Goal: Task Accomplishment & Management: Manage account settings

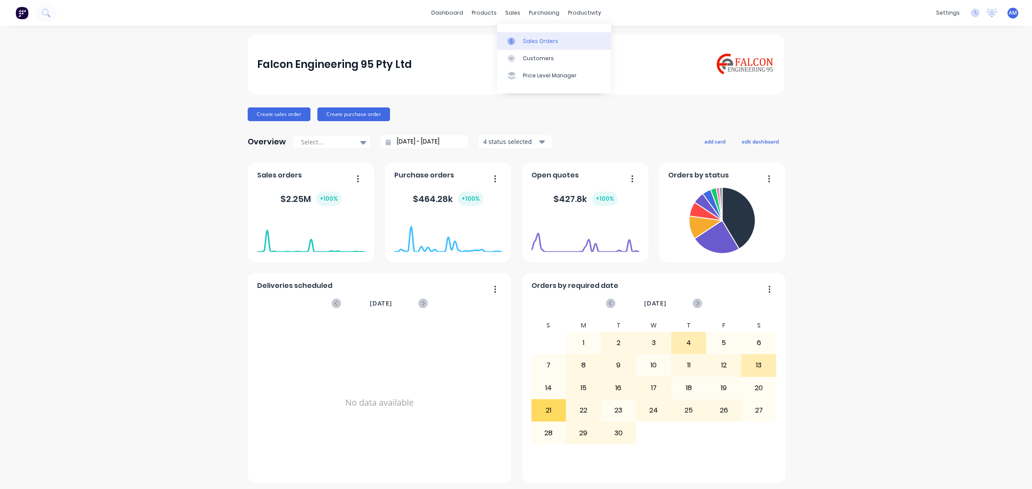
click at [523, 41] on div "Sales Orders" at bounding box center [540, 41] width 35 height 8
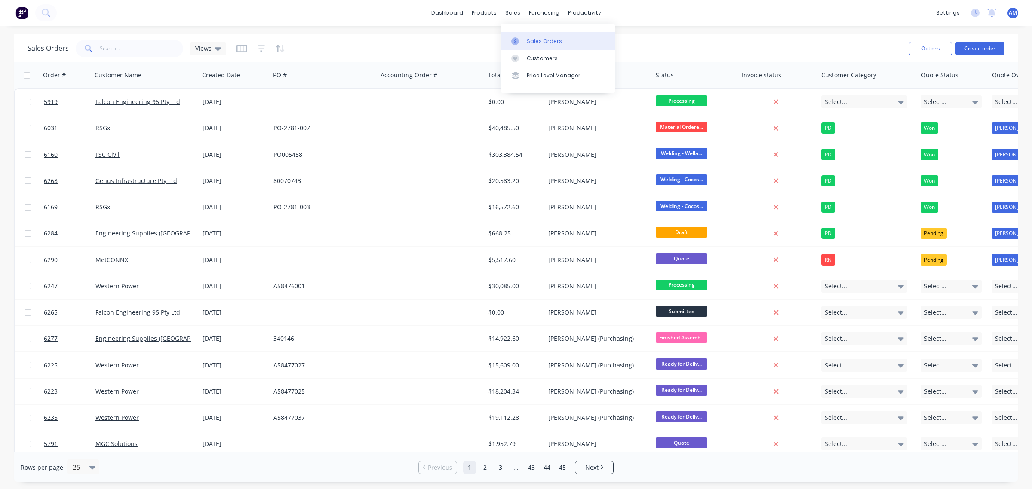
click at [542, 41] on div "Sales Orders" at bounding box center [544, 41] width 35 height 8
click at [143, 46] on input "text" at bounding box center [142, 48] width 84 height 17
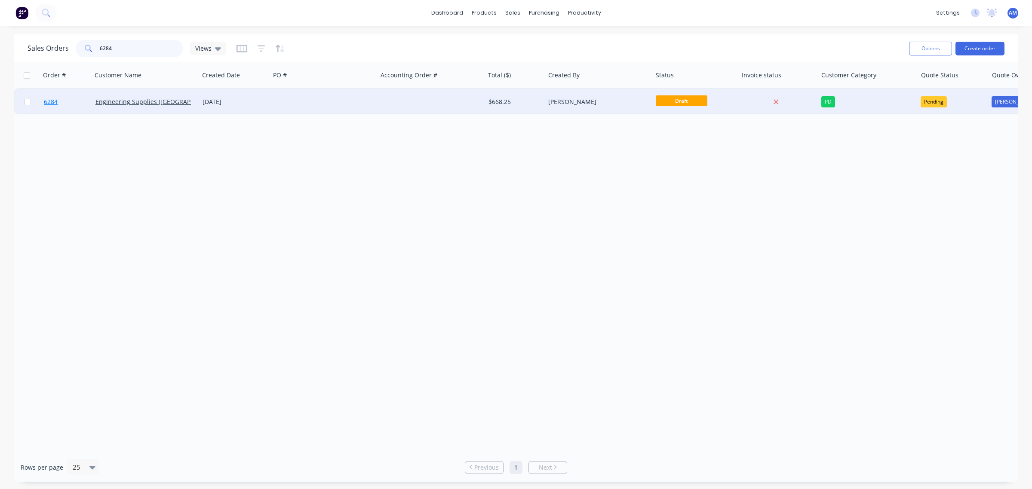
type input "6284"
click at [80, 99] on link "6284" at bounding box center [70, 102] width 52 height 26
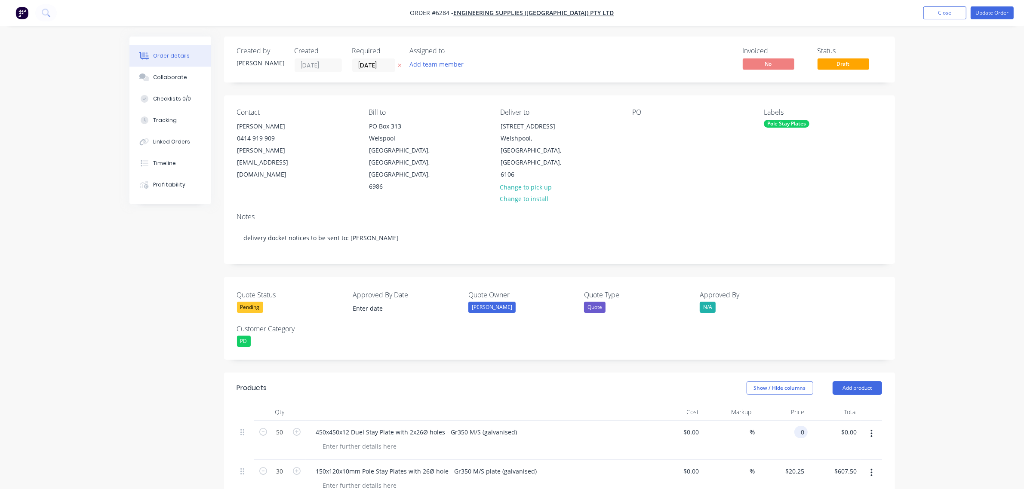
click at [793, 421] on div "0 0" at bounding box center [781, 440] width 53 height 39
type input "$99.73"
type input "$4,986.50"
click at [793, 465] on input "20.25" at bounding box center [795, 471] width 23 height 12
type input "$16.85"
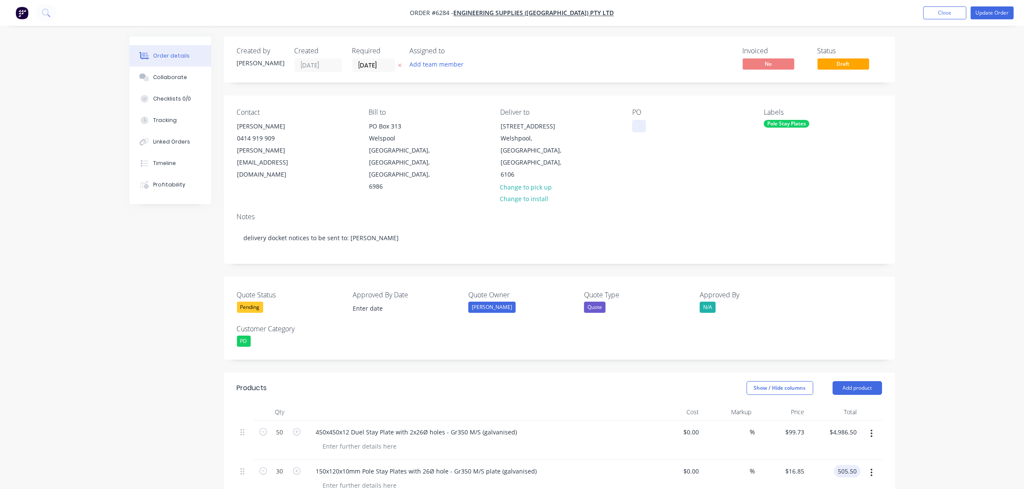
type input "$505.50"
click at [635, 129] on div at bounding box center [639, 126] width 14 height 12
click at [171, 77] on div "Collaborate" at bounding box center [170, 78] width 34 height 8
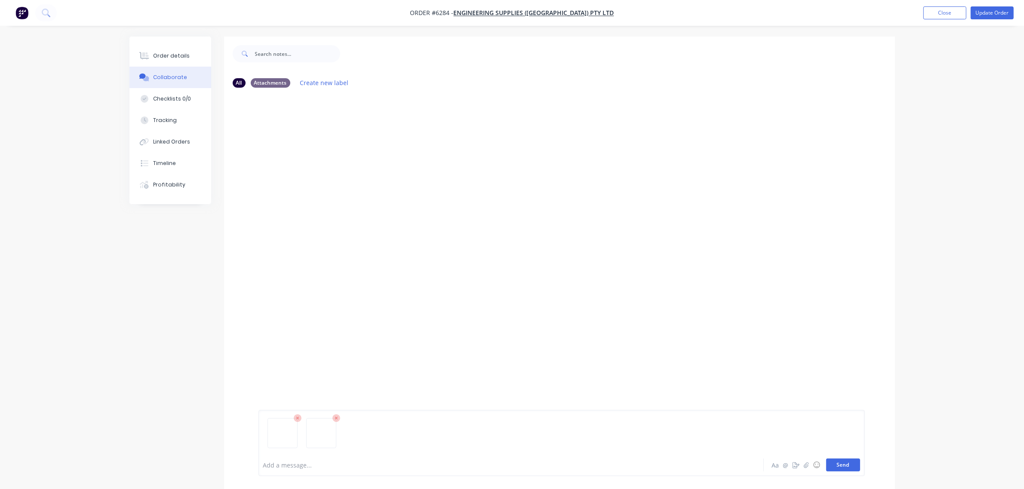
click at [854, 469] on button "Send" at bounding box center [843, 465] width 34 height 13
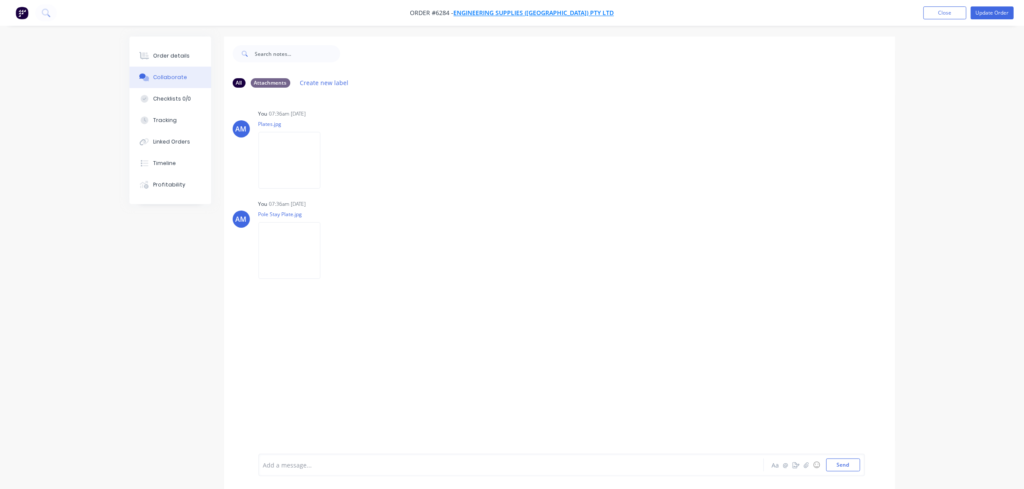
click at [540, 13] on span "Engineering Supplies ([GEOGRAPHIC_DATA]) Pty Ltd" at bounding box center [534, 13] width 160 height 8
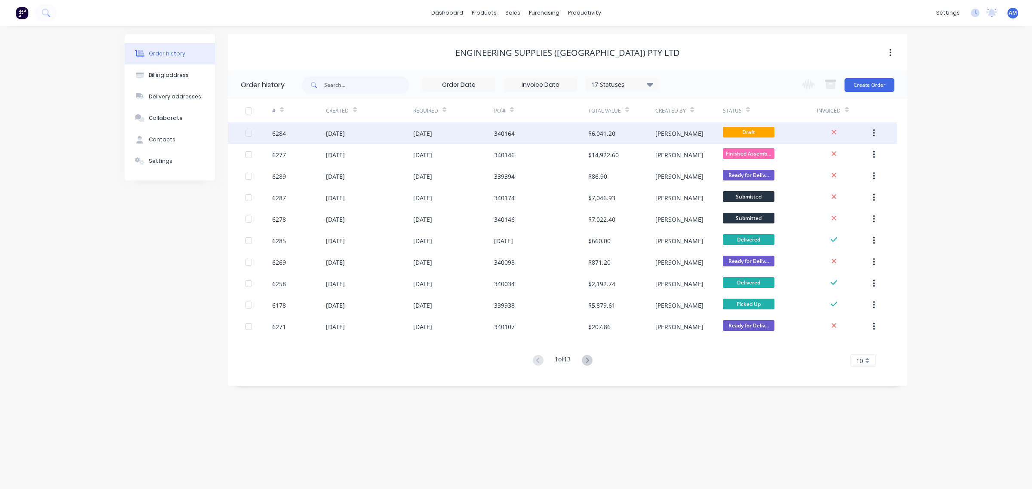
click at [308, 134] on div "6284" at bounding box center [299, 133] width 54 height 21
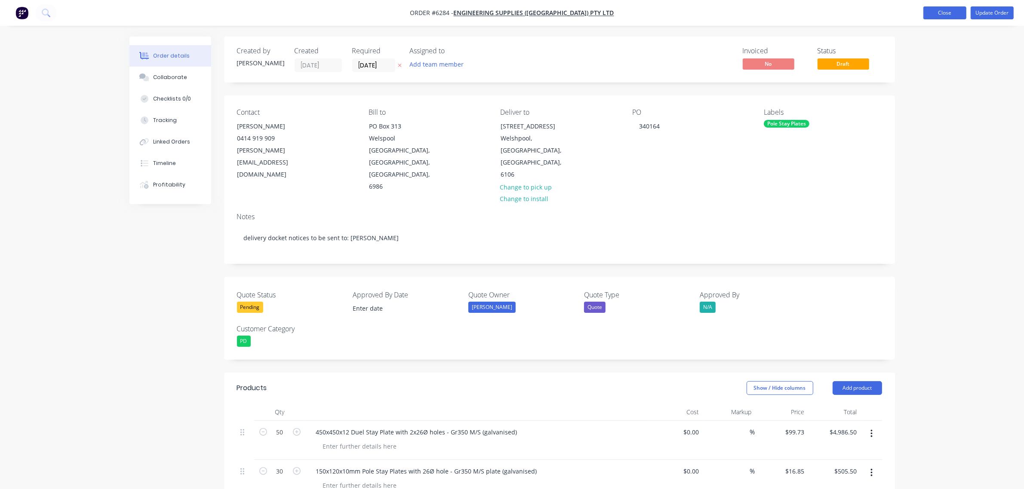
click at [956, 14] on button "Close" at bounding box center [944, 12] width 43 height 13
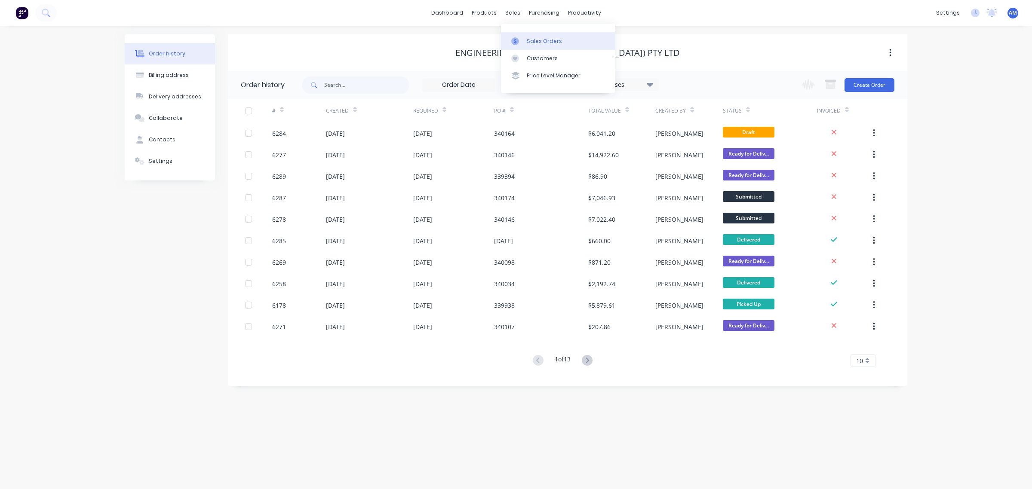
click at [541, 37] on div "Sales Orders" at bounding box center [544, 41] width 35 height 8
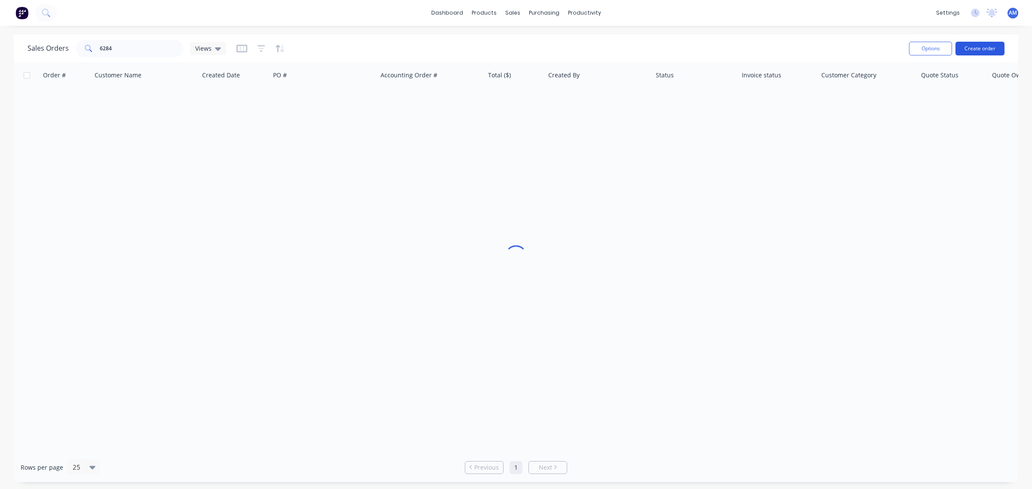
click at [977, 46] on button "Create order" at bounding box center [979, 49] width 49 height 14
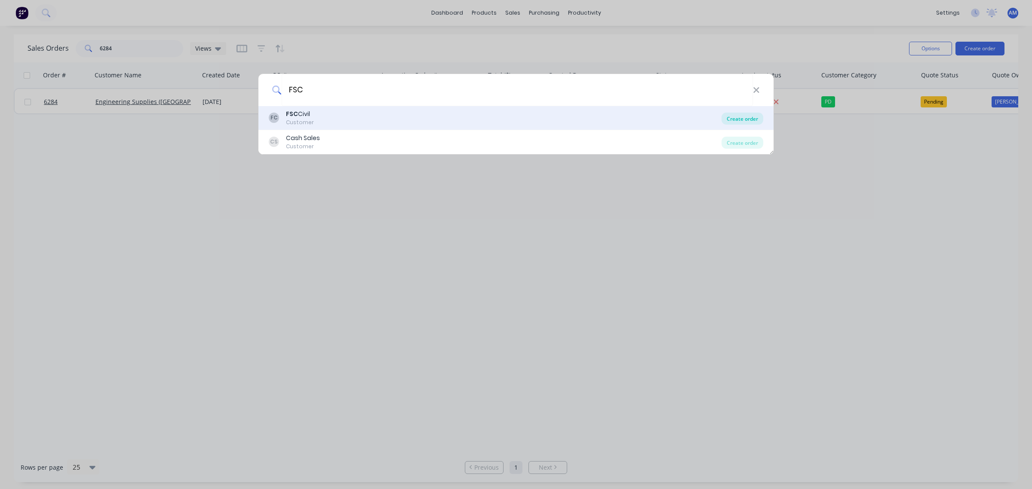
type input "FSC"
click at [731, 117] on div "Create order" at bounding box center [742, 119] width 42 height 12
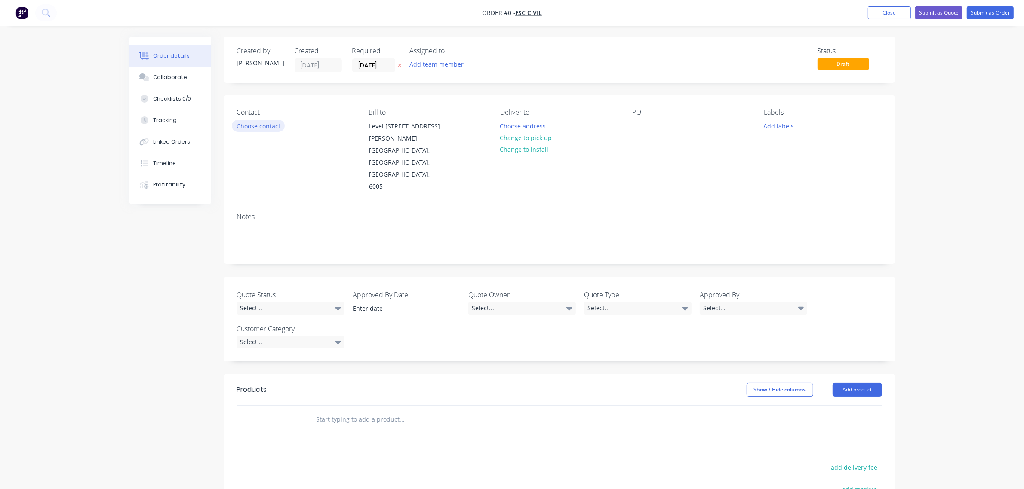
click at [257, 125] on button "Choose contact" at bounding box center [258, 126] width 53 height 12
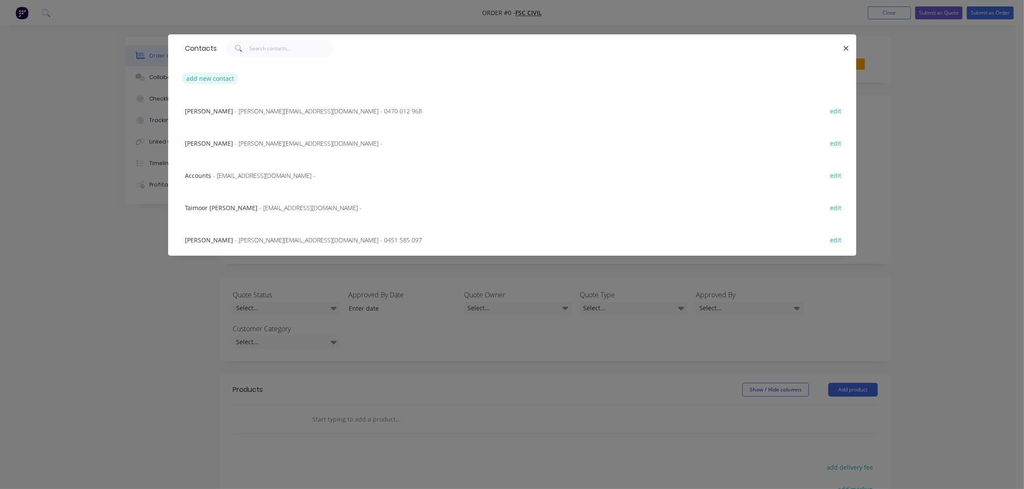
click at [220, 74] on button "add new contact" at bounding box center [210, 79] width 57 height 12
select select "AU"
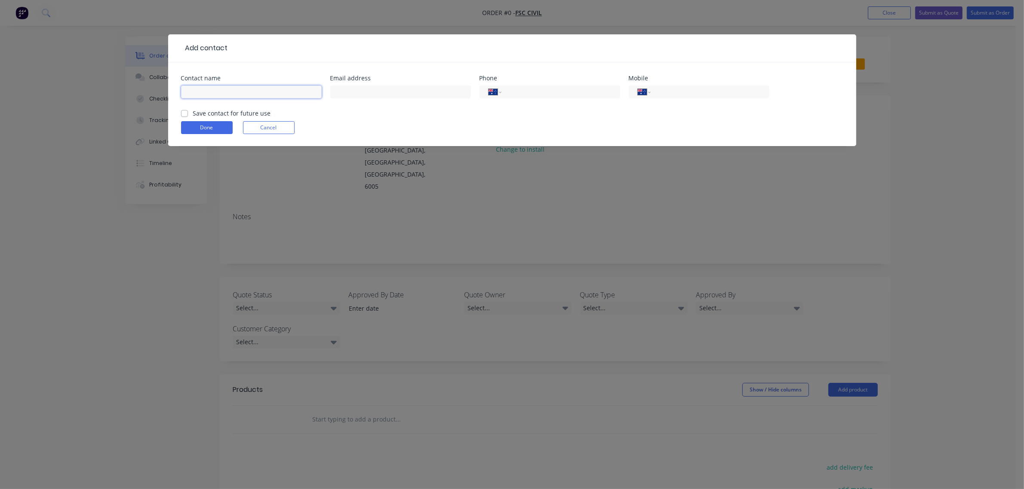
drag, startPoint x: 215, startPoint y: 91, endPoint x: 215, endPoint y: 97, distance: 5.6
click at [215, 91] on input "text" at bounding box center [251, 92] width 141 height 13
type input "Muhammad Musaab"
click at [268, 131] on button "Cancel" at bounding box center [269, 127] width 52 height 13
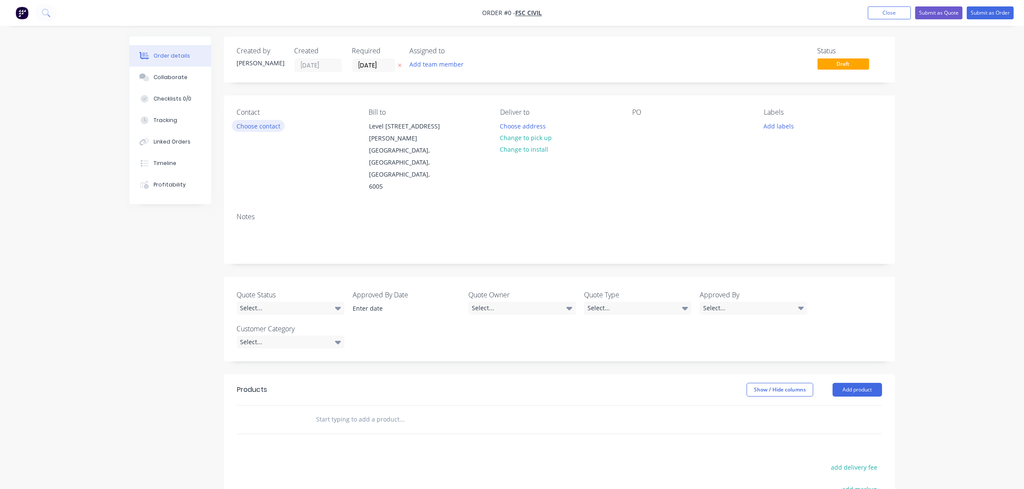
click at [269, 129] on button "Choose contact" at bounding box center [258, 126] width 53 height 12
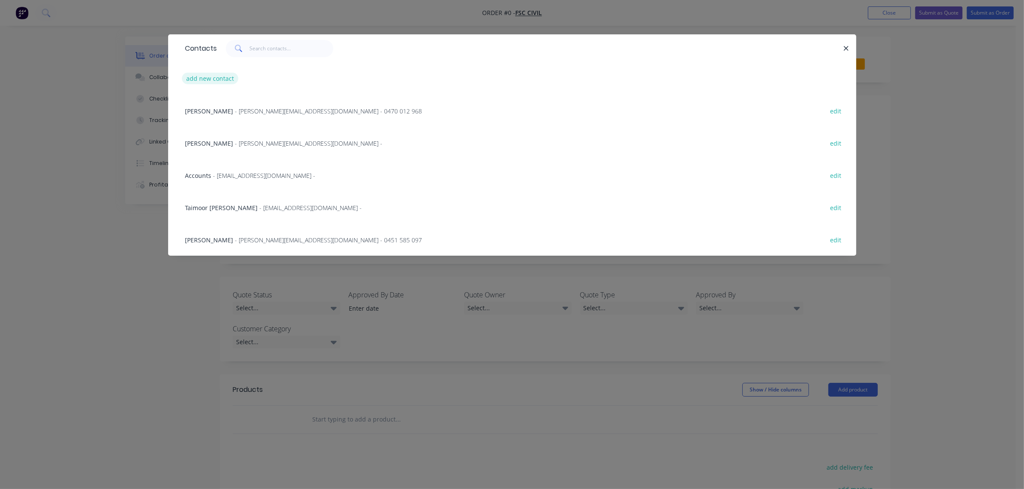
click at [212, 80] on button "add new contact" at bounding box center [210, 79] width 57 height 12
select select "AU"
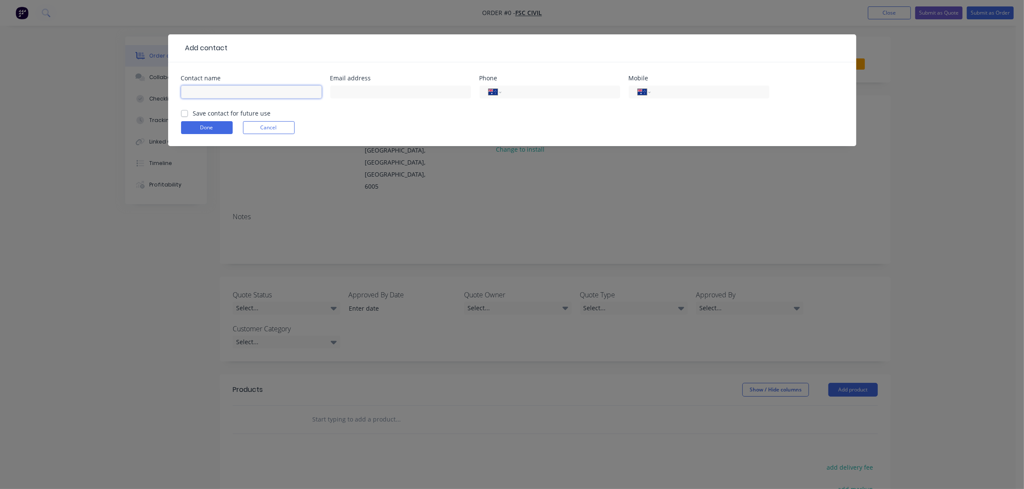
click at [223, 97] on input "text" at bounding box center [251, 92] width 141 height 13
type input "Muhammad Musaab"
click at [355, 86] on input "text" at bounding box center [400, 92] width 141 height 13
click at [386, 87] on input "text" at bounding box center [400, 92] width 141 height 13
paste input "muhammad.m@fsccivils.com.au"
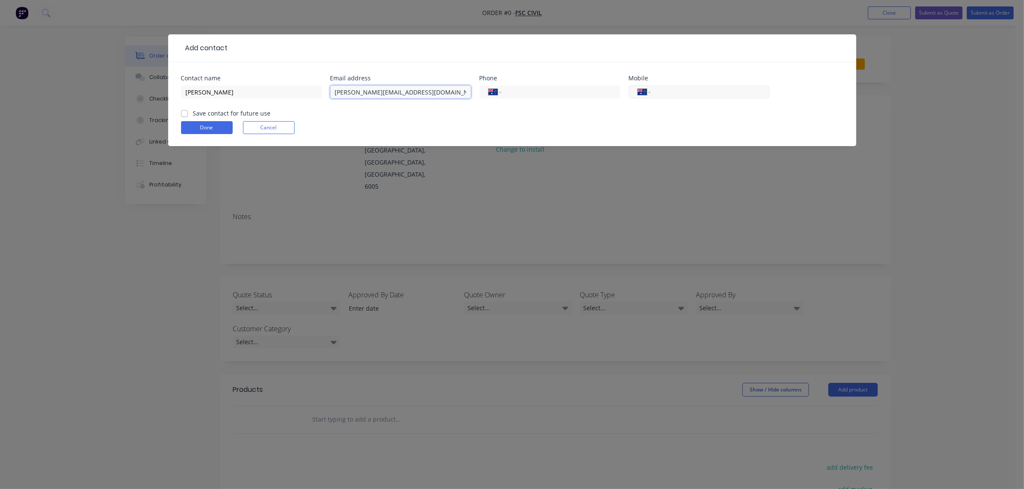
type input "muhammad.m@fsccivils.com.au"
click at [671, 92] on input "tel" at bounding box center [707, 92] width 103 height 10
click at [695, 93] on input "tel" at bounding box center [707, 92] width 103 height 10
type input "0411 965 325"
drag, startPoint x: 184, startPoint y: 111, endPoint x: 192, endPoint y: 123, distance: 14.7
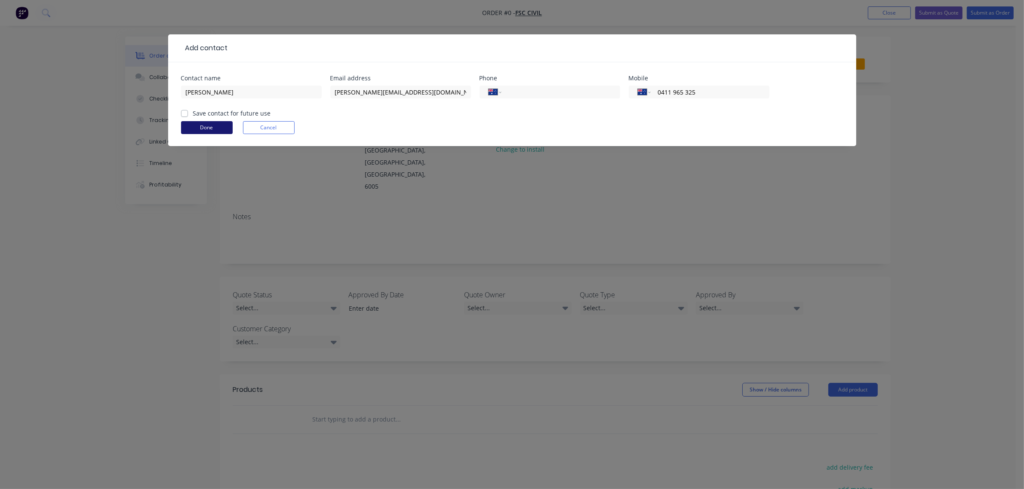
click at [193, 112] on label "Save contact for future use" at bounding box center [232, 113] width 78 height 9
click at [184, 112] on input "Save contact for future use" at bounding box center [184, 113] width 7 height 8
checkbox input "true"
click at [195, 128] on button "Done" at bounding box center [207, 127] width 52 height 13
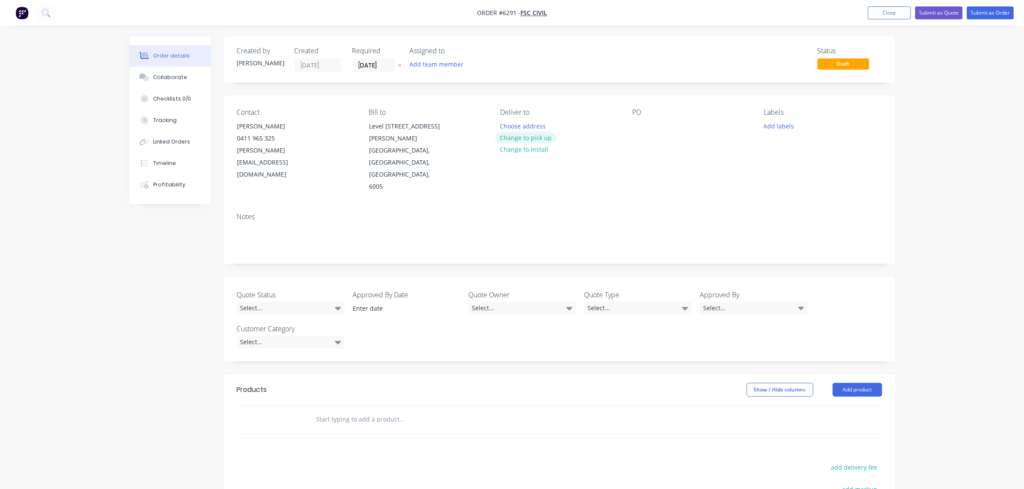
click at [521, 138] on button "Change to pick up" at bounding box center [525, 138] width 61 height 12
drag, startPoint x: 634, startPoint y: 123, endPoint x: 637, endPoint y: 173, distance: 49.9
click at [634, 125] on div at bounding box center [639, 126] width 14 height 12
click at [259, 135] on div "0411 965 325" at bounding box center [272, 138] width 71 height 12
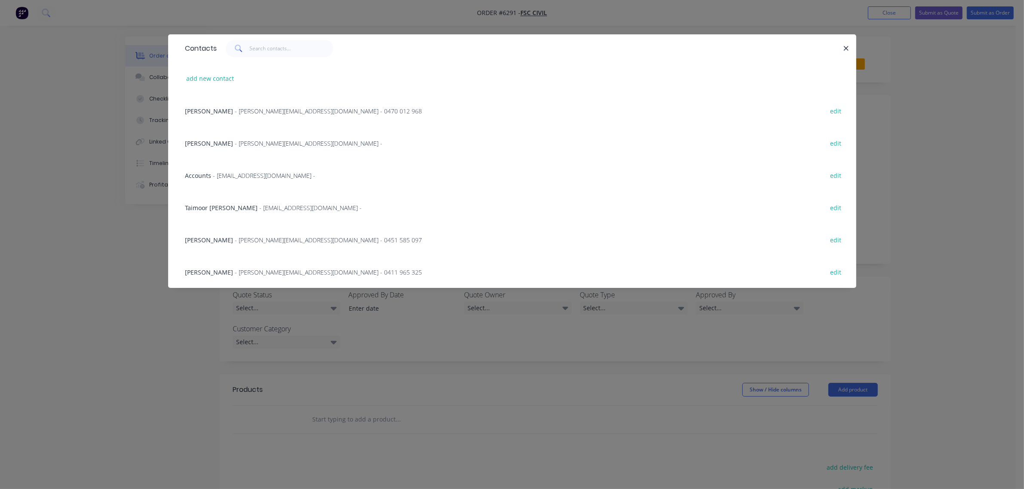
click at [234, 205] on span "Taimoor Amed Awan" at bounding box center [221, 208] width 73 height 8
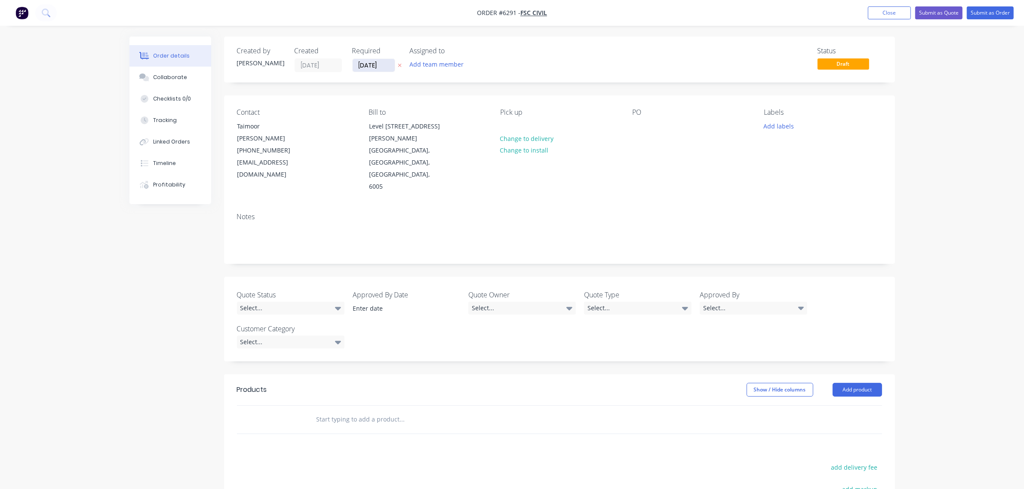
click at [372, 64] on input "04/09/25" at bounding box center [374, 65] width 42 height 13
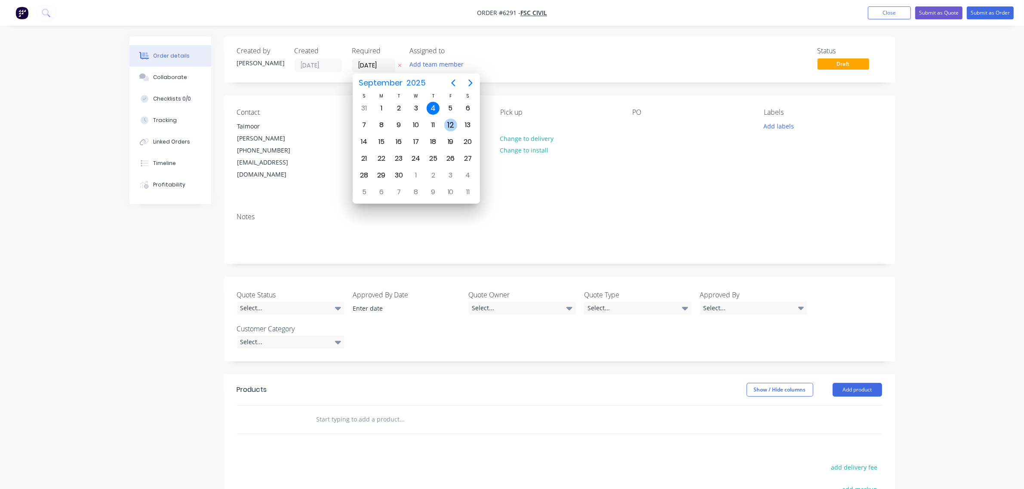
click at [452, 123] on div "12" at bounding box center [450, 125] width 13 height 13
type input "12/09/25"
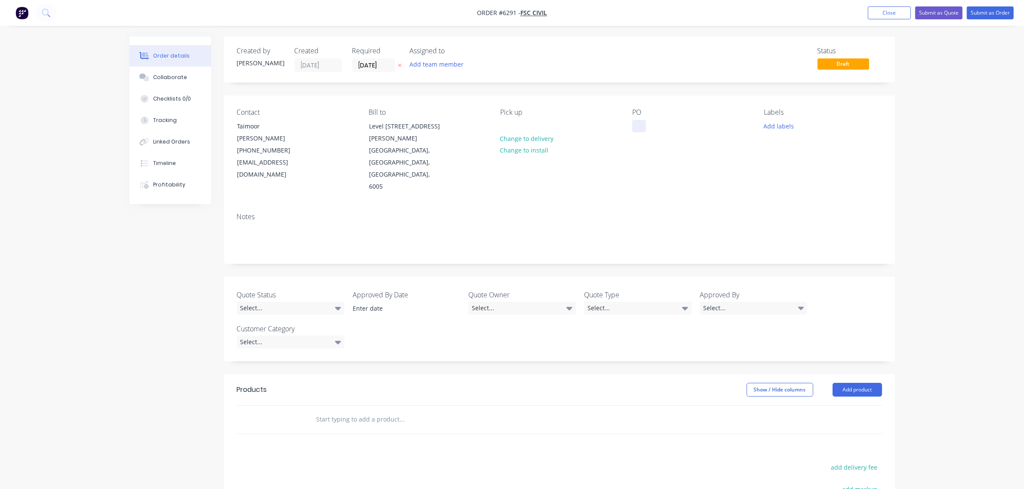
click at [641, 126] on div at bounding box center [639, 126] width 14 height 12
click at [779, 123] on button "Add labels" at bounding box center [779, 126] width 40 height 12
click at [809, 153] on input "text" at bounding box center [835, 151] width 90 height 17
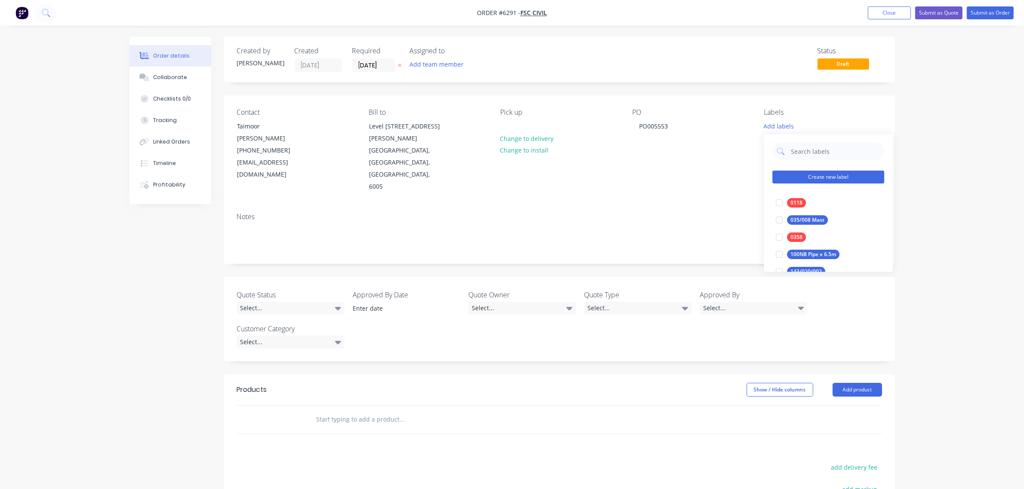
click at [792, 178] on button "Create new label" at bounding box center [828, 177] width 112 height 13
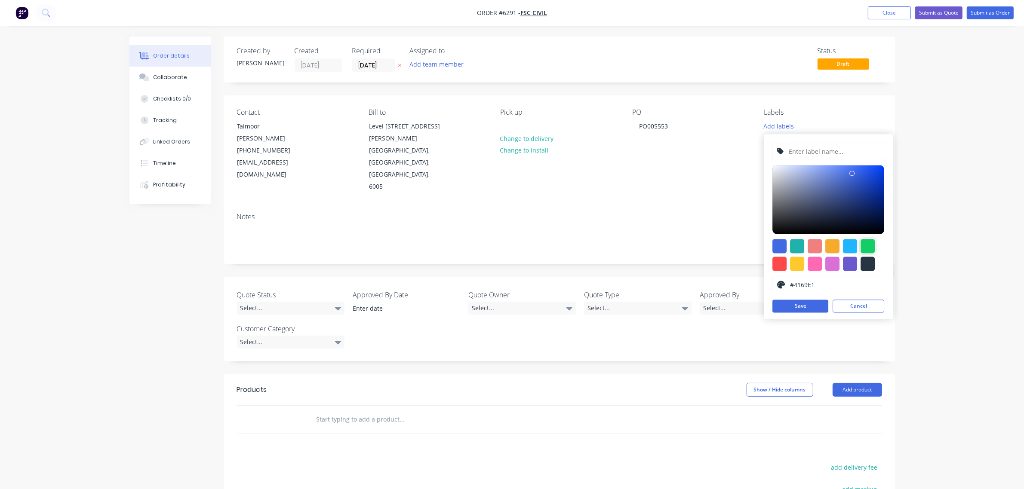
click at [868, 245] on div at bounding box center [867, 246] width 14 height 14
type input "#13CE66"
click at [805, 149] on input "text" at bounding box center [834, 152] width 92 height 16
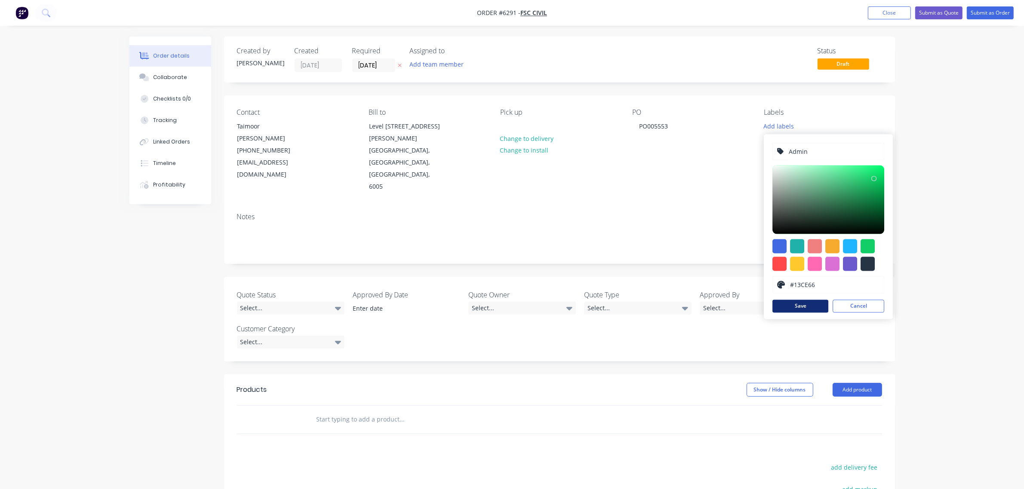
type input "Admin"
click at [805, 307] on button "Save" at bounding box center [800, 306] width 56 height 13
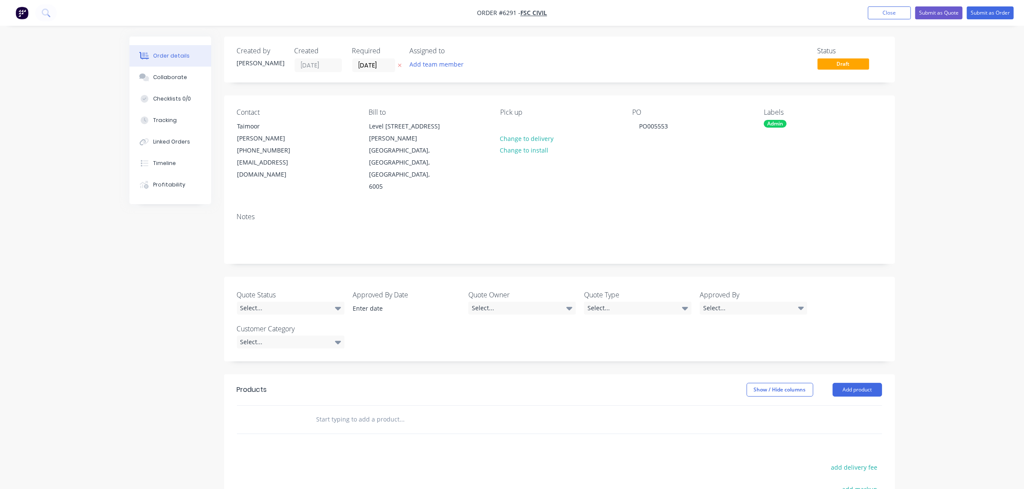
click at [708, 156] on div "PO PO005553" at bounding box center [691, 150] width 118 height 85
drag, startPoint x: 853, startPoint y: 353, endPoint x: 855, endPoint y: 359, distance: 6.6
click at [854, 383] on button "Add product" at bounding box center [856, 390] width 49 height 14
click at [845, 423] on div "Basic product" at bounding box center [841, 429] width 66 height 12
drag, startPoint x: 338, startPoint y: 395, endPoint x: 344, endPoint y: 440, distance: 45.6
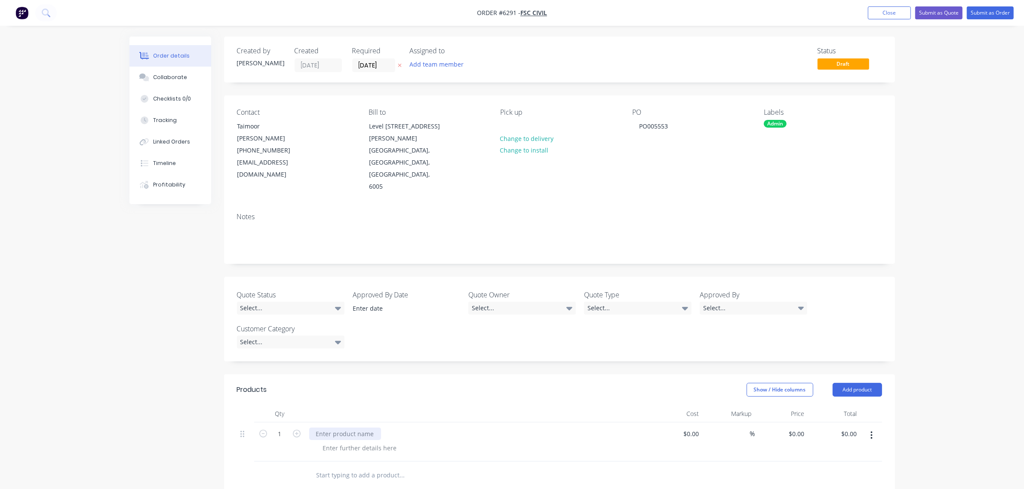
click at [338, 428] on div at bounding box center [345, 434] width 72 height 12
drag, startPoint x: 800, startPoint y: 400, endPoint x: 800, endPoint y: 416, distance: 15.5
click at [800, 428] on input "0" at bounding box center [798, 434] width 20 height 12
type input "$600.00"
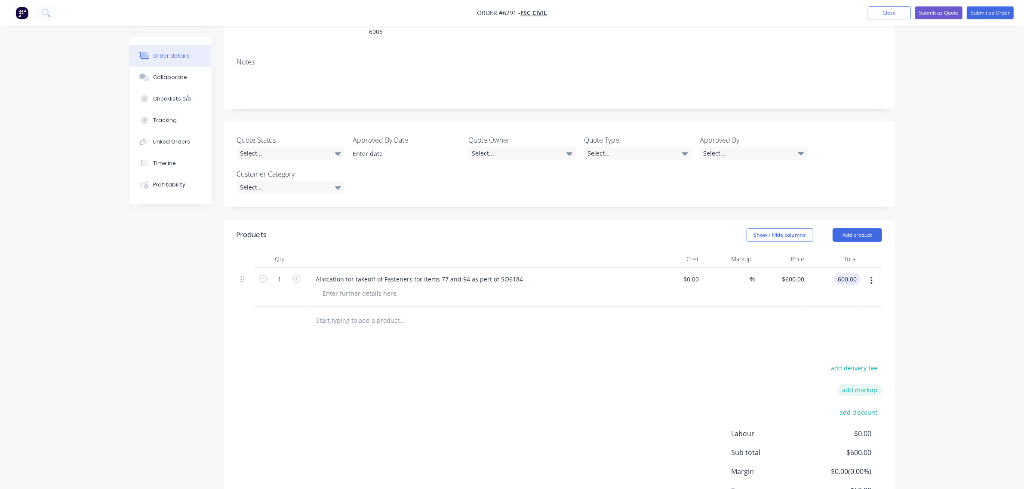
scroll to position [161, 0]
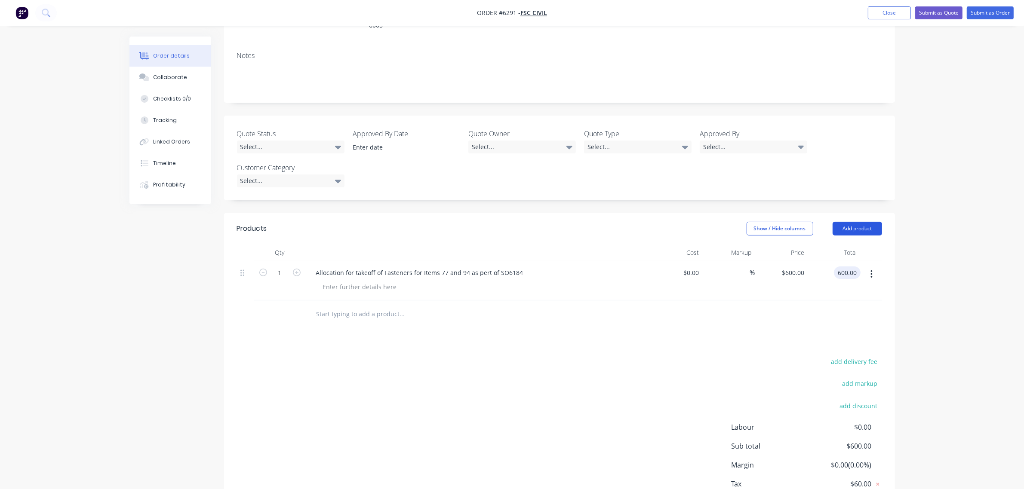
type input "$600.00"
click at [855, 222] on button "Add product" at bounding box center [856, 229] width 49 height 14
click at [835, 347] on div "Notes (Internal)" at bounding box center [841, 353] width 66 height 12
drag, startPoint x: 327, startPoint y: 276, endPoint x: 342, endPoint y: 328, distance: 54.1
click at [327, 306] on div at bounding box center [340, 312] width 62 height 12
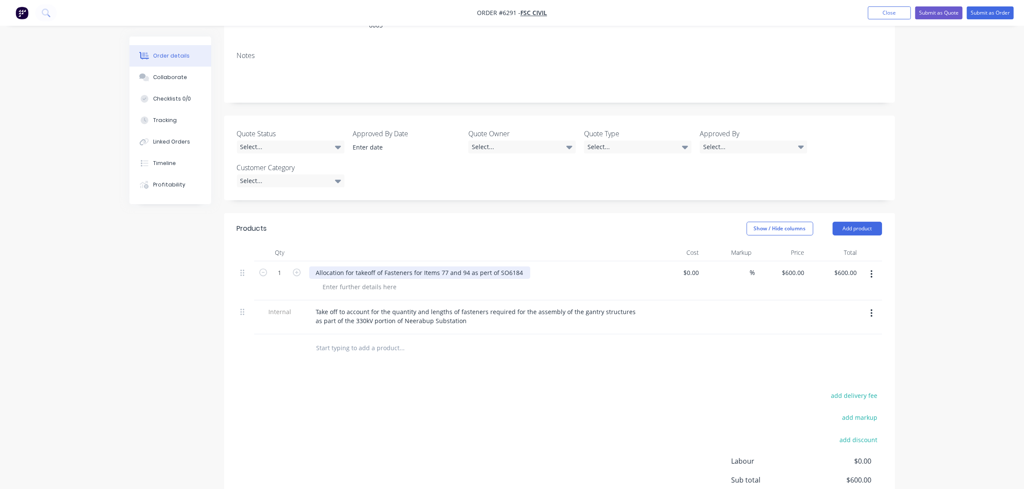
drag, startPoint x: 315, startPoint y: 233, endPoint x: 314, endPoint y: 263, distance: 29.3
click at [315, 267] on div "Allocation for takeoff of Fasteners for Items 77 and 94 as pert of SO6184" at bounding box center [419, 273] width 221 height 12
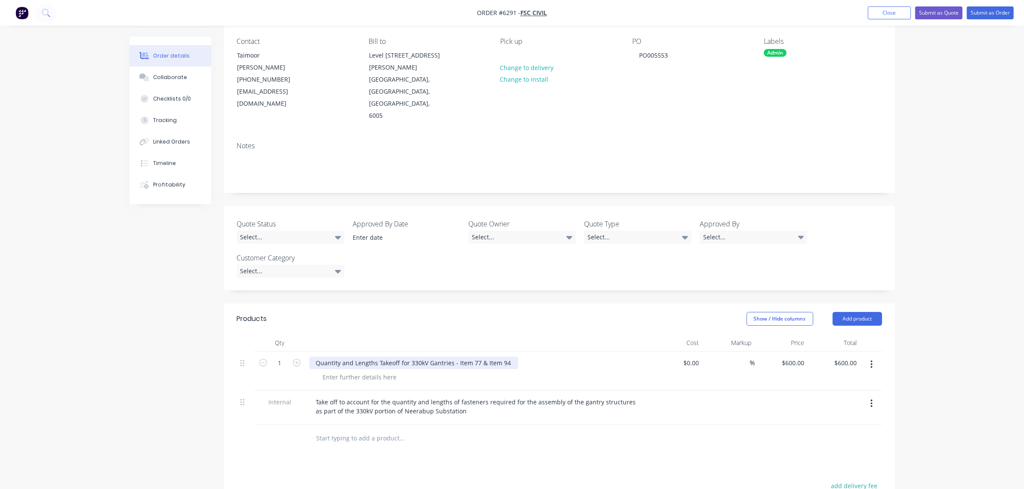
scroll to position [0, 0]
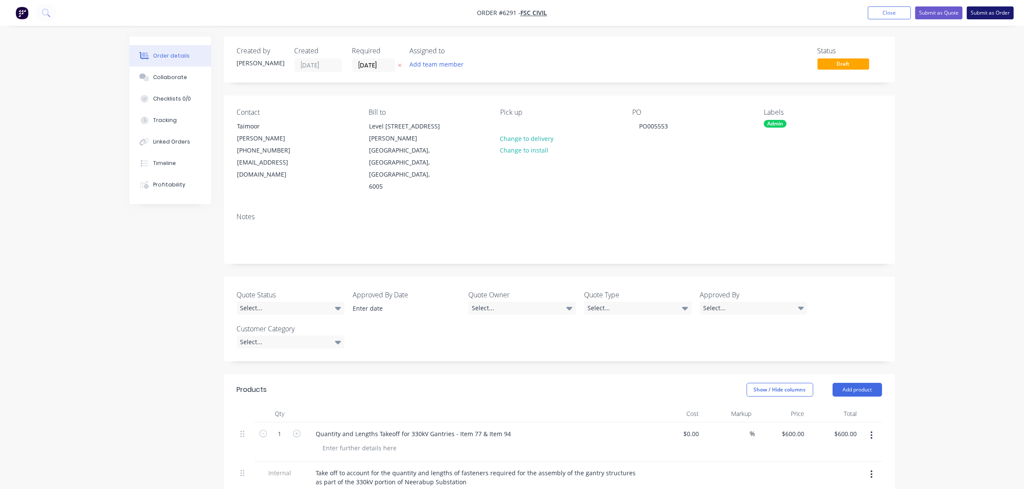
click at [972, 15] on button "Submit as Order" at bounding box center [989, 12] width 47 height 13
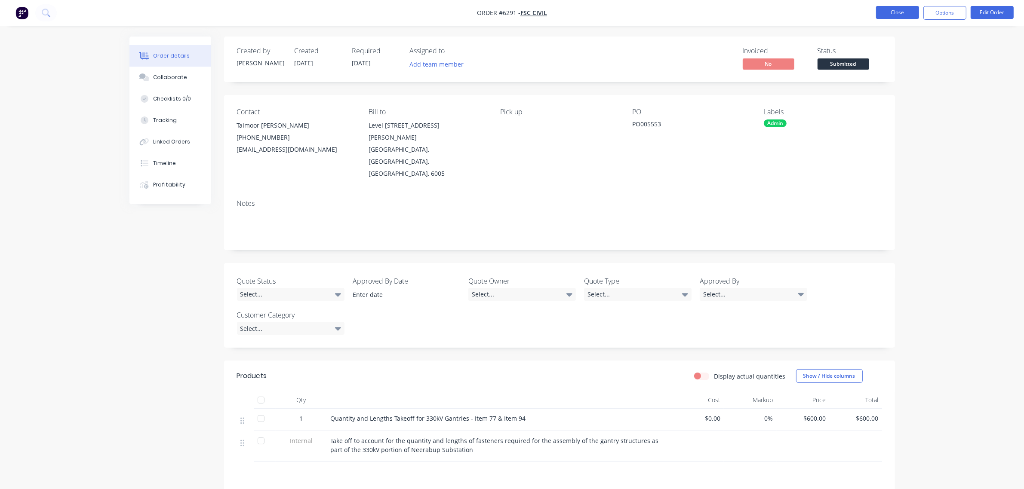
click at [909, 11] on button "Close" at bounding box center [897, 12] width 43 height 13
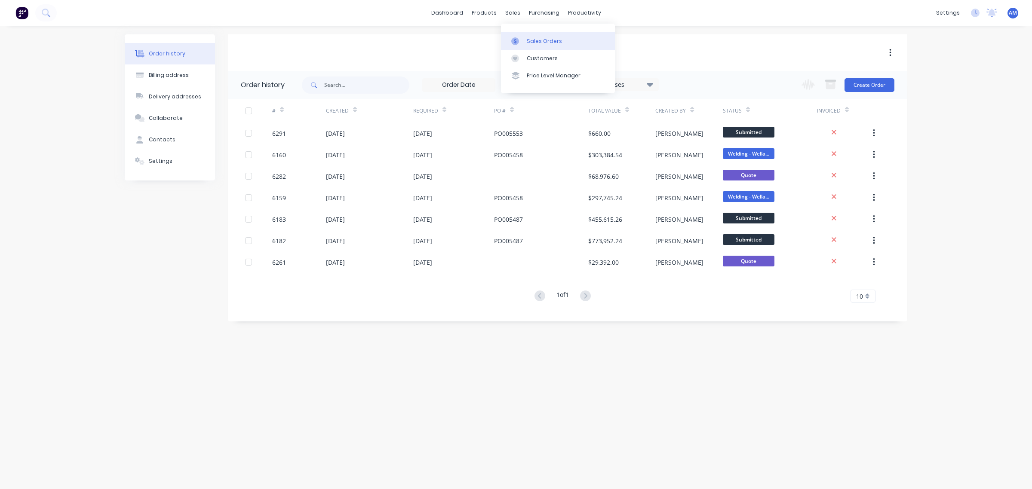
click at [534, 35] on link "Sales Orders" at bounding box center [558, 40] width 114 height 17
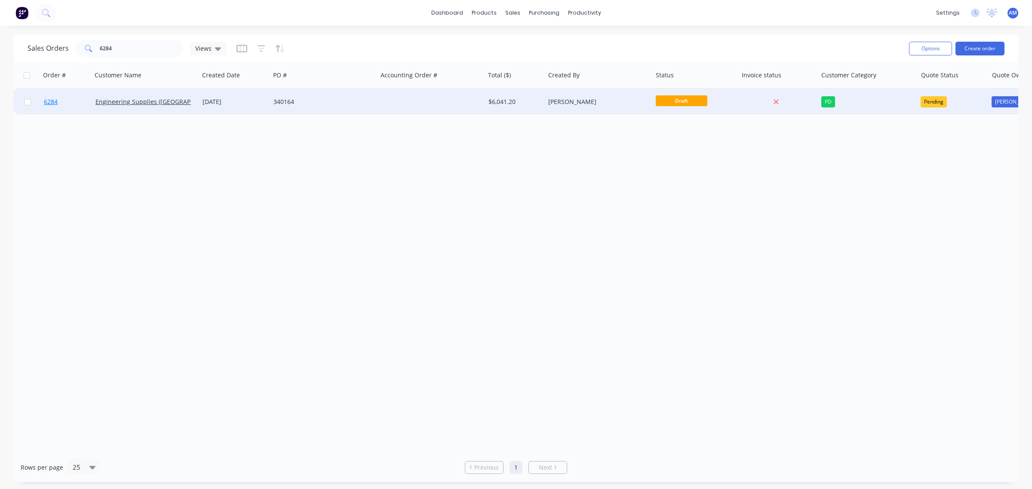
click at [69, 100] on link "6284" at bounding box center [70, 102] width 52 height 26
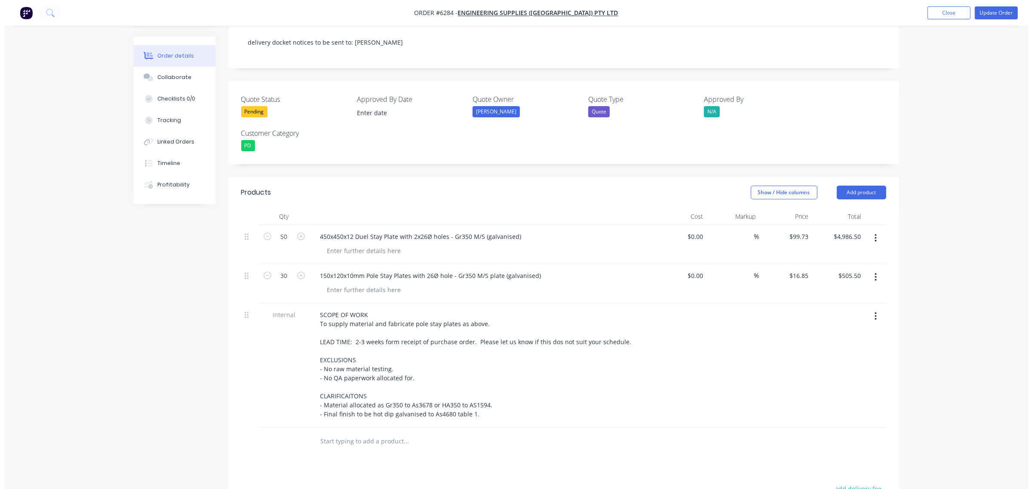
scroll to position [215, 0]
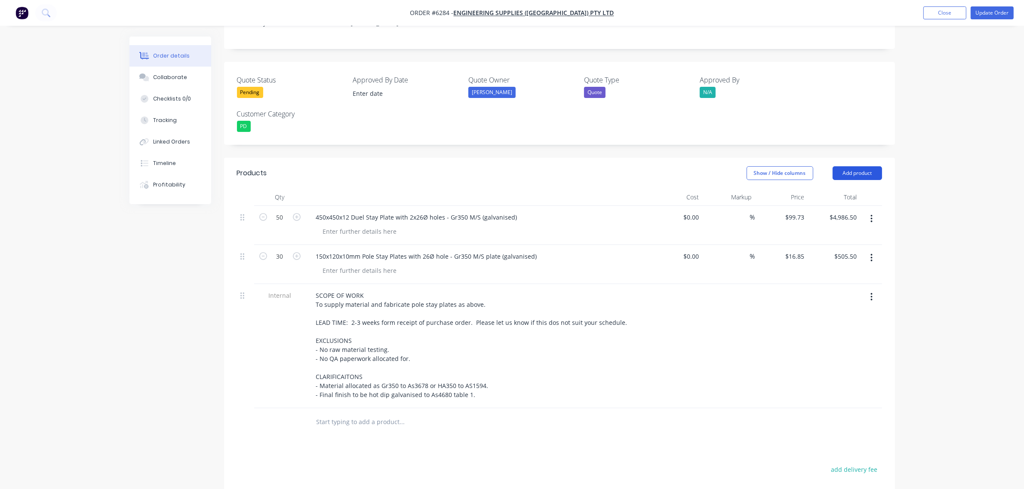
click at [849, 166] on button "Add product" at bounding box center [856, 173] width 49 height 14
click at [812, 275] on div "Labour" at bounding box center [841, 281] width 66 height 12
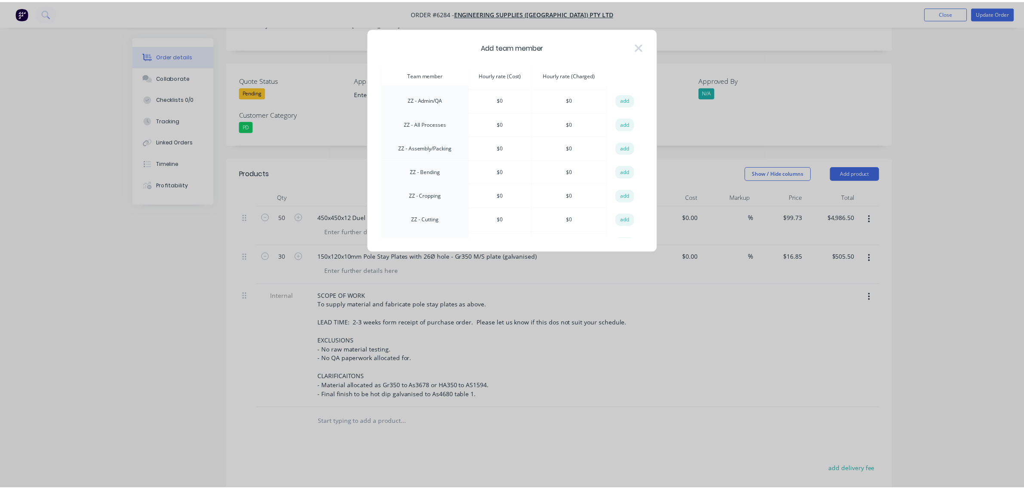
scroll to position [671, 0]
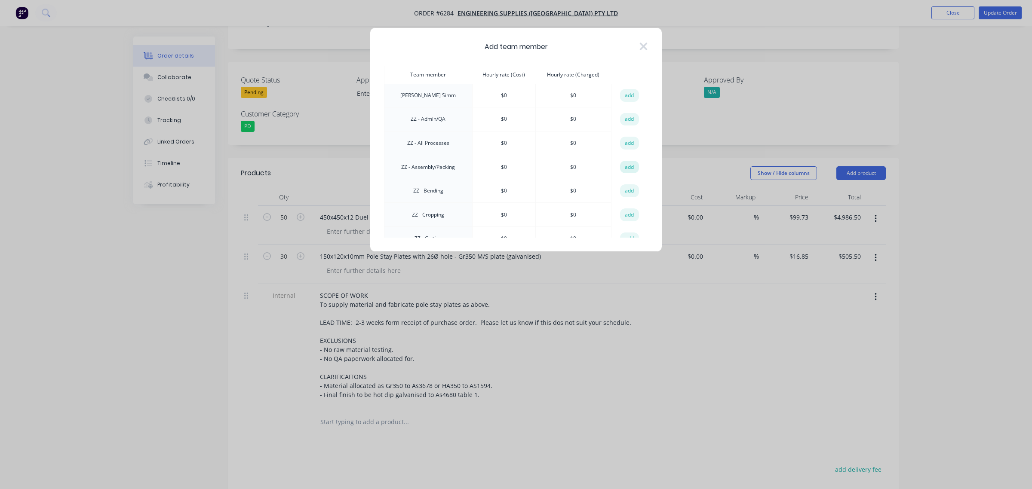
click at [625, 161] on button "add" at bounding box center [629, 167] width 19 height 13
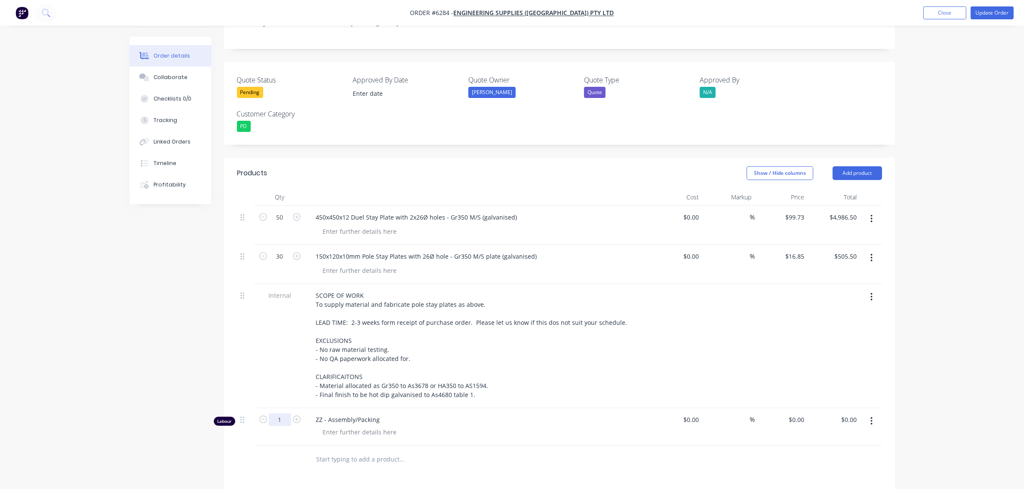
click at [282, 224] on input "1" at bounding box center [280, 217] width 22 height 13
type input "2.5"
click at [988, 10] on button "Update Order" at bounding box center [991, 12] width 43 height 13
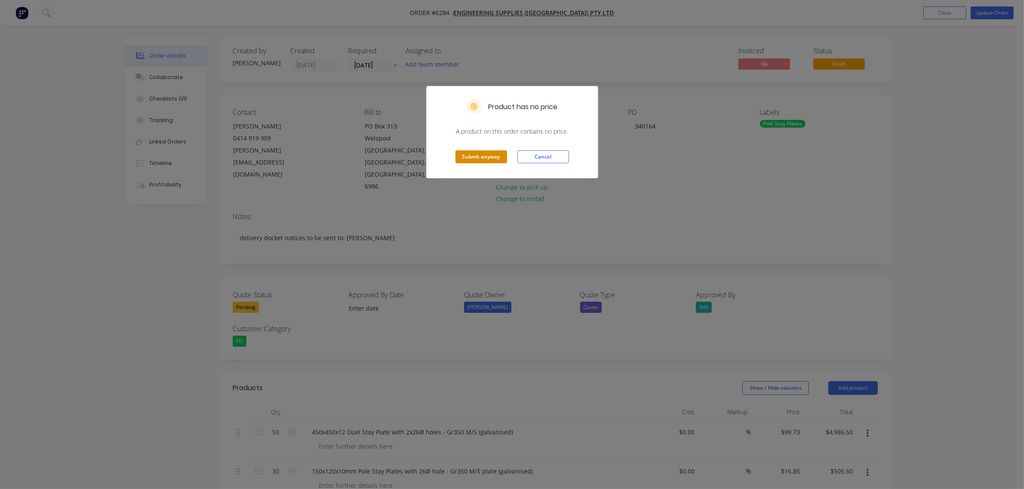
click at [493, 158] on button "Submit anyway" at bounding box center [481, 156] width 52 height 13
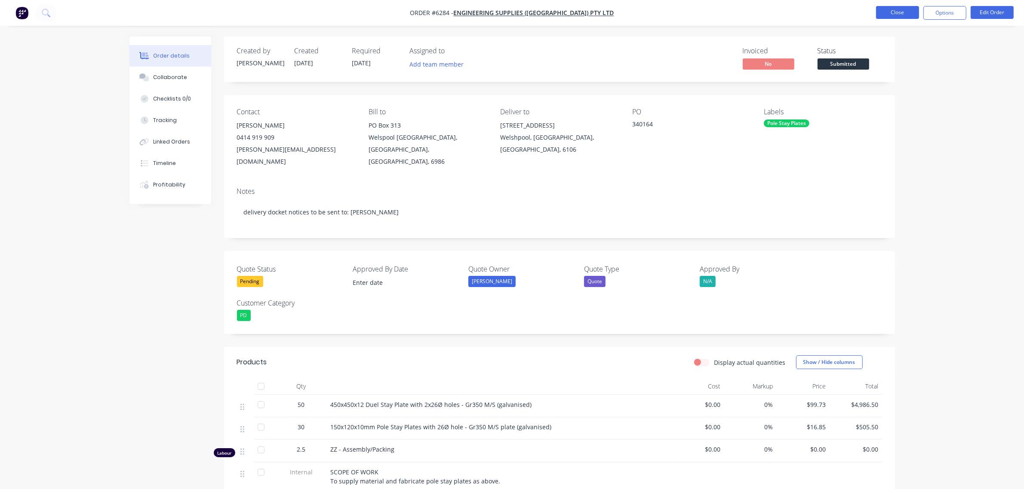
click at [888, 7] on button "Close" at bounding box center [897, 12] width 43 height 13
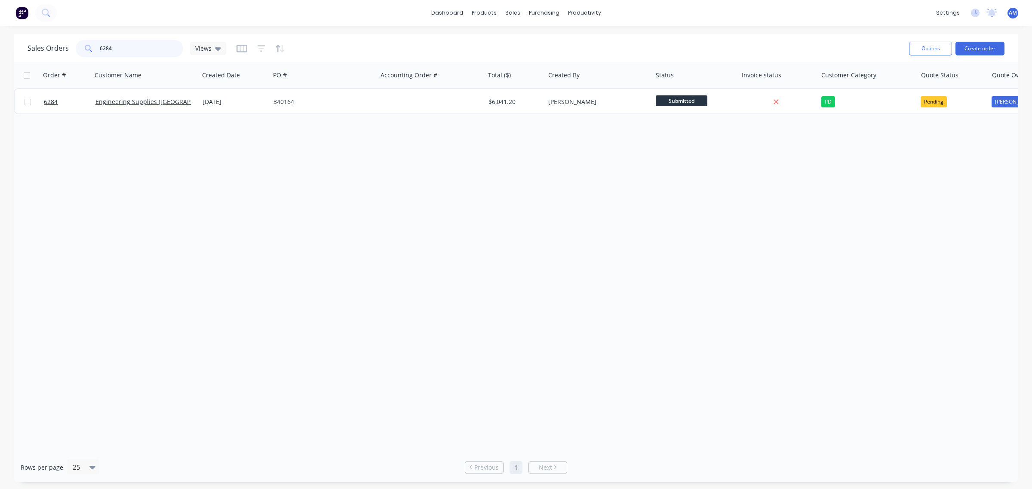
drag, startPoint x: 78, startPoint y: 49, endPoint x: 54, endPoint y: 50, distance: 23.7
click at [55, 50] on div "Sales Orders 6284 Views" at bounding box center [127, 48] width 199 height 17
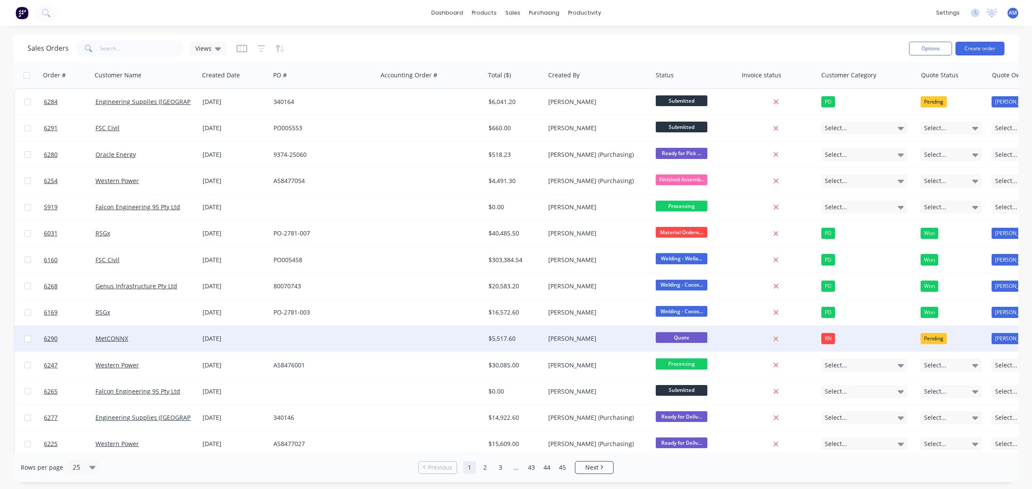
click at [150, 340] on div "MetCONNX" at bounding box center [142, 338] width 95 height 9
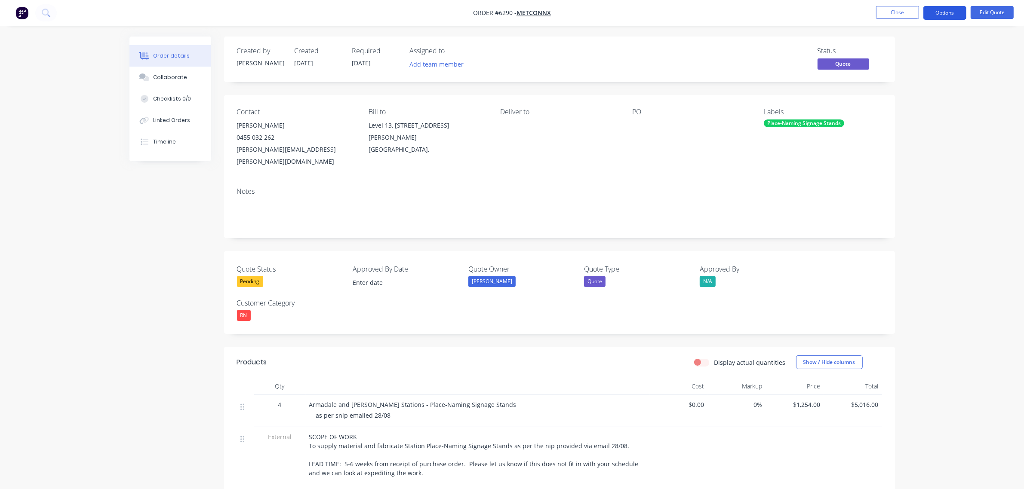
click at [960, 13] on button "Options" at bounding box center [944, 13] width 43 height 14
click at [919, 102] on div "Convert to Order" at bounding box center [918, 104] width 79 height 12
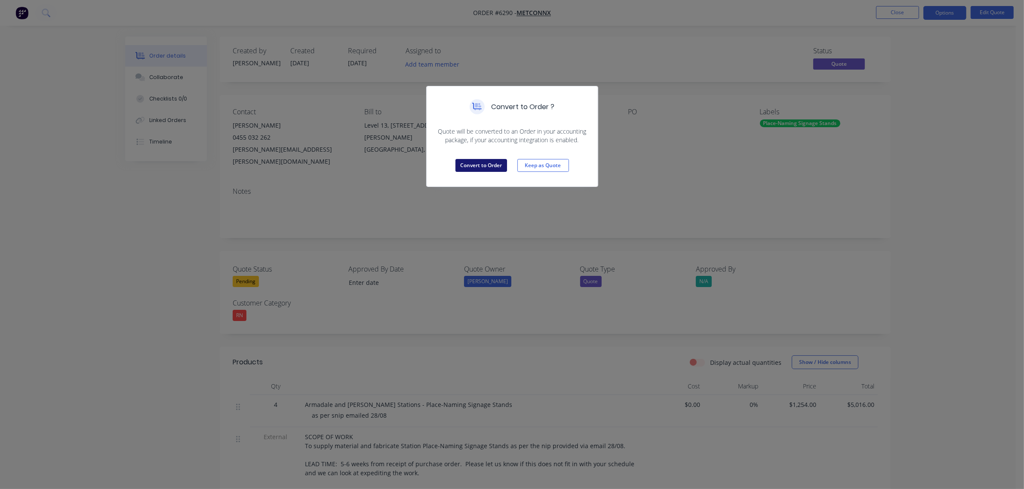
click at [484, 166] on button "Convert to Order" at bounding box center [481, 165] width 52 height 13
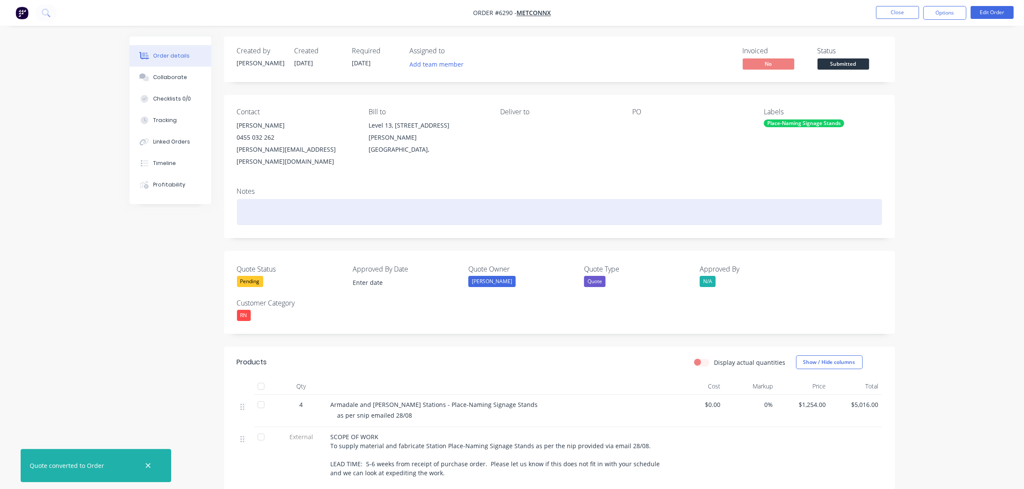
click at [306, 202] on div at bounding box center [559, 212] width 645 height 26
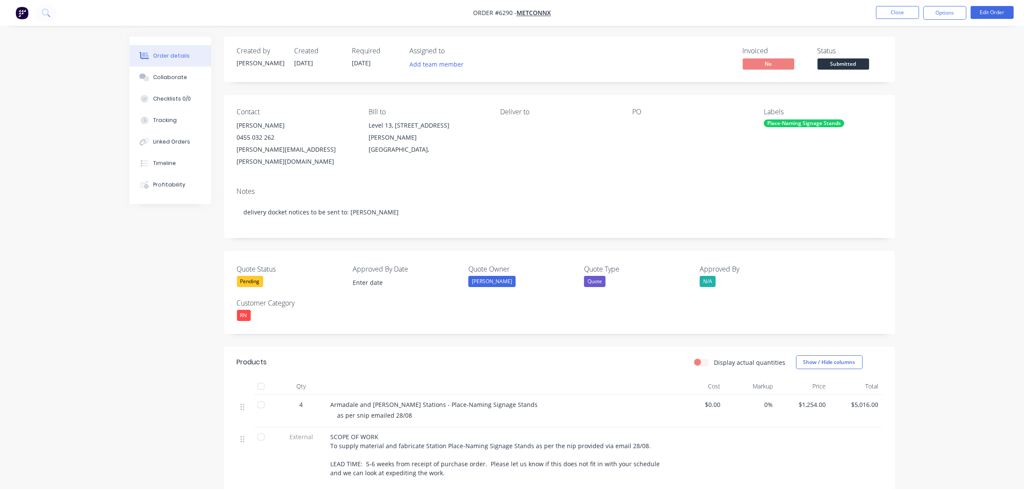
click at [519, 126] on div "Deliver to" at bounding box center [559, 138] width 118 height 60
click at [990, 13] on button "Edit Order" at bounding box center [991, 12] width 43 height 13
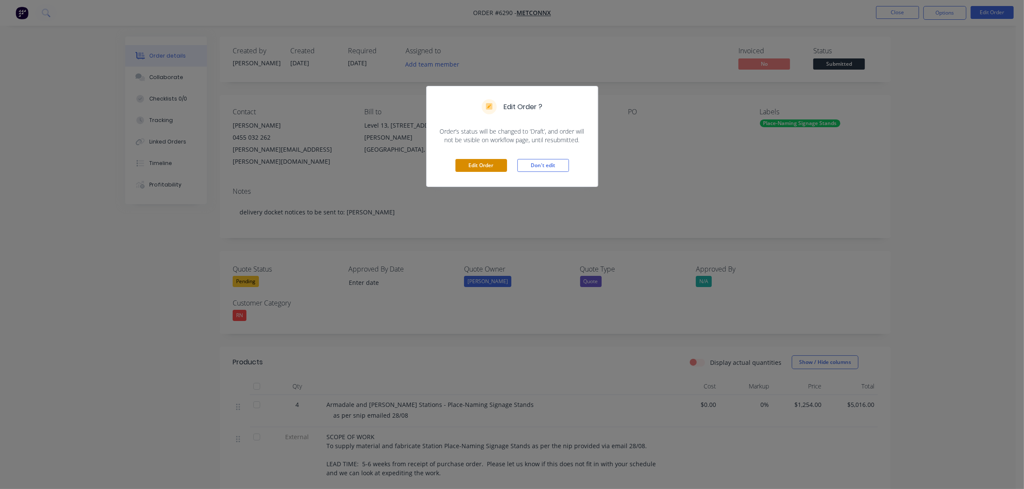
click at [491, 166] on button "Edit Order" at bounding box center [481, 165] width 52 height 13
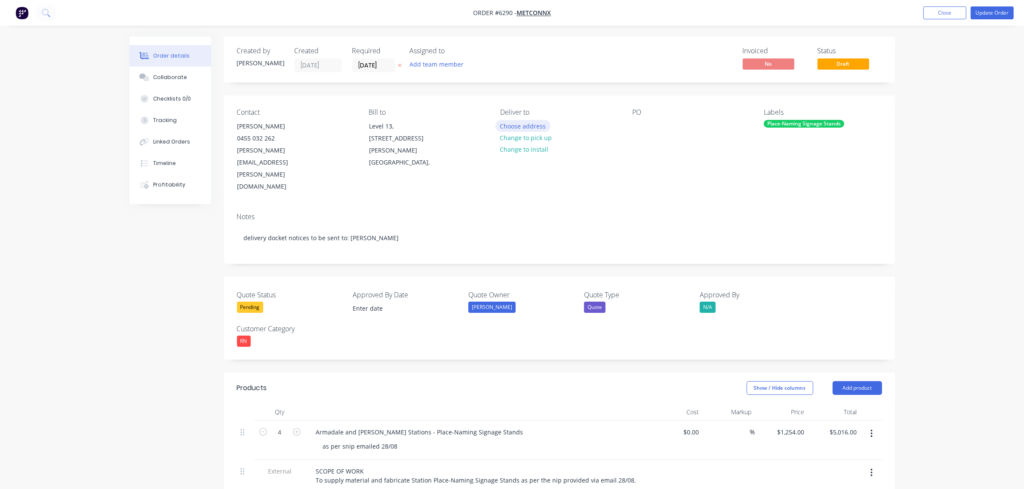
click at [520, 126] on button "Choose address" at bounding box center [522, 126] width 55 height 12
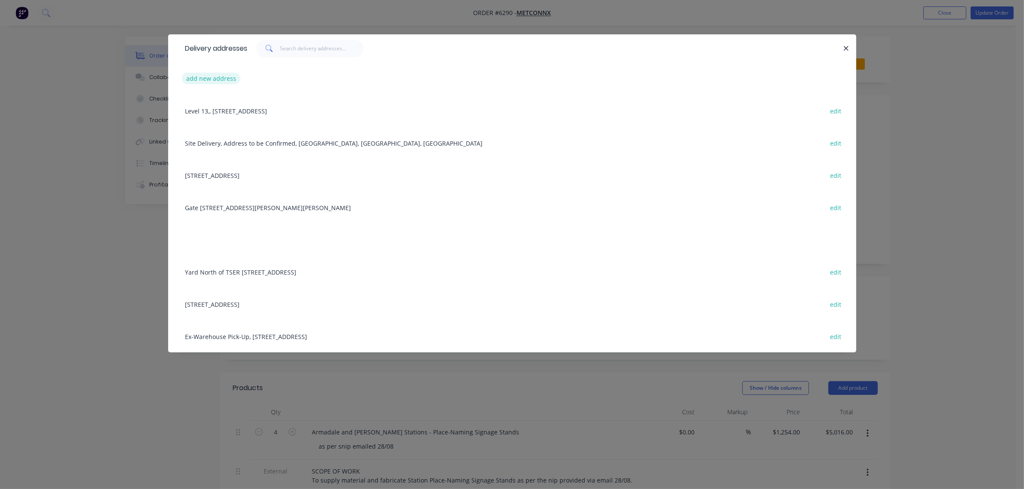
click at [215, 81] on button "add new address" at bounding box center [211, 79] width 59 height 12
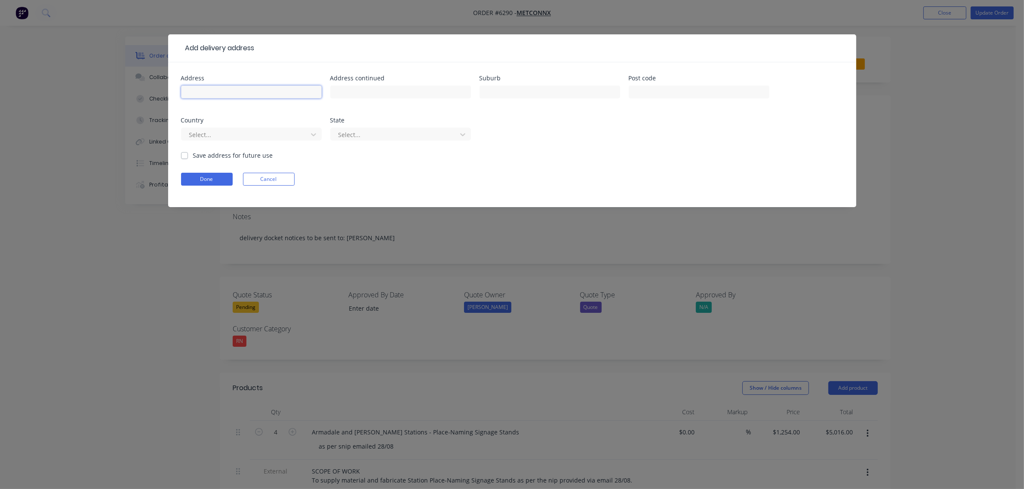
click at [246, 91] on input "text" at bounding box center [251, 92] width 141 height 13
type input "M"
type input "447 Green Ave"
type input "Armadale"
click at [677, 89] on input "text" at bounding box center [698, 92] width 141 height 13
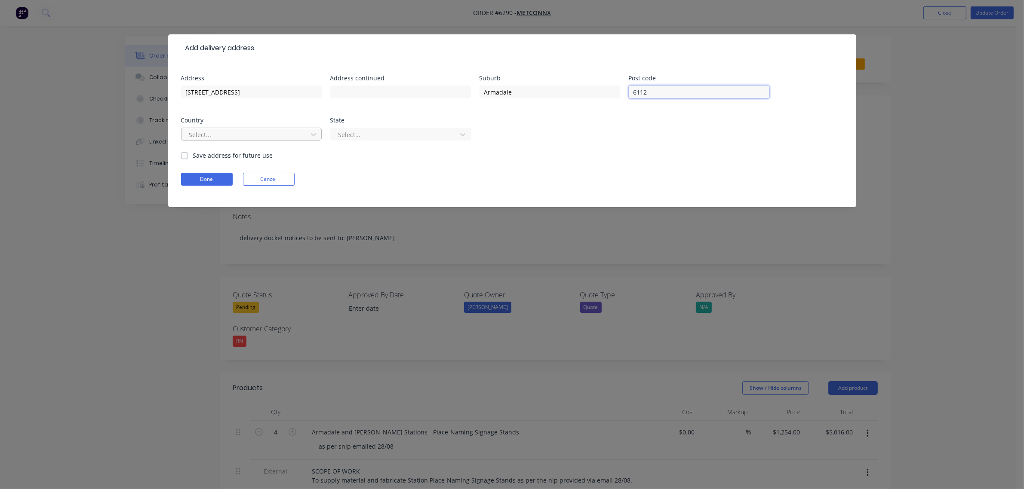
type input "6112"
click at [220, 132] on div at bounding box center [245, 134] width 115 height 11
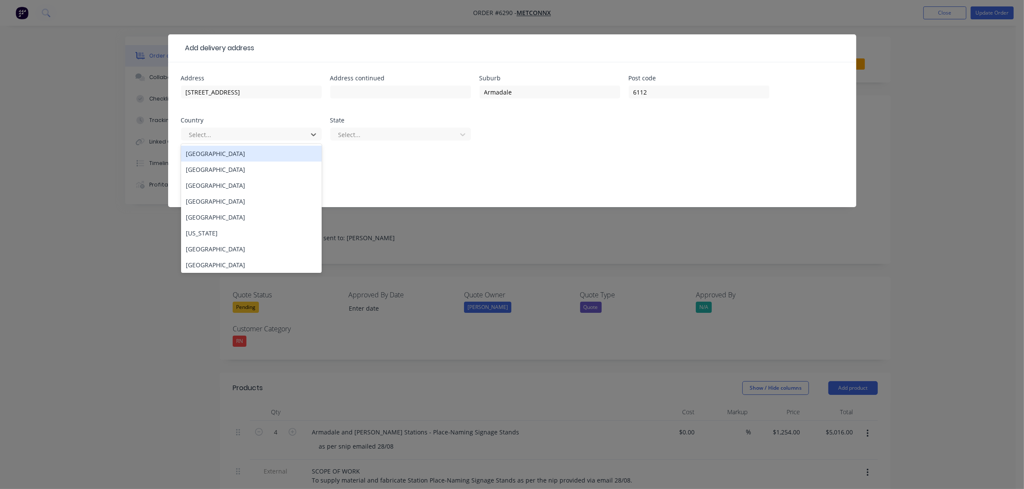
click at [218, 150] on div "[GEOGRAPHIC_DATA]" at bounding box center [251, 154] width 141 height 16
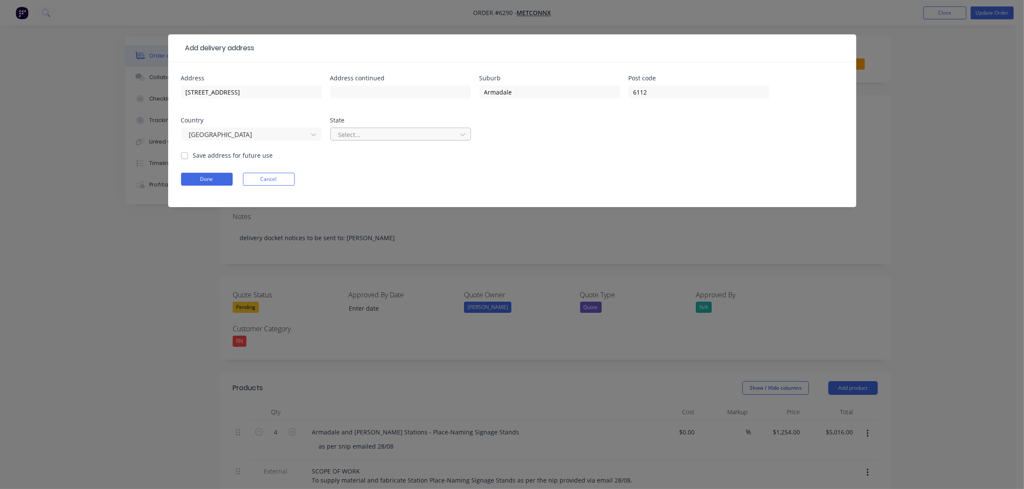
click at [375, 136] on div at bounding box center [394, 134] width 115 height 11
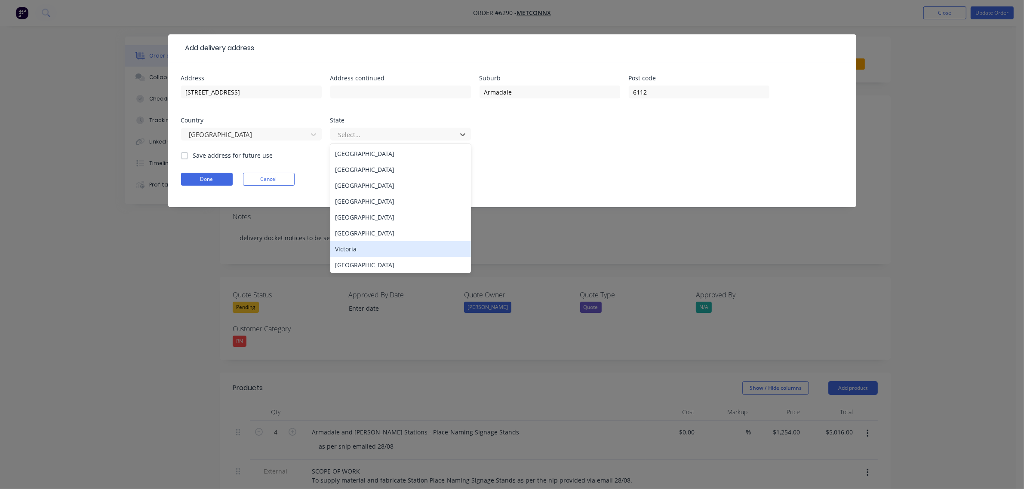
scroll to position [1, 0]
drag, startPoint x: 364, startPoint y: 265, endPoint x: 359, endPoint y: 265, distance: 4.3
click at [363, 266] on div "Western Australia" at bounding box center [400, 264] width 141 height 16
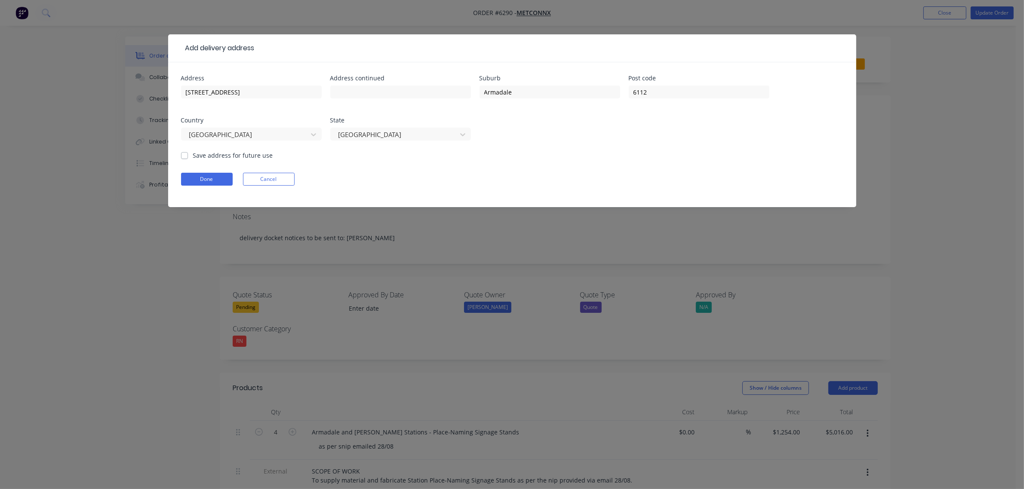
click at [193, 158] on label "Save address for future use" at bounding box center [233, 155] width 80 height 9
click at [184, 158] on input "Save address for future use" at bounding box center [184, 155] width 7 height 8
checkbox input "true"
click at [199, 179] on button "Done" at bounding box center [207, 179] width 52 height 13
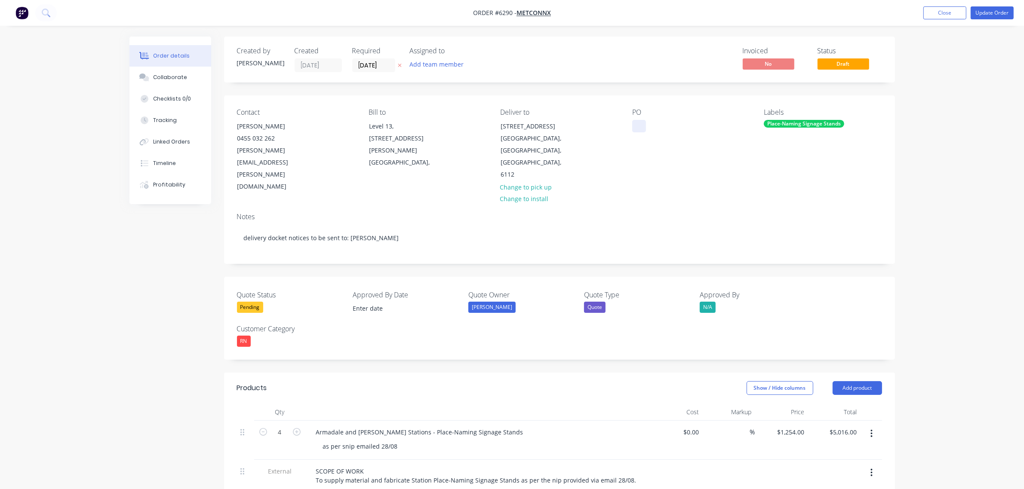
click at [635, 126] on div at bounding box center [639, 126] width 14 height 12
click at [802, 124] on div "Place-Naming Signage Stands" at bounding box center [803, 124] width 80 height 8
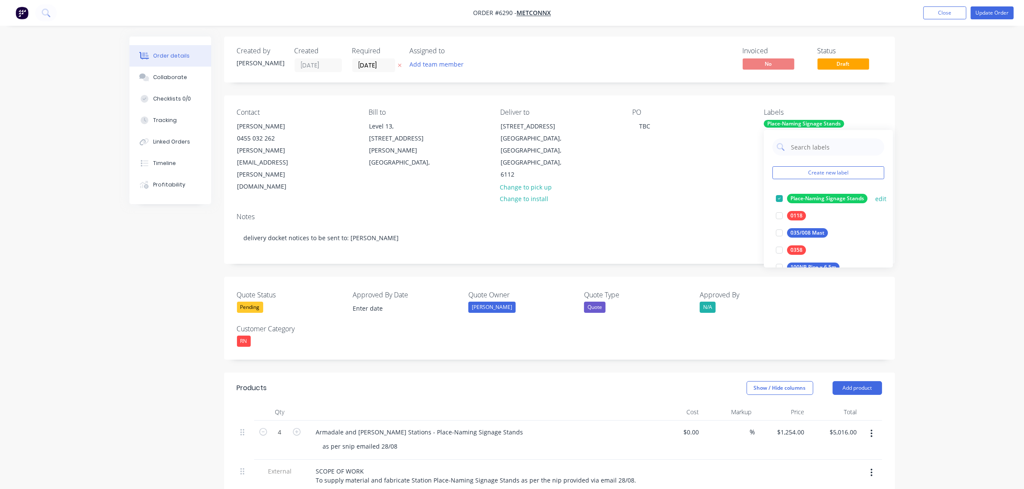
click at [881, 198] on button "edit" at bounding box center [880, 198] width 11 height 9
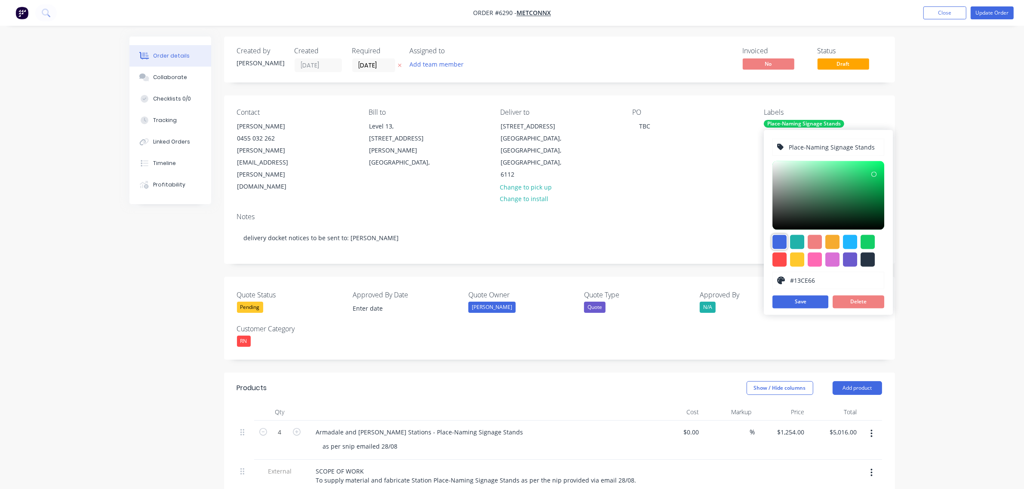
click at [779, 239] on div at bounding box center [779, 242] width 14 height 14
type input "#4169E1"
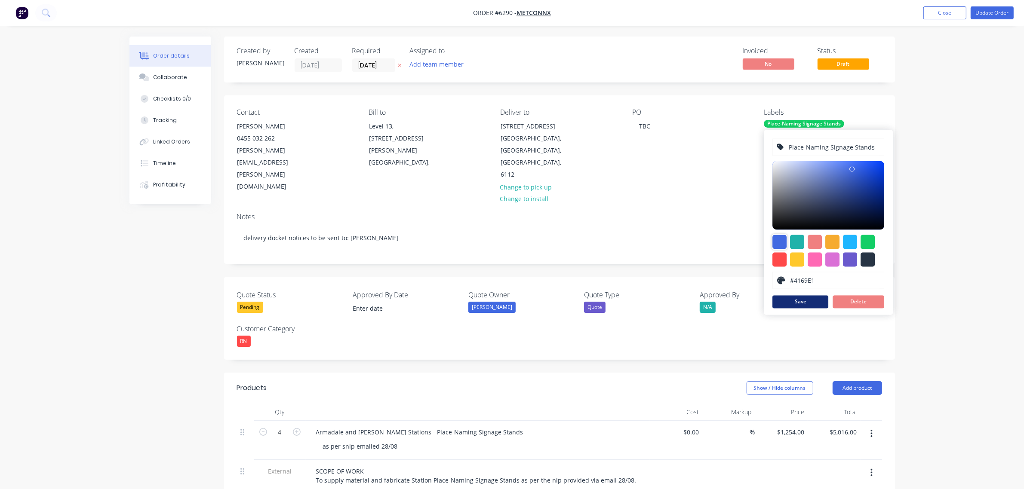
click at [795, 303] on button "Save" at bounding box center [800, 302] width 56 height 13
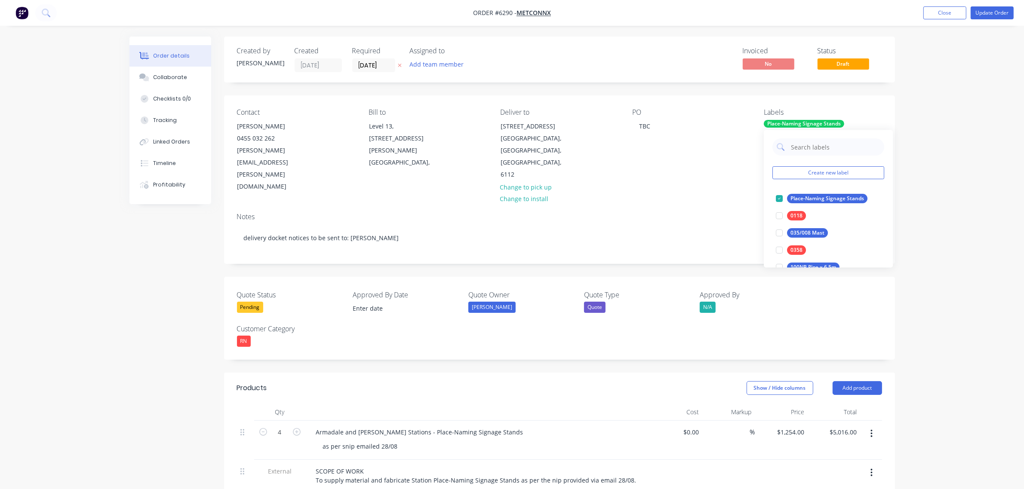
click at [744, 213] on div "Notes" at bounding box center [559, 217] width 645 height 8
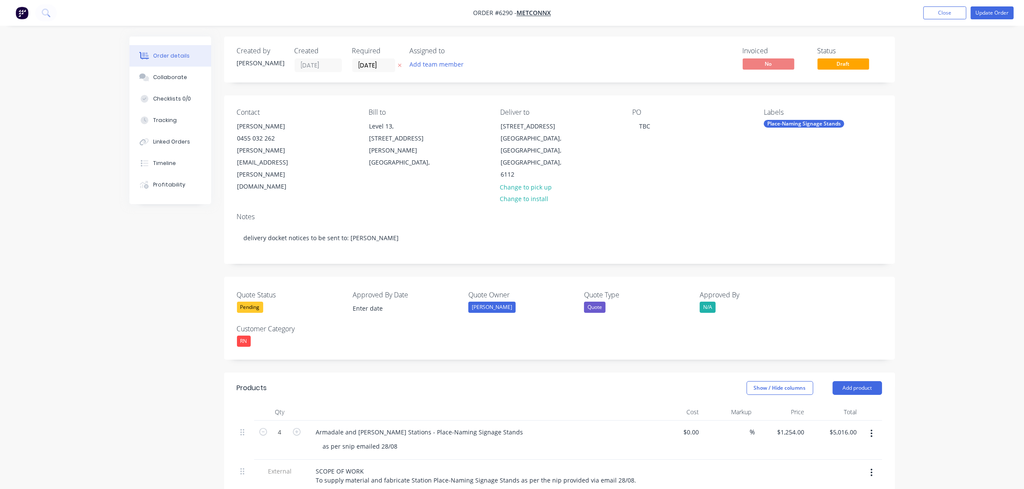
click at [250, 302] on div "Pending" at bounding box center [250, 307] width 26 height 11
click at [253, 302] on div "Won" at bounding box center [252, 305] width 18 height 11
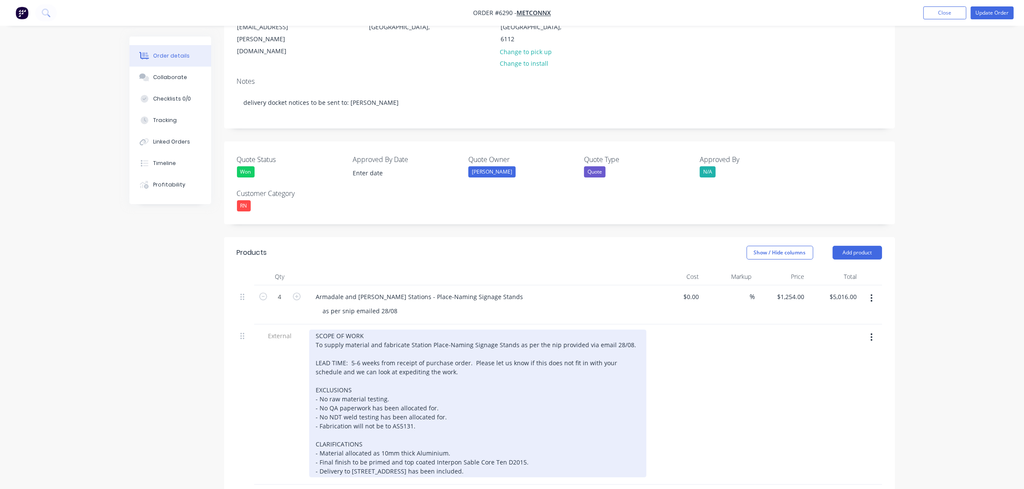
scroll to position [161, 0]
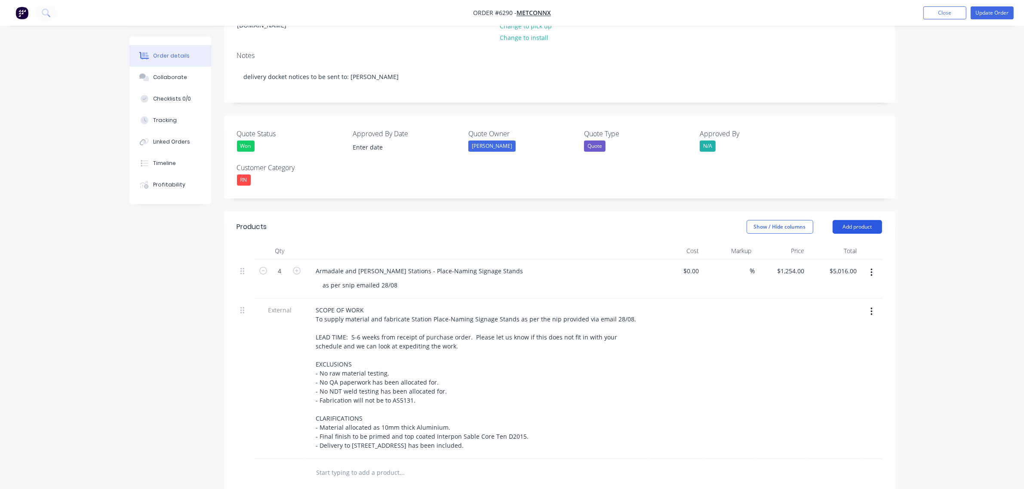
click at [854, 220] on button "Add product" at bounding box center [856, 227] width 49 height 14
click at [832, 346] on div "Notes (Internal)" at bounding box center [841, 352] width 66 height 12
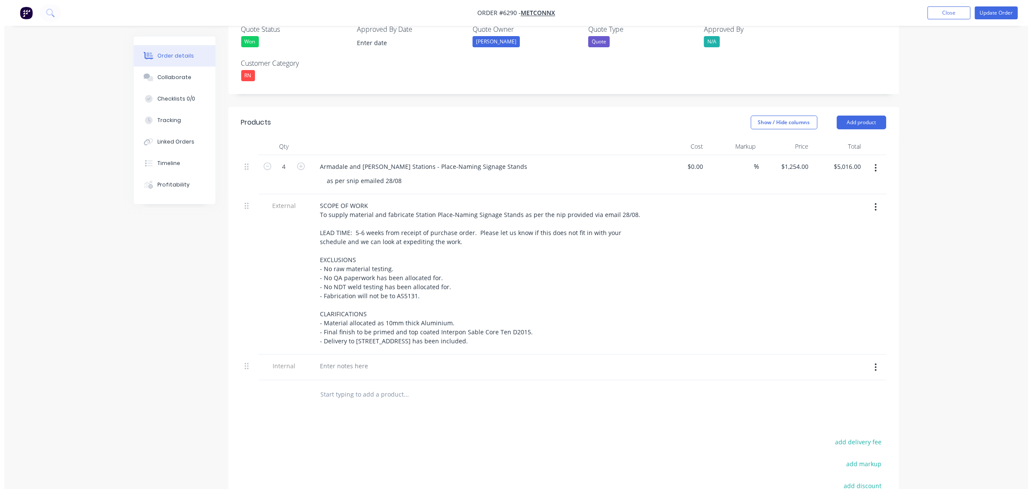
scroll to position [269, 0]
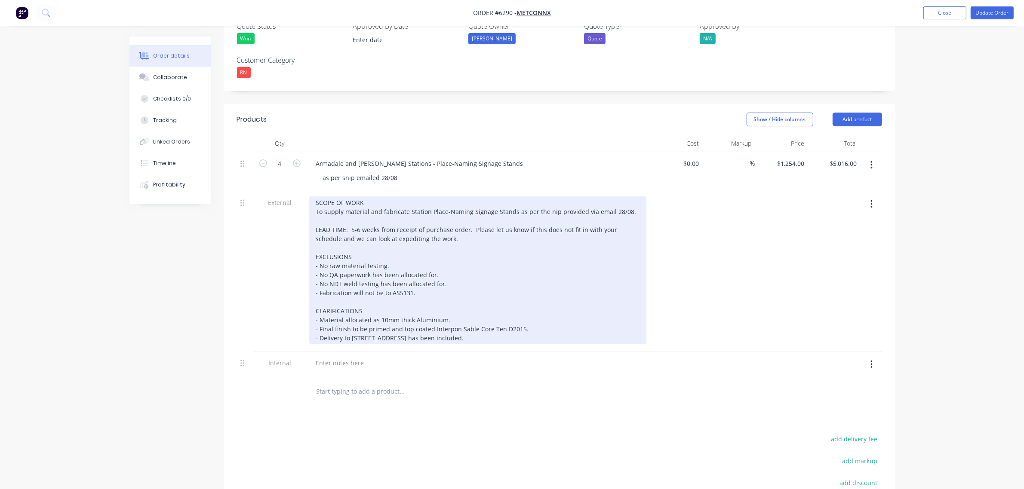
drag, startPoint x: 485, startPoint y: 304, endPoint x: 309, endPoint y: 153, distance: 231.7
click at [309, 152] on div "4 Armadale and Byford Stations - Place-Naming Signage Stands as per snip emaile…" at bounding box center [559, 265] width 645 height 226
copy div "SCOPE OF WORK To supply material and fabricate Station Place-Naming Signage Sta…"
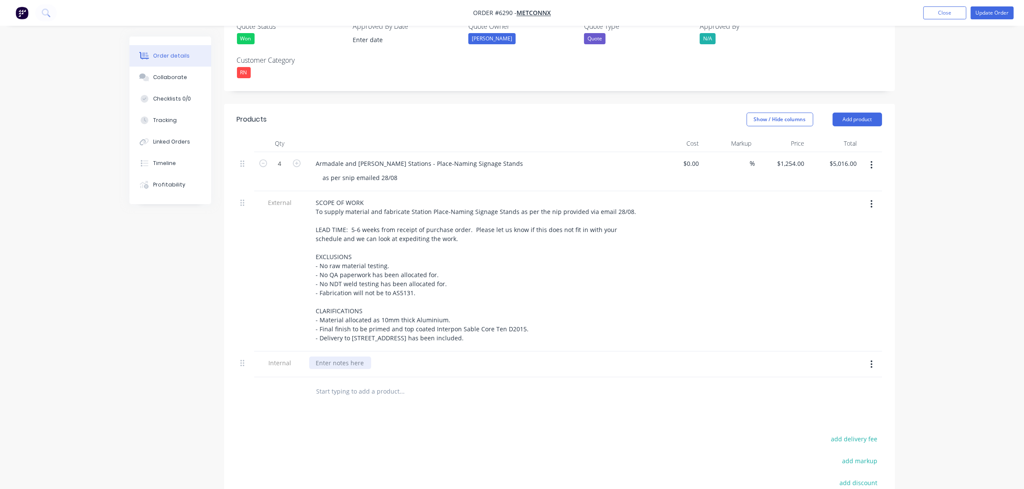
click at [339, 357] on div at bounding box center [340, 363] width 62 height 12
paste div
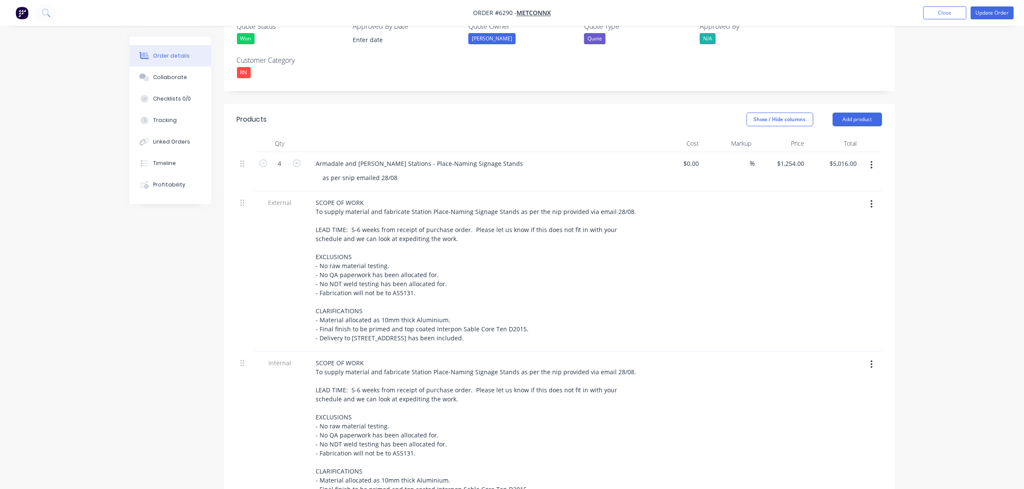
click at [873, 196] on button "button" at bounding box center [871, 203] width 20 height 15
click at [841, 238] on div "Delete" at bounding box center [841, 244] width 66 height 12
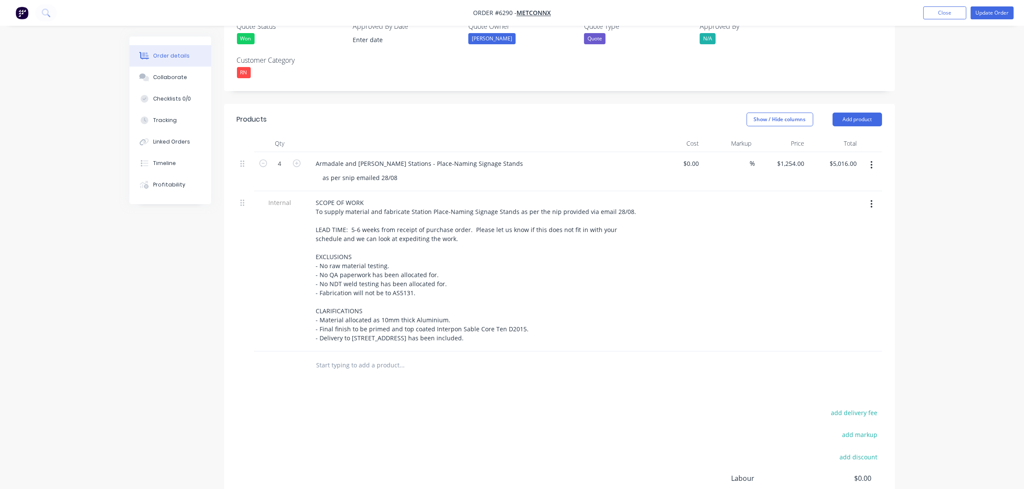
click at [458, 407] on div "add delivery fee add markup add discount Labour $0.00 Sub total $5,016.00 Margi…" at bounding box center [559, 490] width 645 height 166
click at [868, 113] on button "Add product" at bounding box center [856, 120] width 49 height 14
click at [825, 221] on div "Labour" at bounding box center [841, 227] width 66 height 12
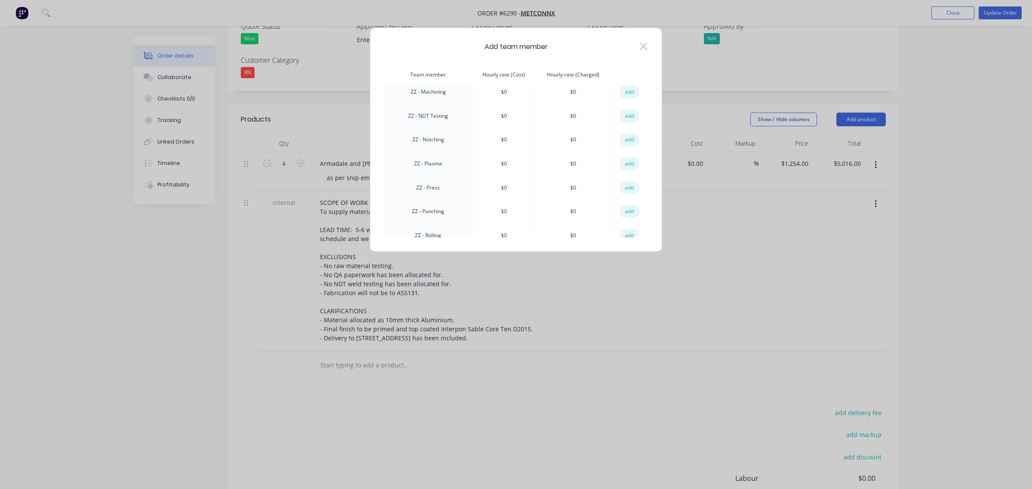
scroll to position [940, 0]
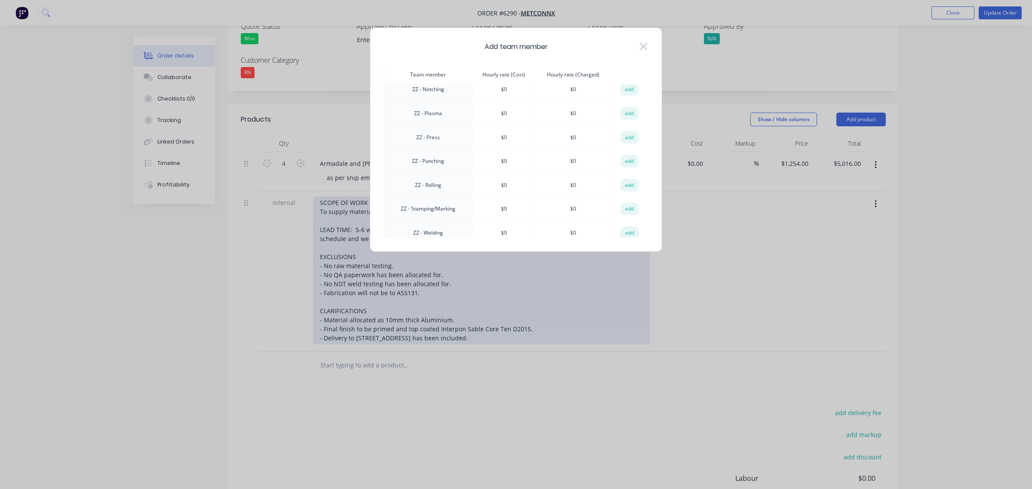
click at [628, 227] on button "add" at bounding box center [629, 233] width 19 height 13
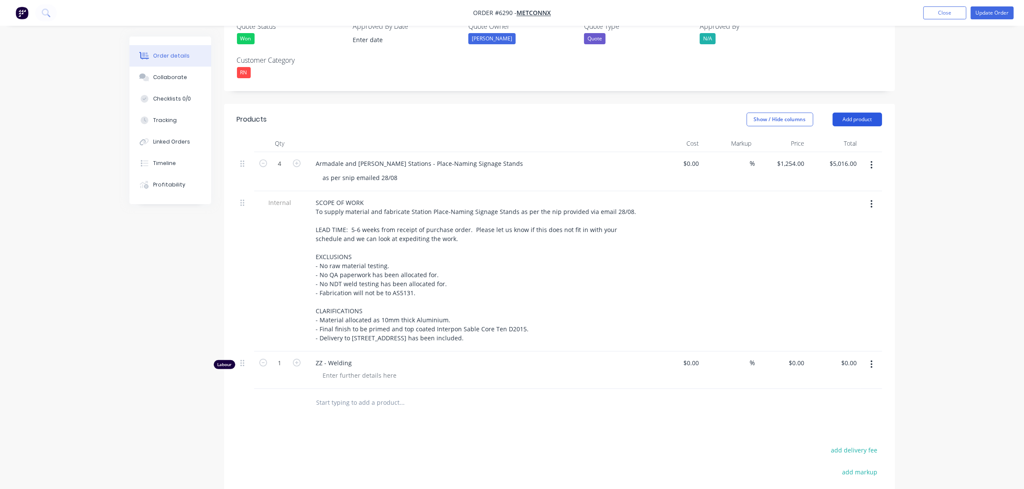
click at [860, 113] on button "Add product" at bounding box center [856, 120] width 49 height 14
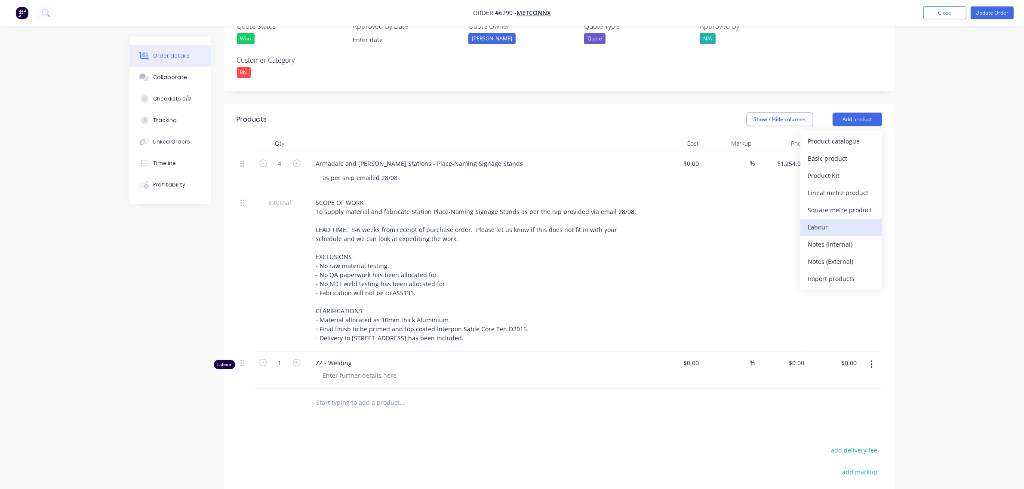
click at [823, 221] on div "Labour" at bounding box center [841, 227] width 66 height 12
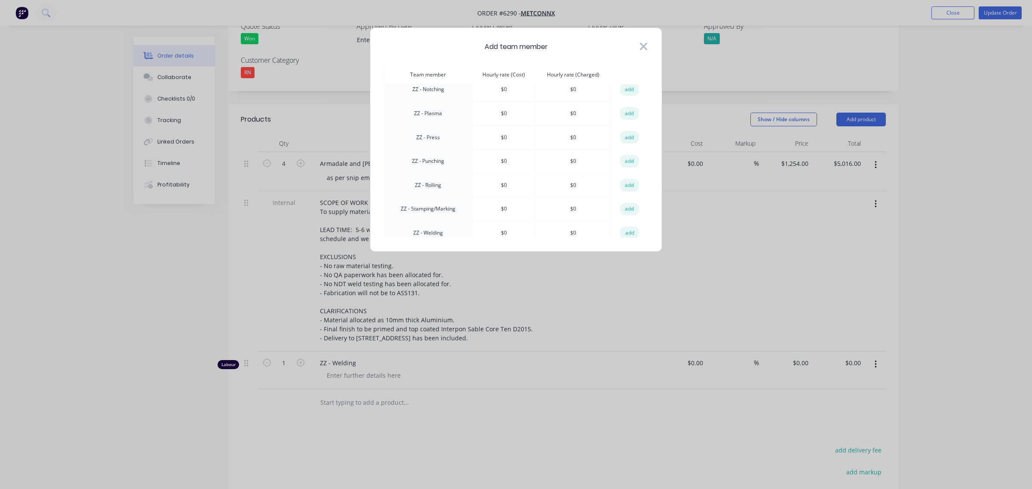
click at [643, 46] on icon at bounding box center [644, 47] width 8 height 8
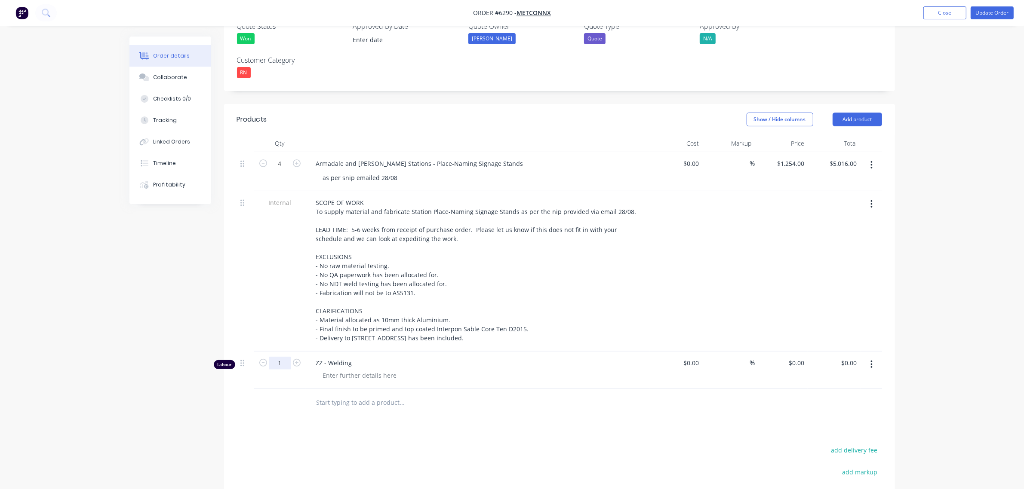
drag, startPoint x: 281, startPoint y: 324, endPoint x: 283, endPoint y: 333, distance: 9.7
click at [281, 170] on input "1" at bounding box center [280, 163] width 22 height 13
type input "18.97"
drag, startPoint x: 852, startPoint y: 84, endPoint x: 847, endPoint y: 93, distance: 10.4
click at [852, 113] on button "Add product" at bounding box center [856, 120] width 49 height 14
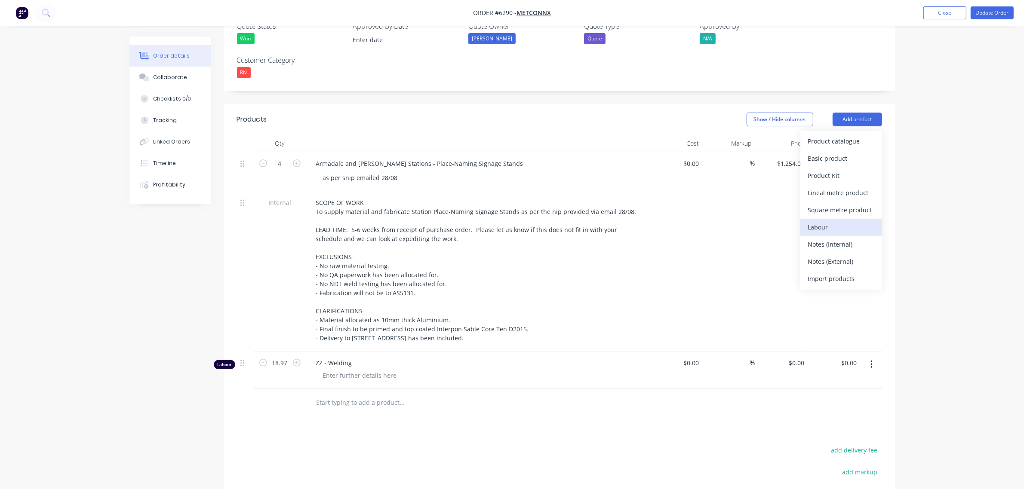
click at [815, 221] on div "Labour" at bounding box center [841, 227] width 66 height 12
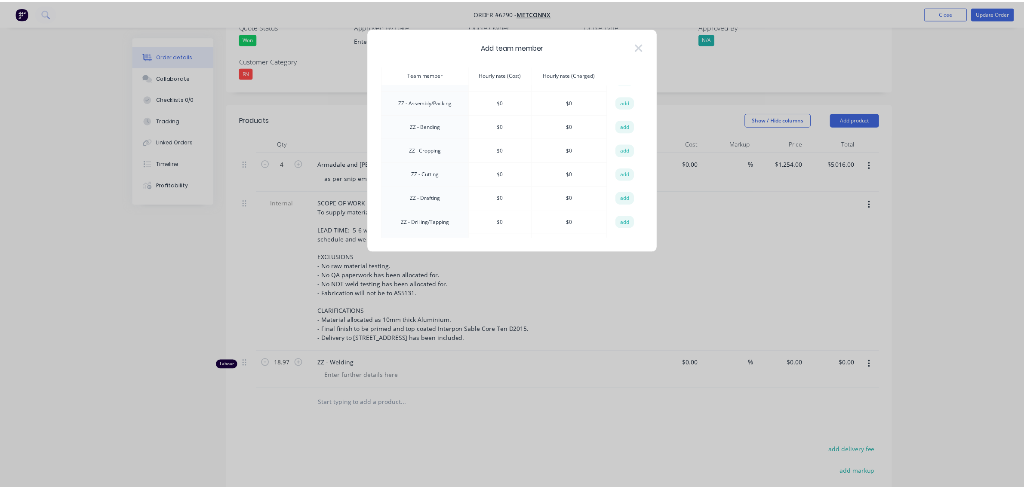
scroll to position [671, 0]
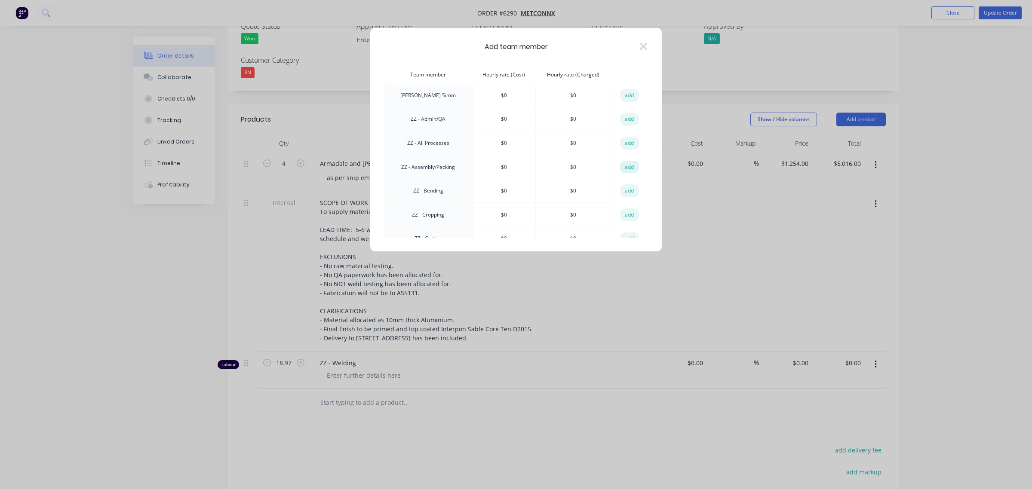
click at [629, 161] on button "add" at bounding box center [629, 167] width 19 height 13
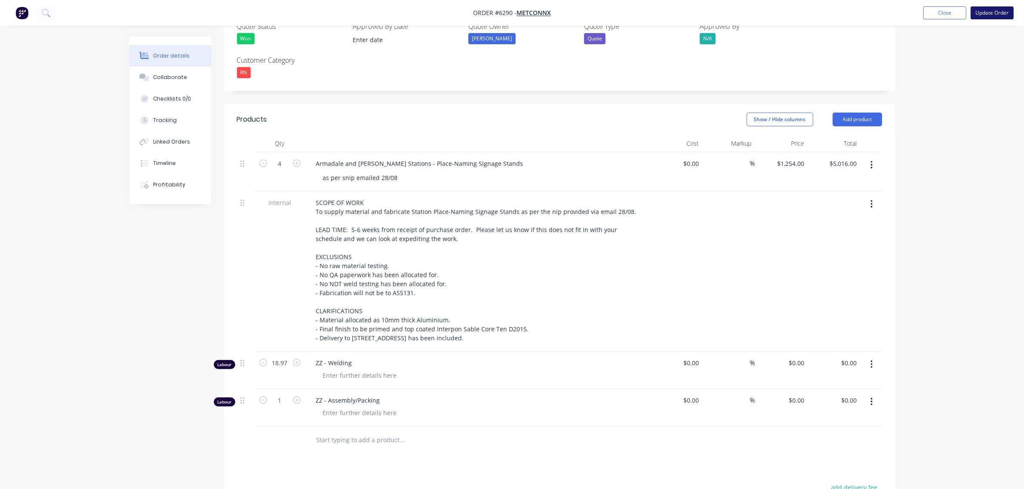
click at [990, 13] on button "Update Order" at bounding box center [991, 12] width 43 height 13
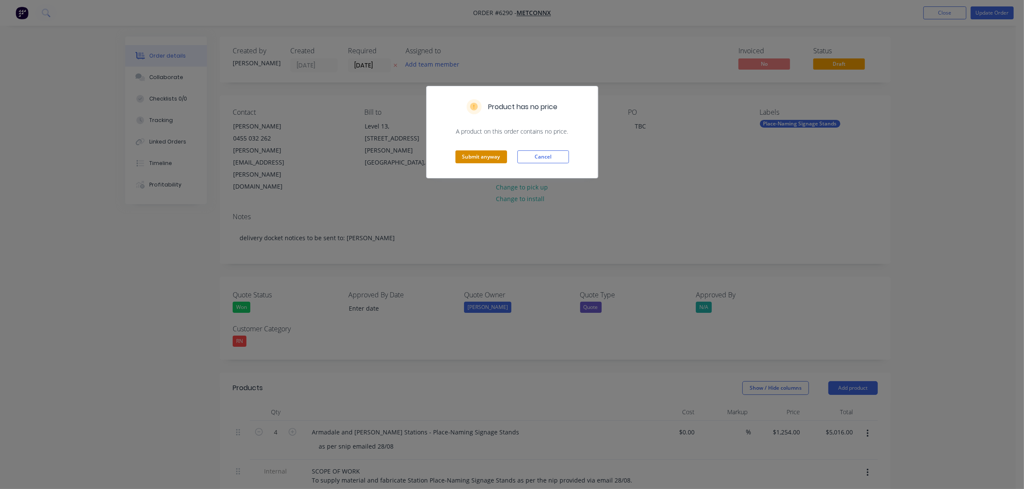
click at [463, 157] on button "Submit anyway" at bounding box center [481, 156] width 52 height 13
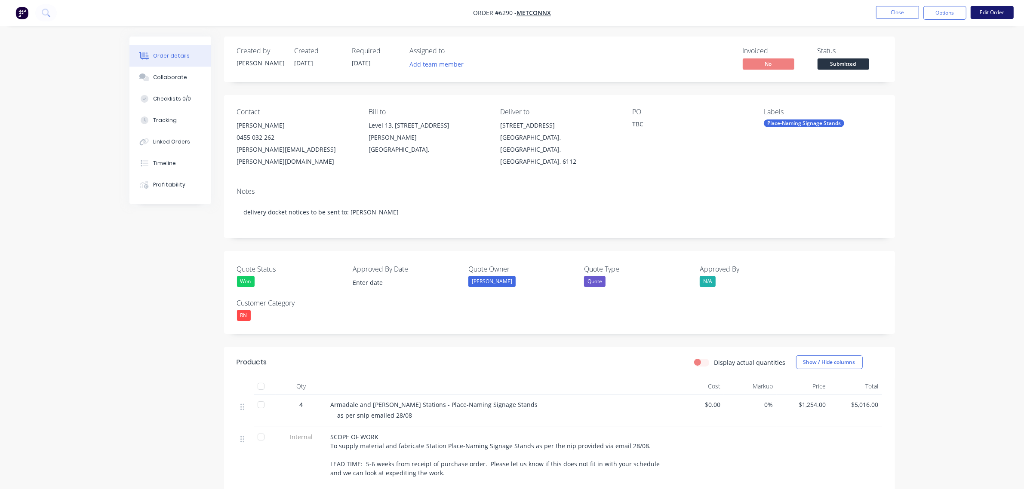
click at [984, 12] on button "Edit Order" at bounding box center [991, 12] width 43 height 13
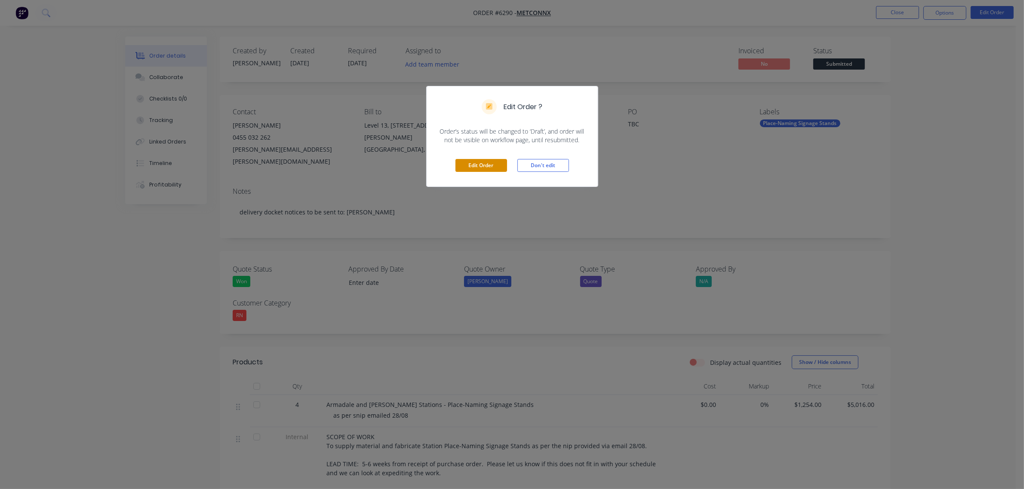
click at [480, 168] on button "Edit Order" at bounding box center [481, 165] width 52 height 13
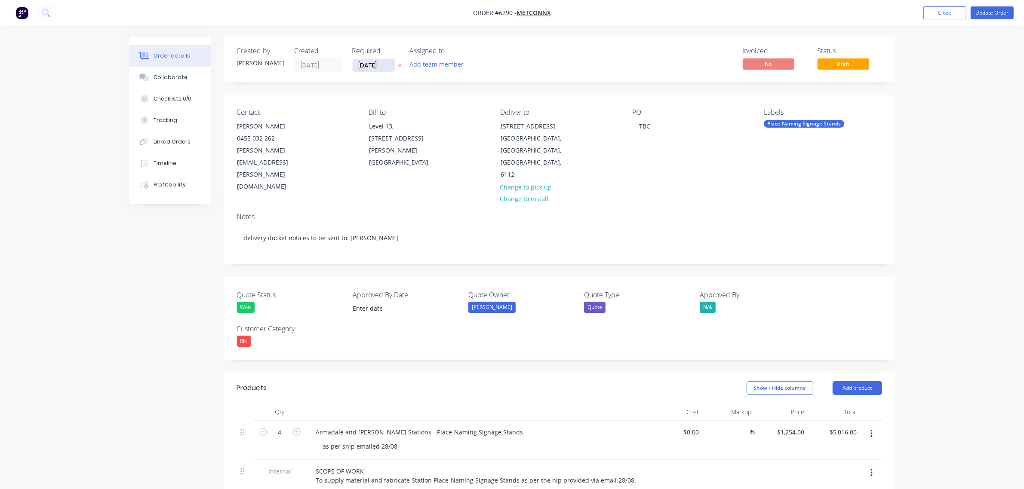
click at [365, 60] on input "[DATE]" at bounding box center [374, 65] width 42 height 13
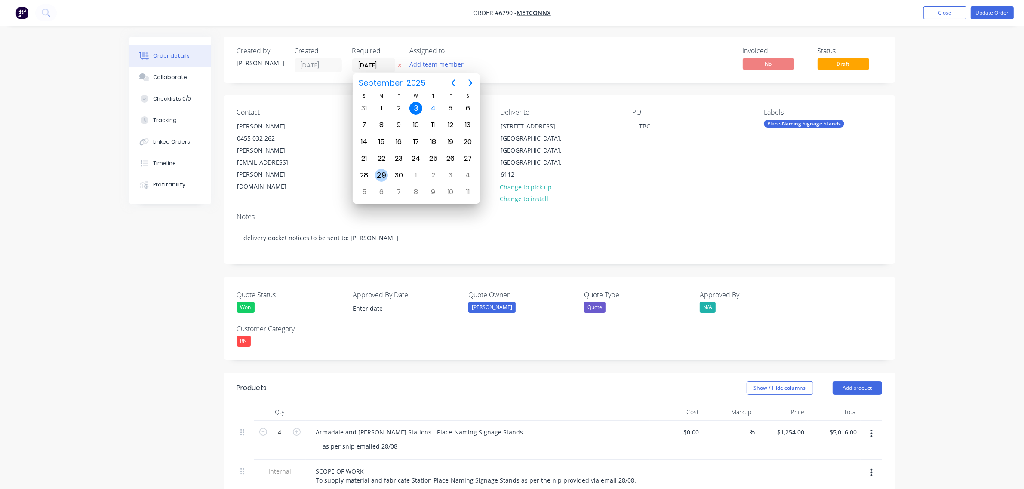
click at [381, 172] on div "29" at bounding box center [381, 175] width 13 height 13
type input "29/09/25"
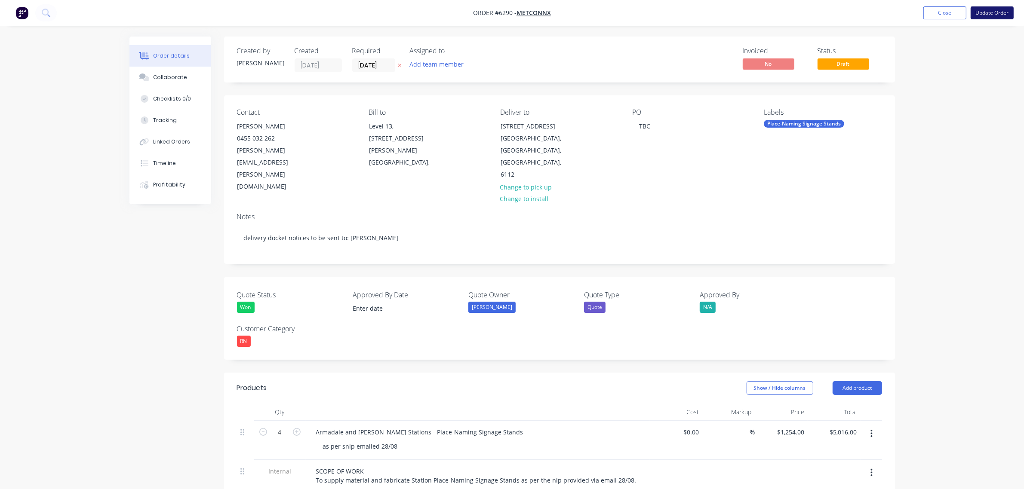
click at [994, 12] on button "Update Order" at bounding box center [991, 12] width 43 height 13
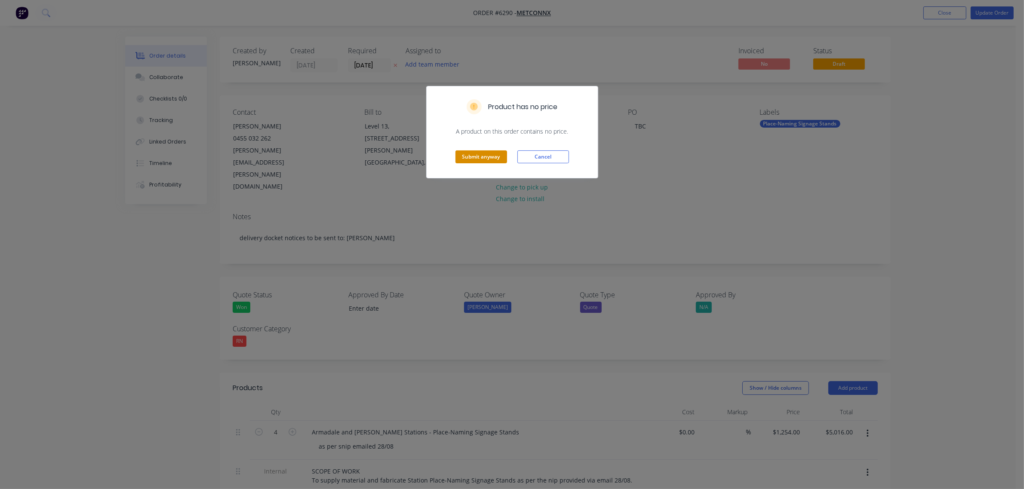
click at [469, 156] on button "Submit anyway" at bounding box center [481, 156] width 52 height 13
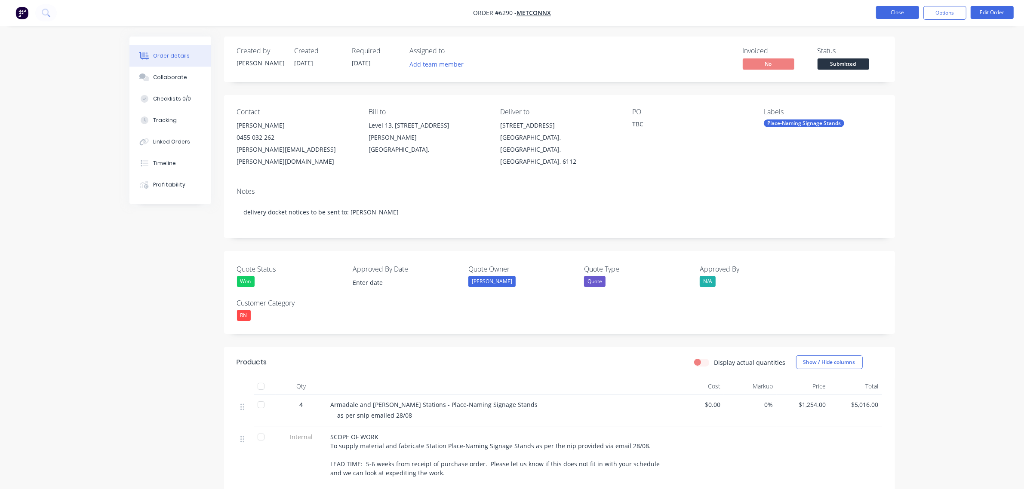
click at [910, 13] on button "Close" at bounding box center [897, 12] width 43 height 13
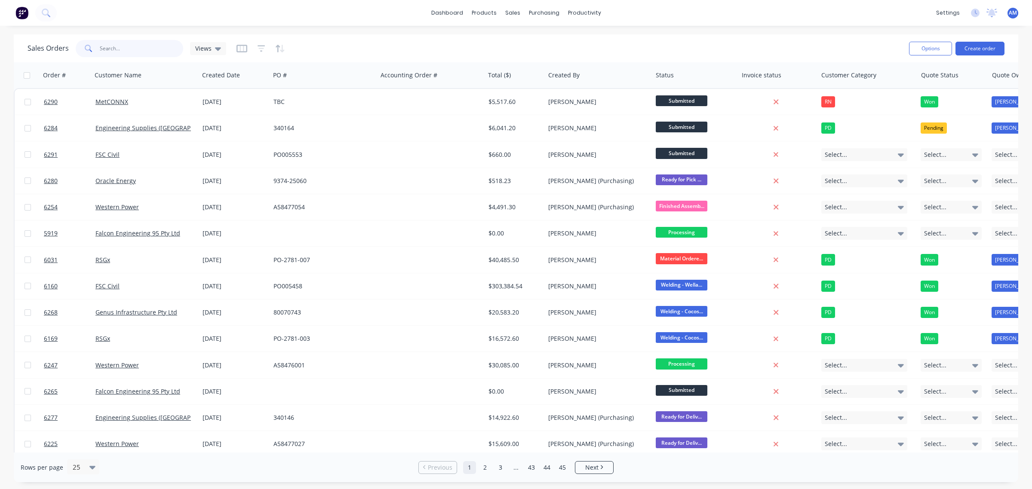
click at [113, 48] on input "text" at bounding box center [142, 48] width 84 height 17
type input "6266"
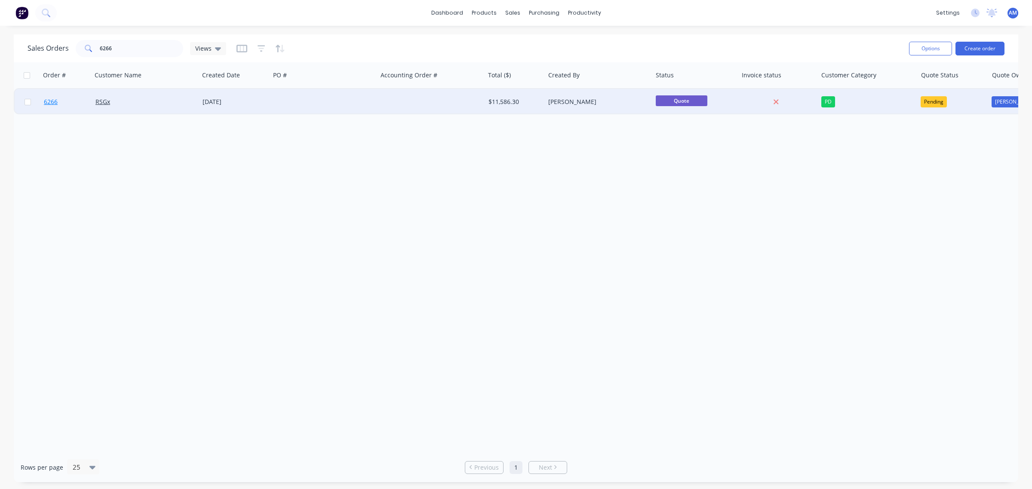
click at [72, 107] on link "6266" at bounding box center [70, 102] width 52 height 26
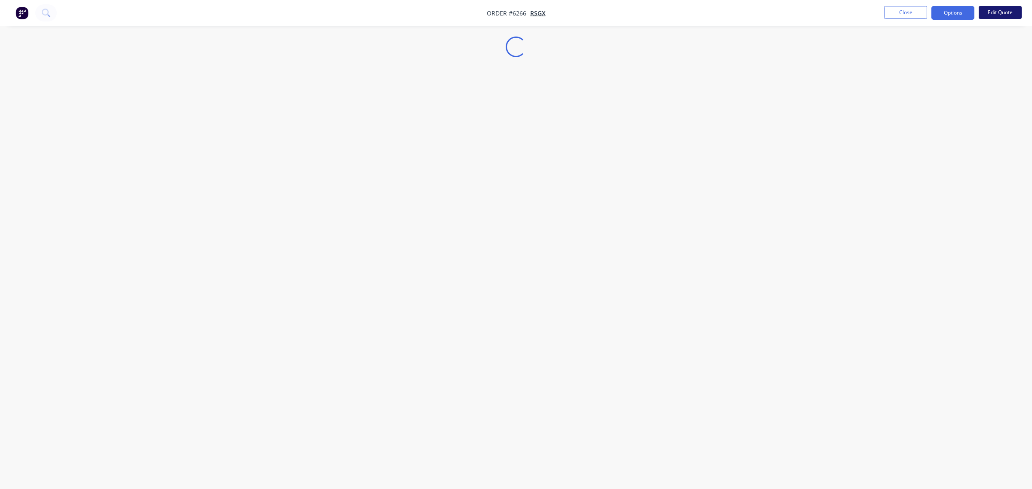
click at [995, 7] on button "Edit Quote" at bounding box center [999, 12] width 43 height 13
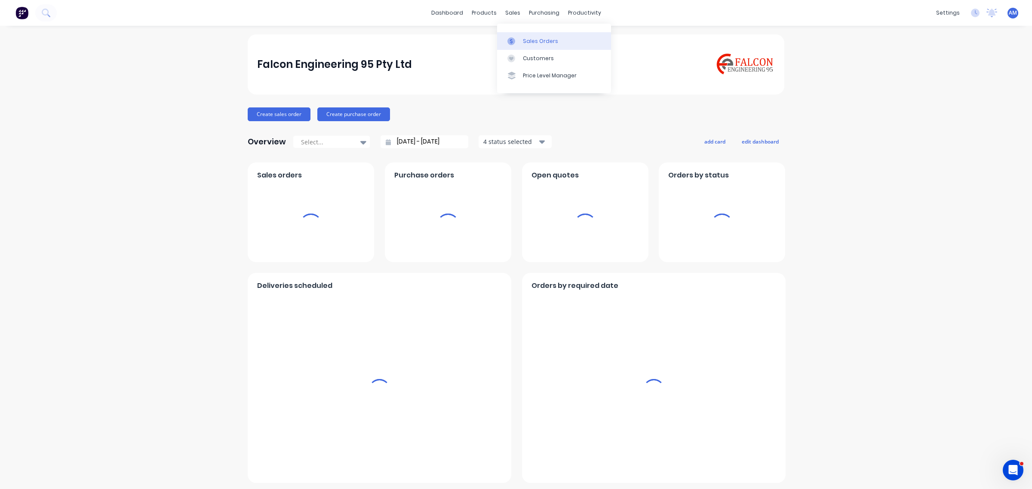
click at [529, 41] on div "Sales Orders" at bounding box center [540, 41] width 35 height 8
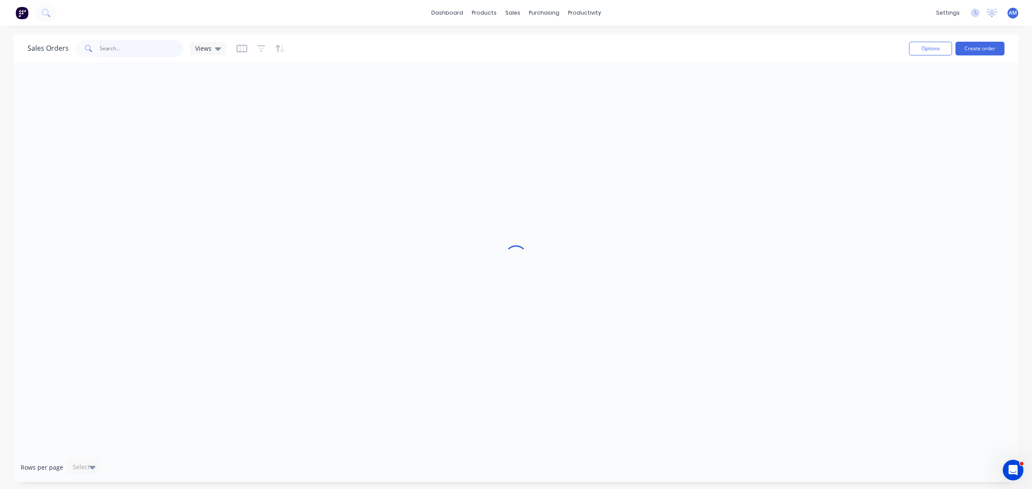
click at [125, 51] on input "text" at bounding box center [142, 48] width 84 height 17
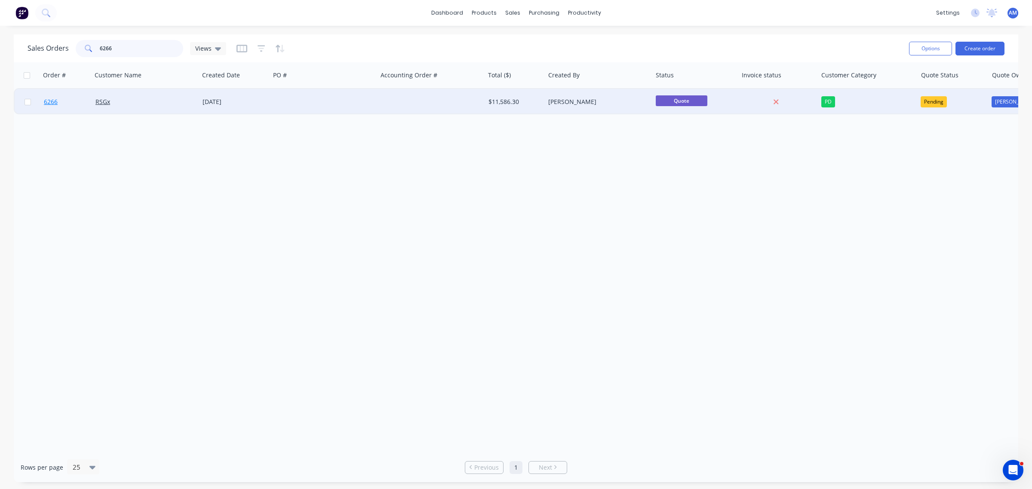
type input "6266"
click at [67, 103] on link "6266" at bounding box center [70, 102] width 52 height 26
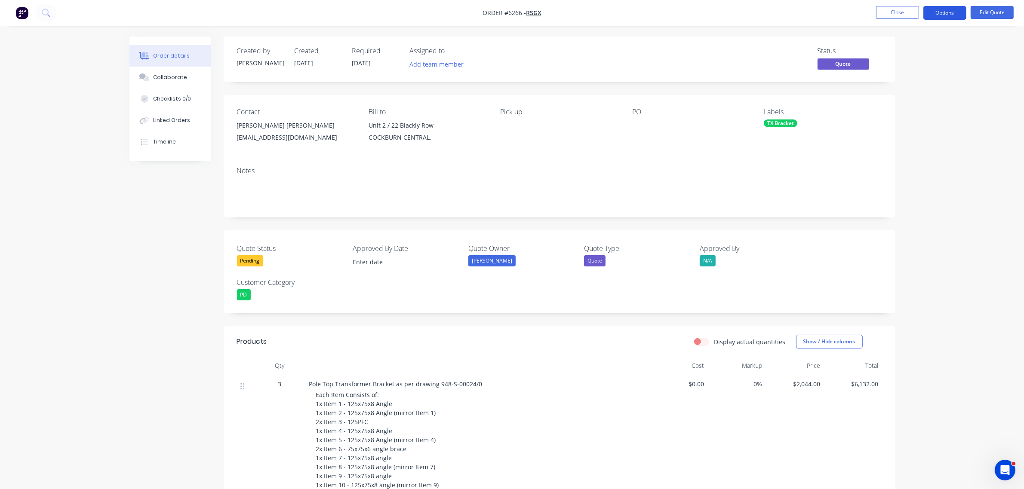
click at [944, 11] on button "Options" at bounding box center [944, 13] width 43 height 14
click at [912, 106] on div "Convert to Order" at bounding box center [918, 104] width 79 height 12
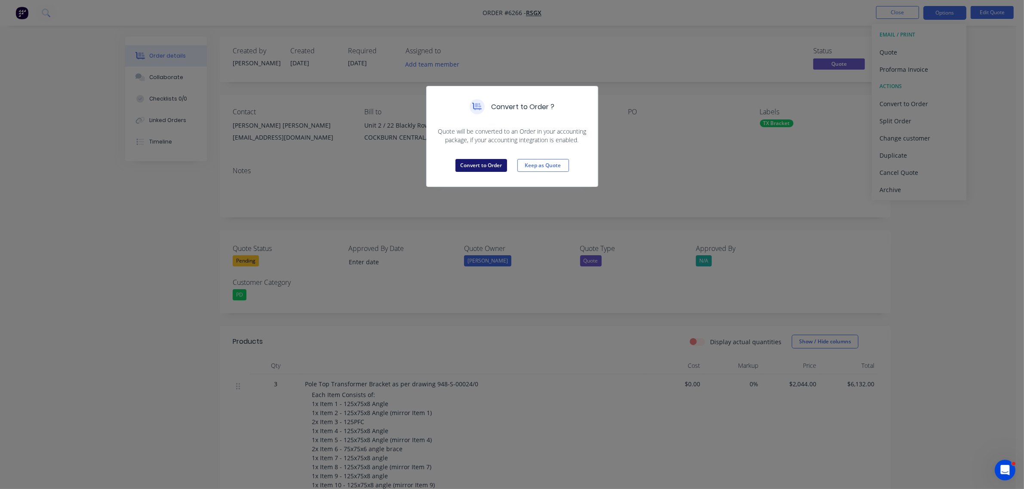
click at [467, 168] on button "Convert to Order" at bounding box center [481, 165] width 52 height 13
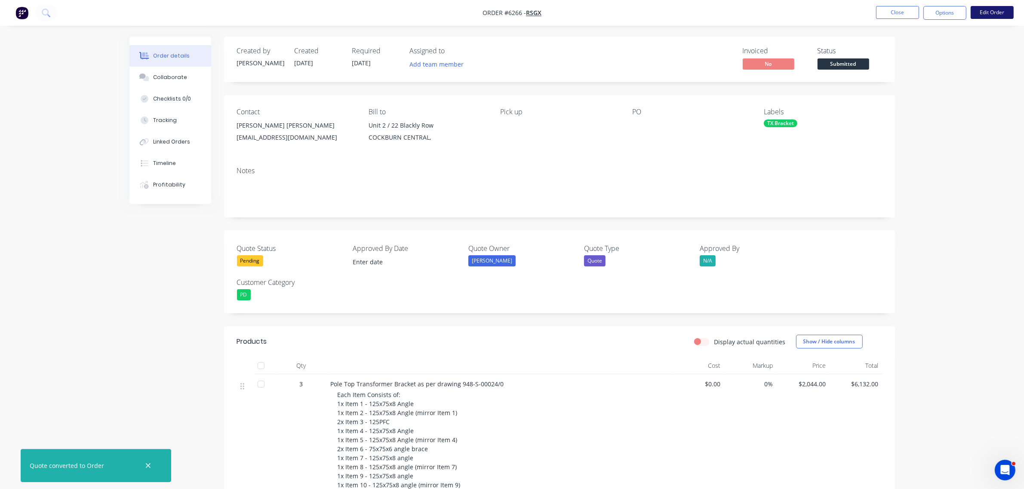
click at [996, 12] on button "Edit Order" at bounding box center [991, 12] width 43 height 13
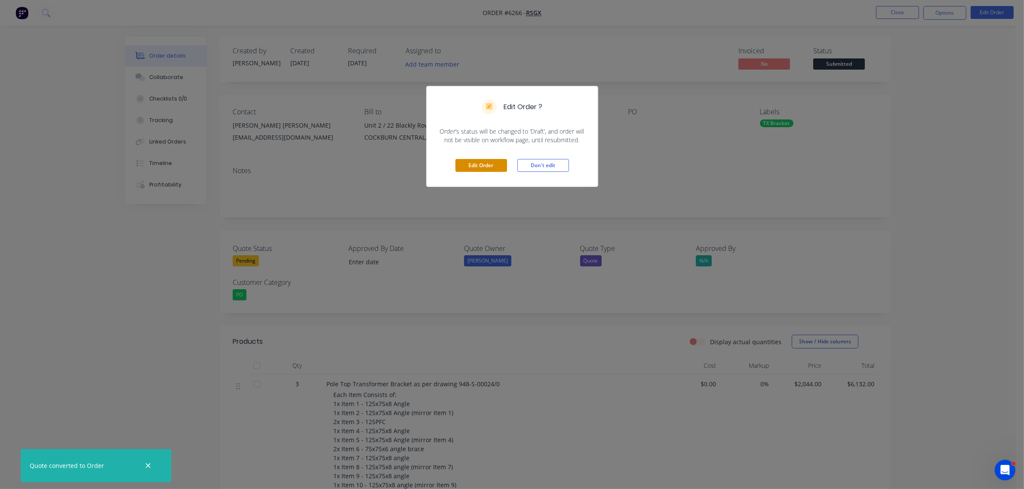
click at [488, 166] on button "Edit Order" at bounding box center [481, 165] width 52 height 13
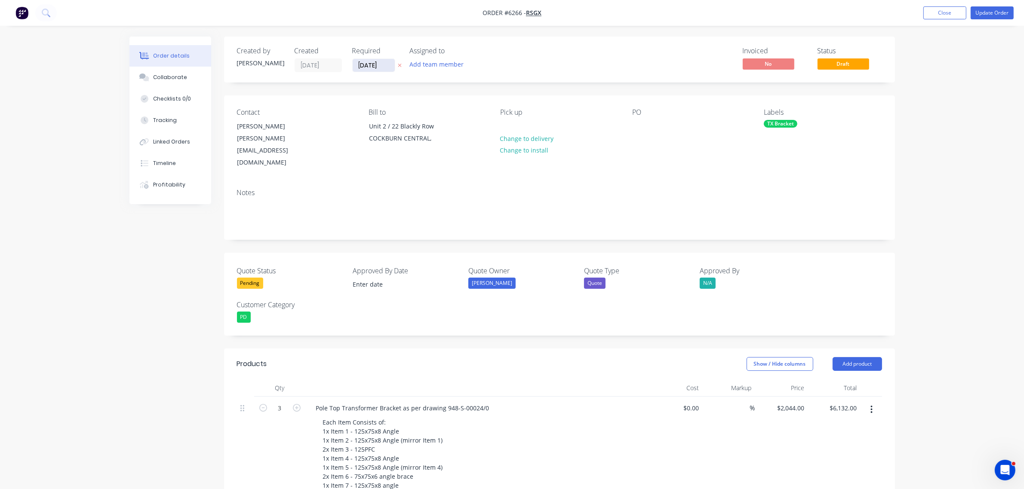
click at [368, 64] on input "22/08/25" at bounding box center [374, 65] width 42 height 13
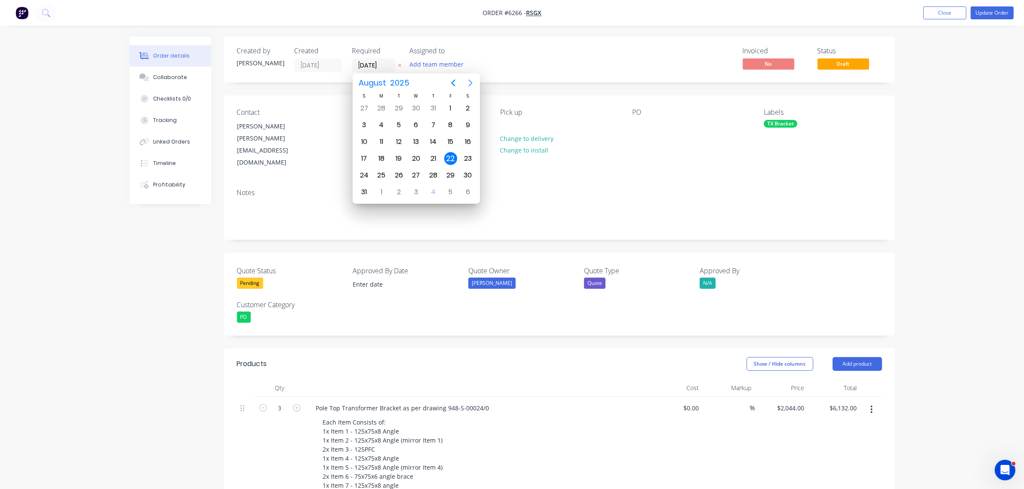
click at [472, 86] on icon "Next page" at bounding box center [470, 83] width 10 height 10
click at [400, 175] on div "30" at bounding box center [398, 175] width 13 height 13
type input "30/09/25"
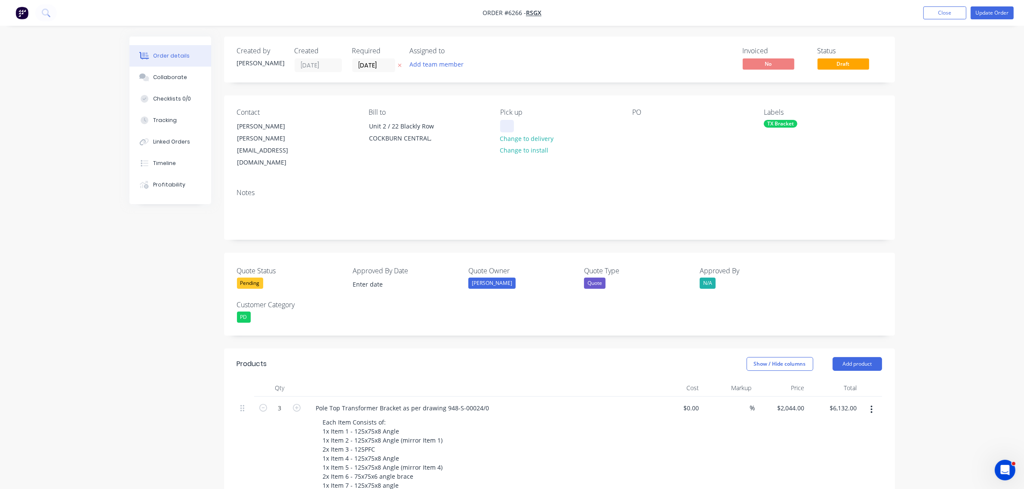
click at [510, 121] on div at bounding box center [507, 126] width 14 height 12
click at [635, 123] on div at bounding box center [639, 126] width 14 height 12
click at [783, 123] on div "TX Bracket" at bounding box center [780, 124] width 34 height 8
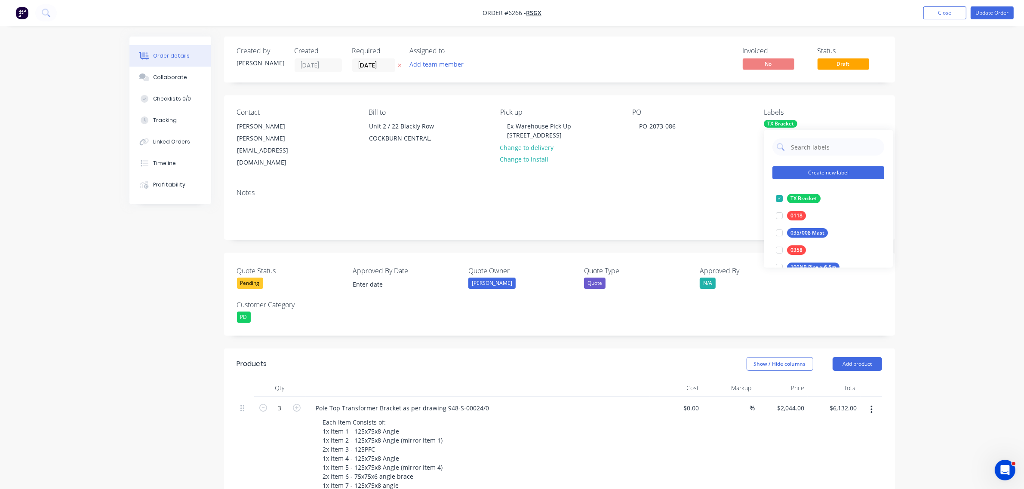
click at [802, 174] on button "Create new label" at bounding box center [828, 173] width 112 height 13
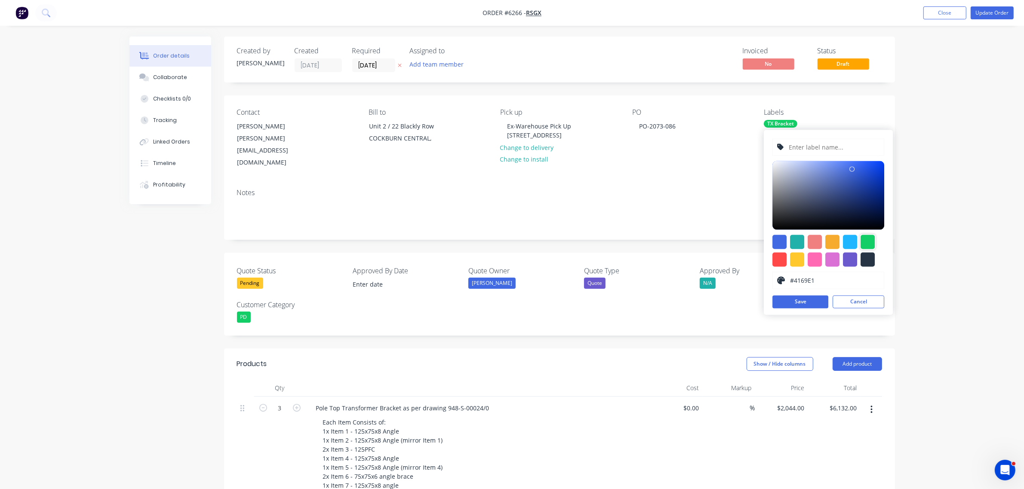
click at [868, 237] on div at bounding box center [867, 242] width 14 height 14
type input "#13CE66"
click at [805, 143] on input "text" at bounding box center [834, 147] width 92 height 16
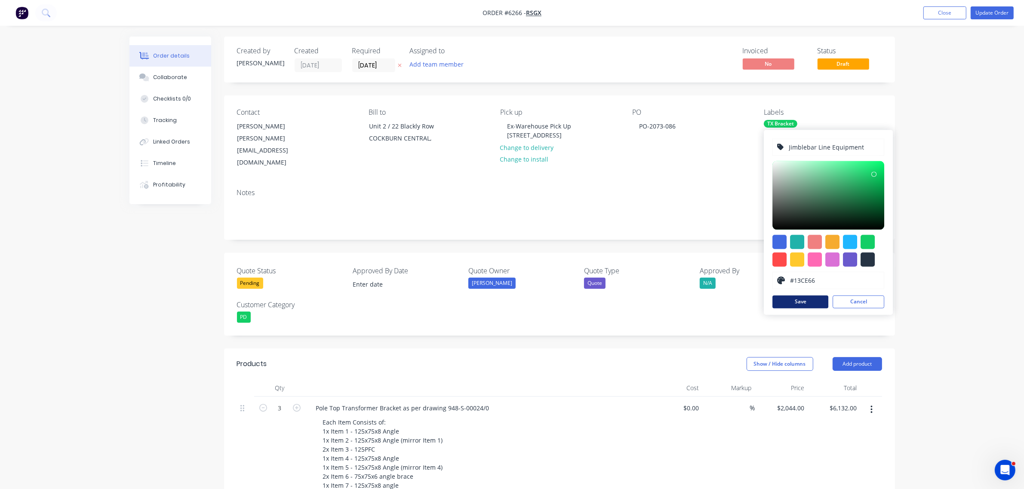
type input "Jimblebar Line Equipment"
click at [815, 304] on button "Save" at bounding box center [800, 302] width 56 height 13
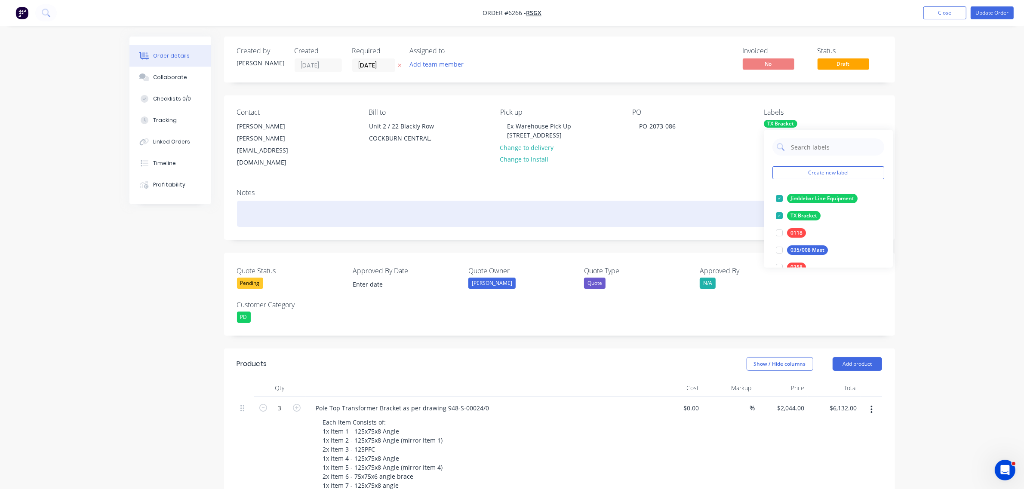
click at [267, 201] on div at bounding box center [559, 214] width 645 height 26
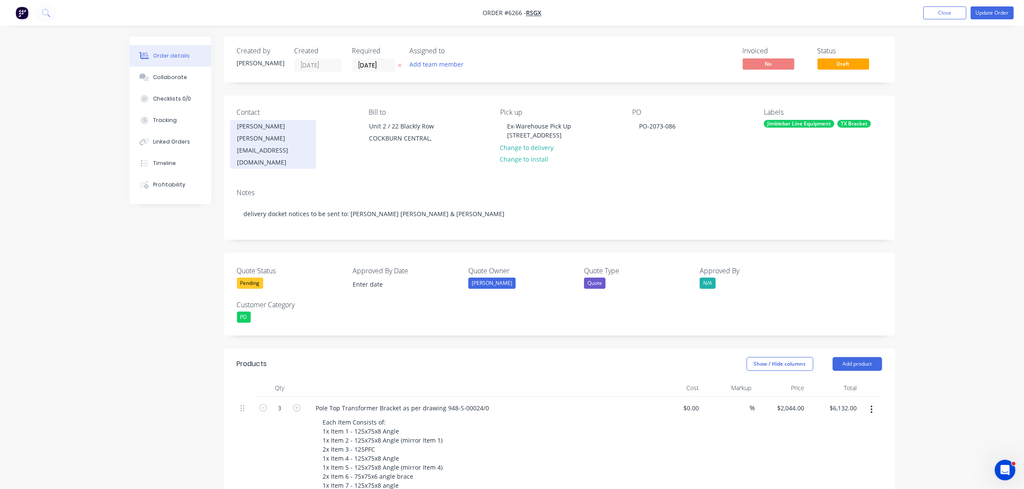
click at [259, 129] on div "Chong Pui Sze" at bounding box center [272, 132] width 71 height 24
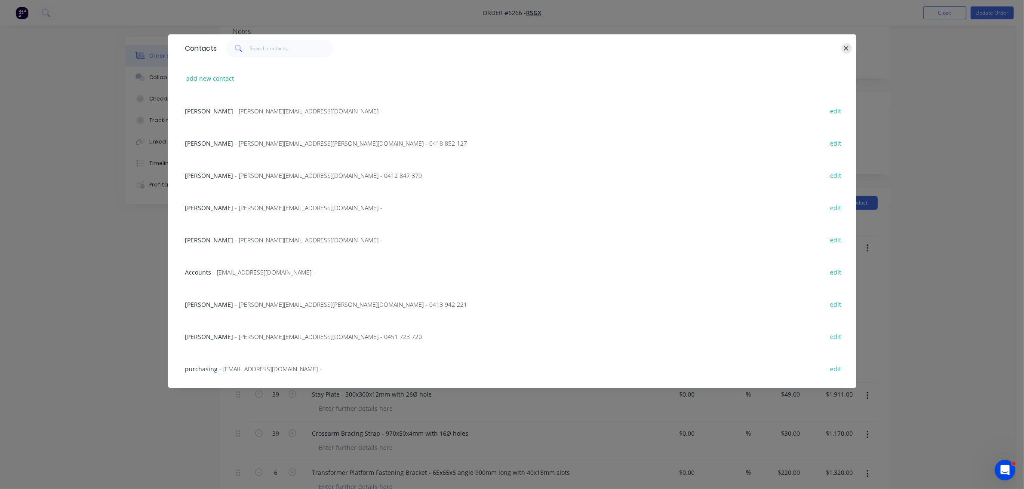
drag, startPoint x: 846, startPoint y: 44, endPoint x: 816, endPoint y: 87, distance: 52.1
click at [847, 46] on icon "button" at bounding box center [846, 49] width 6 height 8
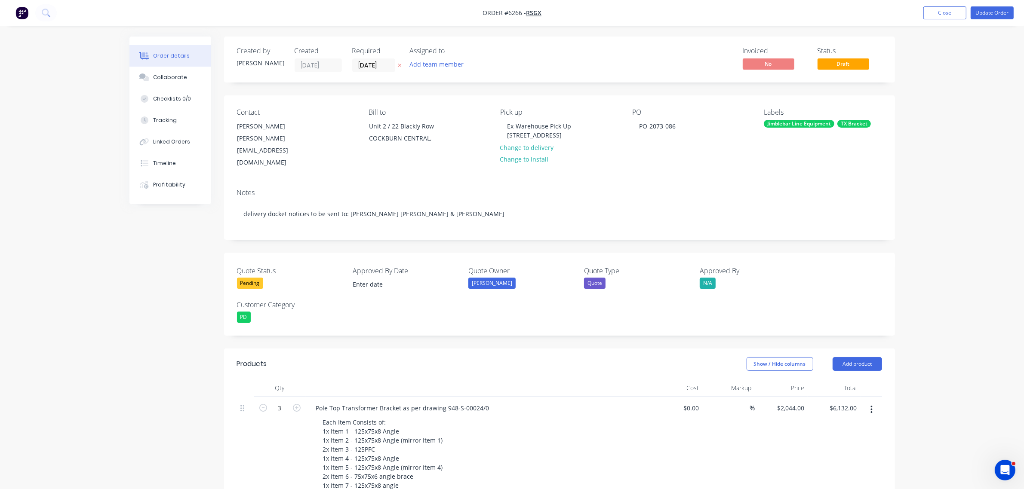
click at [261, 278] on div "Pending" at bounding box center [250, 283] width 26 height 11
click at [258, 298] on div "Won" at bounding box center [252, 296] width 18 height 11
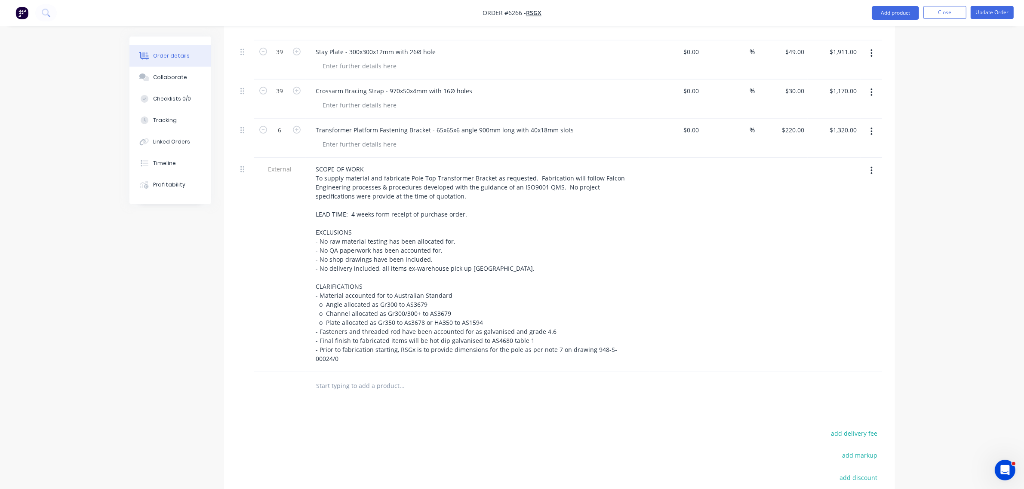
scroll to position [537, 0]
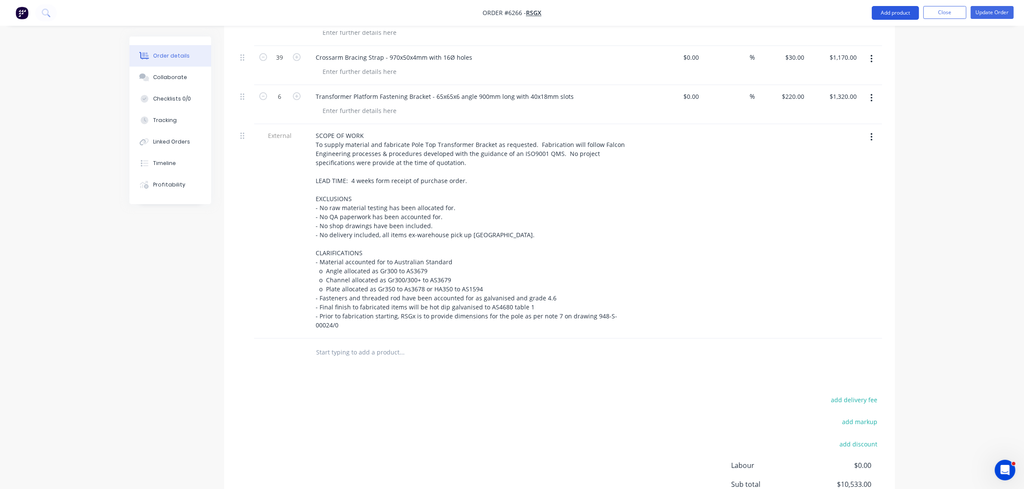
click at [887, 13] on button "Add product" at bounding box center [894, 13] width 47 height 14
click at [866, 141] on div "Notes (Internal)" at bounding box center [878, 138] width 66 height 12
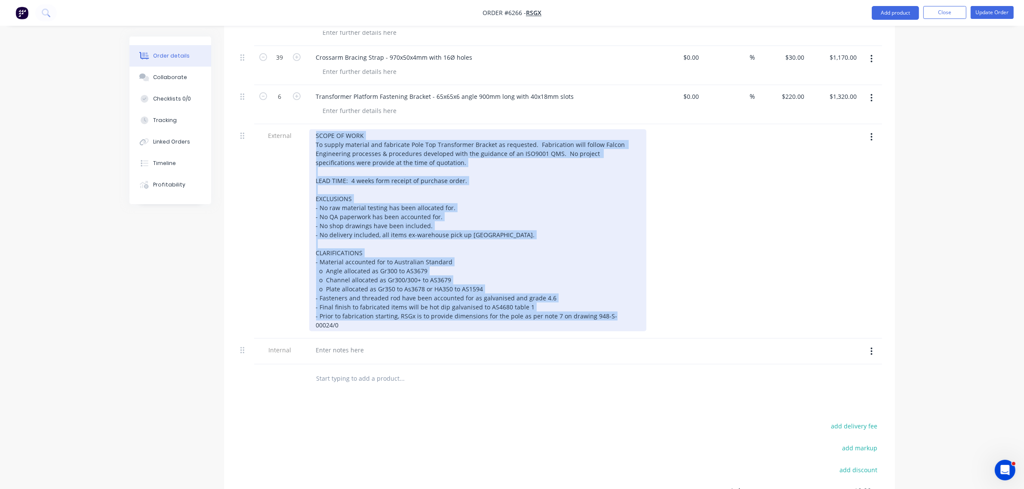
drag, startPoint x: 638, startPoint y: 297, endPoint x: 221, endPoint y: 103, distance: 459.7
click at [221, 103] on div "Order details Collaborate Checklists 0/0 Tracking Linked Orders Timeline Profit…" at bounding box center [512, 55] width 782 height 1113
copy div "SCOPE OF WORK To supply material and fabricate Pole Top Transformer Bracket as …"
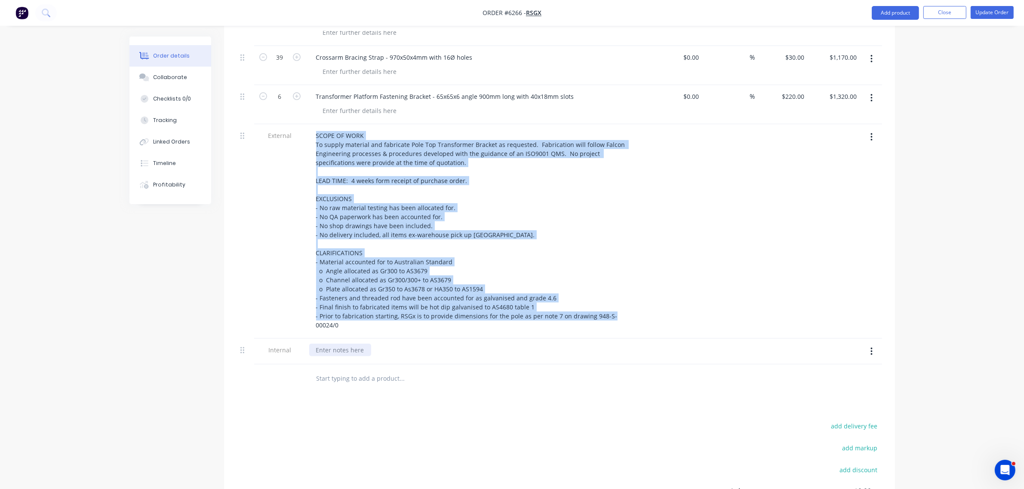
click at [340, 344] on div at bounding box center [340, 350] width 62 height 12
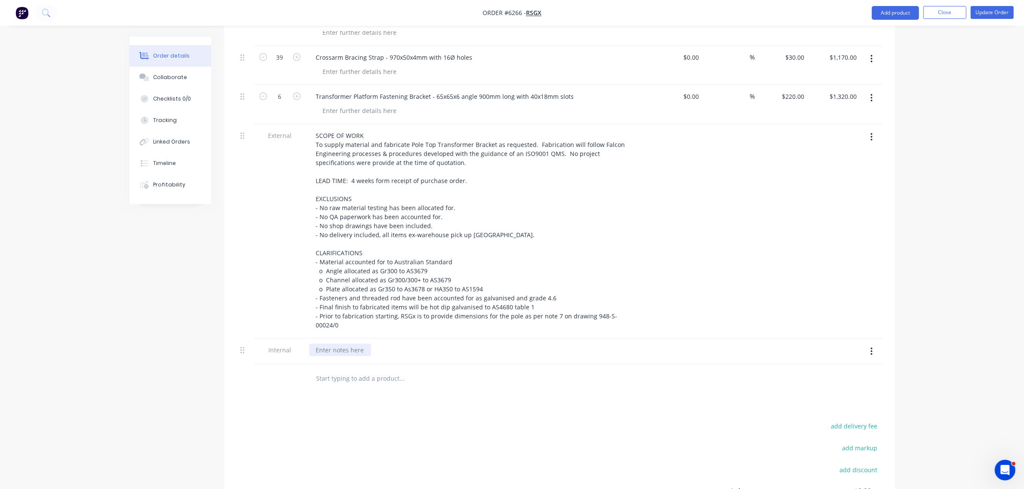
paste div
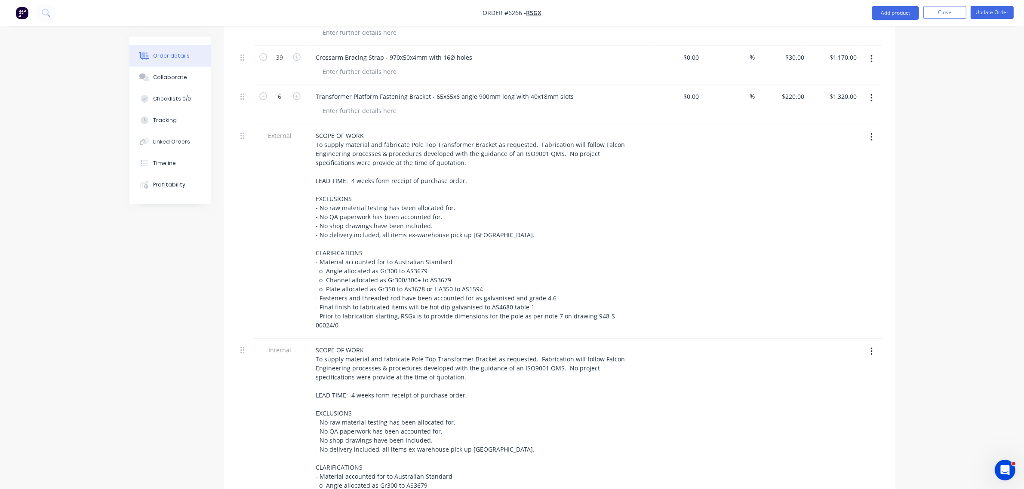
click at [871, 129] on button "button" at bounding box center [871, 136] width 20 height 15
click at [832, 171] on div "Delete" at bounding box center [841, 177] width 66 height 12
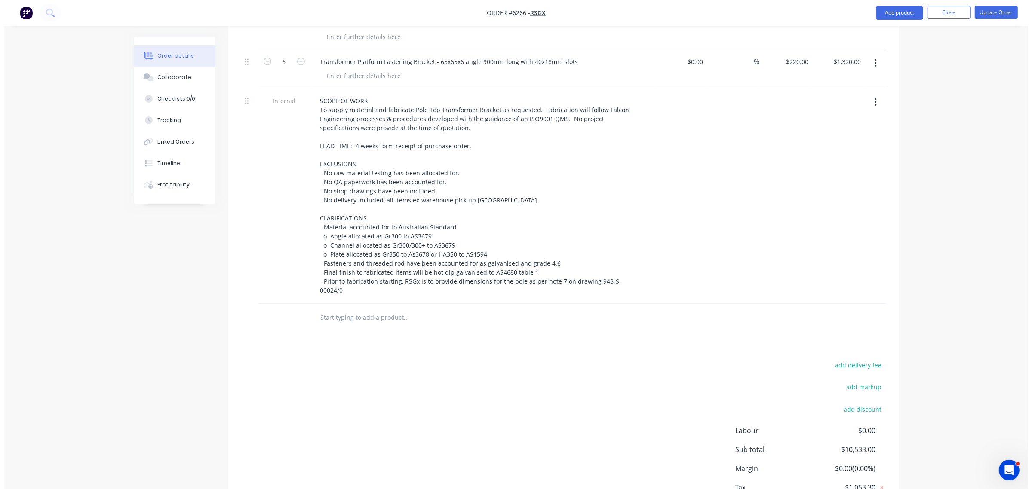
scroll to position [591, 0]
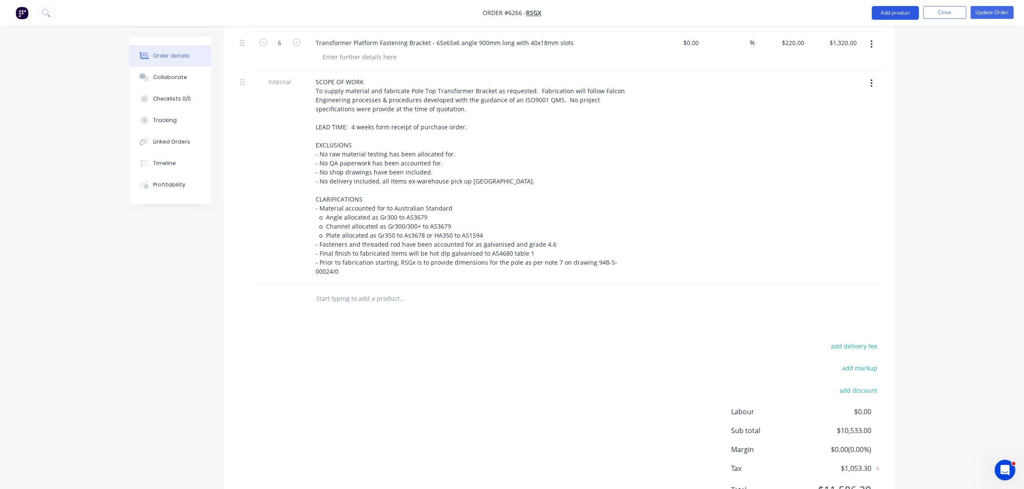
click at [895, 7] on button "Add product" at bounding box center [894, 13] width 47 height 14
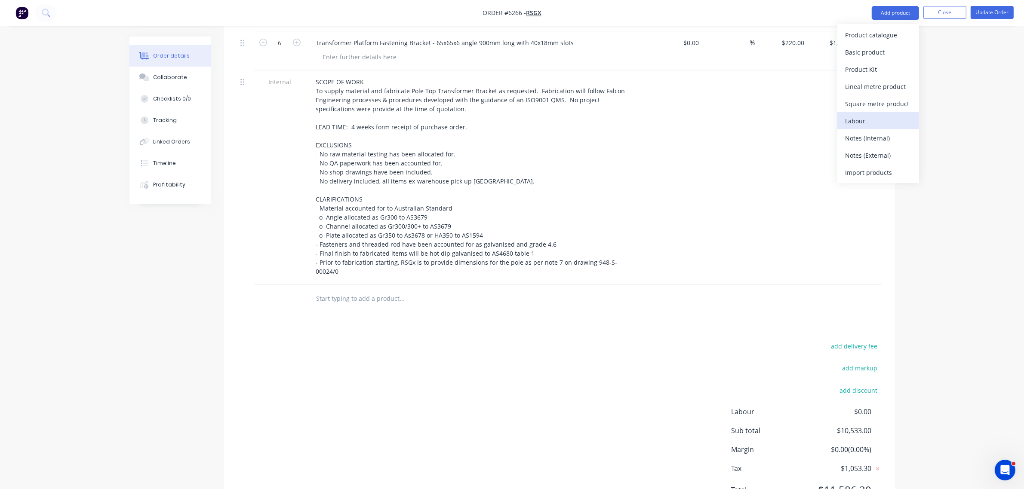
click at [858, 122] on div "Labour" at bounding box center [878, 121] width 66 height 12
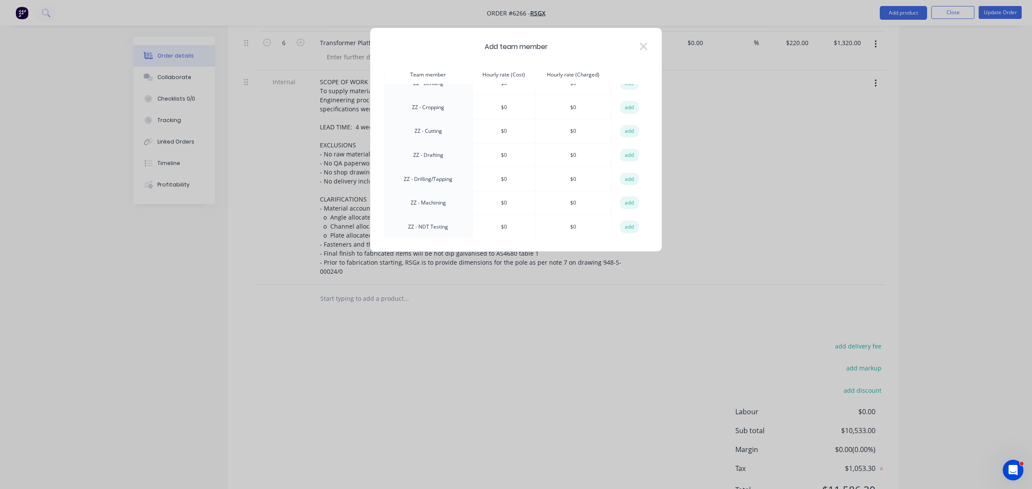
scroll to position [725, 0]
click at [620, 179] on button "add" at bounding box center [629, 185] width 19 height 13
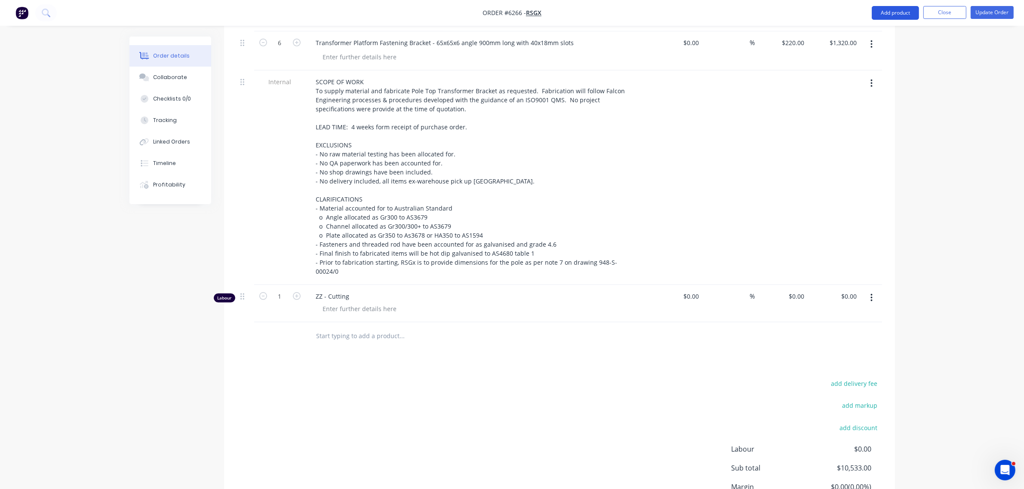
click at [890, 15] on button "Add product" at bounding box center [894, 13] width 47 height 14
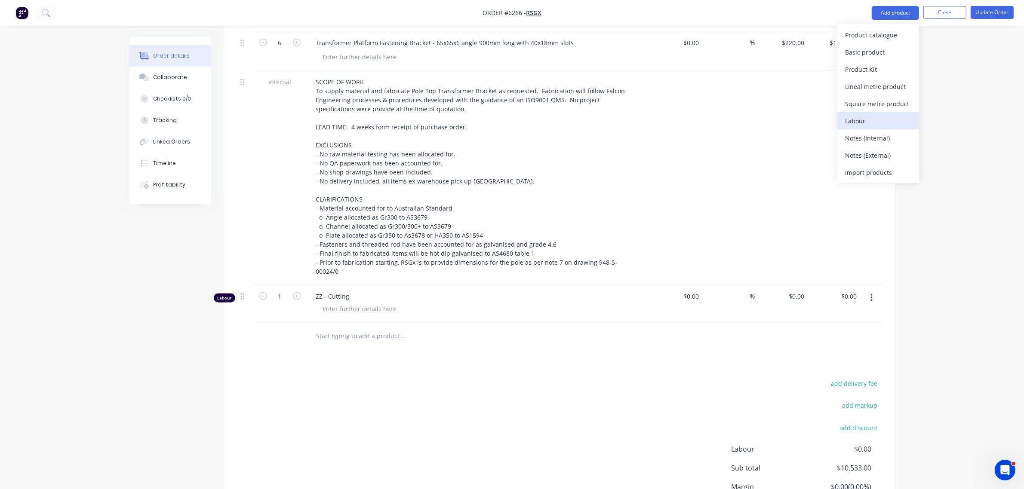
click at [869, 124] on div "Labour" at bounding box center [878, 121] width 66 height 12
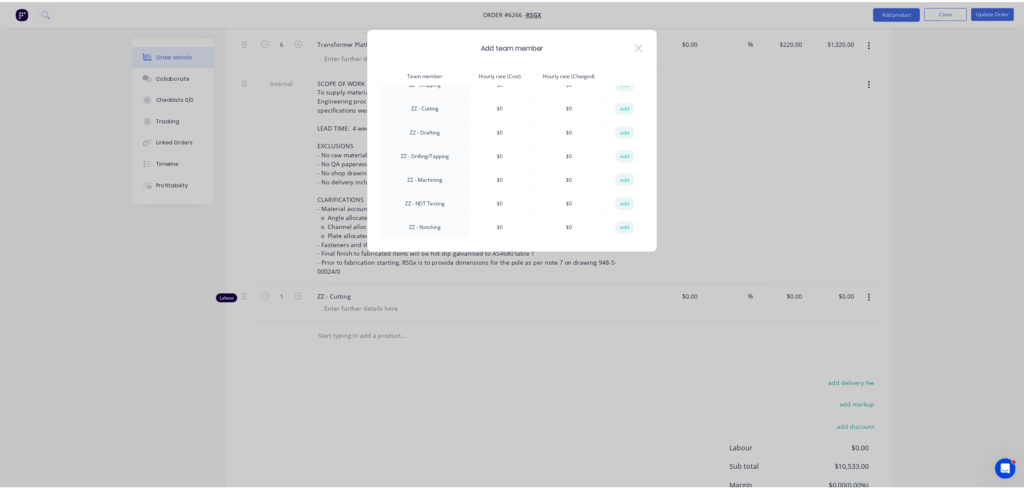
scroll to position [752, 0]
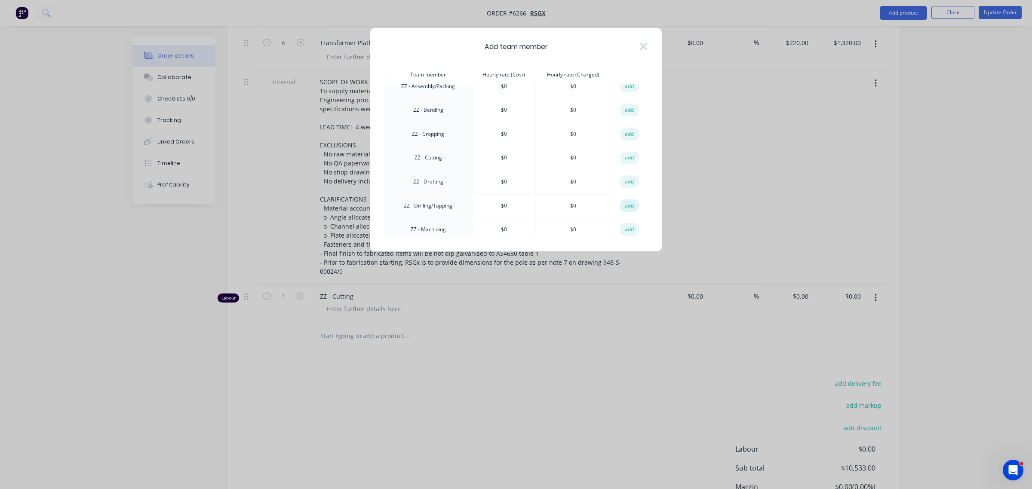
click at [620, 199] on button "add" at bounding box center [629, 205] width 19 height 13
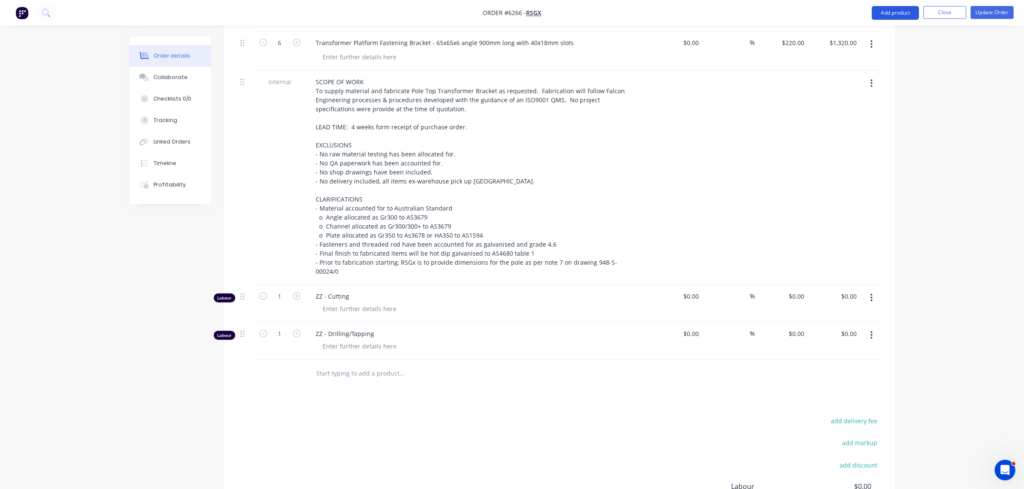
click at [888, 13] on button "Add product" at bounding box center [894, 13] width 47 height 14
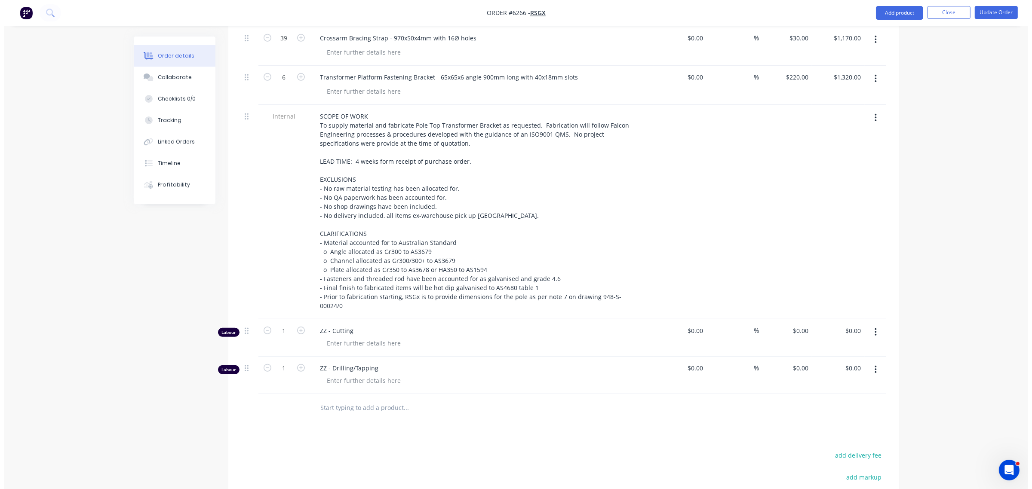
scroll to position [537, 0]
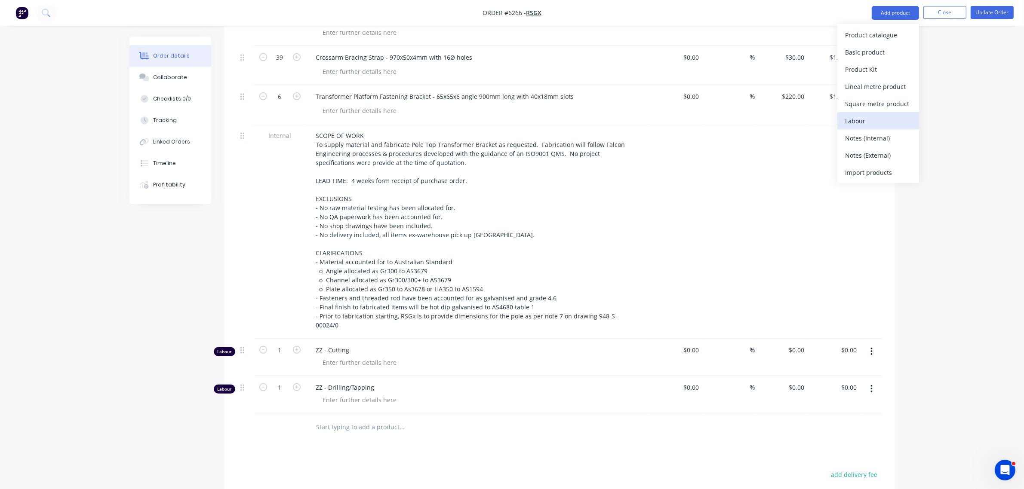
click at [858, 120] on div "Labour" at bounding box center [878, 121] width 66 height 12
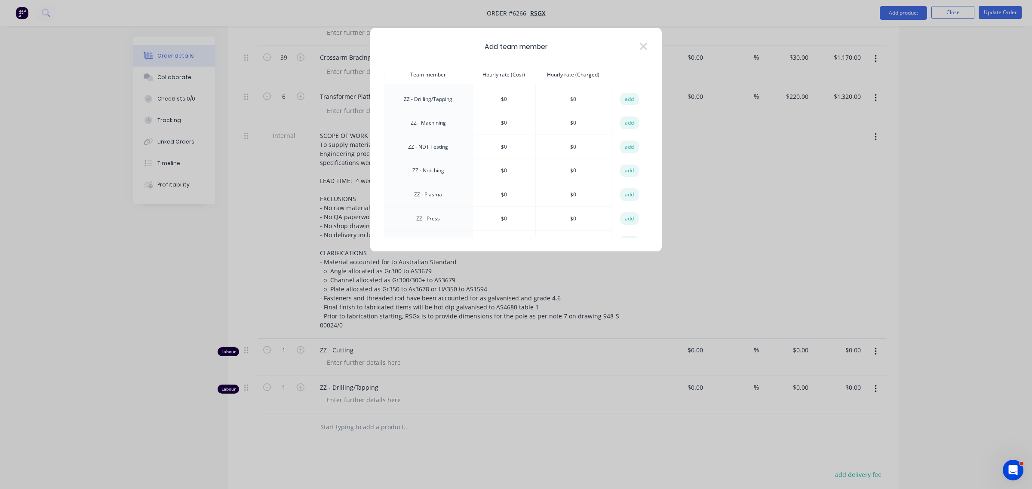
scroll to position [833, 0]
click at [629, 191] on button "add" at bounding box center [629, 197] width 19 height 13
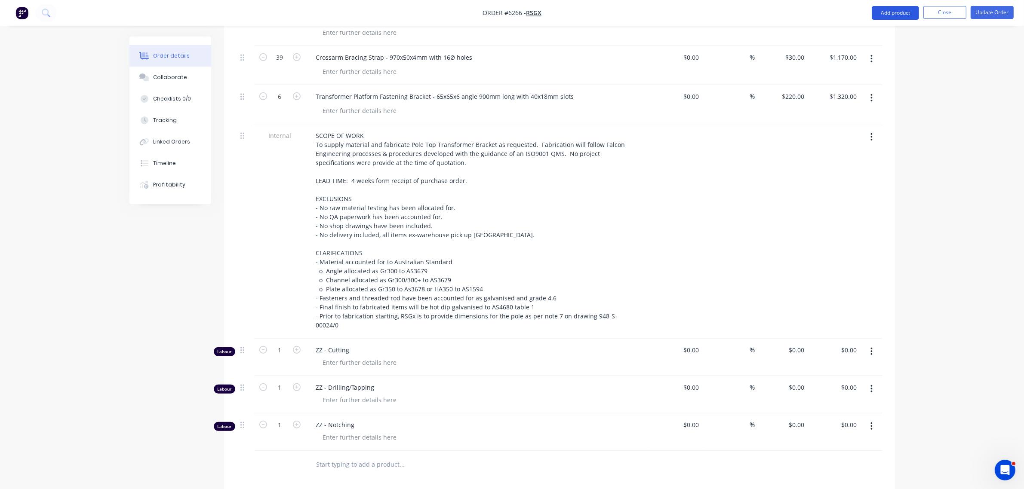
drag, startPoint x: 882, startPoint y: 14, endPoint x: 882, endPoint y: 21, distance: 6.4
click at [882, 15] on button "Add product" at bounding box center [894, 13] width 47 height 14
click at [862, 120] on div "Labour" at bounding box center [878, 121] width 66 height 12
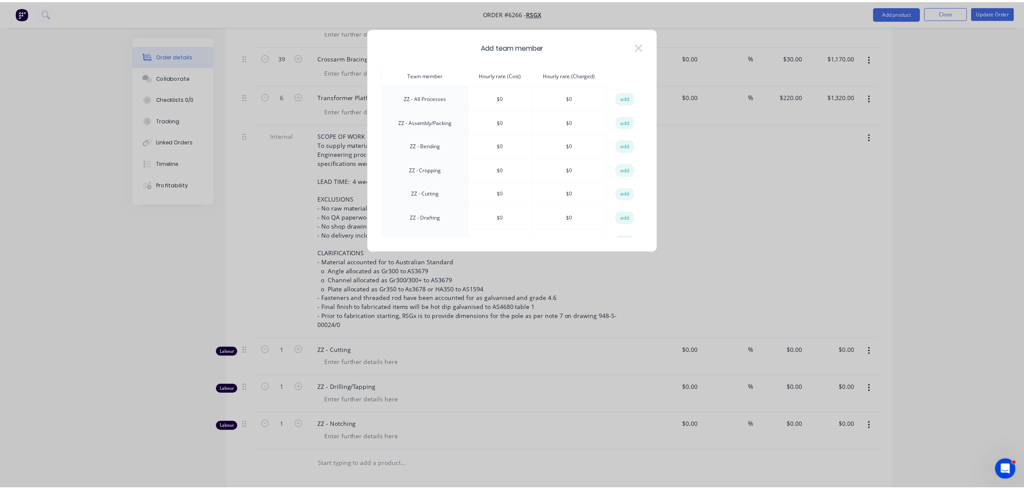
scroll to position [671, 0]
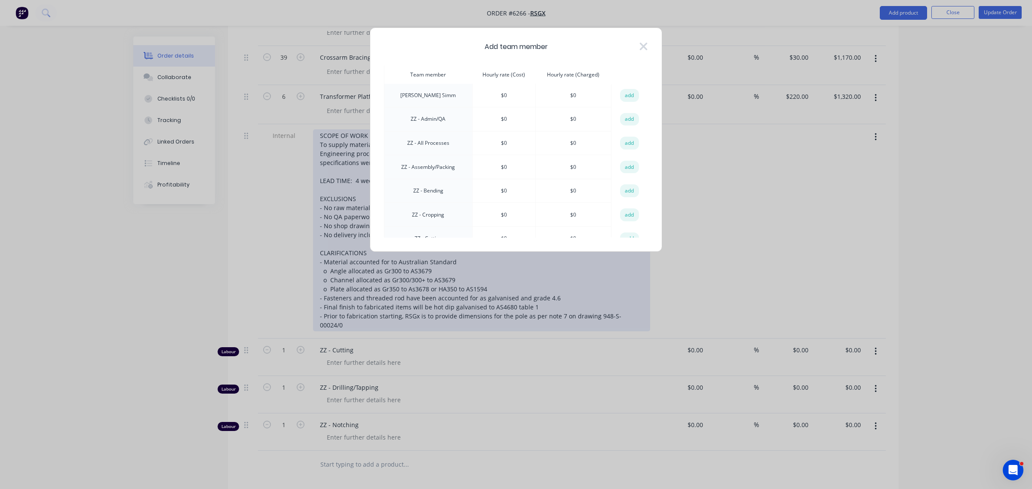
click at [622, 161] on button "add" at bounding box center [629, 167] width 19 height 13
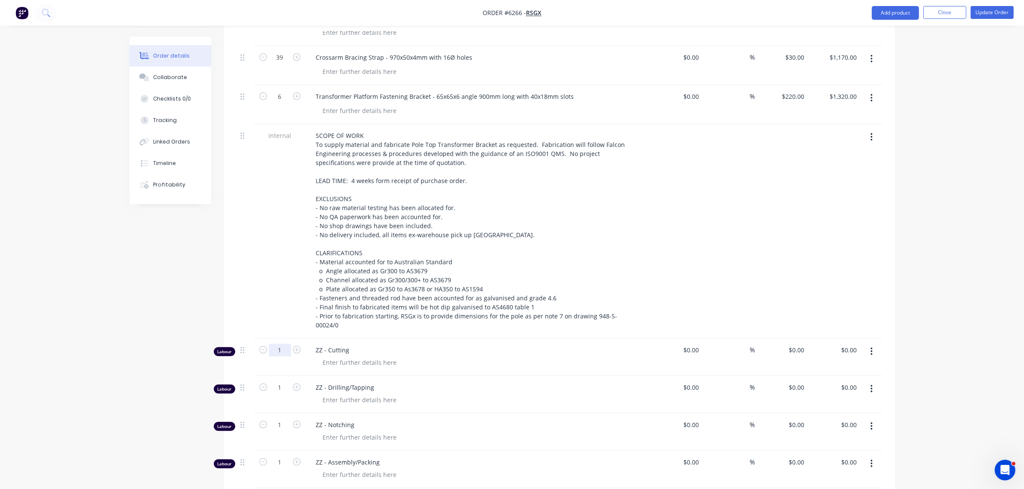
type input "10.17"
type input "14"
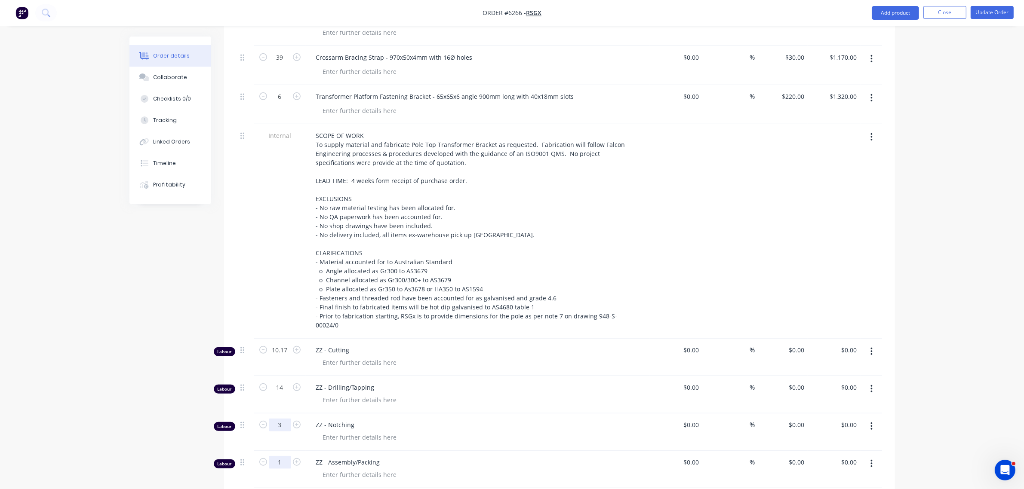
type input "3"
type input "6"
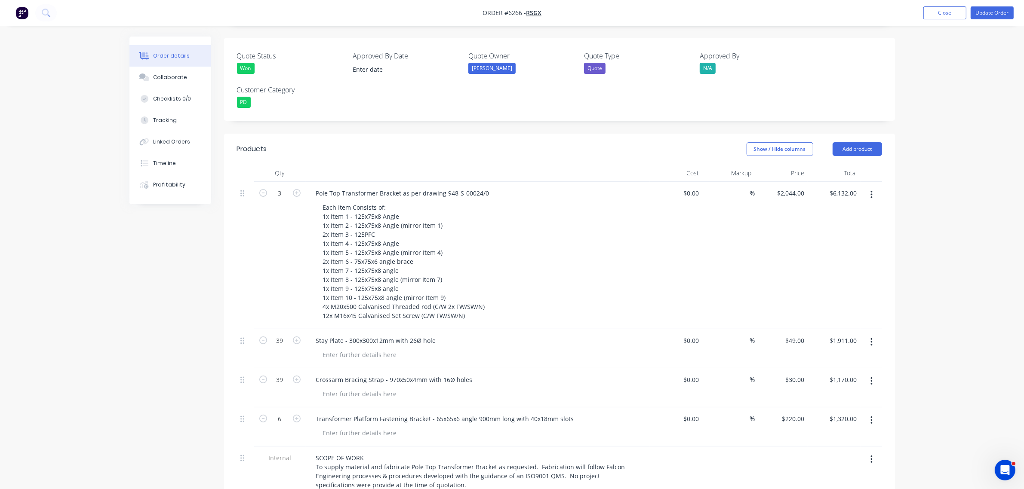
scroll to position [0, 0]
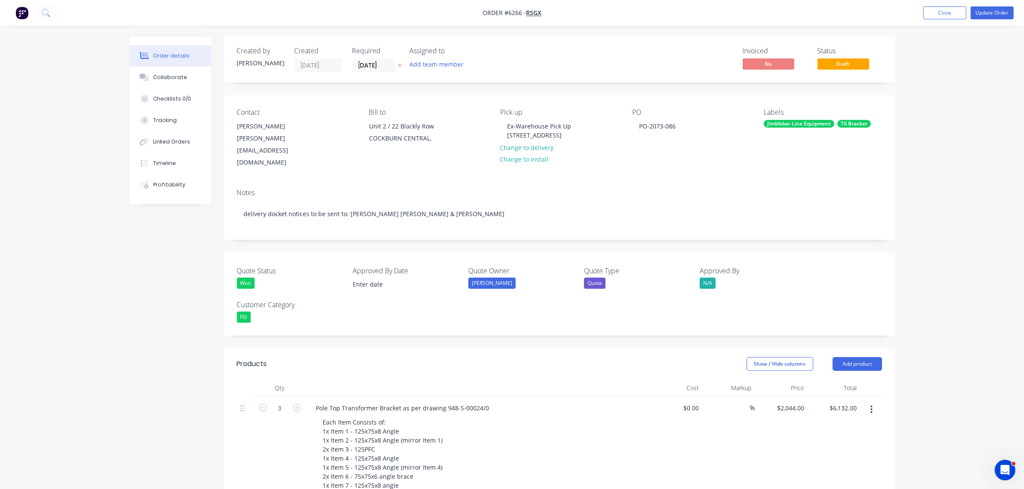
click at [824, 124] on div "Jimblebar Line Equipment" at bounding box center [798, 124] width 71 height 8
click at [780, 215] on div at bounding box center [778, 216] width 17 height 17
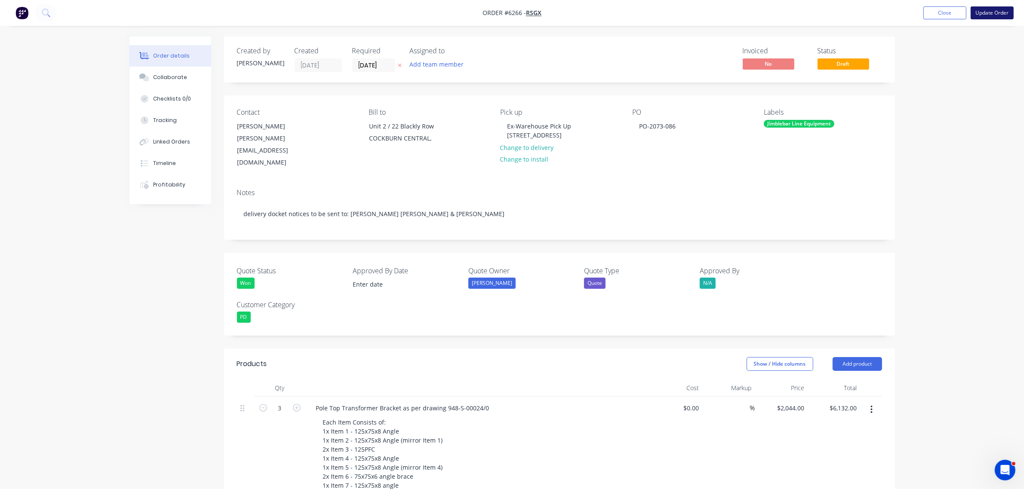
click at [991, 12] on button "Update Order" at bounding box center [991, 12] width 43 height 13
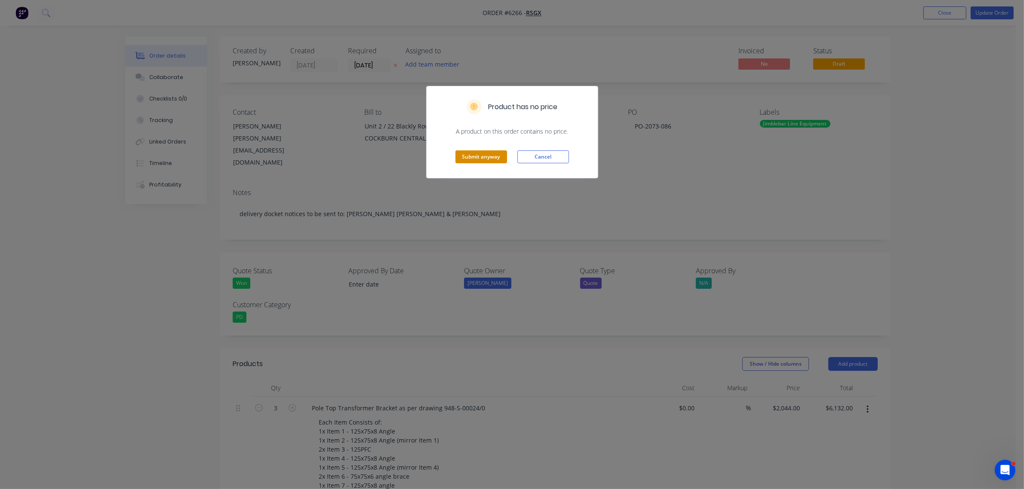
click at [488, 153] on button "Submit anyway" at bounding box center [481, 156] width 52 height 13
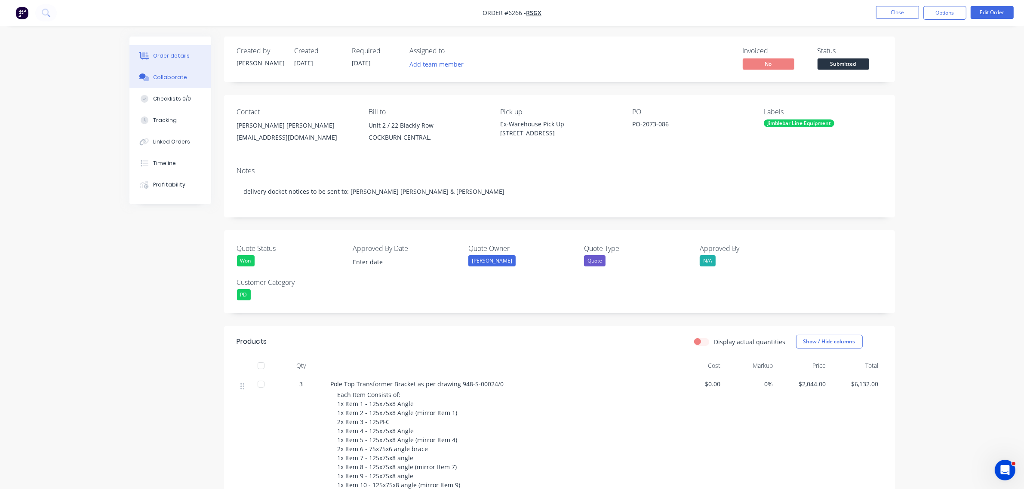
click at [170, 82] on button "Collaborate" at bounding box center [170, 77] width 82 height 21
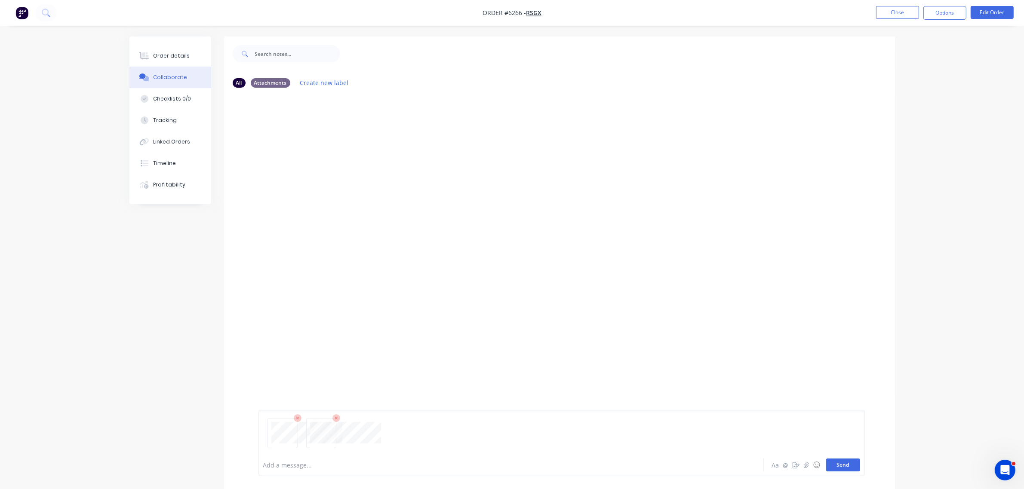
click at [850, 469] on button "Send" at bounding box center [843, 465] width 34 height 13
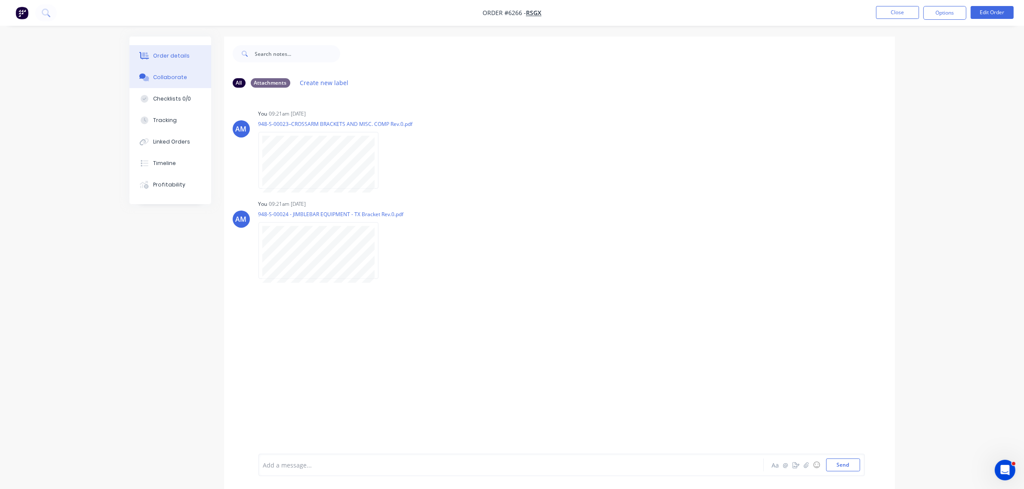
click at [175, 58] on div "Order details" at bounding box center [171, 56] width 37 height 8
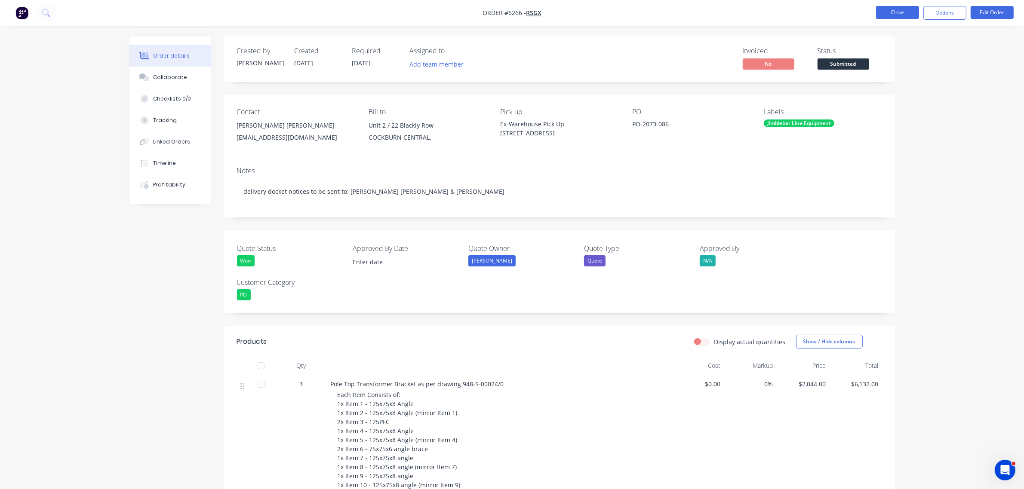
click at [899, 12] on button "Close" at bounding box center [897, 12] width 43 height 13
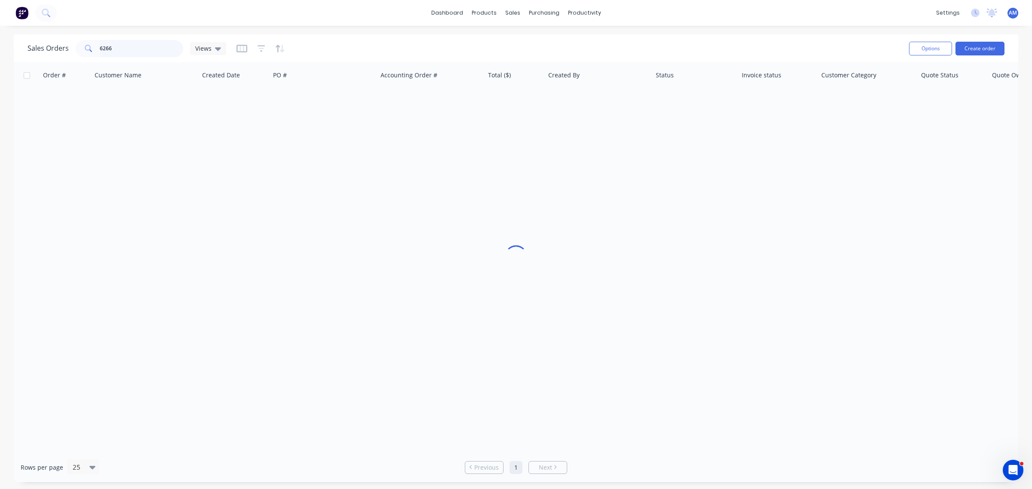
drag, startPoint x: 125, startPoint y: 52, endPoint x: 129, endPoint y: 56, distance: 6.1
click at [123, 52] on input "6266" at bounding box center [142, 48] width 84 height 17
drag, startPoint x: 132, startPoint y: 51, endPoint x: 37, endPoint y: 58, distance: 95.7
click at [37, 56] on div "Sales Orders 6266 Views" at bounding box center [127, 48] width 199 height 17
drag, startPoint x: 113, startPoint y: 47, endPoint x: 54, endPoint y: 55, distance: 59.3
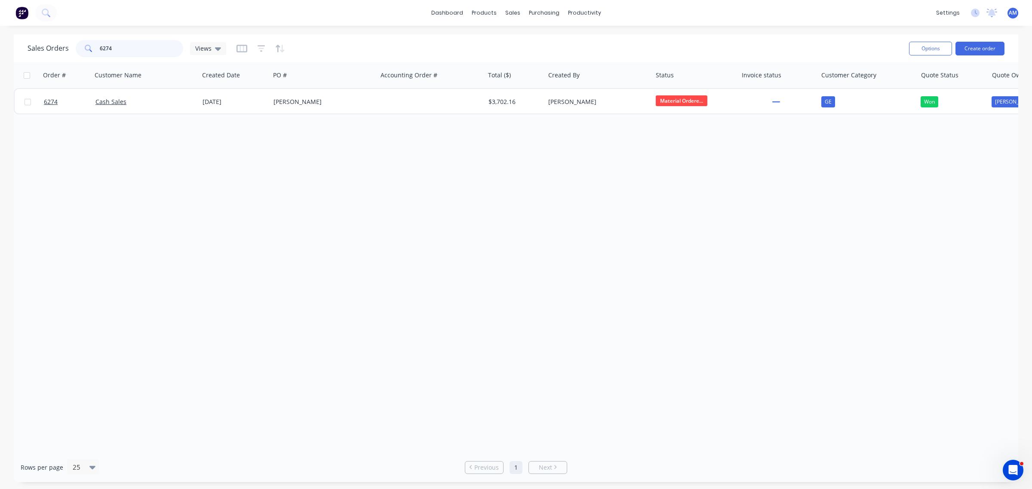
click at [54, 52] on div "Sales Orders 6274 Views" at bounding box center [127, 48] width 199 height 17
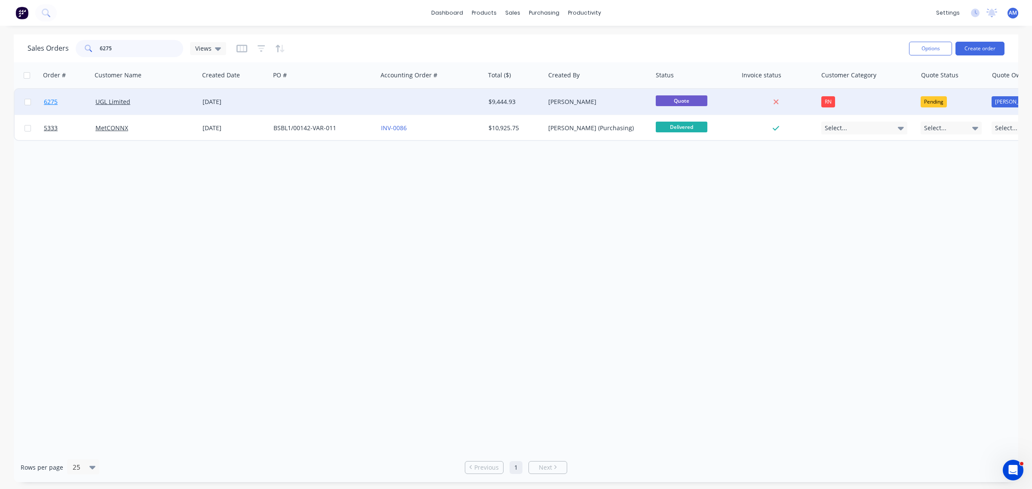
type input "6275"
click at [72, 98] on link "6275" at bounding box center [70, 102] width 52 height 26
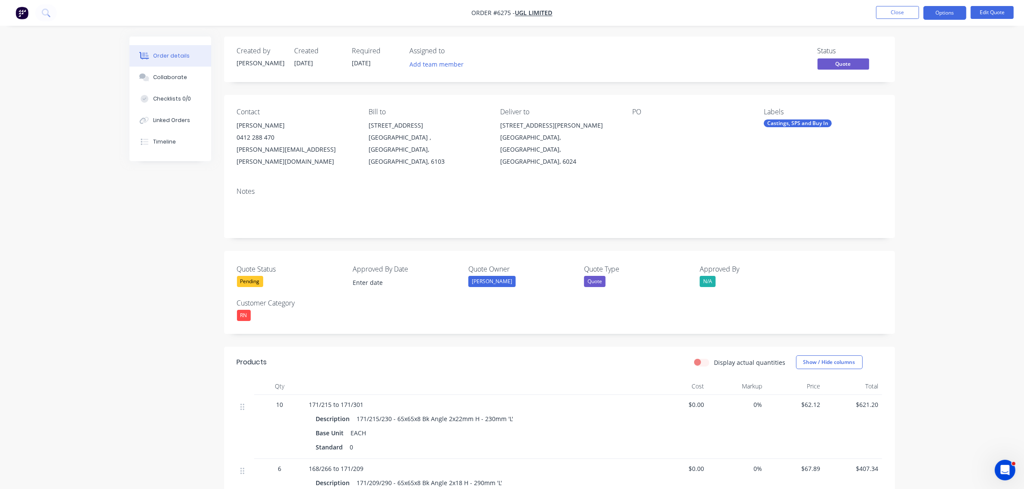
click at [252, 264] on label "Quote Status" at bounding box center [290, 269] width 107 height 10
click at [252, 276] on div "Pending" at bounding box center [250, 281] width 26 height 11
click at [257, 301] on div "Won" at bounding box center [252, 304] width 18 height 11
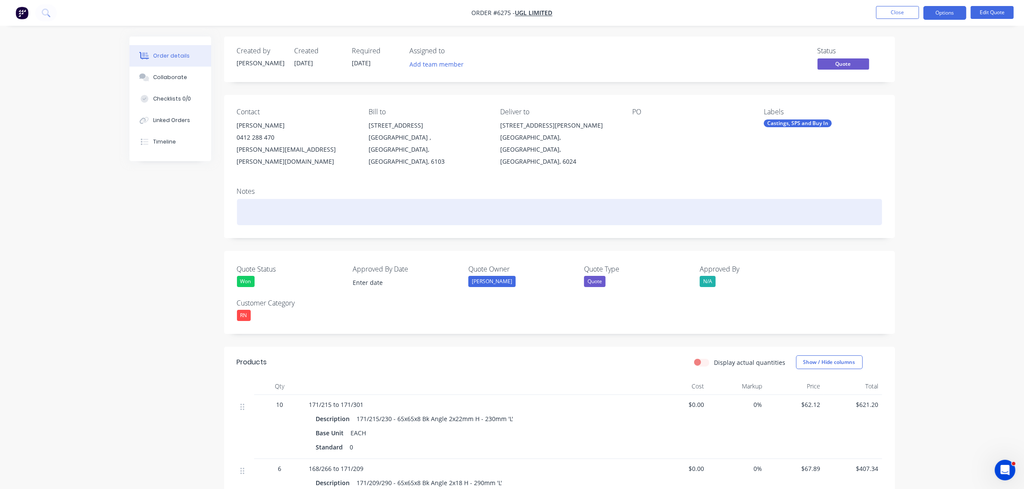
click at [265, 199] on div at bounding box center [559, 212] width 645 height 26
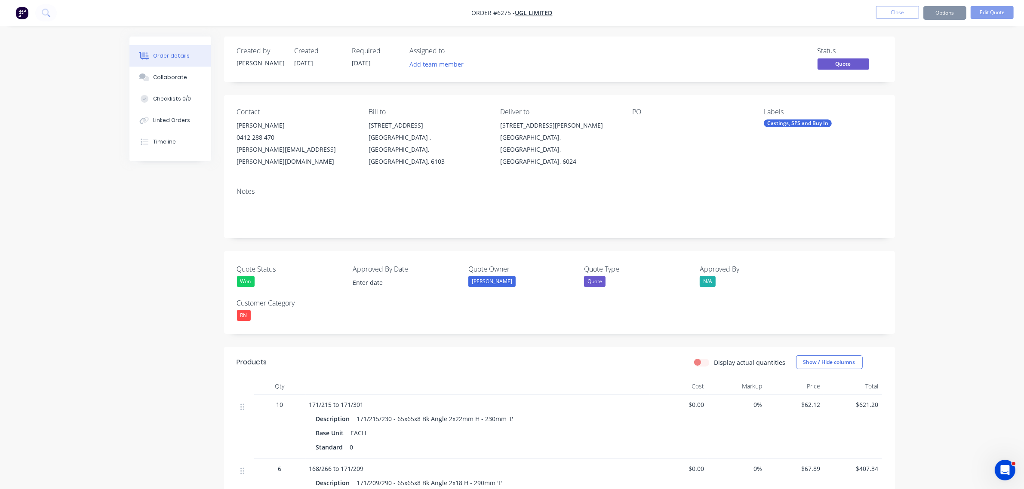
click at [949, 11] on button "Options" at bounding box center [944, 13] width 43 height 14
click at [919, 104] on div "Convert to Order" at bounding box center [918, 104] width 79 height 12
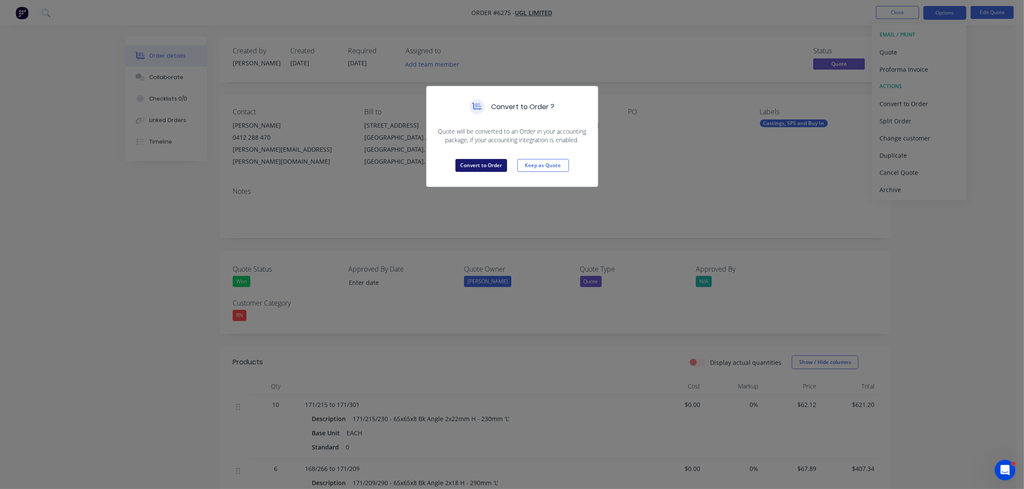
click at [481, 166] on button "Convert to Order" at bounding box center [481, 165] width 52 height 13
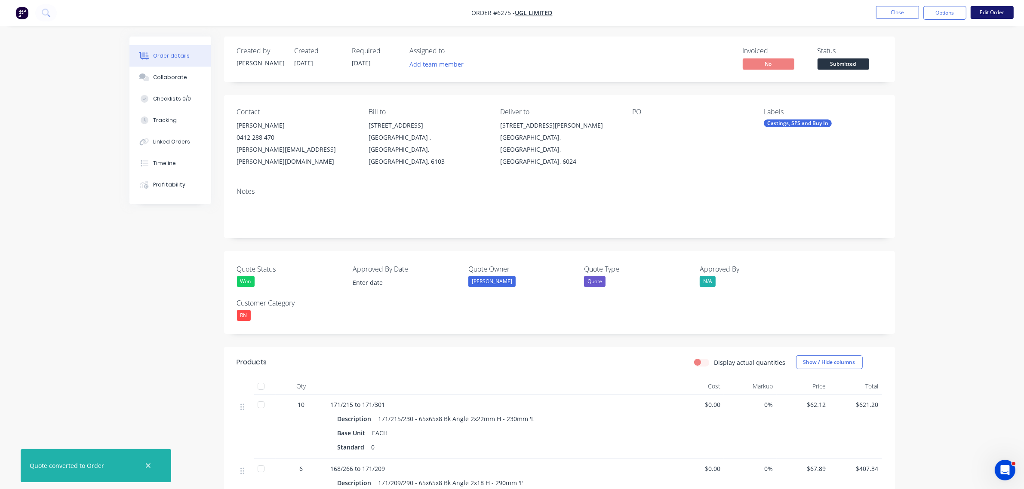
click at [989, 12] on button "Edit Order" at bounding box center [991, 12] width 43 height 13
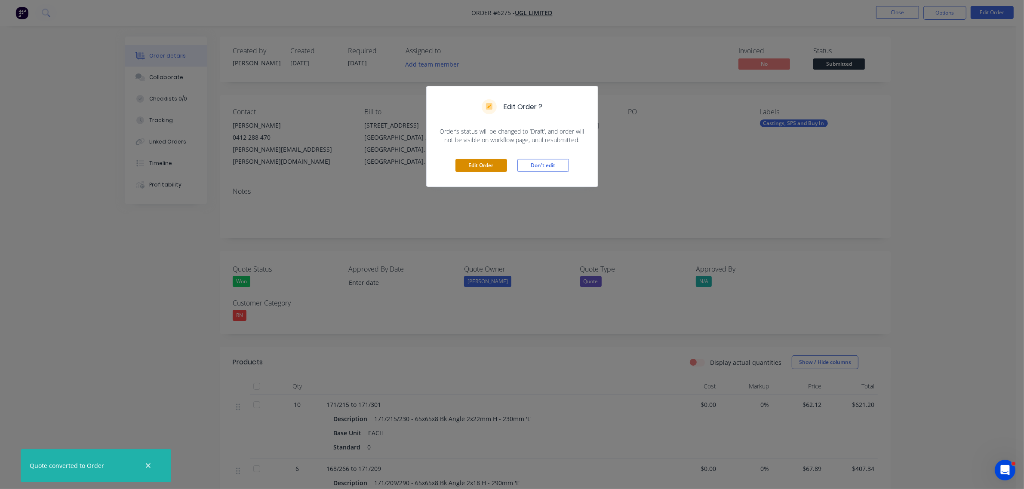
click at [494, 166] on button "Edit Order" at bounding box center [481, 165] width 52 height 13
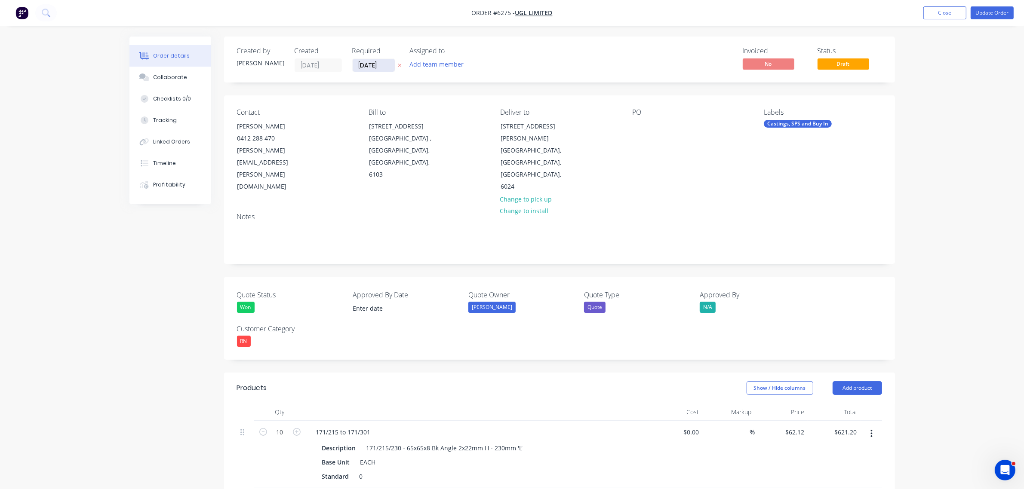
click at [377, 64] on input "29/08/25" at bounding box center [374, 65] width 42 height 13
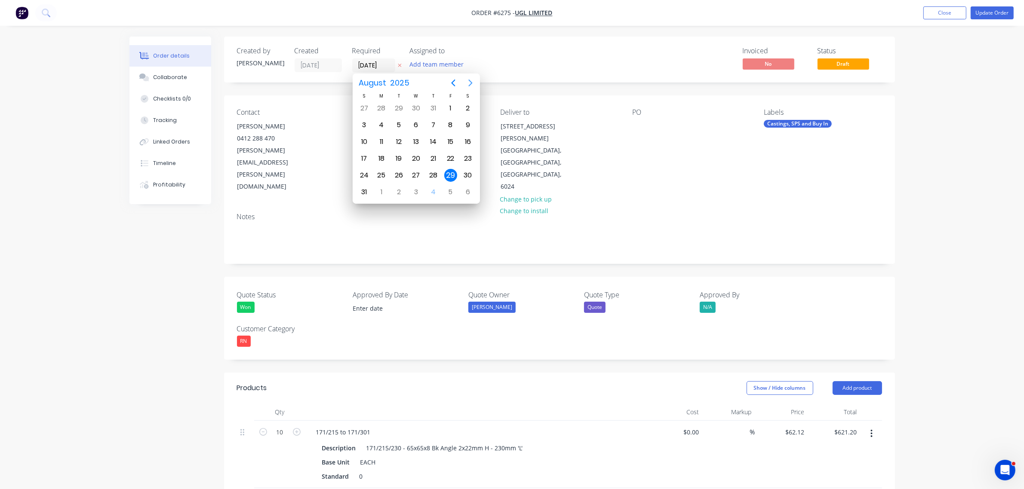
click at [469, 81] on icon "Next page" at bounding box center [470, 83] width 4 height 7
click at [380, 171] on div "29" at bounding box center [381, 175] width 13 height 13
type input "29/09/25"
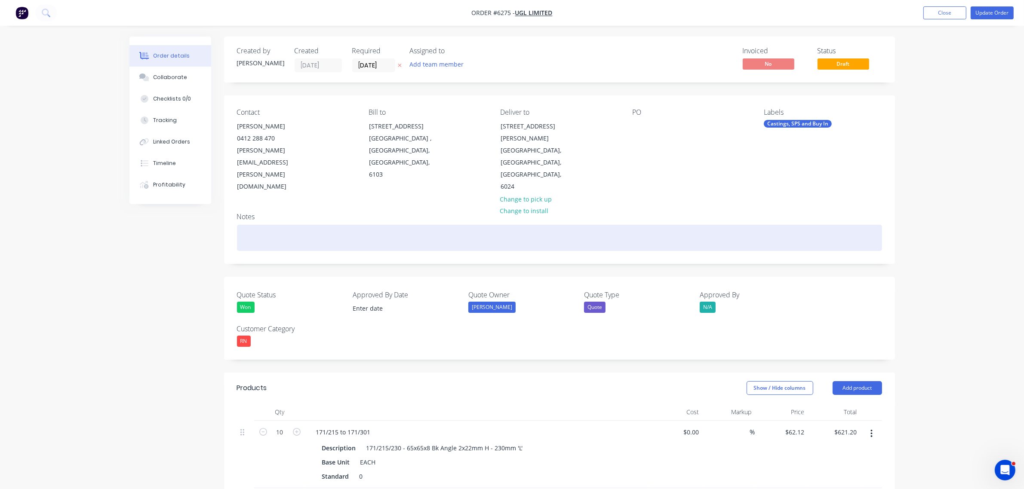
click at [311, 225] on div at bounding box center [559, 238] width 645 height 26
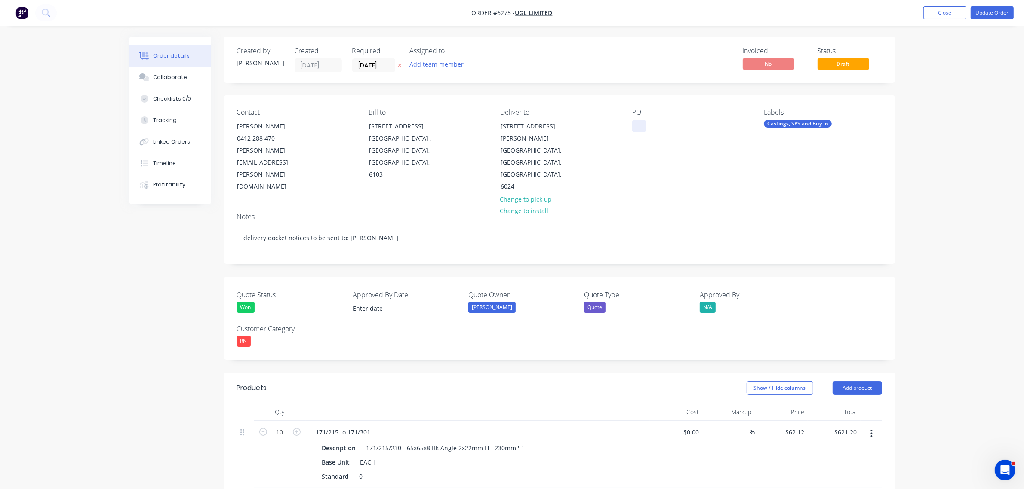
drag, startPoint x: 637, startPoint y: 124, endPoint x: 635, endPoint y: 133, distance: 9.5
click at [637, 125] on div at bounding box center [639, 126] width 14 height 12
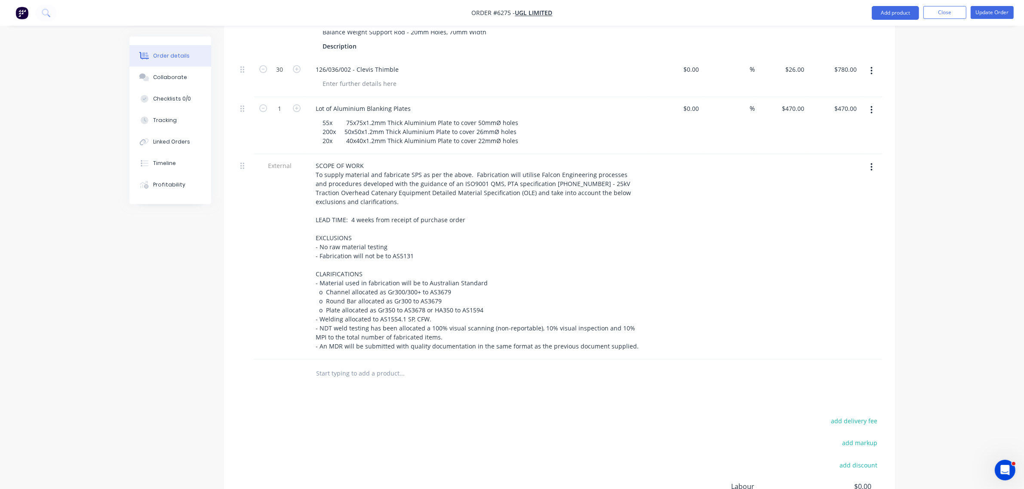
scroll to position [752, 0]
click at [886, 18] on button "Add product" at bounding box center [894, 13] width 47 height 14
drag, startPoint x: 874, startPoint y: 134, endPoint x: 864, endPoint y: 138, distance: 10.4
click at [874, 134] on div "Notes (Internal)" at bounding box center [878, 138] width 66 height 12
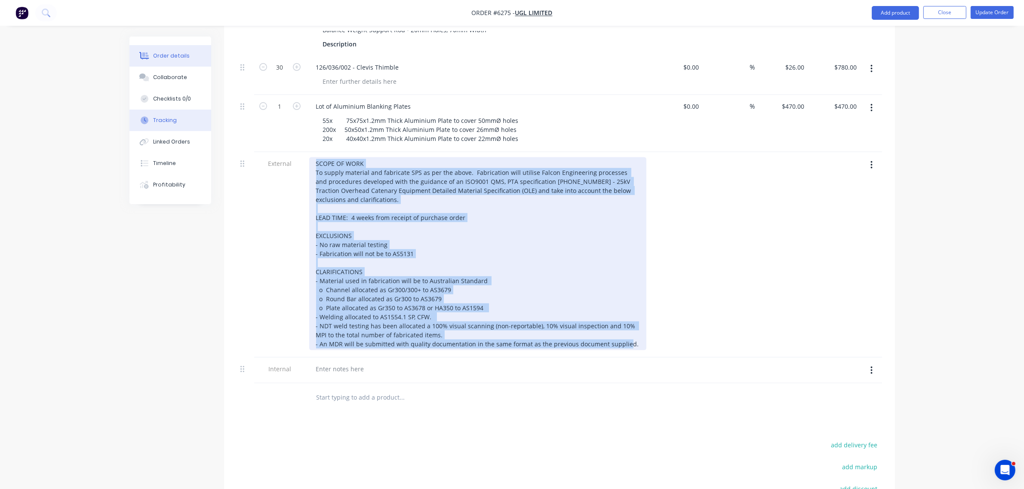
drag, startPoint x: 628, startPoint y: 310, endPoint x: 153, endPoint y: 117, distance: 513.5
copy div "SCOPE OF WORK To supply material and fabricate SPS as per the above. Fabricatio…"
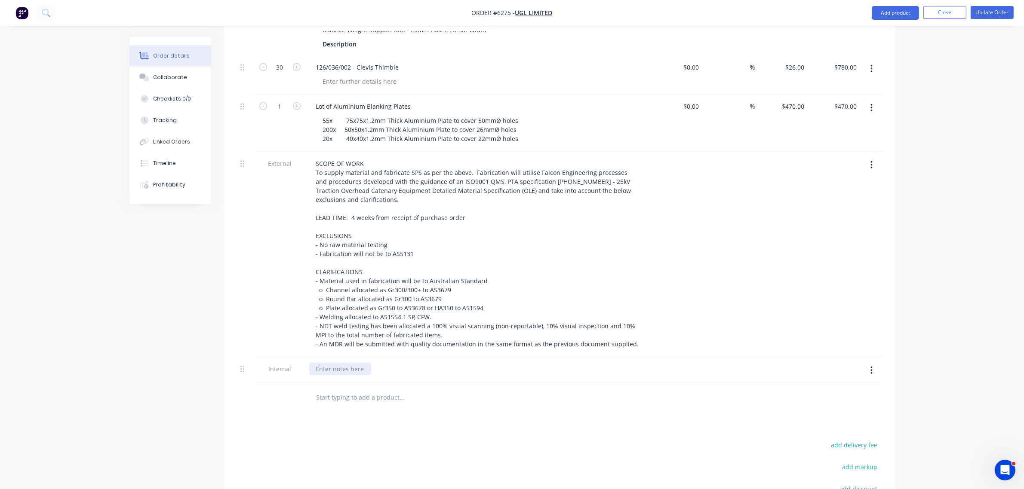
click at [319, 363] on div at bounding box center [340, 369] width 62 height 12
paste div
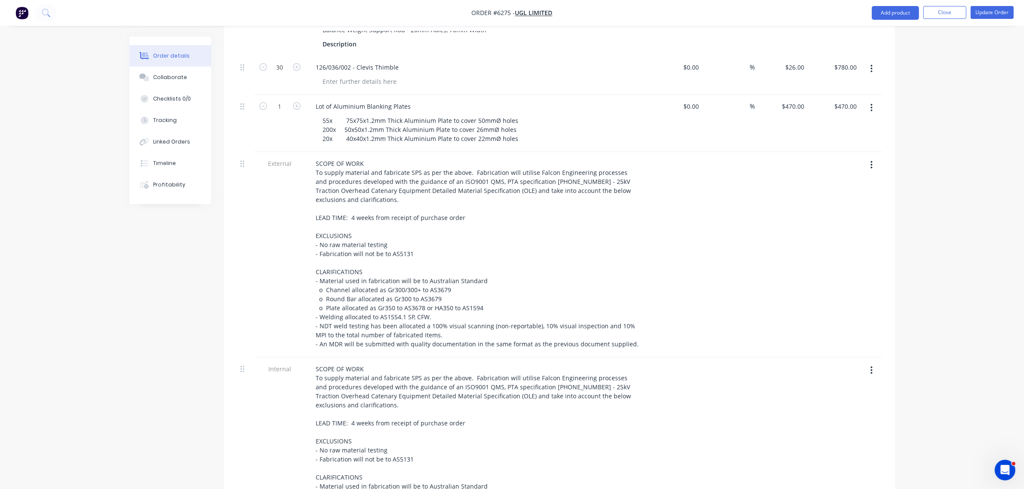
drag, startPoint x: 868, startPoint y: 128, endPoint x: 869, endPoint y: 138, distance: 10.8
click at [869, 157] on button "button" at bounding box center [871, 164] width 20 height 15
click at [850, 199] on div "Delete" at bounding box center [841, 205] width 66 height 12
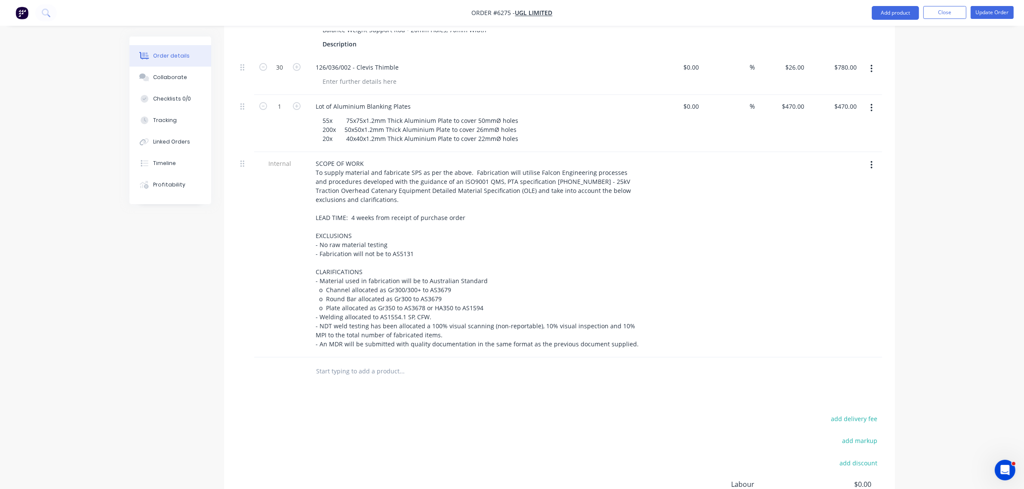
click at [481, 414] on div "add delivery fee add markup add discount Labour $0.00 Sub total $8,586.30 Margi…" at bounding box center [559, 496] width 645 height 166
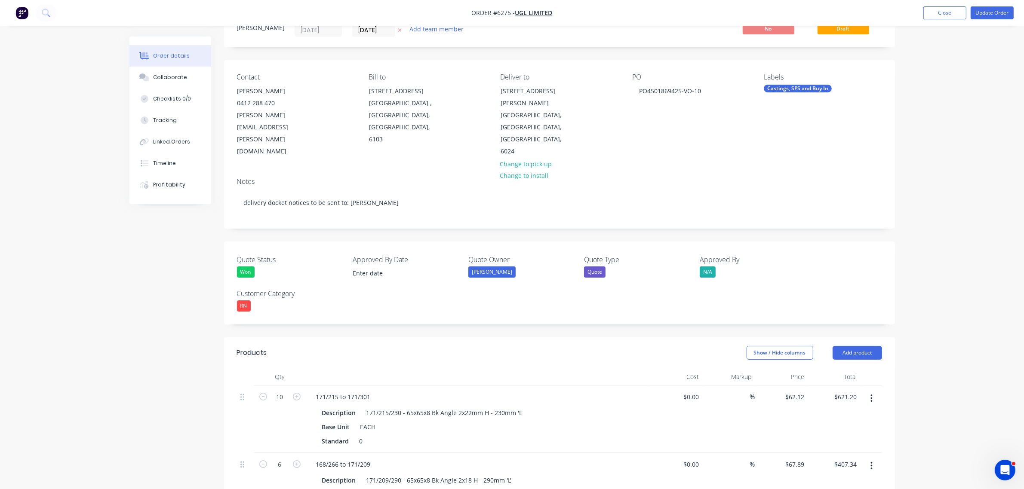
scroll to position [54, 0]
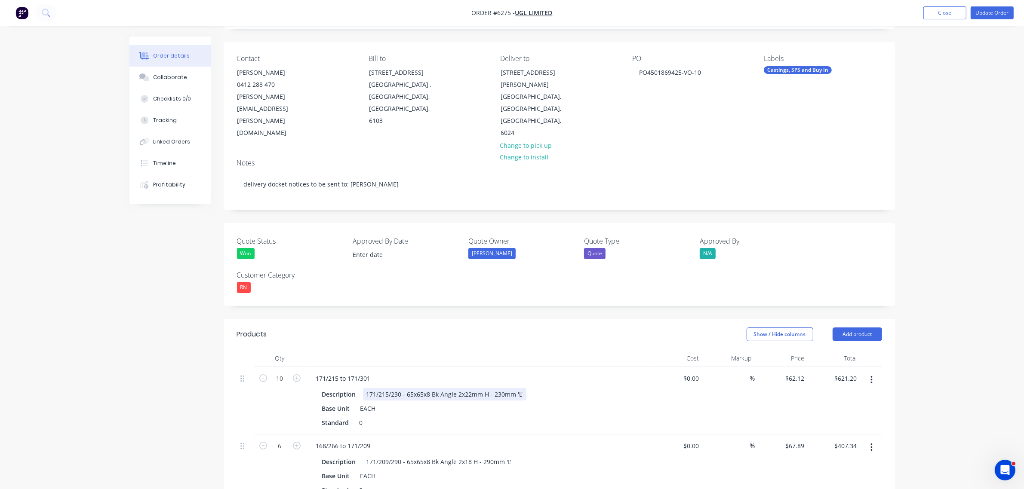
click at [545, 367] on div "171/215 to 171/301 Description 171/215/230 - 65x65x8 Bk Angle 2x22mm H - 230mm …" at bounding box center [478, 400] width 344 height 67
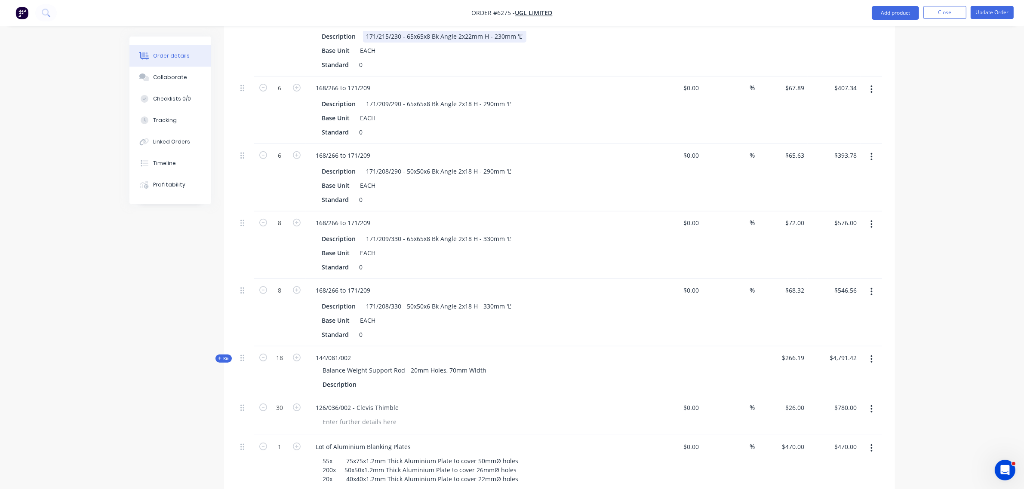
scroll to position [430, 0]
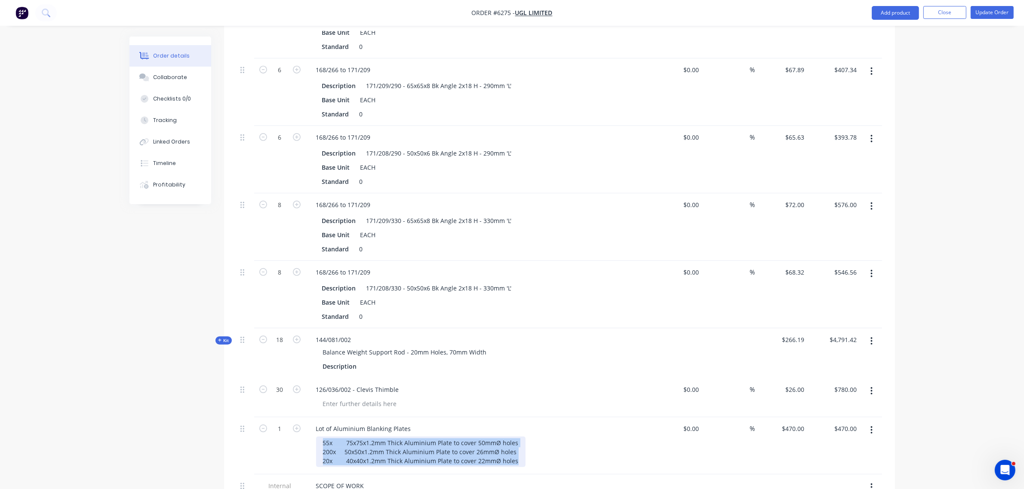
drag, startPoint x: 322, startPoint y: 405, endPoint x: 540, endPoint y: 429, distance: 219.2
click at [540, 437] on div "55x 75x75x1.2mm Thick Aluminium Plate to cover 50mmØ holes 200x 50x50x1.2mm Thi…" at bounding box center [481, 452] width 330 height 31
copy div "55x 75x75x1.2mm Thick Aluminium Plate to cover 50mmØ holes 200x 50x50x1.2mm Thi…"
click at [531, 398] on div at bounding box center [481, 404] width 330 height 12
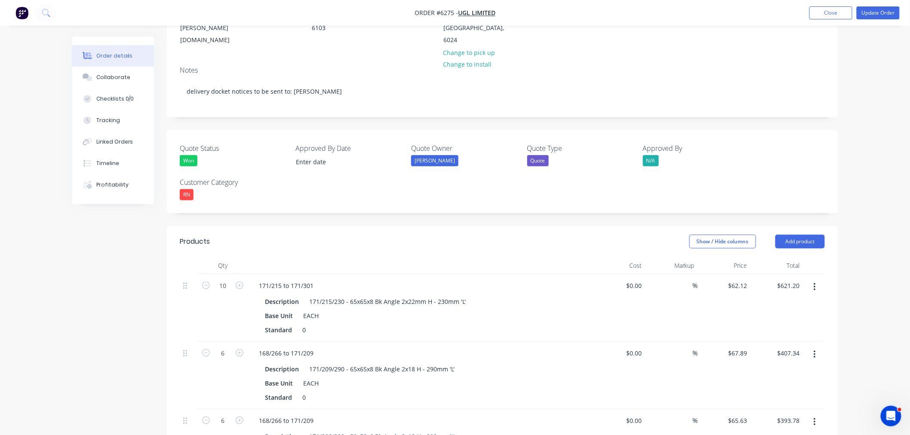
scroll to position [0, 0]
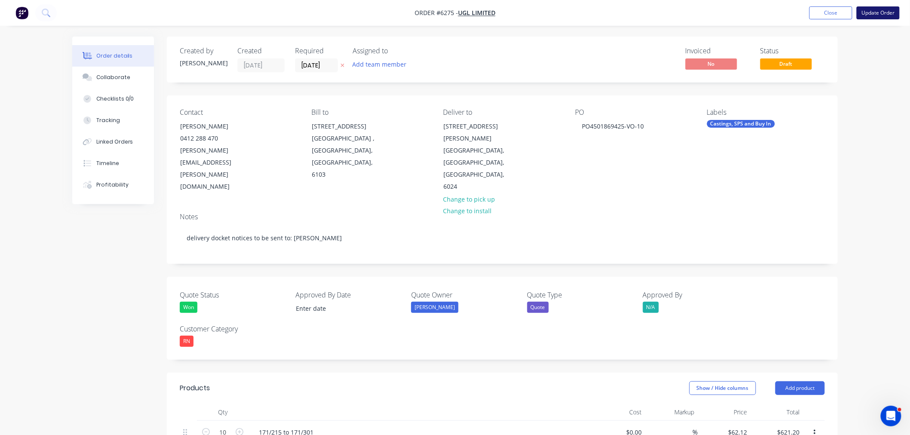
click at [867, 15] on button "Update Order" at bounding box center [877, 12] width 43 height 13
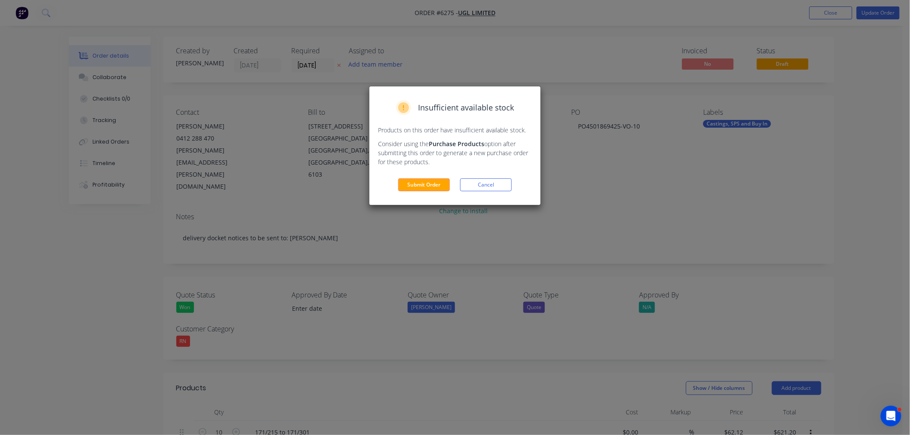
click at [433, 188] on button "Submit Order" at bounding box center [424, 184] width 52 height 13
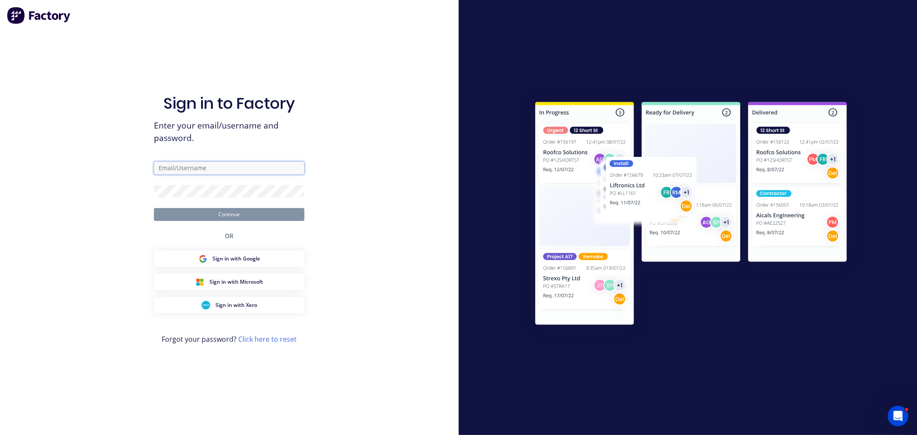
type input "andrew@falconeng95.com.au"
drag, startPoint x: 238, startPoint y: 214, endPoint x: 261, endPoint y: 221, distance: 23.5
click at [238, 213] on button "Continue" at bounding box center [229, 214] width 150 height 13
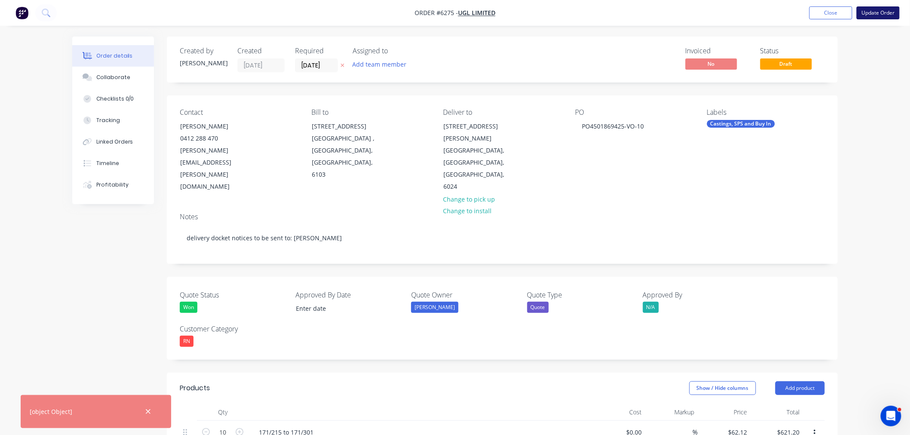
click at [878, 15] on button "Update Order" at bounding box center [877, 12] width 43 height 13
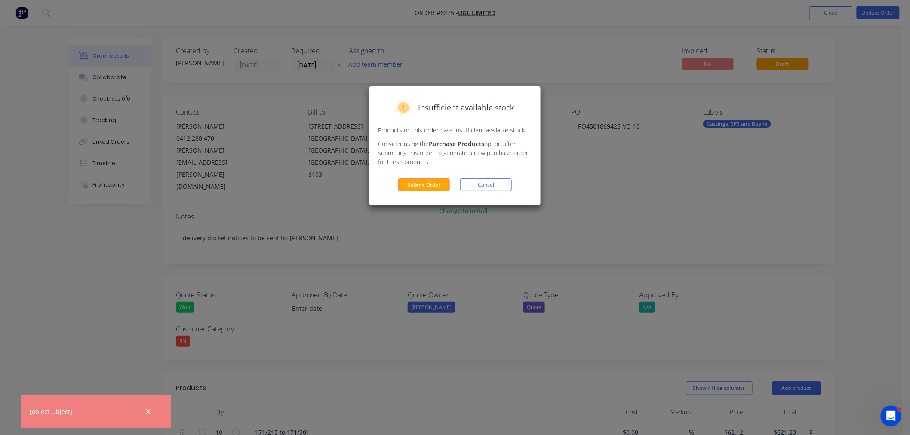
click at [435, 182] on button "Submit Order" at bounding box center [424, 184] width 52 height 13
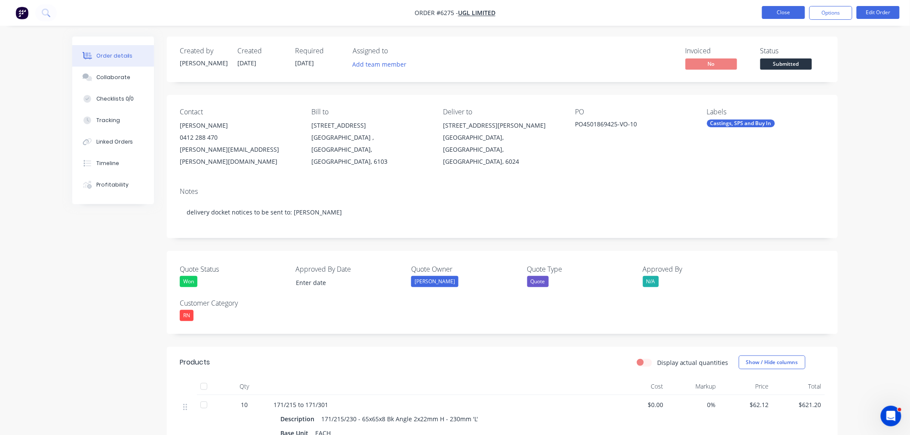
click at [773, 16] on button "Close" at bounding box center [783, 12] width 43 height 13
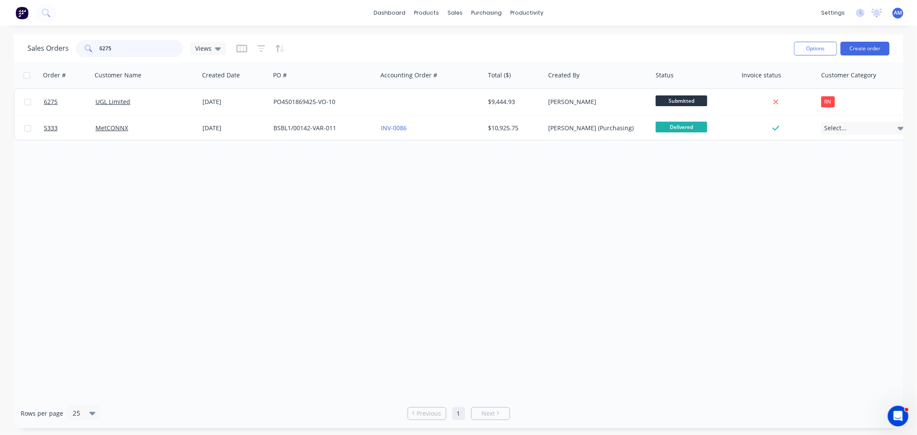
click at [135, 43] on input "6275" at bounding box center [142, 48] width 84 height 17
drag, startPoint x: 132, startPoint y: 49, endPoint x: 38, endPoint y: 56, distance: 93.9
click at [39, 56] on div "Sales Orders 6275 Views" at bounding box center [127, 48] width 199 height 17
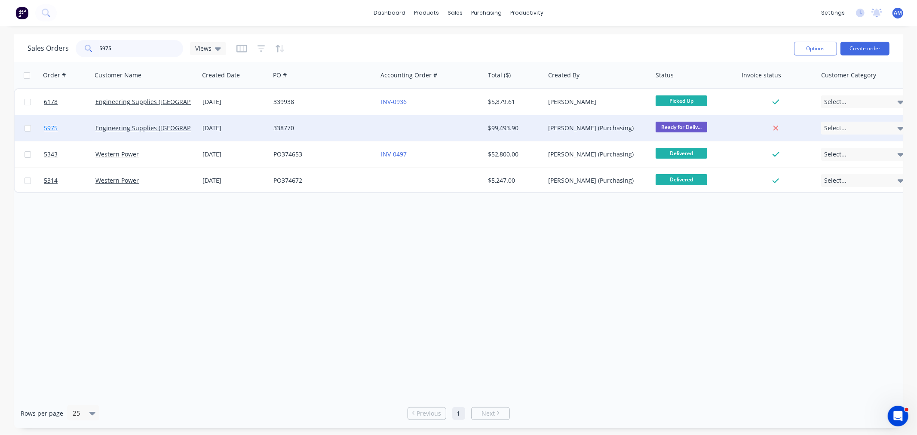
type input "5975"
click at [64, 130] on link "5975" at bounding box center [70, 128] width 52 height 26
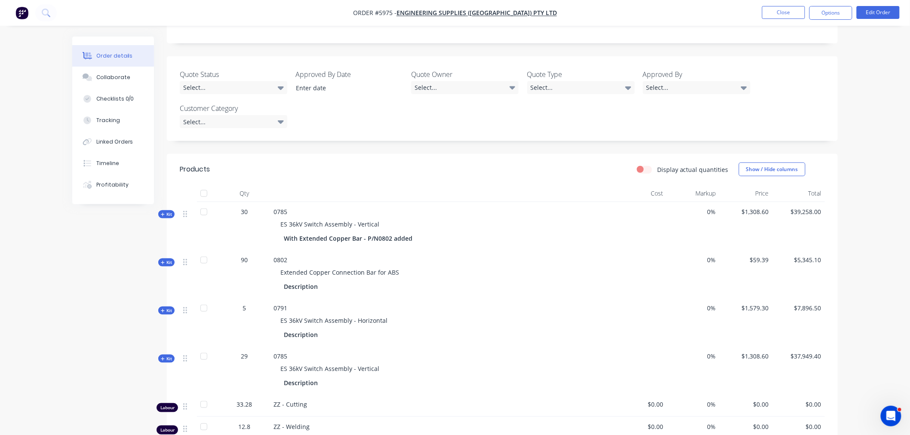
scroll to position [191, 0]
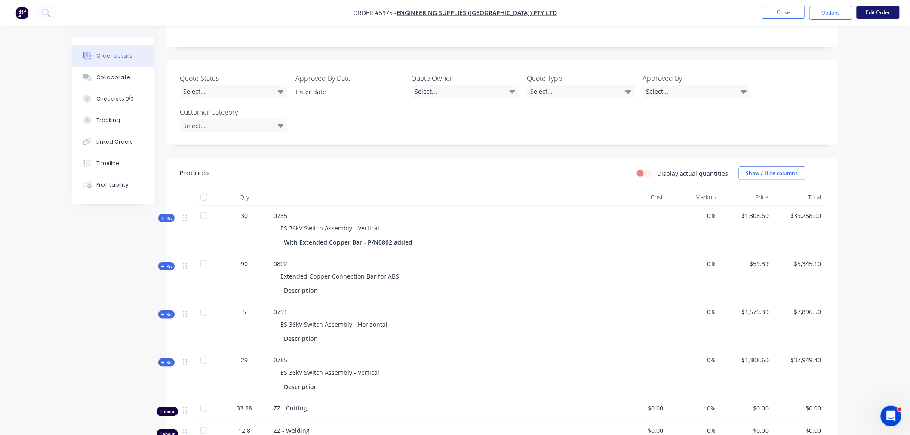
click at [874, 13] on button "Edit Order" at bounding box center [877, 12] width 43 height 13
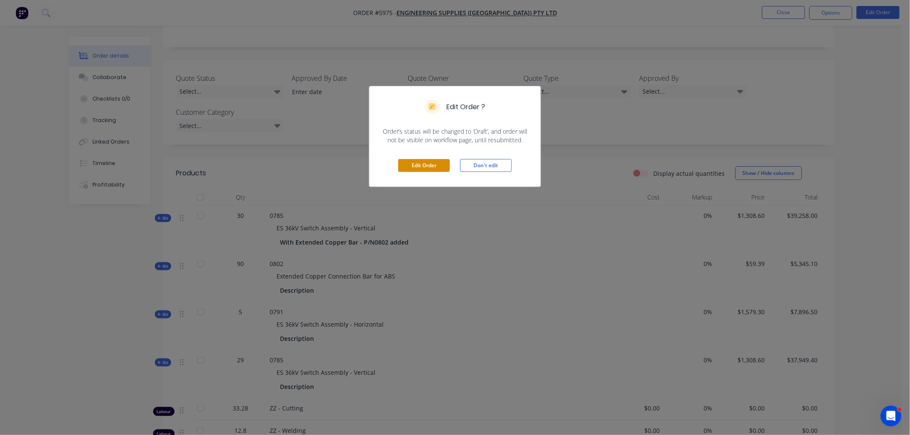
click at [414, 161] on button "Edit Order" at bounding box center [424, 165] width 52 height 13
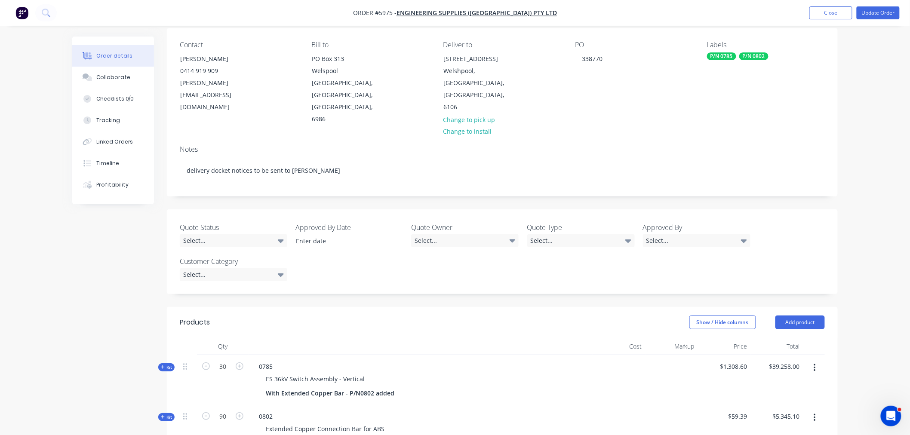
scroll to position [286, 0]
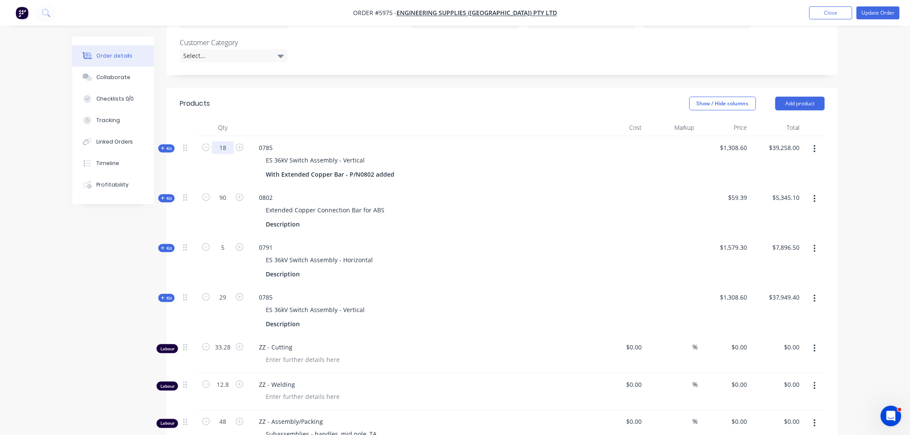
type input "18"
type input "$23,554.80"
type input "3"
type input "$4,737.90"
click at [228, 141] on input "18" at bounding box center [223, 147] width 22 height 13
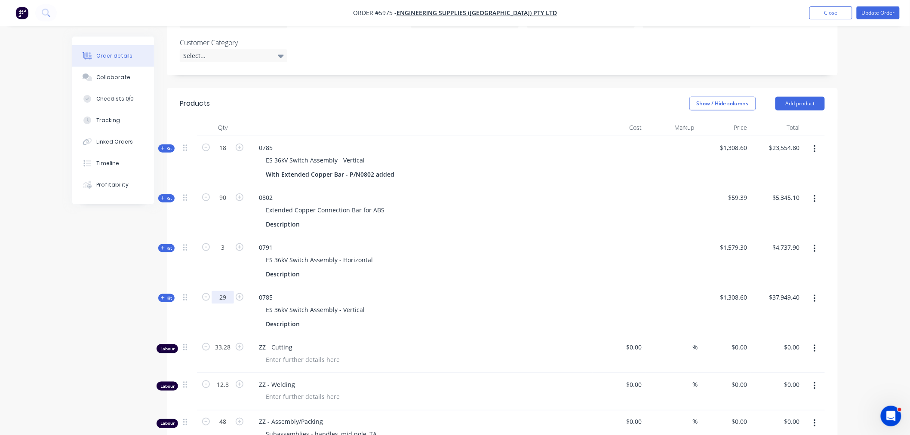
click at [227, 154] on input "29" at bounding box center [223, 147] width 22 height 13
type input "18"
type input "$23,554.80"
click at [229, 141] on input "18" at bounding box center [223, 147] width 22 height 13
type input "43"
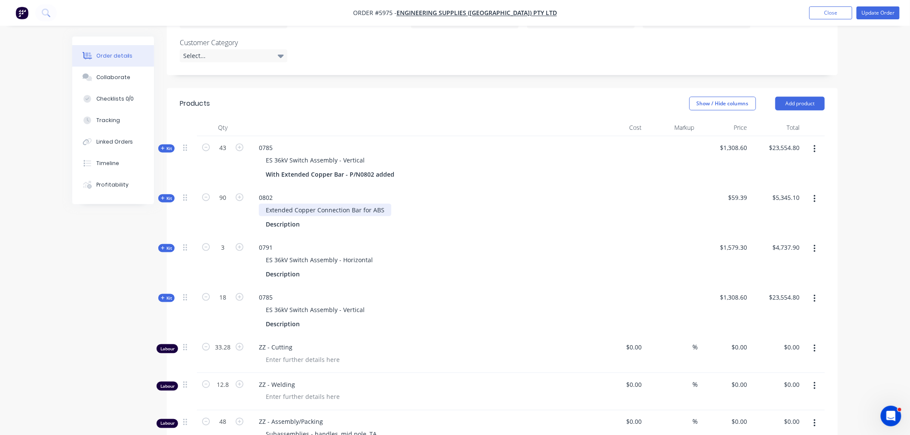
type input "$56,269.80"
click at [882, 14] on button "Update Order" at bounding box center [877, 12] width 43 height 13
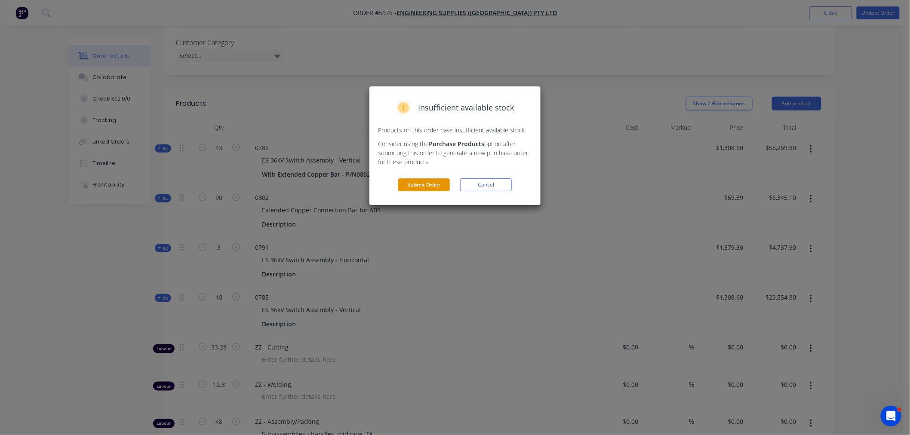
click at [427, 187] on button "Submit Order" at bounding box center [424, 184] width 52 height 13
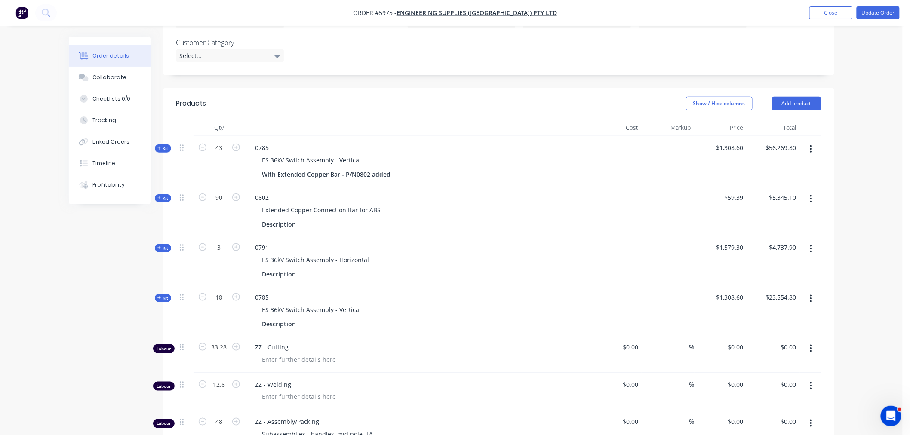
scroll to position [0, 0]
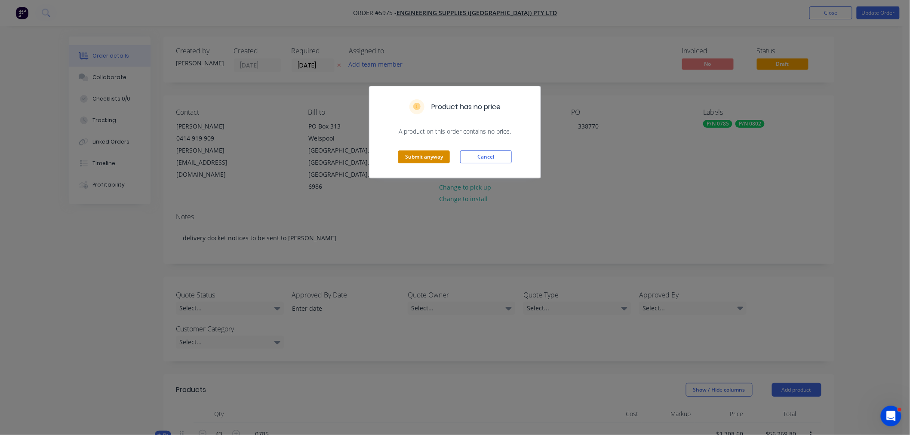
click at [427, 157] on button "Submit anyway" at bounding box center [424, 156] width 52 height 13
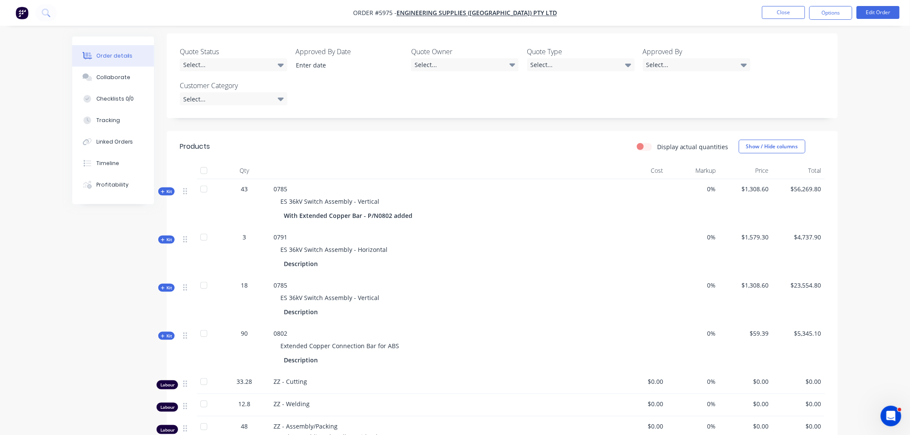
scroll to position [239, 0]
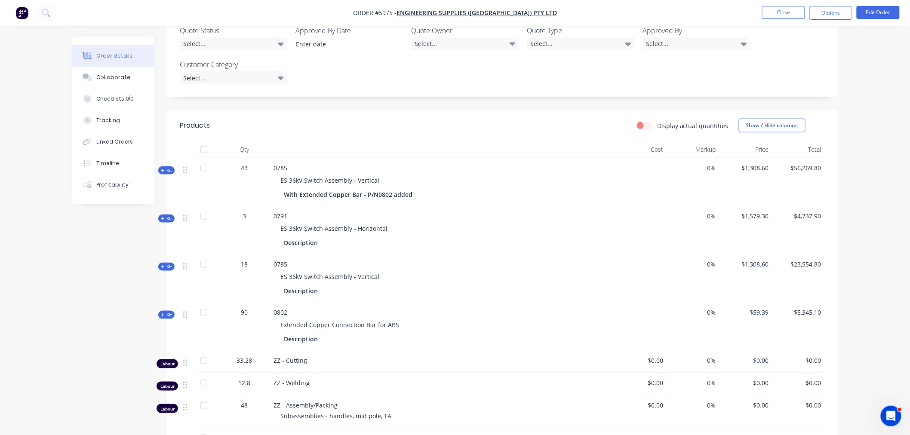
click at [248, 308] on div "90" at bounding box center [244, 312] width 45 height 9
click at [870, 9] on button "Edit Order" at bounding box center [877, 12] width 43 height 13
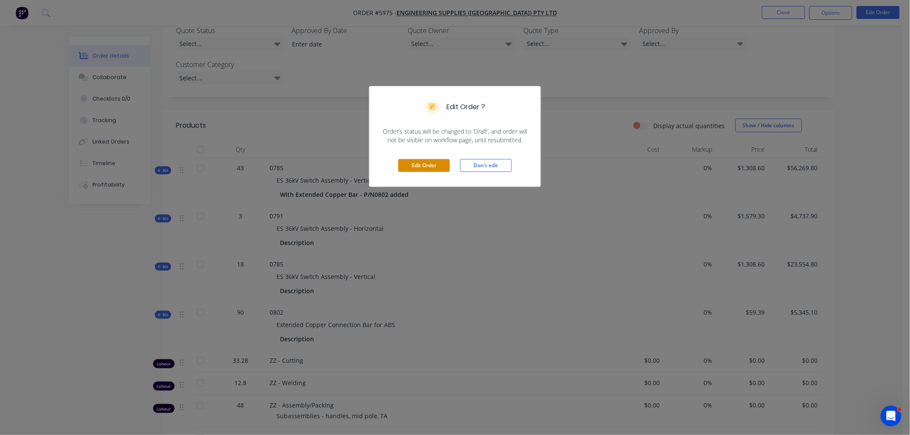
click at [423, 159] on button "Edit Order" at bounding box center [424, 165] width 52 height 13
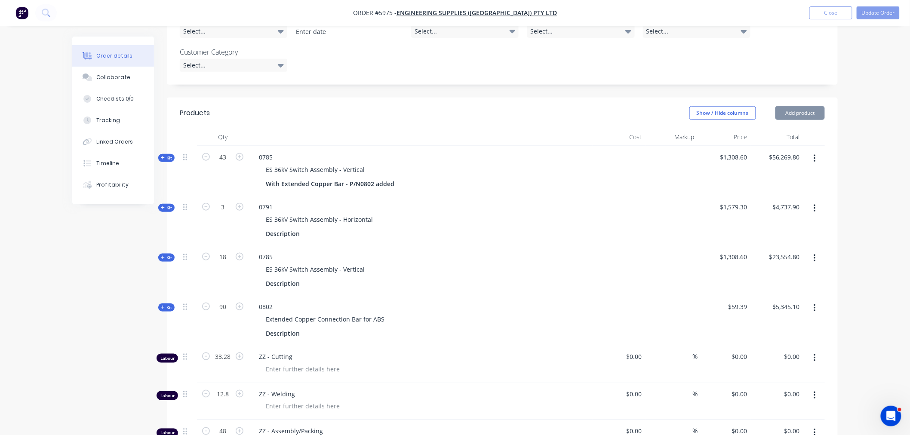
scroll to position [286, 0]
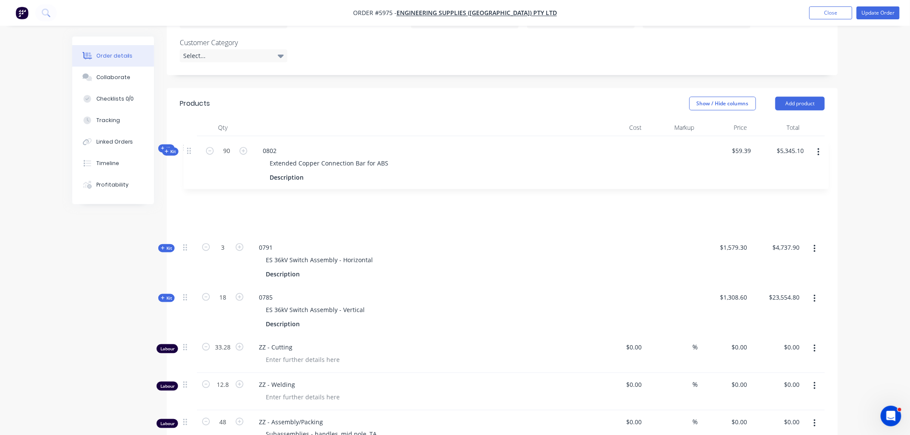
drag, startPoint x: 185, startPoint y: 263, endPoint x: 189, endPoint y: 149, distance: 113.6
click at [189, 149] on div "Kit 43 0785 ES 36kV Switch Assembly - Vertical With Extended Copper Bar - P/N08…" at bounding box center [502, 310] width 645 height 349
click at [226, 154] on input "90" at bounding box center [223, 147] width 22 height 13
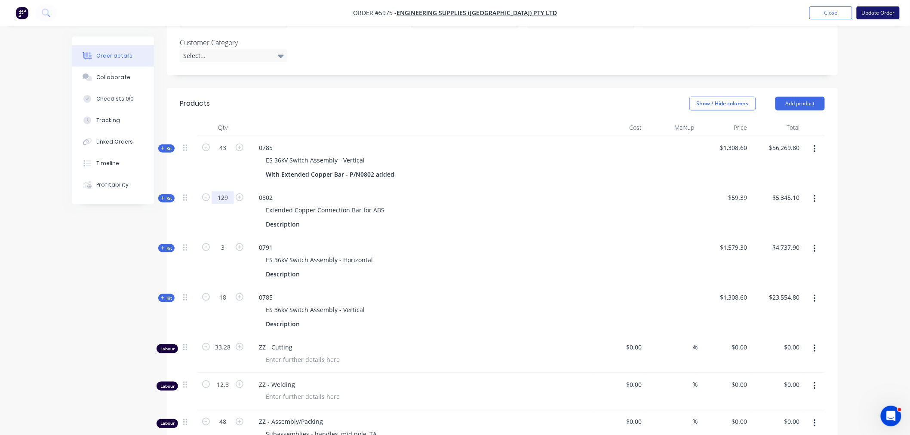
type input "129"
type input "$7,661.31"
click at [874, 14] on button "Update Order" at bounding box center [877, 12] width 43 height 13
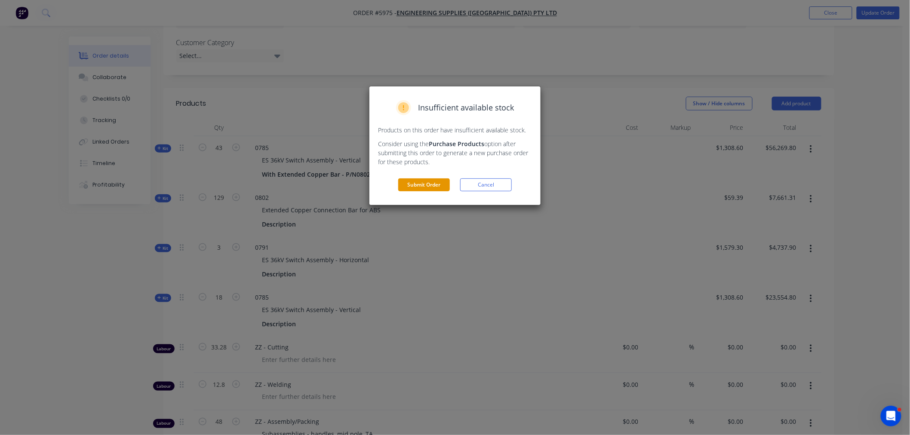
click at [433, 184] on button "Submit Order" at bounding box center [424, 184] width 52 height 13
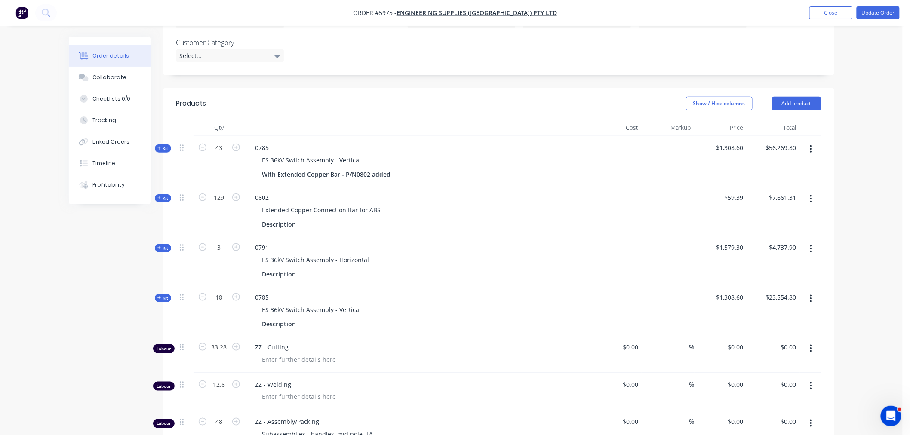
scroll to position [0, 0]
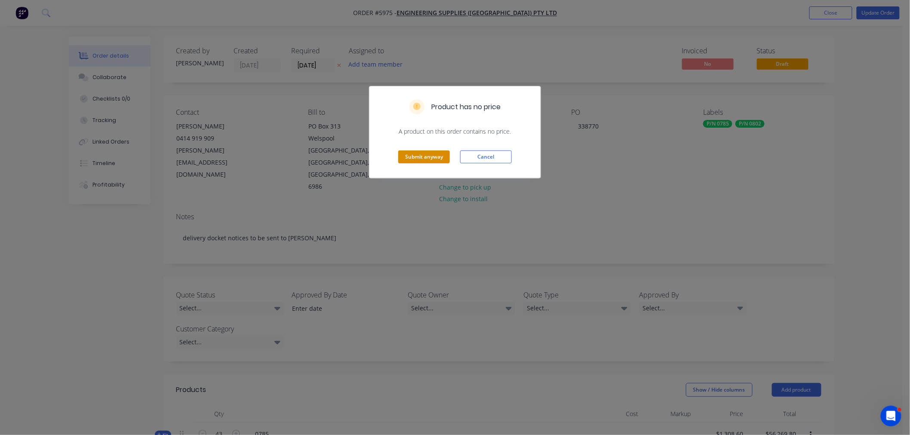
click at [429, 152] on button "Submit anyway" at bounding box center [424, 156] width 52 height 13
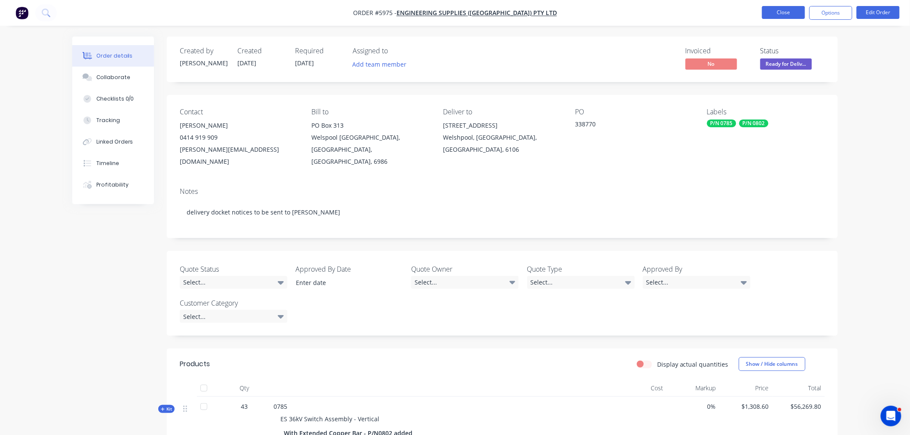
click at [787, 14] on button "Close" at bounding box center [783, 12] width 43 height 13
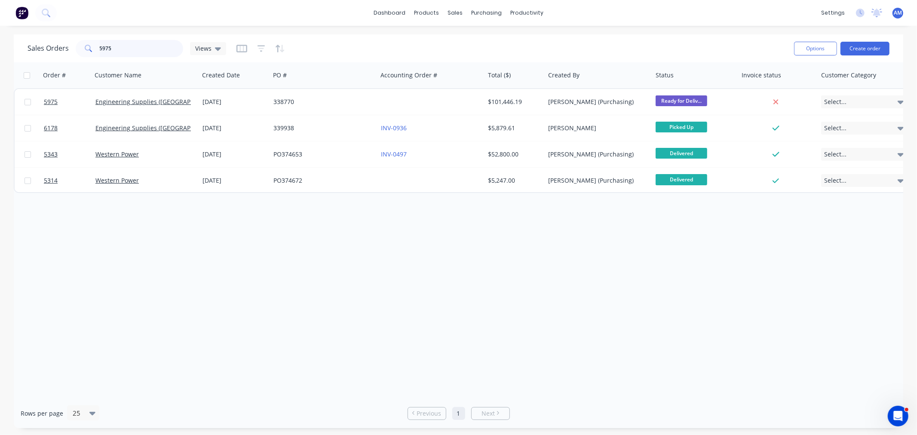
drag, startPoint x: 118, startPoint y: 50, endPoint x: 136, endPoint y: 44, distance: 18.5
click at [117, 49] on input "5975" at bounding box center [142, 48] width 84 height 17
drag, startPoint x: 83, startPoint y: 49, endPoint x: 69, endPoint y: 49, distance: 13.8
click at [69, 49] on div "Sales Orders 5975 Views" at bounding box center [127, 48] width 199 height 17
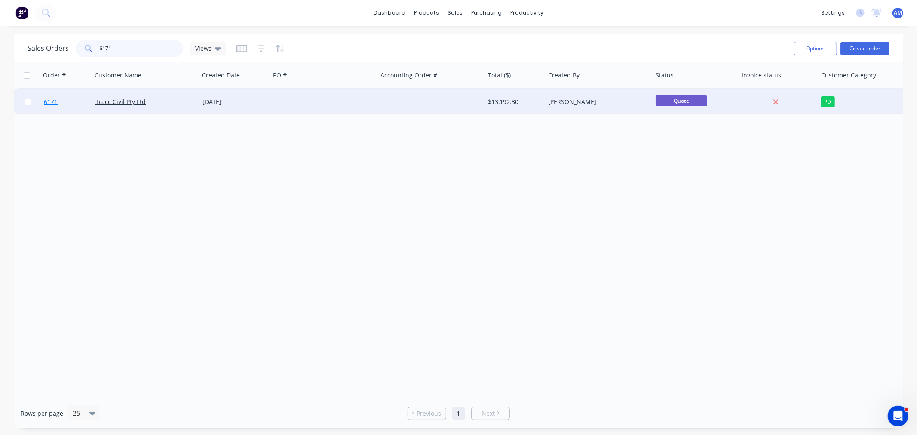
type input "6171"
click at [78, 96] on link "6171" at bounding box center [70, 102] width 52 height 26
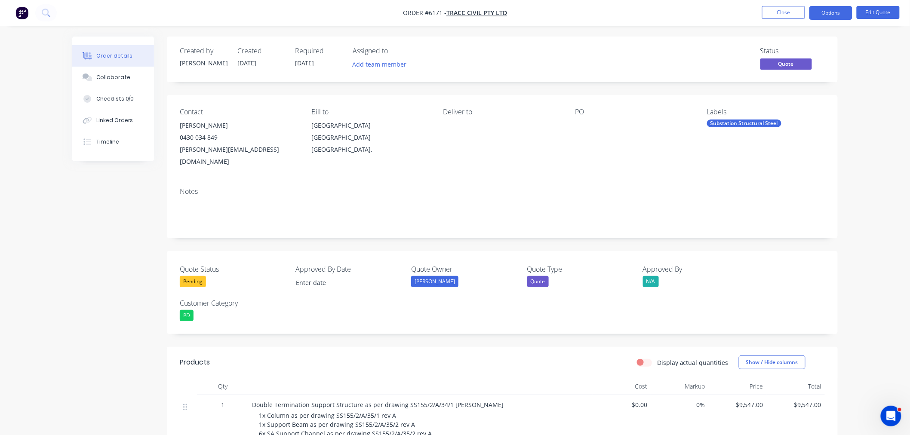
click at [192, 276] on div "Pending" at bounding box center [193, 281] width 26 height 11
click at [196, 302] on div "Won" at bounding box center [195, 304] width 18 height 11
click at [840, 11] on button "Options" at bounding box center [830, 13] width 43 height 14
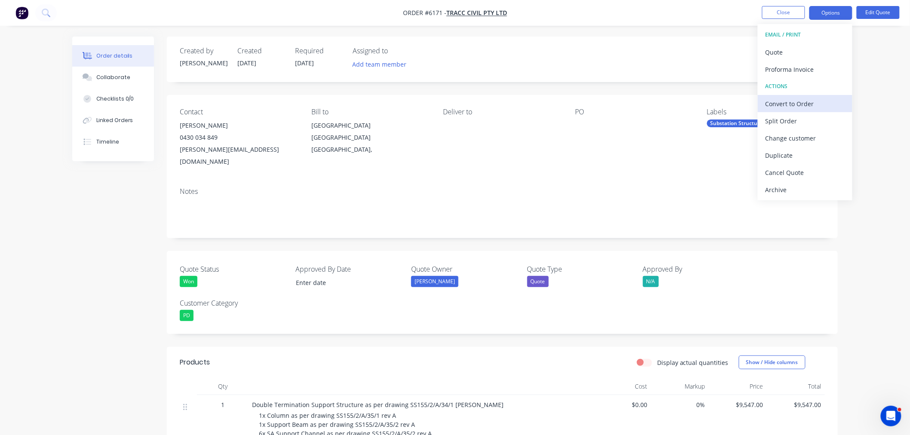
click at [792, 102] on div "Convert to Order" at bounding box center [804, 104] width 79 height 12
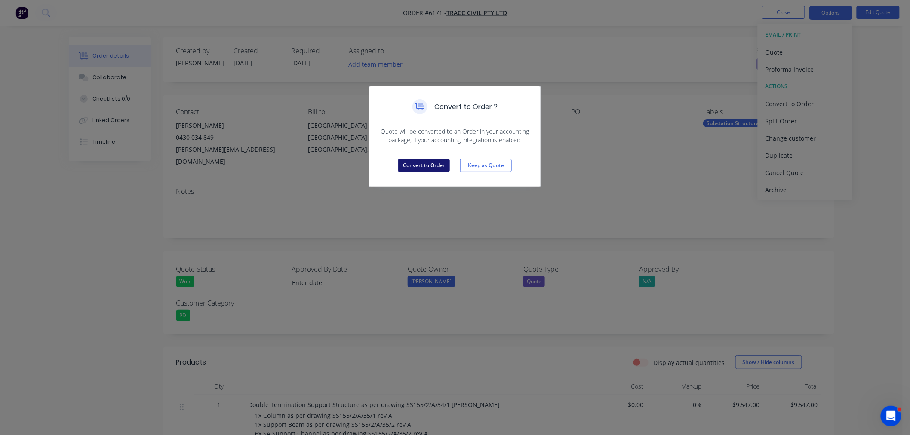
click at [432, 169] on button "Convert to Order" at bounding box center [424, 165] width 52 height 13
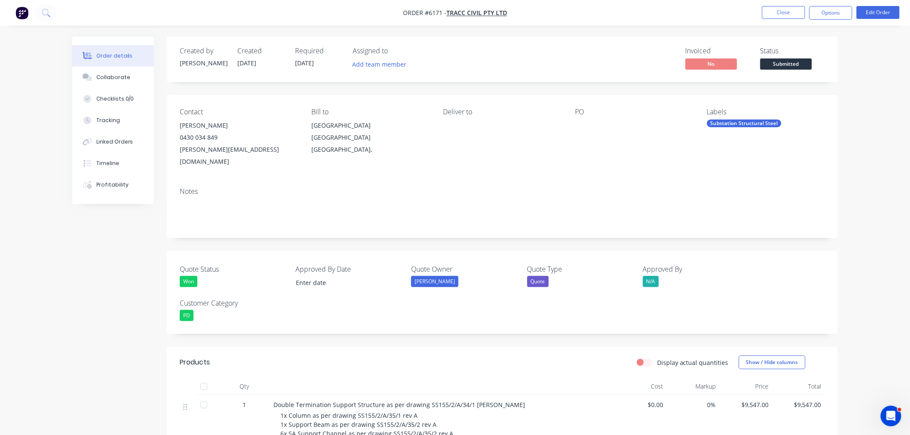
click at [203, 123] on div "Muhammad Nauman" at bounding box center [239, 126] width 118 height 12
click at [876, 12] on button "Edit Order" at bounding box center [877, 12] width 43 height 13
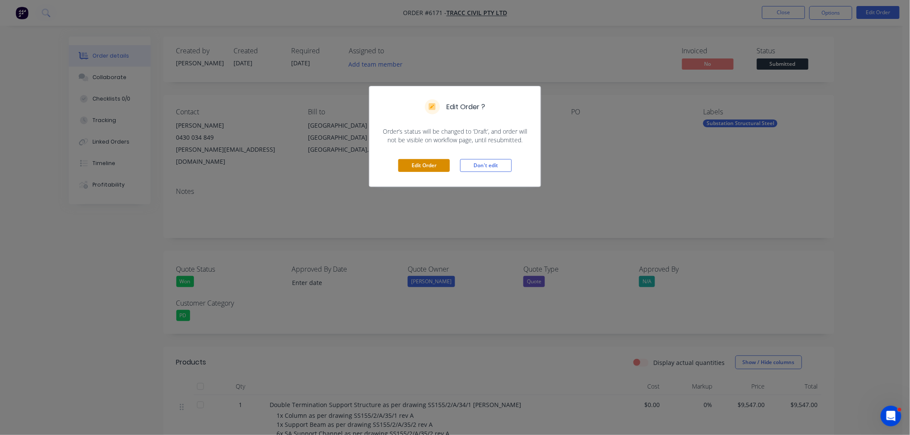
click at [427, 168] on button "Edit Order" at bounding box center [424, 165] width 52 height 13
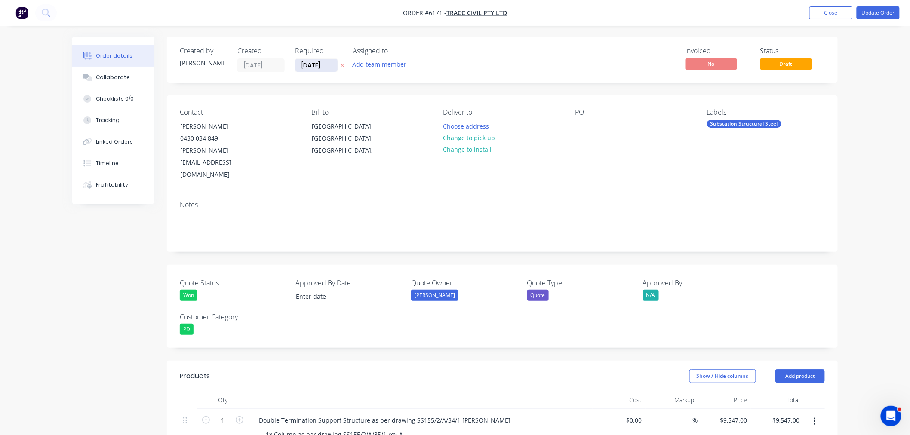
click at [321, 66] on input "04/08/25" at bounding box center [316, 65] width 42 height 13
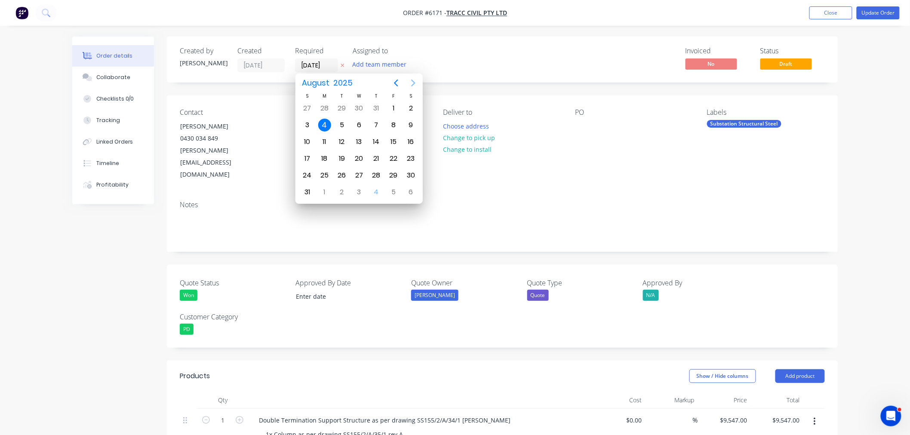
click at [411, 82] on icon "Next page" at bounding box center [413, 83] width 10 height 10
click at [358, 193] on div "8" at bounding box center [359, 192] width 13 height 13
type input "08/10/25"
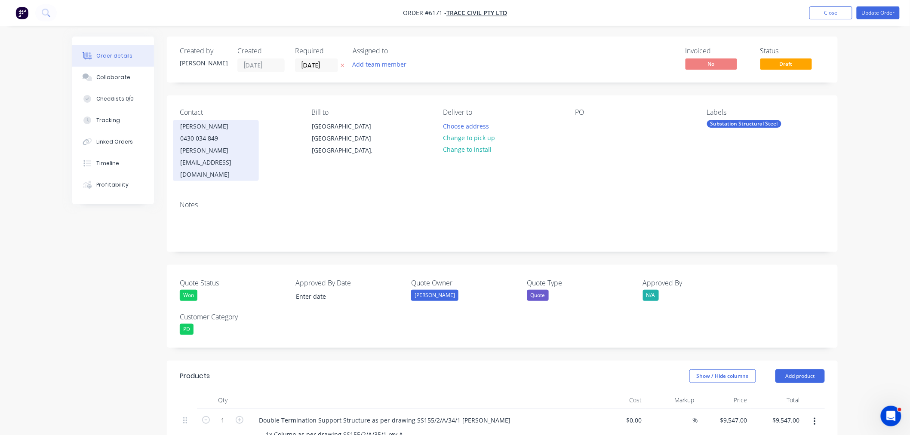
click at [216, 139] on div "0430 034 849" at bounding box center [215, 138] width 71 height 12
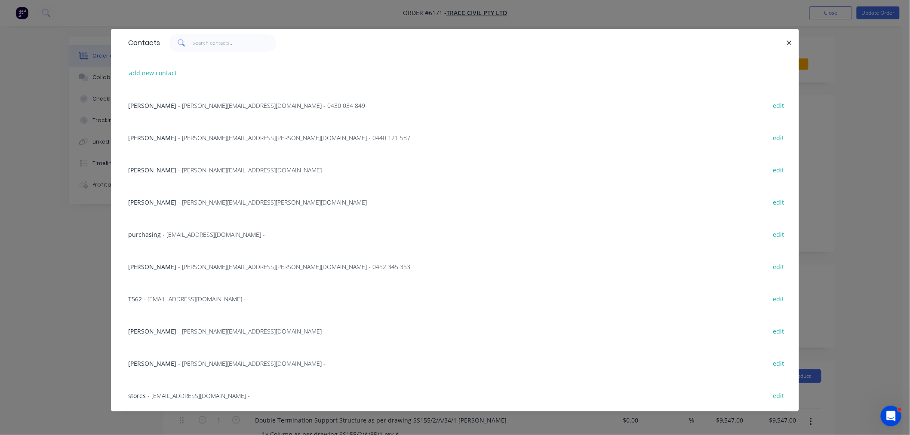
scroll to position [7, 0]
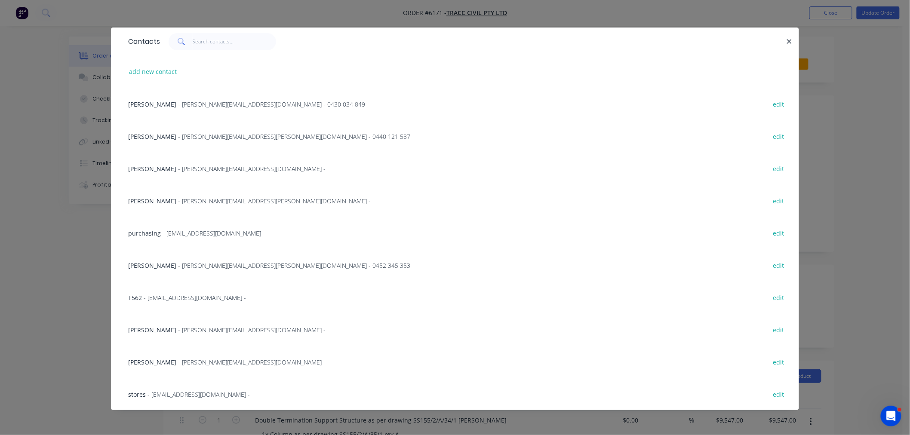
click at [176, 268] on span "Muhammad Irtiza Ahmed" at bounding box center [152, 265] width 48 height 8
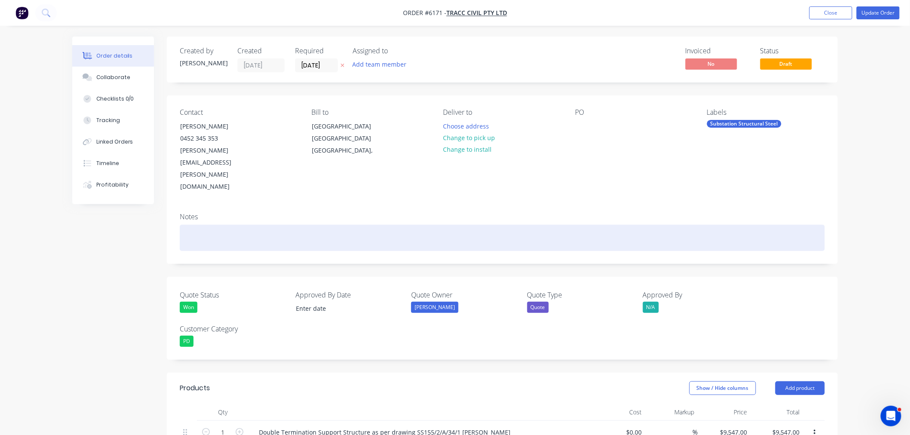
click at [231, 225] on div at bounding box center [502, 238] width 645 height 26
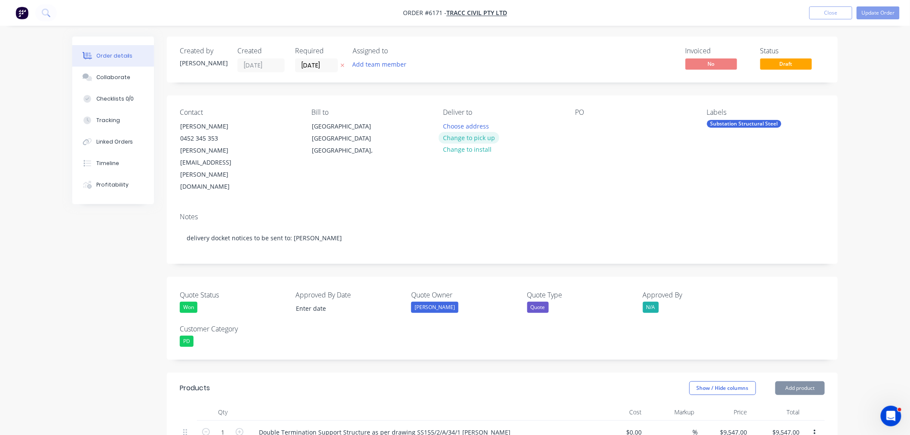
click at [459, 139] on button "Change to pick up" at bounding box center [468, 138] width 61 height 12
drag, startPoint x: 458, startPoint y: 123, endPoint x: 453, endPoint y: 124, distance: 4.7
click at [457, 124] on div "Pick up Change to delivery Change to install" at bounding box center [502, 150] width 118 height 85
click at [444, 123] on div at bounding box center [450, 126] width 14 height 12
drag, startPoint x: 579, startPoint y: 126, endPoint x: 579, endPoint y: 162, distance: 35.3
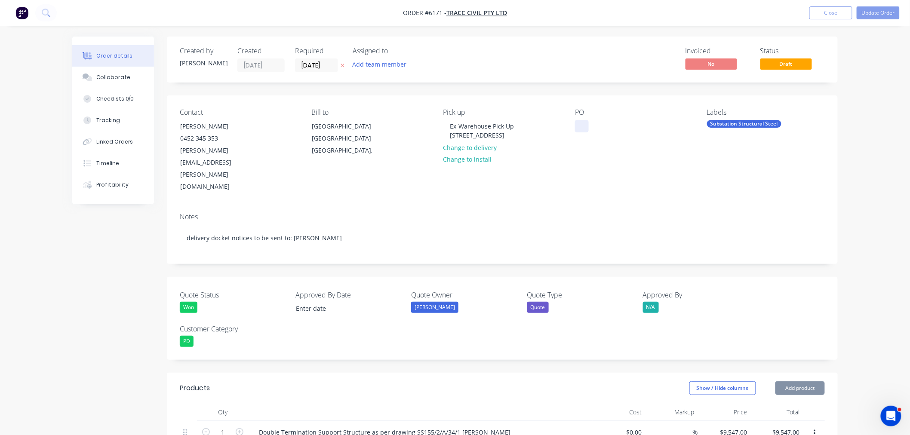
click at [580, 127] on div at bounding box center [582, 126] width 14 height 12
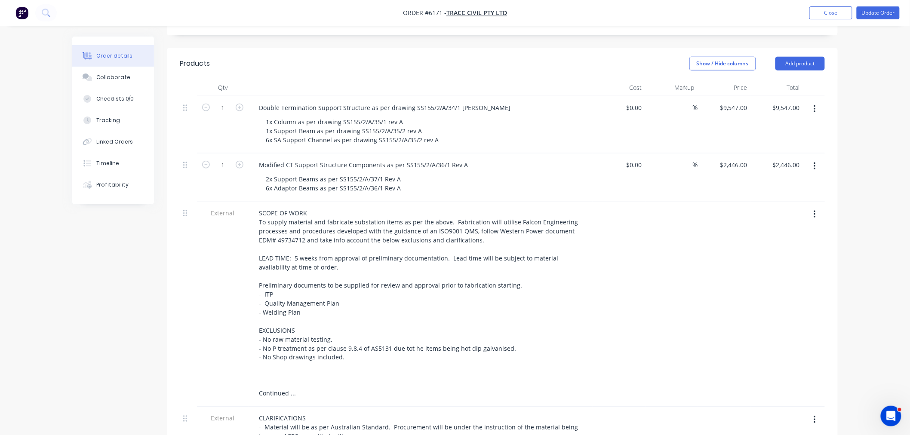
scroll to position [334, 0]
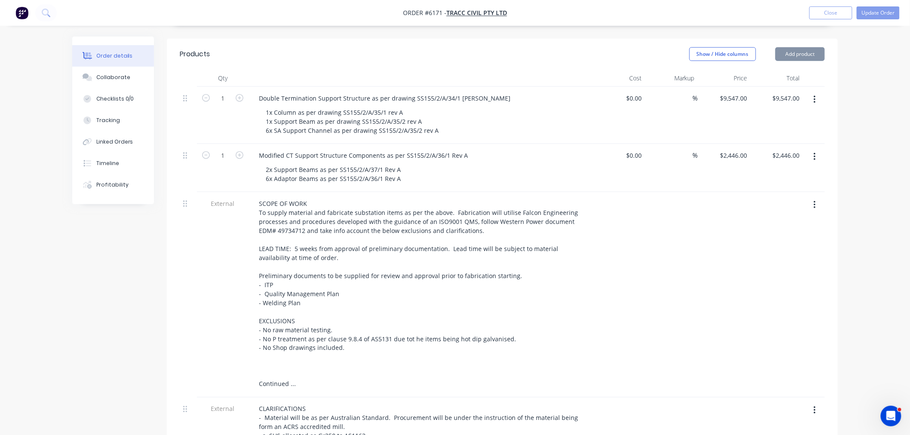
click at [787, 39] on header "Products Show / Hide columns Add product" at bounding box center [502, 54] width 671 height 31
click at [786, 47] on button "Add product" at bounding box center [799, 54] width 49 height 14
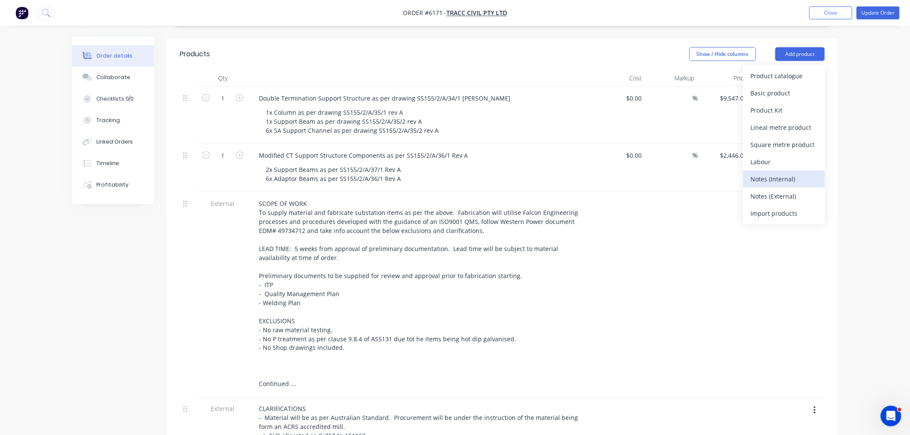
click at [787, 173] on div "Notes (Internal)" at bounding box center [784, 179] width 66 height 12
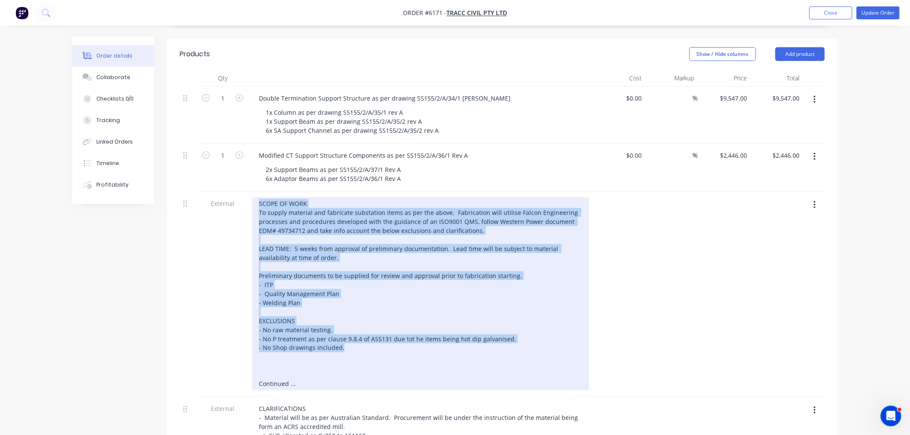
drag, startPoint x: 345, startPoint y: 325, endPoint x: 247, endPoint y: 166, distance: 187.1
click at [247, 166] on div "1 Double Termination Support Structure as per drawing SS155/2/A/34/1 RevA 1x Co…" at bounding box center [502, 349] width 645 height 524
copy div "SCOPE OF WORK To supply material and fabricate substation items as per the abov…"
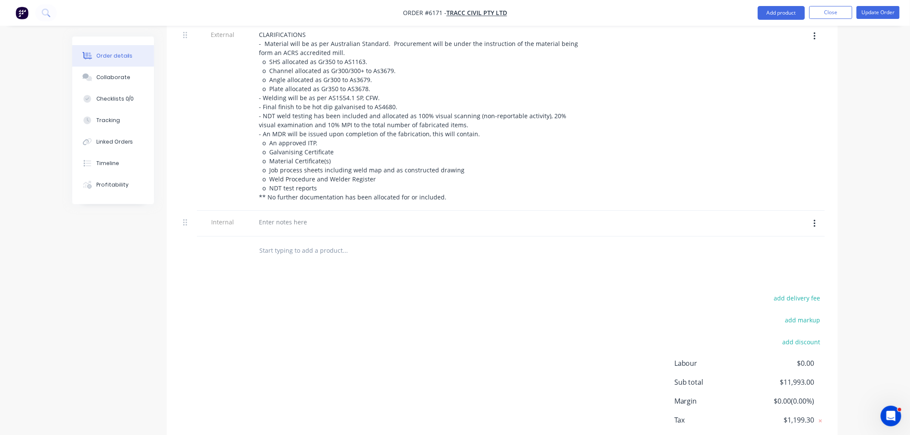
scroll to position [716, 0]
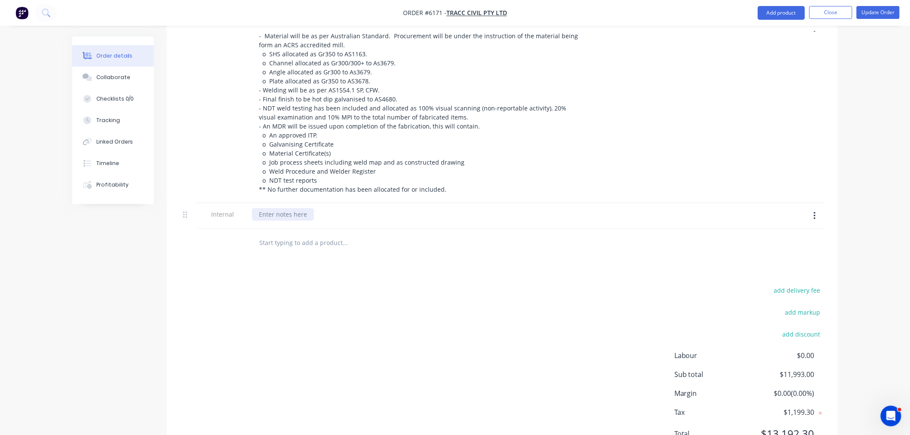
click at [275, 208] on div at bounding box center [283, 214] width 62 height 12
paste div
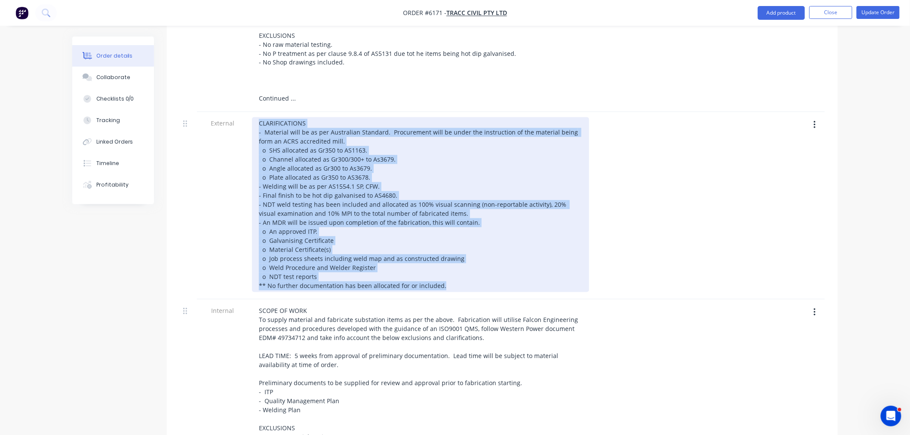
scroll to position [527, 0]
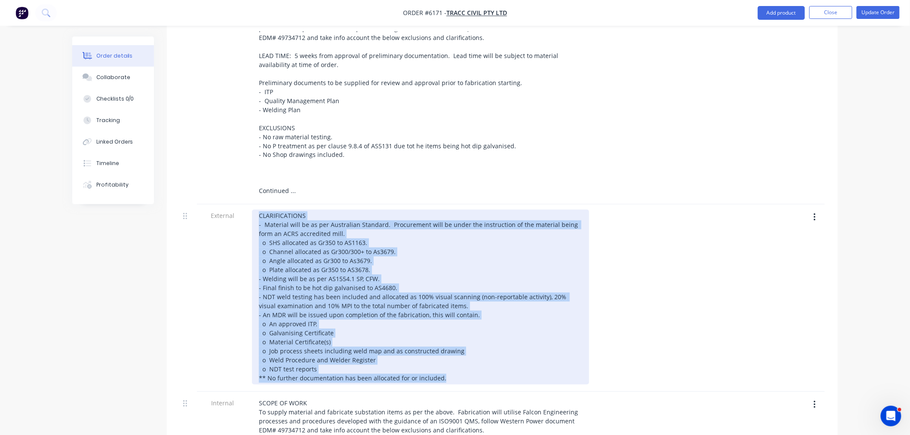
drag, startPoint x: 443, startPoint y: 164, endPoint x: 249, endPoint y: 194, distance: 196.2
click at [249, 205] on div "CLARIFICATIONS - Material will be as per Australian Standard. Procurement will …" at bounding box center [420, 298] width 344 height 187
copy div "CLARIFICATIONS - Material will be as per Australian Standard. Procurement will …"
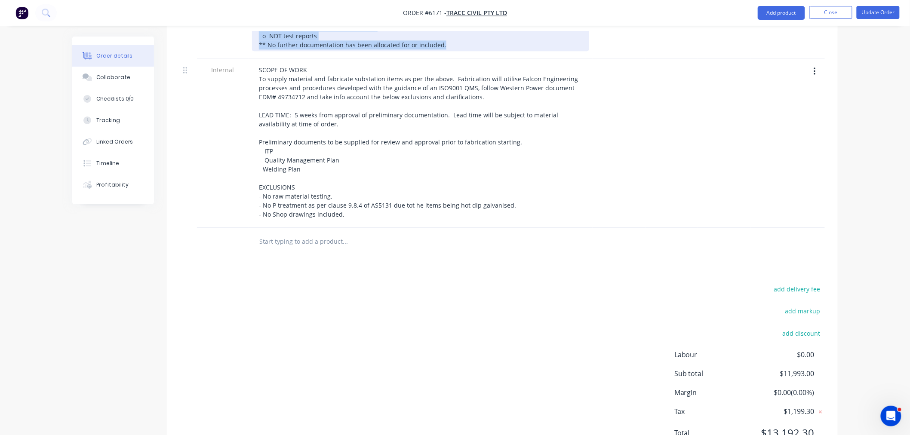
scroll to position [876, 0]
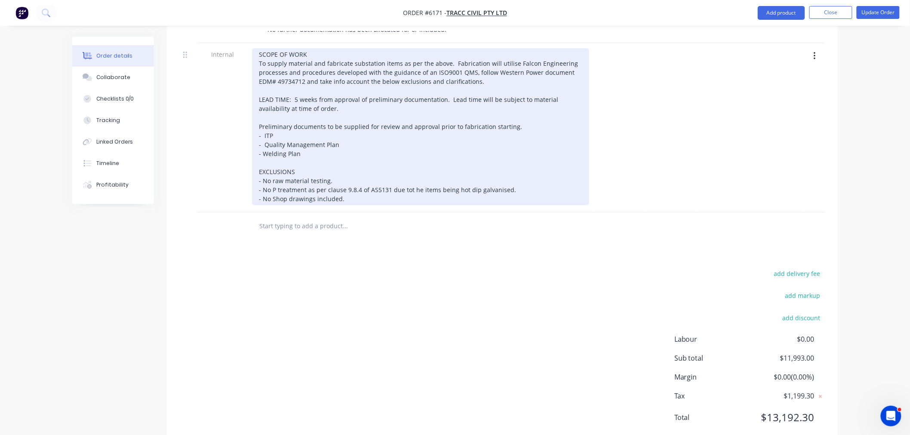
click at [354, 175] on div "SCOPE OF WORK To supply material and fabricate substation items as per the abov…" at bounding box center [420, 126] width 337 height 157
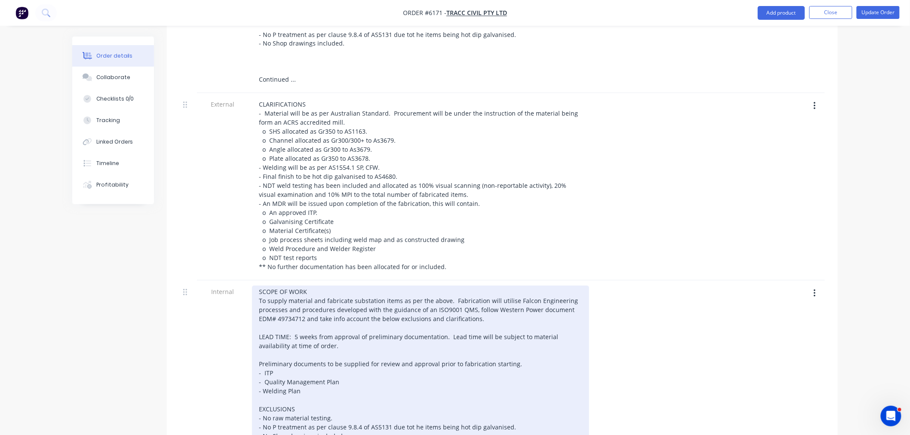
scroll to position [638, 0]
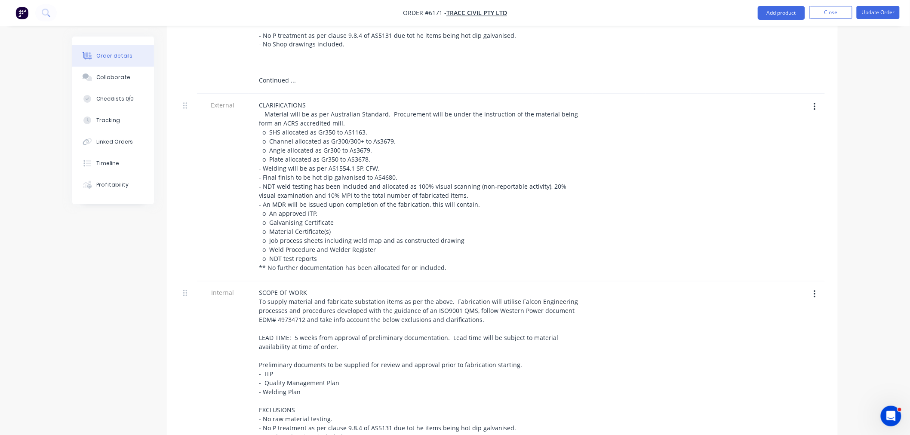
click at [815, 102] on icon "button" at bounding box center [814, 106] width 2 height 9
click at [797, 141] on div "Delete" at bounding box center [784, 147] width 66 height 12
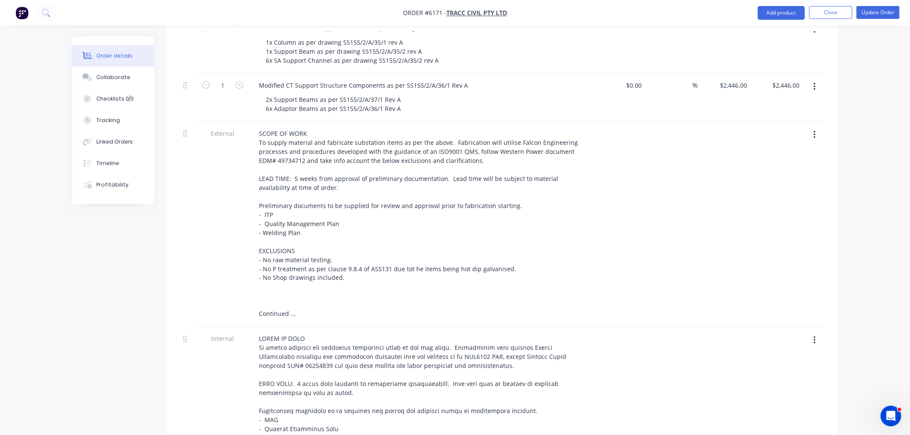
scroll to position [399, 0]
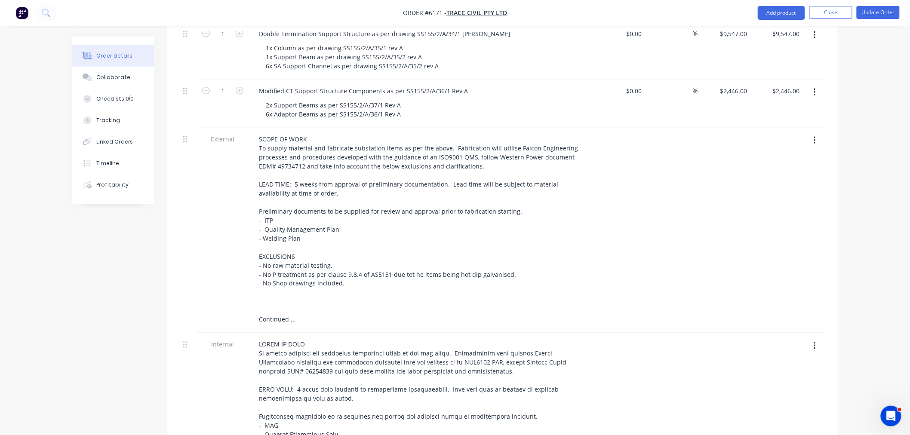
click at [814, 136] on icon "button" at bounding box center [814, 140] width 2 height 9
click at [785, 174] on div "Delete" at bounding box center [784, 180] width 66 height 12
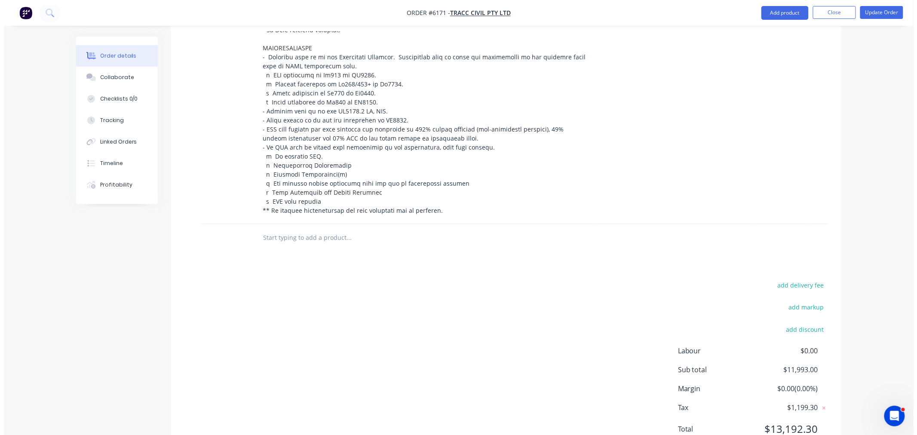
scroll to position [664, 0]
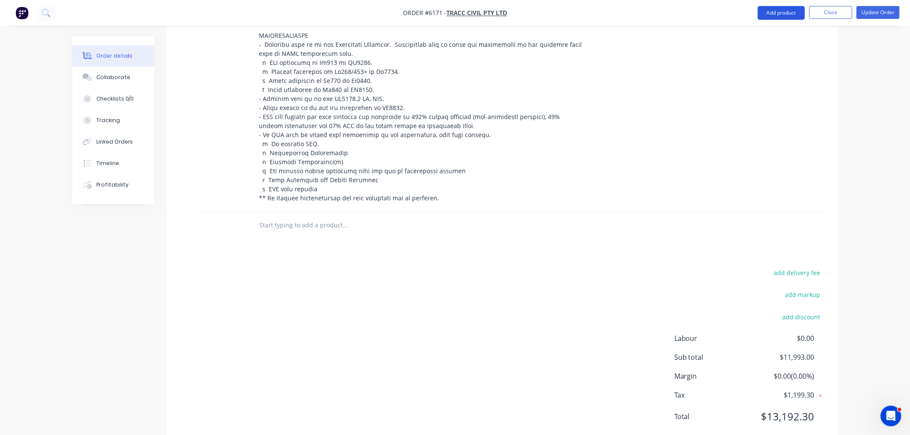
click at [765, 15] on button "Add product" at bounding box center [780, 13] width 47 height 14
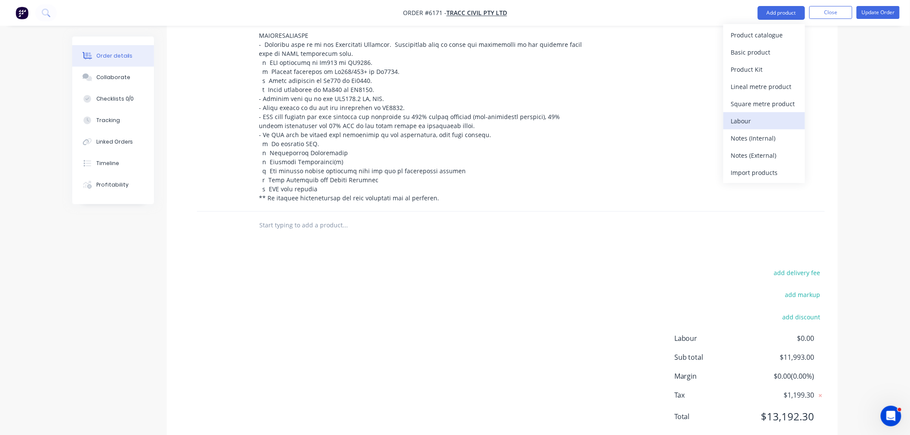
click at [745, 126] on div "Labour" at bounding box center [764, 121] width 66 height 12
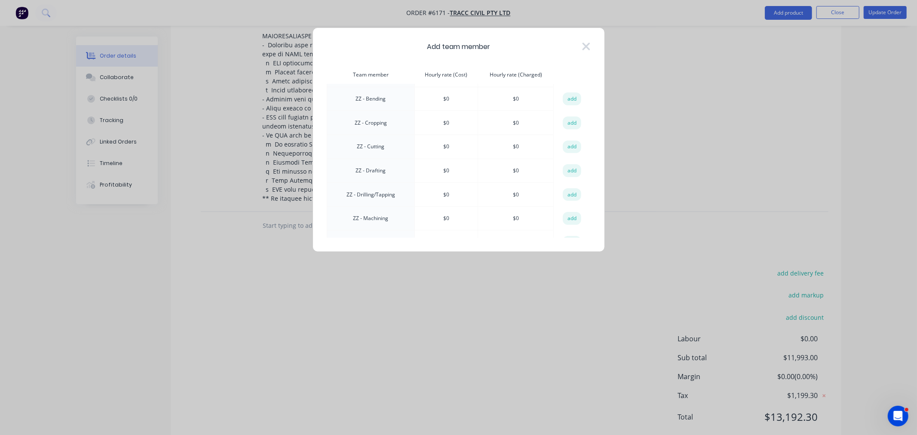
scroll to position [739, 0]
click at [574, 166] on button "add" at bounding box center [572, 172] width 19 height 13
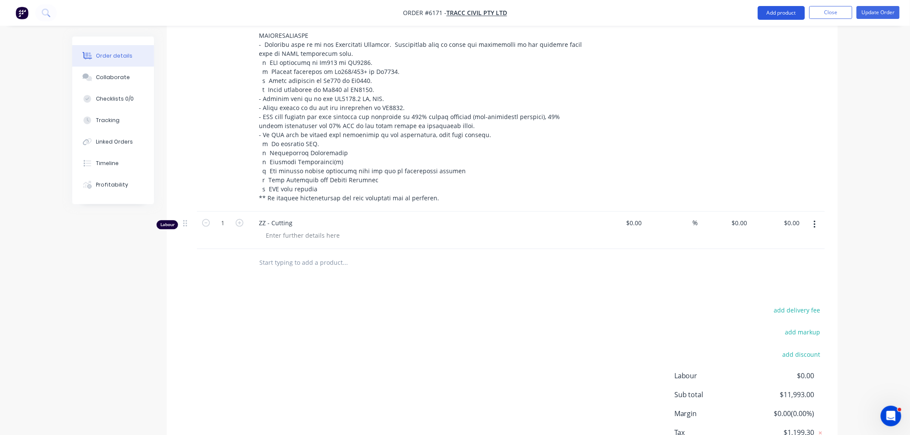
click at [779, 11] on button "Add product" at bounding box center [780, 13] width 47 height 14
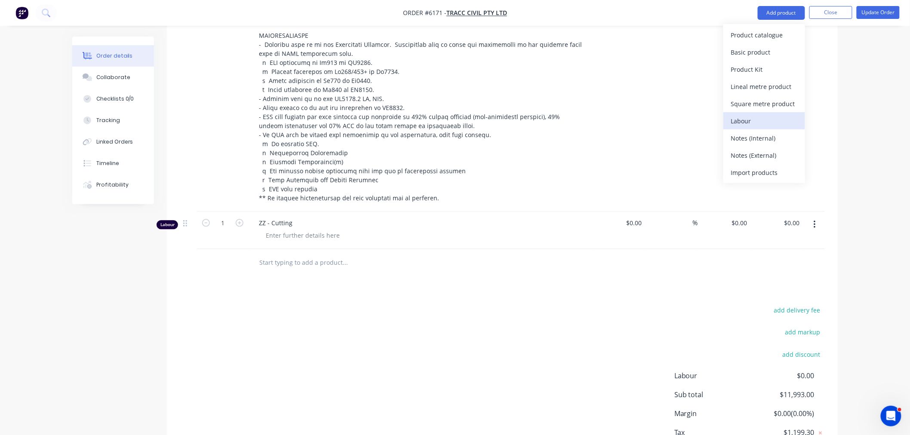
click at [748, 122] on div "Labour" at bounding box center [764, 121] width 66 height 12
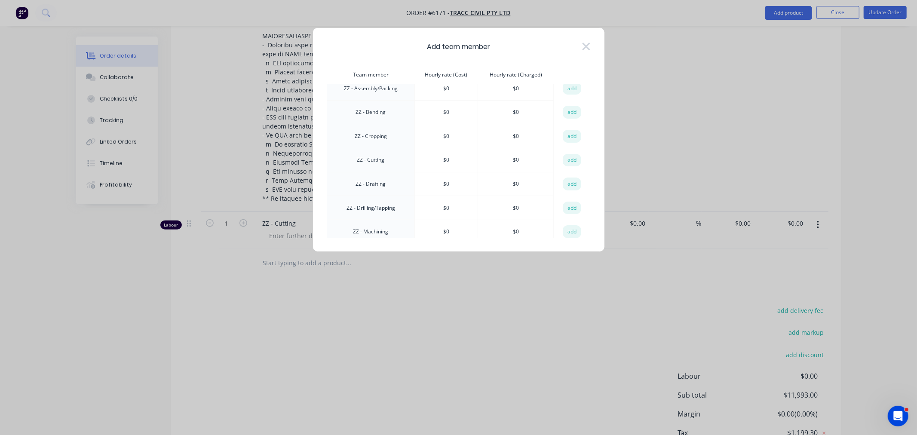
scroll to position [764, 0]
click at [571, 188] on button "add" at bounding box center [572, 194] width 19 height 13
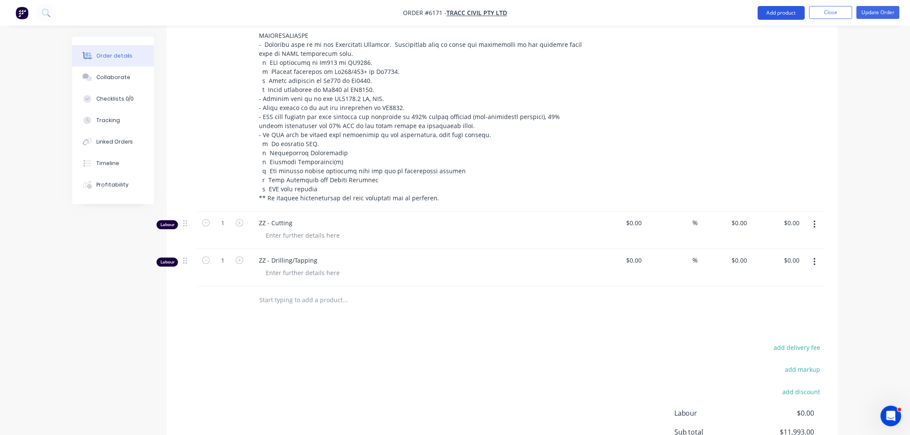
click at [768, 14] on button "Add product" at bounding box center [780, 13] width 47 height 14
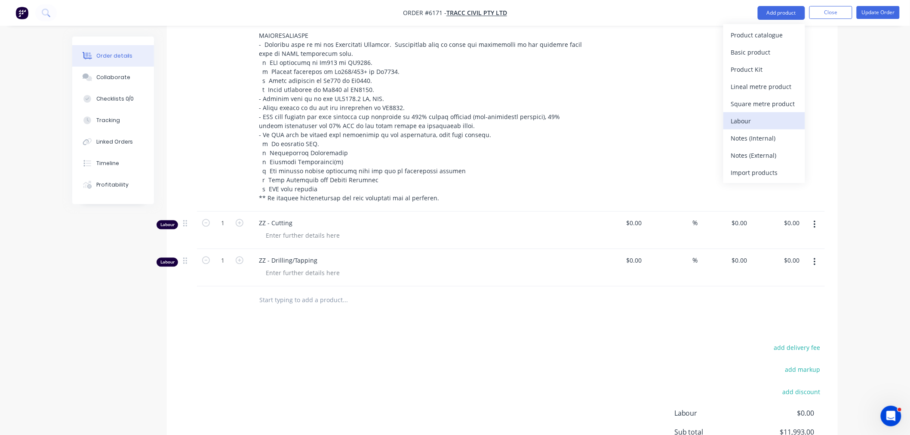
click at [743, 116] on div "Labour" at bounding box center [764, 121] width 66 height 12
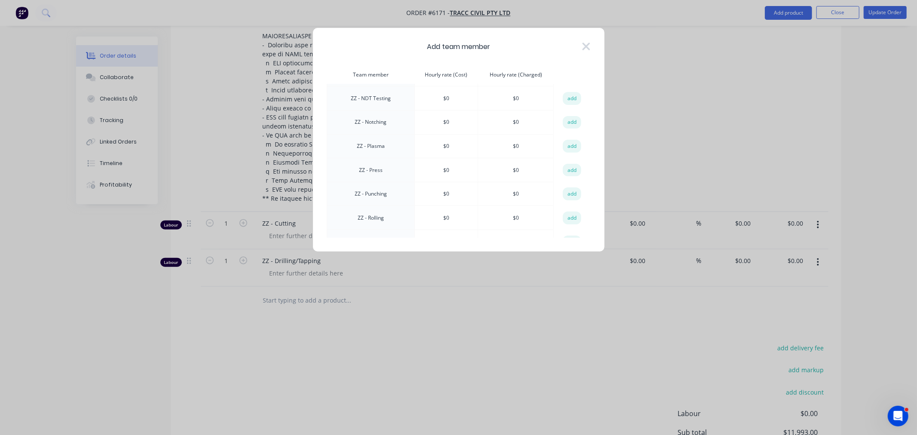
scroll to position [860, 0]
click at [568, 164] on button "add" at bounding box center [572, 170] width 19 height 13
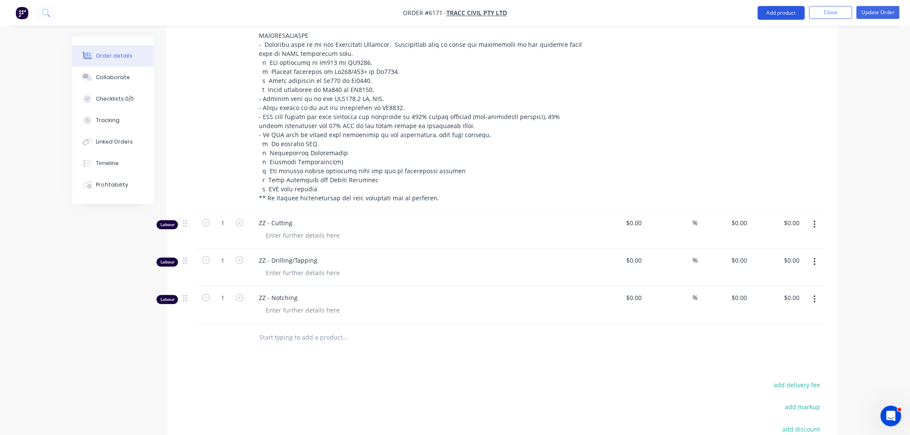
click at [762, 13] on button "Add product" at bounding box center [780, 13] width 47 height 14
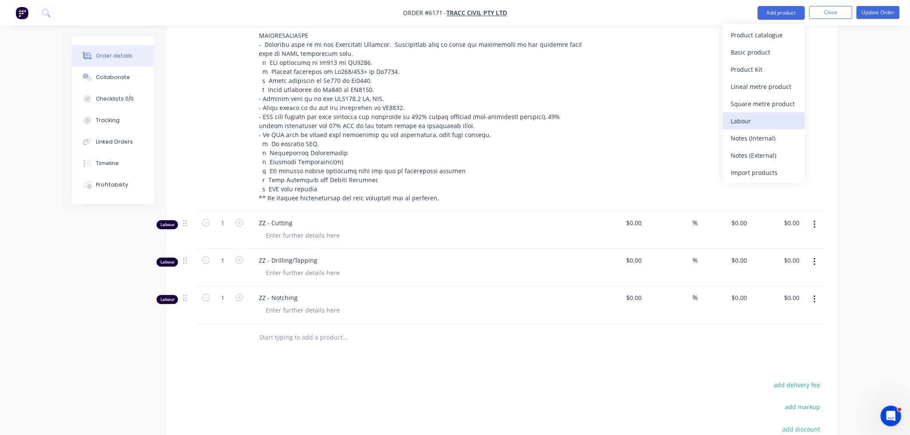
click at [745, 115] on div "Labour" at bounding box center [764, 121] width 66 height 12
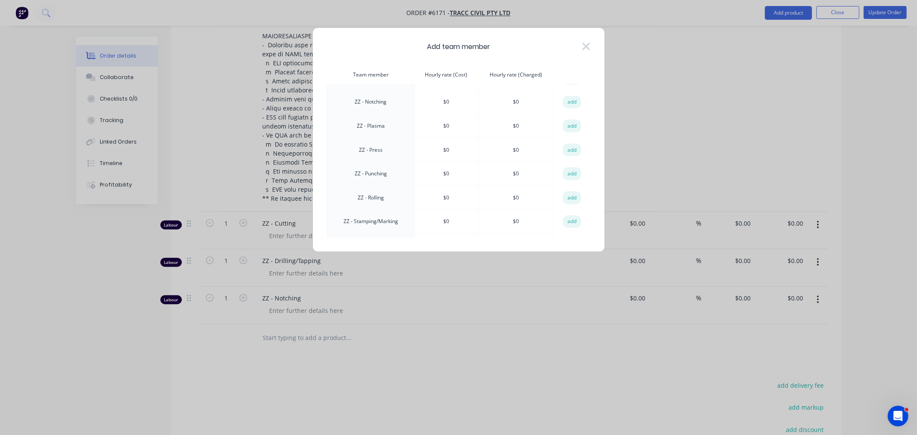
scroll to position [930, 0]
click at [568, 237] on button "add" at bounding box center [572, 243] width 19 height 13
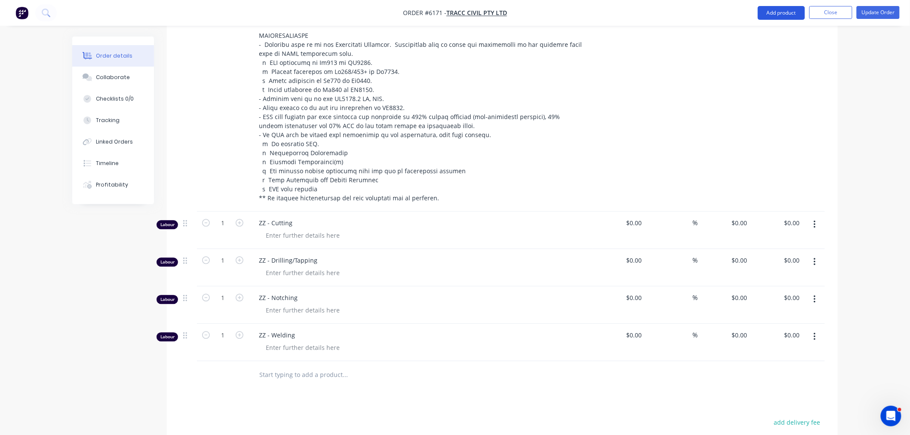
click at [776, 12] on button "Add product" at bounding box center [780, 13] width 47 height 14
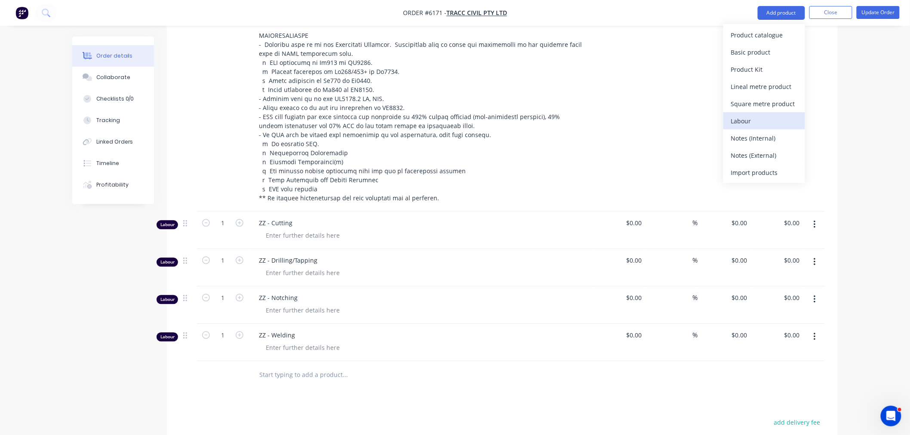
click at [752, 116] on div "Labour" at bounding box center [764, 121] width 66 height 12
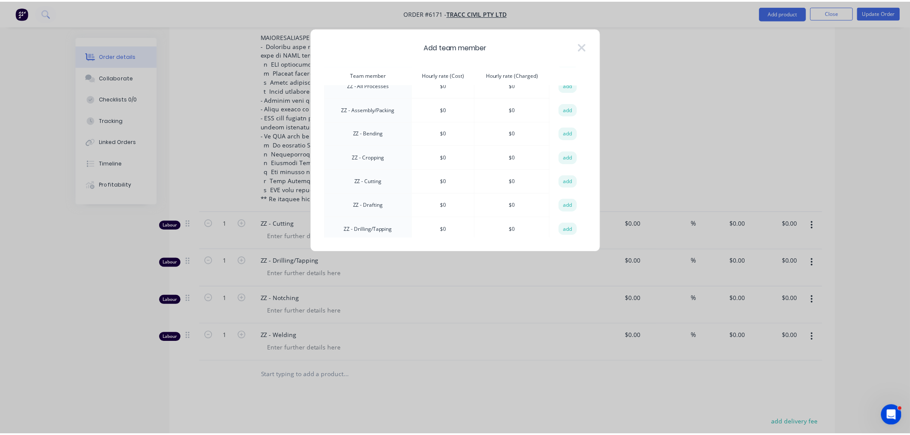
scroll to position [716, 0]
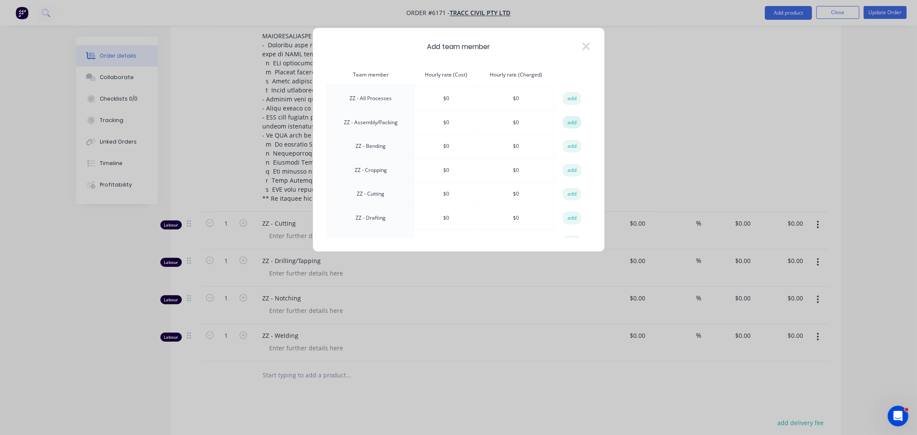
click at [570, 116] on button "add" at bounding box center [572, 122] width 19 height 13
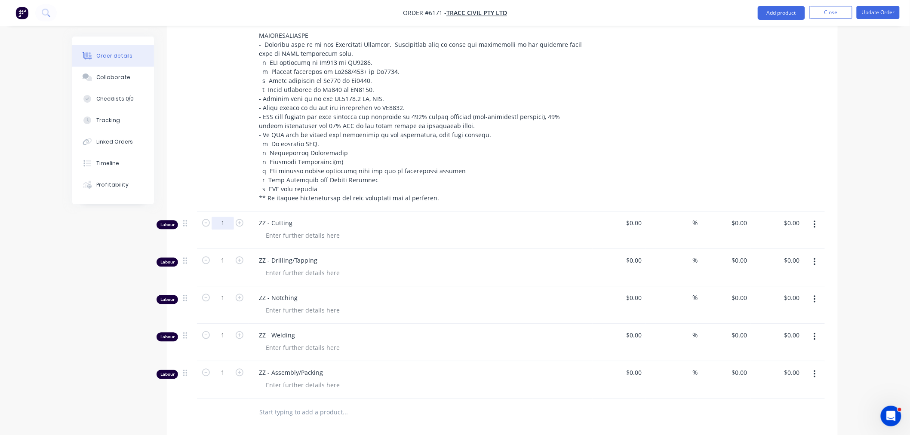
type input "8.23"
type input "17.83"
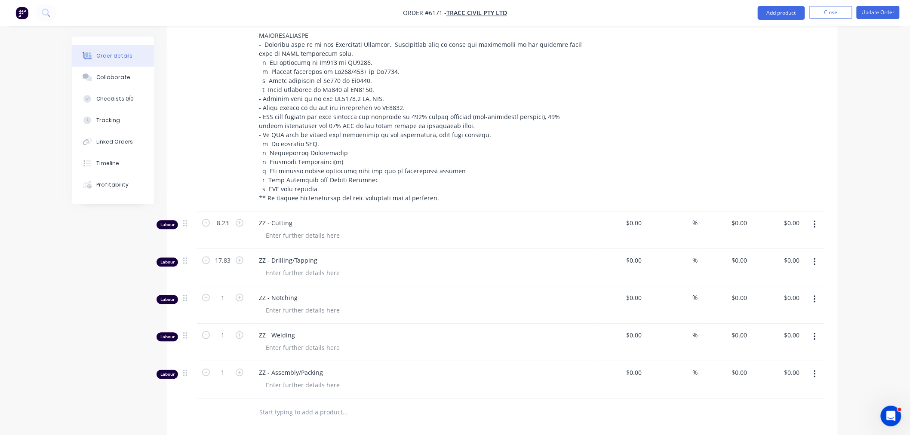
click at [408, 304] on div at bounding box center [424, 310] width 330 height 12
type input "15.25"
drag, startPoint x: 221, startPoint y: 348, endPoint x: 224, endPoint y: 371, distance: 23.5
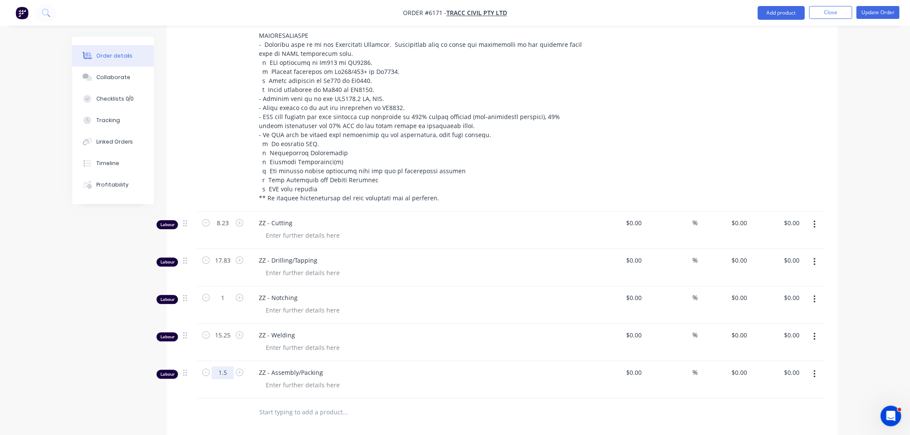
type input "1.5"
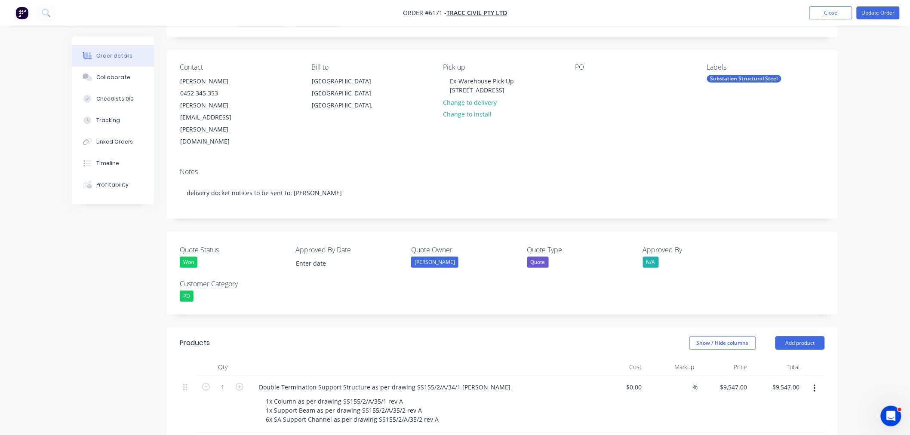
scroll to position [0, 0]
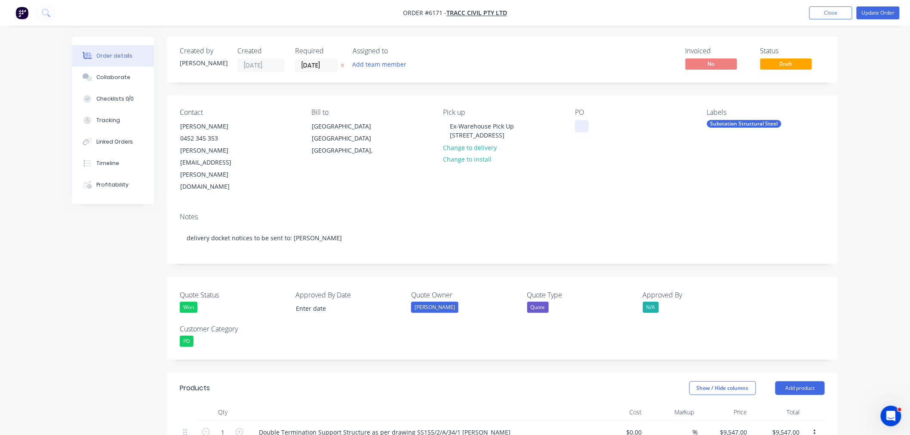
drag, startPoint x: 585, startPoint y: 121, endPoint x: 582, endPoint y: 143, distance: 22.5
click at [585, 121] on div at bounding box center [582, 126] width 14 height 12
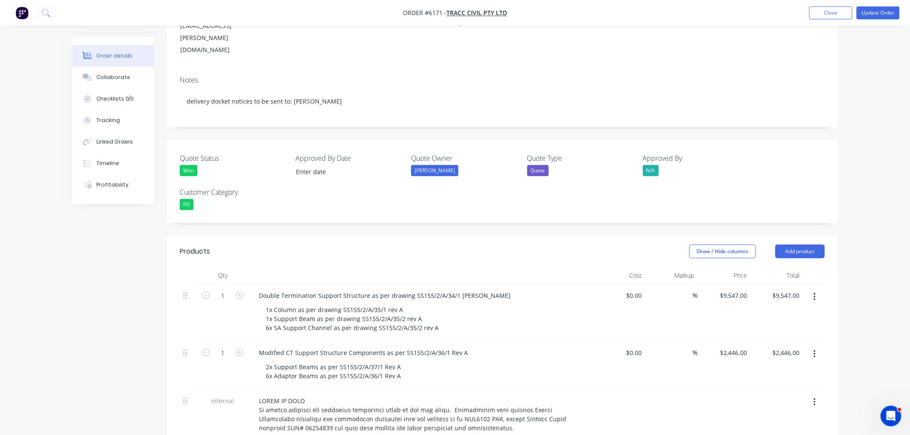
scroll to position [143, 0]
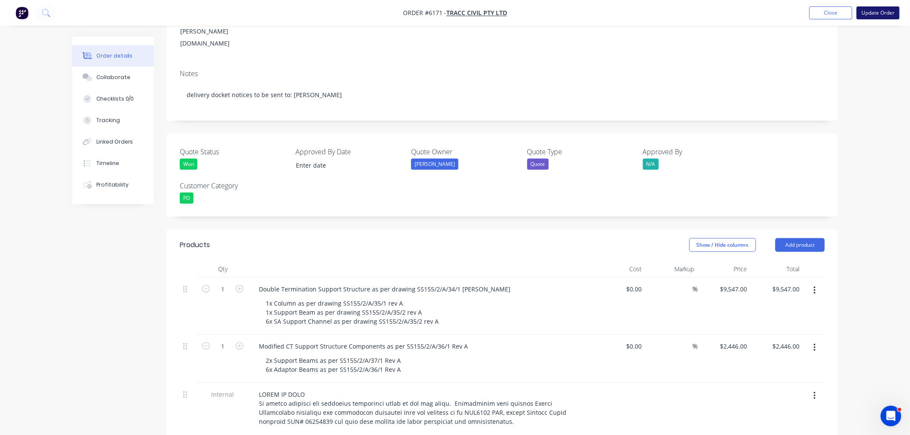
click at [871, 12] on button "Update Order" at bounding box center [877, 12] width 43 height 13
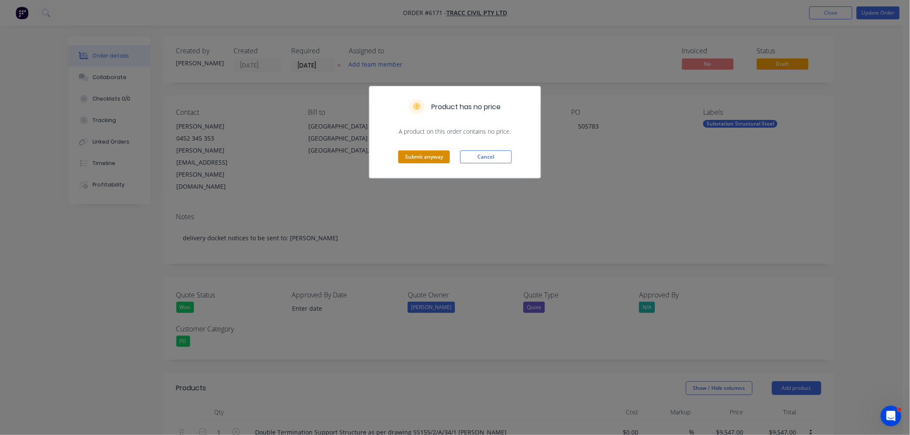
click at [439, 161] on button "Submit anyway" at bounding box center [424, 156] width 52 height 13
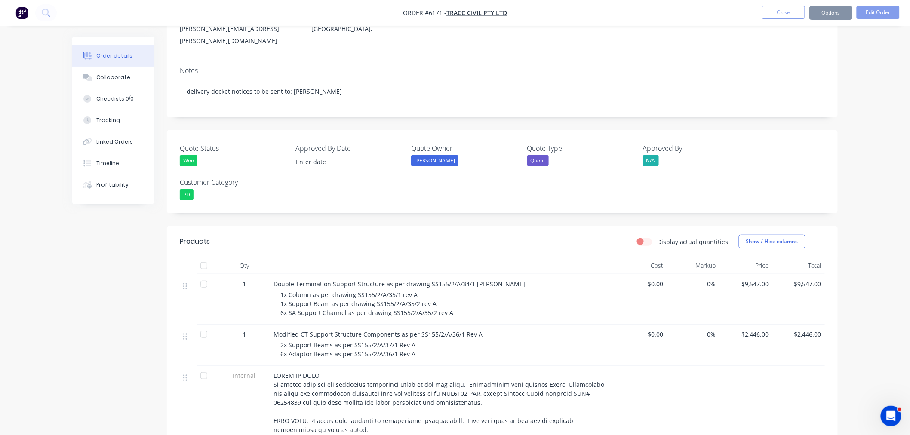
scroll to position [143, 0]
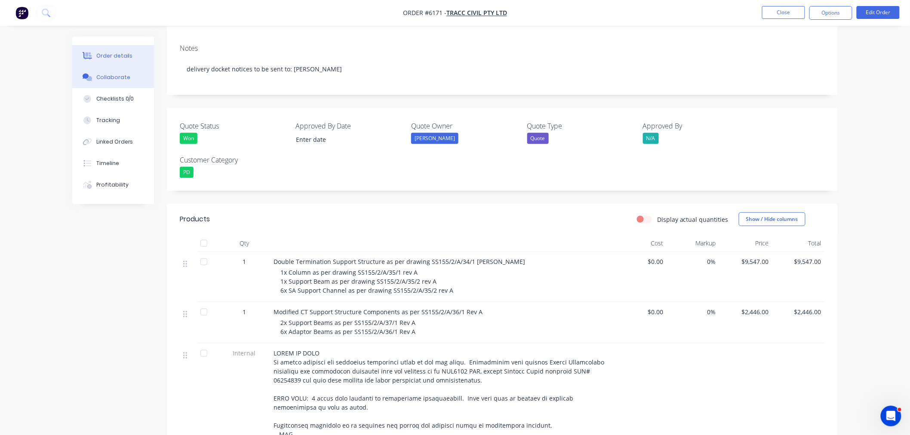
click at [108, 75] on div "Collaborate" at bounding box center [113, 78] width 34 height 8
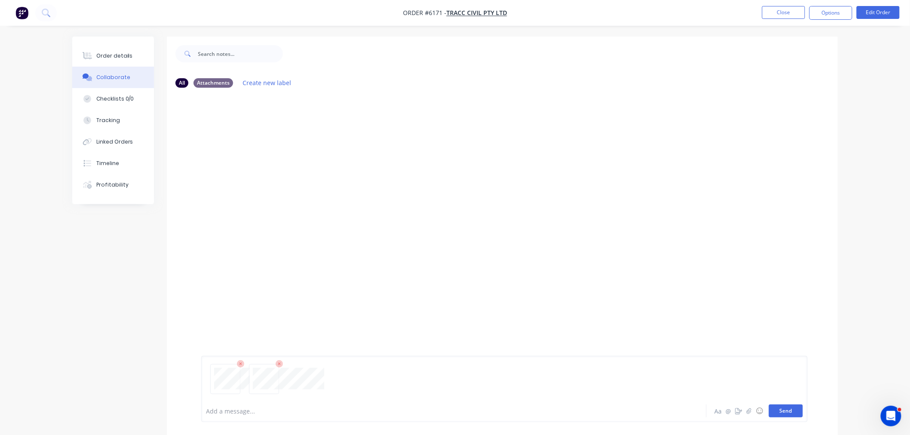
click at [781, 411] on button "Send" at bounding box center [786, 411] width 34 height 13
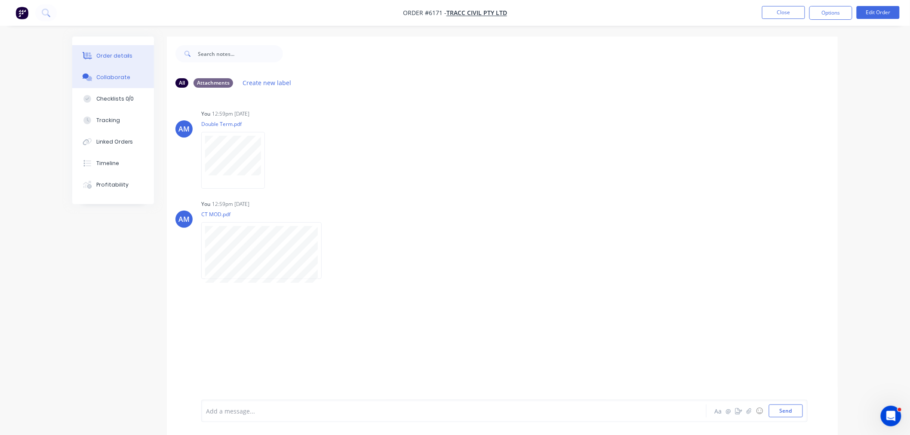
click at [123, 57] on div "Order details" at bounding box center [114, 56] width 37 height 8
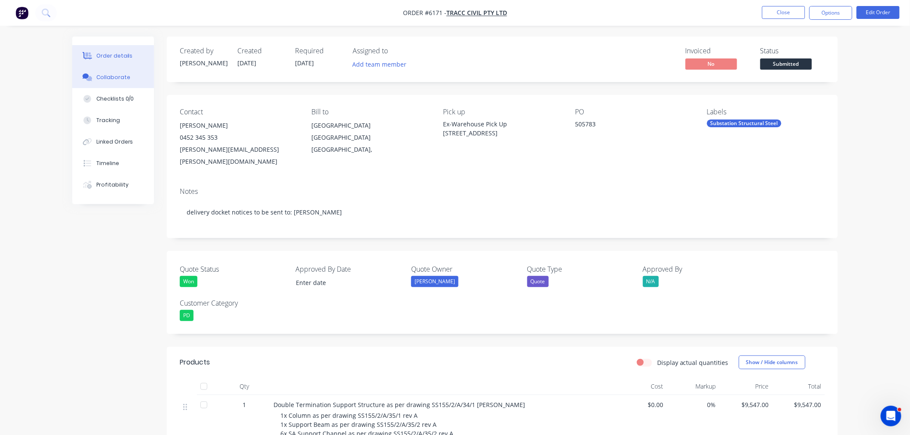
click at [117, 72] on button "Collaborate" at bounding box center [113, 77] width 82 height 21
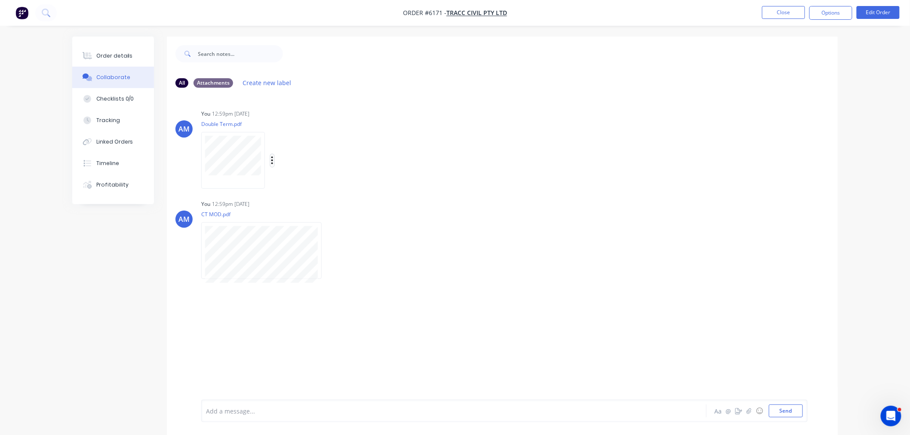
click at [273, 158] on icon "button" at bounding box center [272, 161] width 3 height 10
click at [0, 0] on button "Delete" at bounding box center [0, 0] width 0 height 0
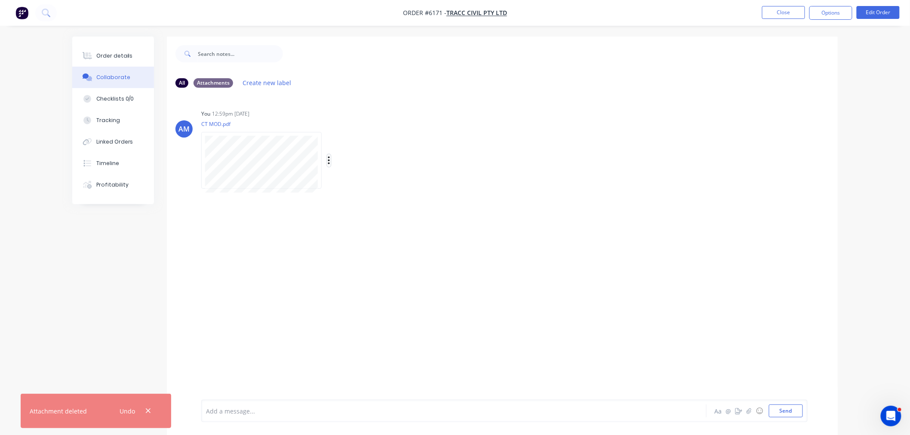
click at [328, 162] on icon "button" at bounding box center [329, 161] width 3 height 10
click at [349, 202] on button "Delete" at bounding box center [385, 202] width 97 height 19
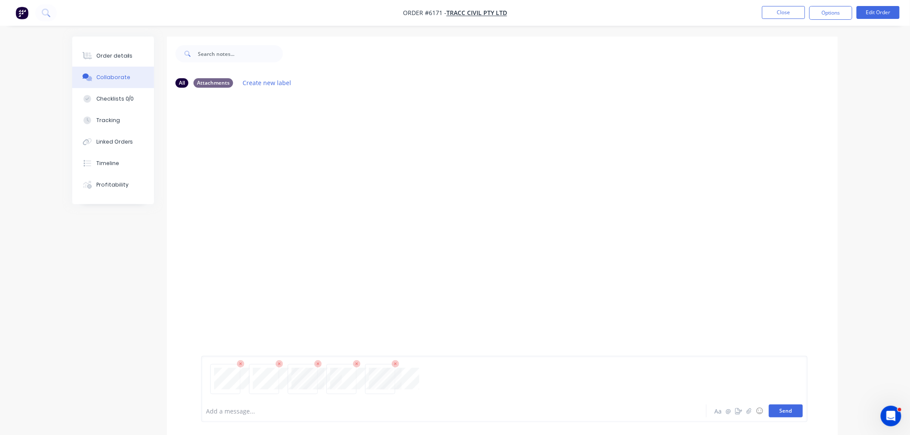
click at [788, 417] on div "Add a message... Aa @ ☺ Send" at bounding box center [504, 389] width 606 height 66
click at [788, 415] on button "Send" at bounding box center [786, 411] width 34 height 13
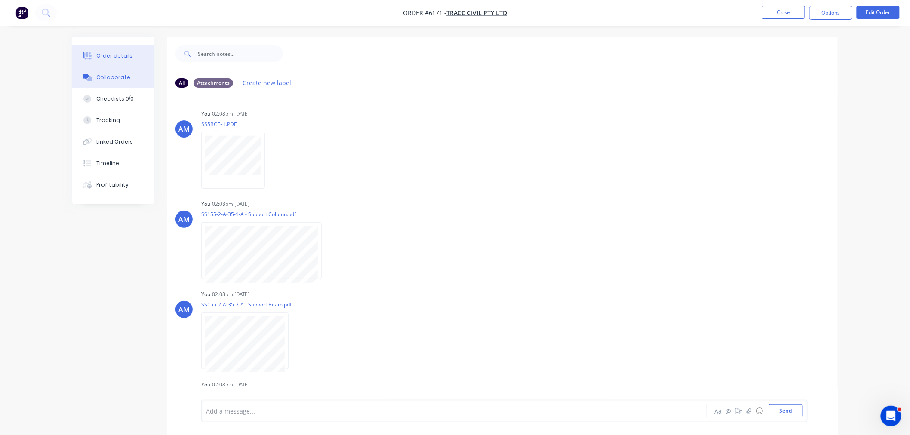
click at [120, 58] on div "Order details" at bounding box center [114, 56] width 37 height 8
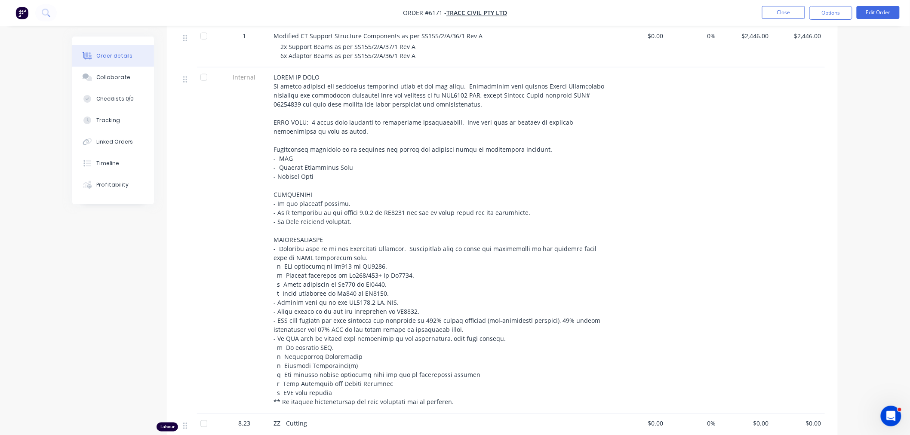
scroll to position [478, 0]
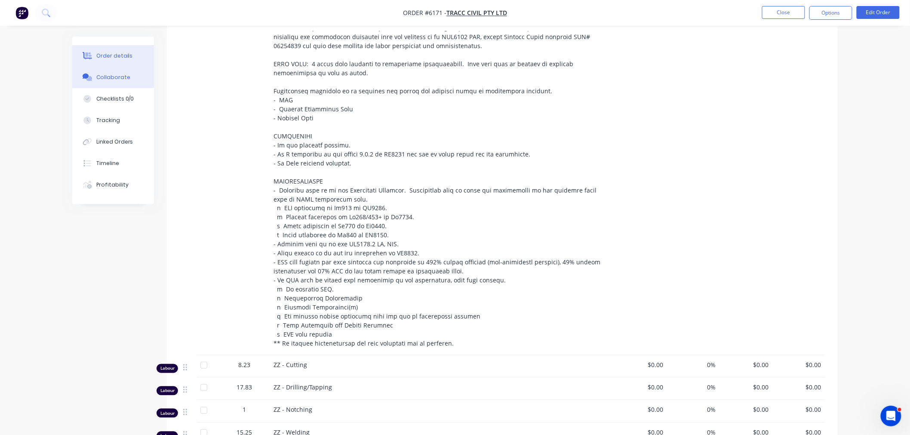
click at [112, 79] on div "Collaborate" at bounding box center [113, 78] width 34 height 8
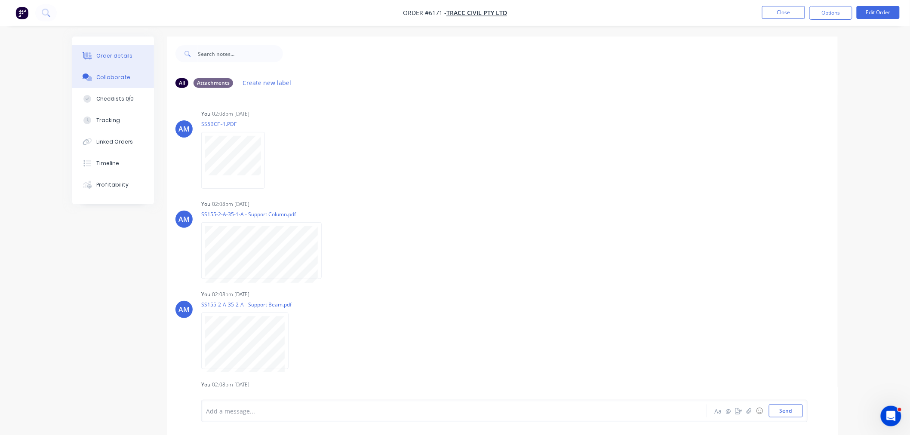
click at [118, 58] on div "Order details" at bounding box center [114, 56] width 37 height 8
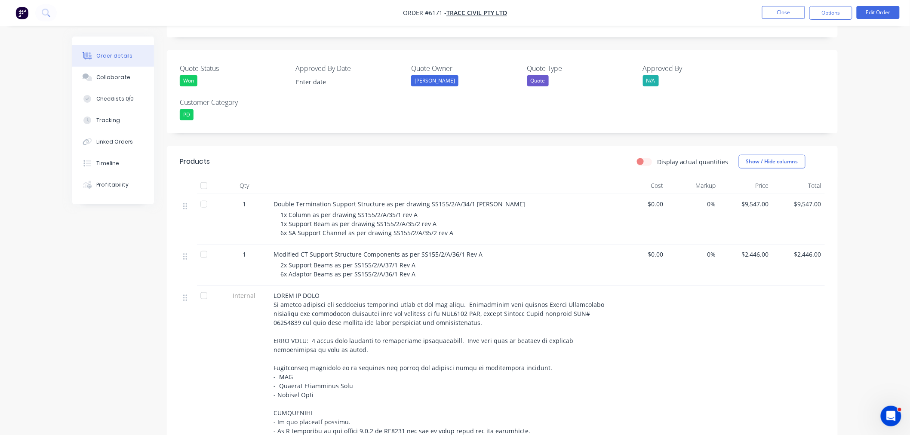
scroll to position [286, 0]
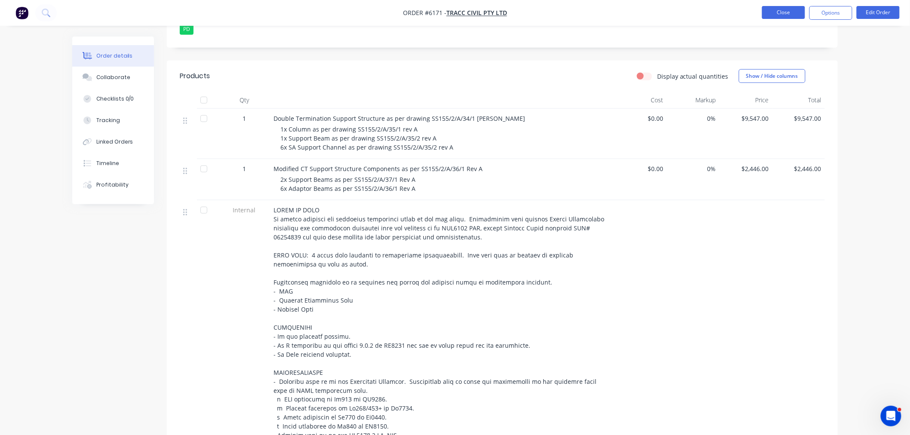
click at [788, 12] on button "Close" at bounding box center [783, 12] width 43 height 13
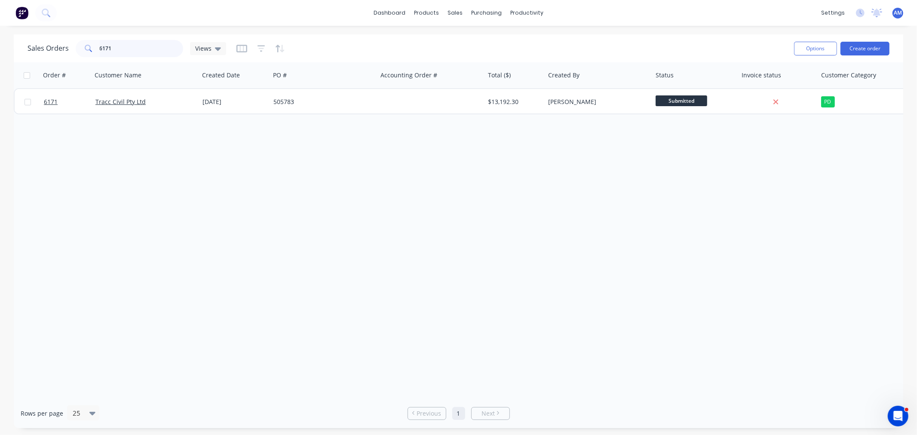
drag, startPoint x: 68, startPoint y: 52, endPoint x: 57, endPoint y: 58, distance: 12.5
click at [62, 53] on div "Sales Orders 6171 Views" at bounding box center [127, 48] width 199 height 17
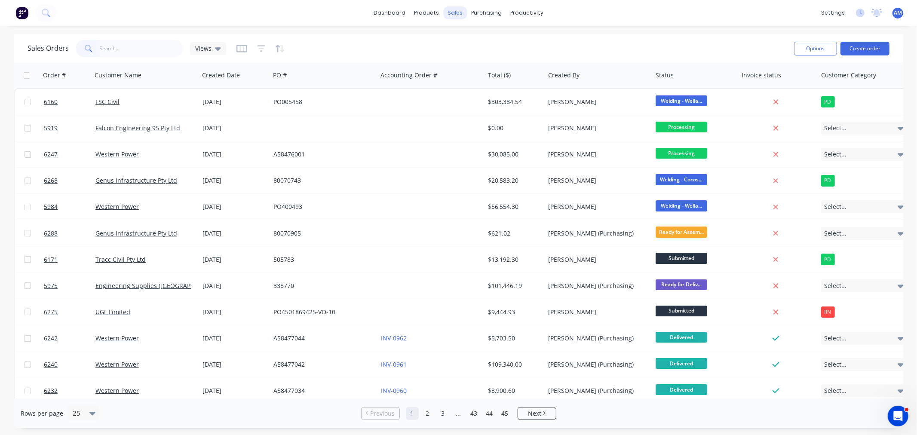
click at [453, 9] on div "sales" at bounding box center [455, 12] width 24 height 13
drag, startPoint x: 477, startPoint y: 37, endPoint x: 474, endPoint y: 48, distance: 10.9
click at [477, 37] on div "Sales Orders" at bounding box center [486, 41] width 35 height 8
click at [853, 49] on button "Create order" at bounding box center [864, 49] width 49 height 14
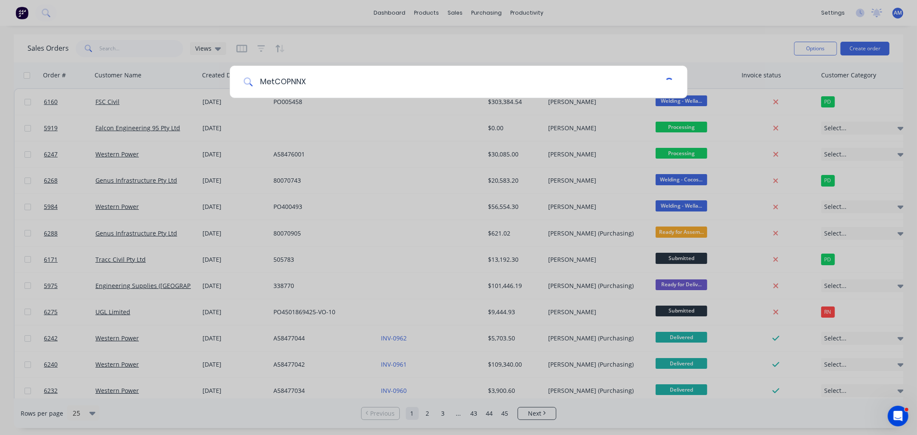
drag, startPoint x: 286, startPoint y: 82, endPoint x: 289, endPoint y: 91, distance: 9.7
click at [286, 83] on input "MetCOPNNX" at bounding box center [459, 82] width 412 height 32
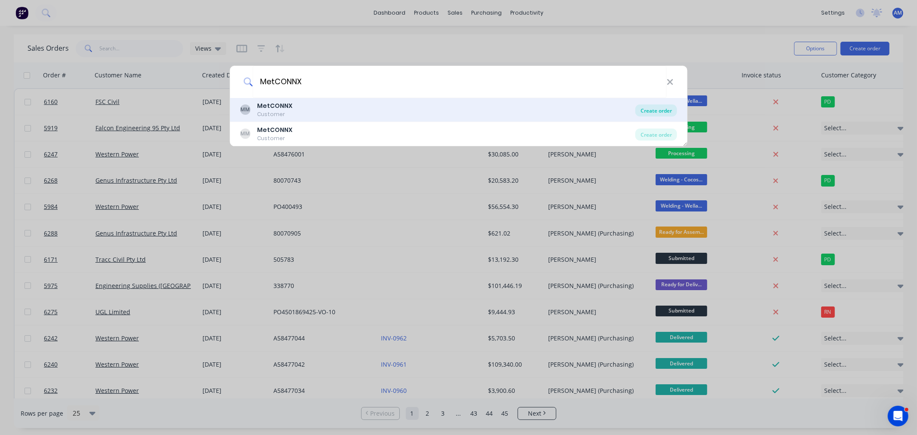
type input "MetCONNX"
click at [663, 111] on div "Create order" at bounding box center [656, 110] width 42 height 12
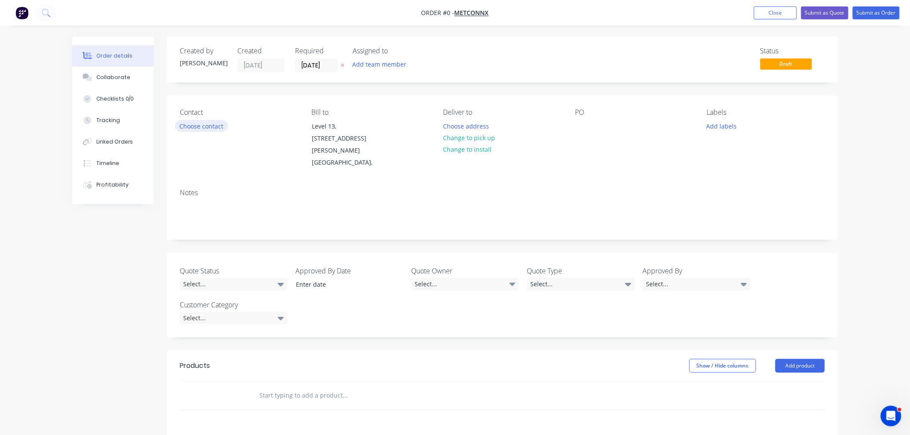
click at [207, 125] on button "Choose contact" at bounding box center [201, 126] width 53 height 12
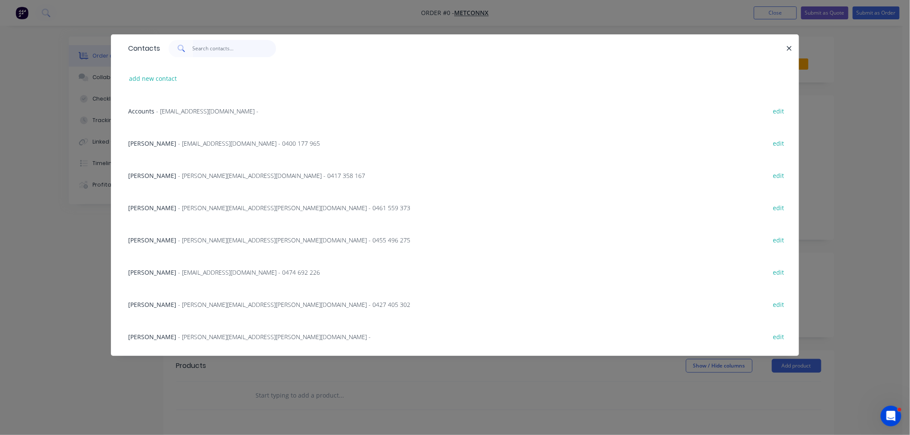
click at [210, 55] on input "text" at bounding box center [235, 48] width 84 height 17
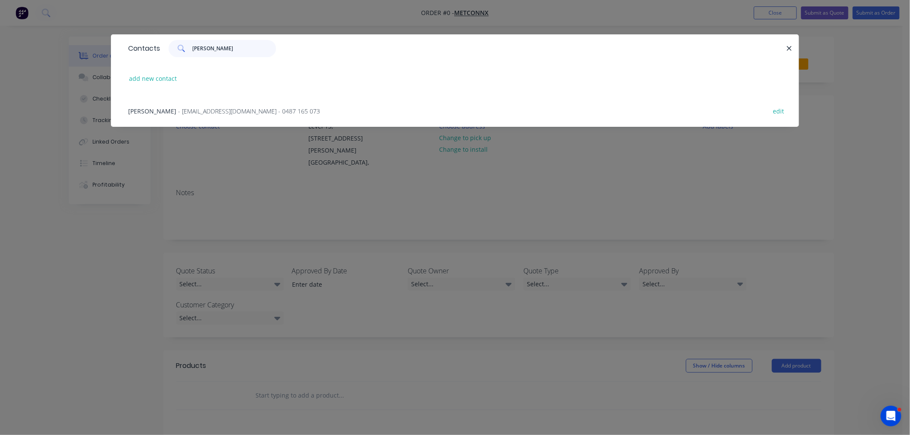
type input "audre"
click at [203, 110] on span "- abuenaventura@metconnx.com.au - 0487 165 073" at bounding box center [249, 111] width 142 height 8
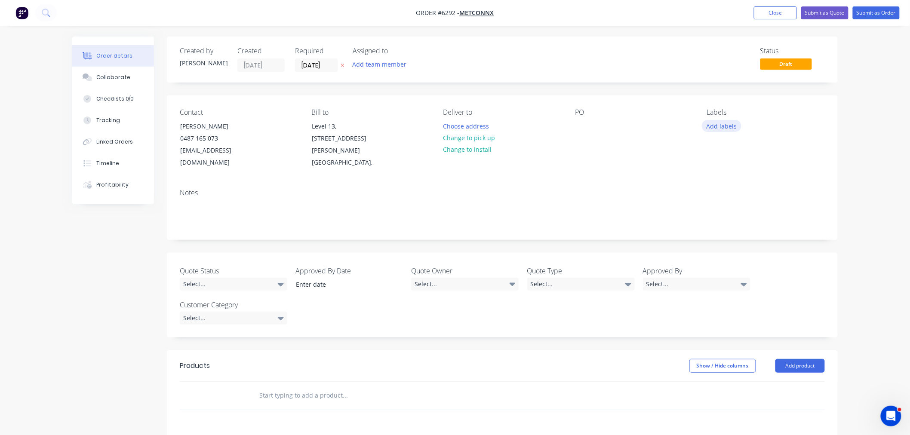
click at [725, 123] on button "Add labels" at bounding box center [722, 126] width 40 height 12
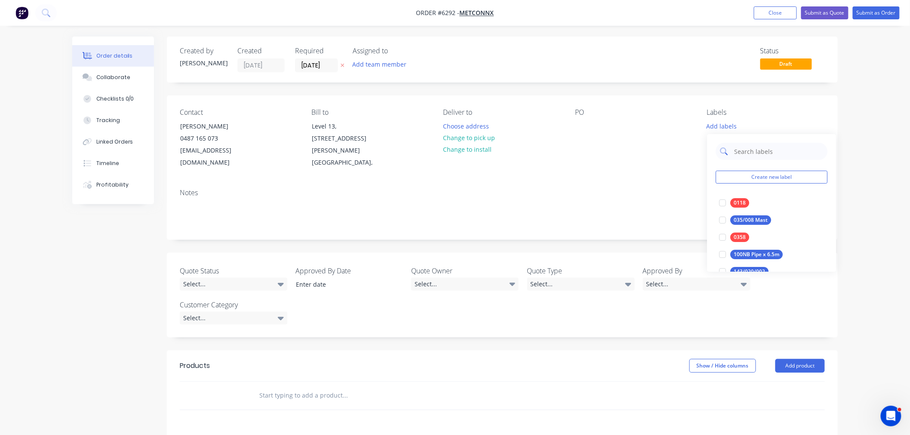
click at [742, 155] on input "text" at bounding box center [778, 151] width 90 height 17
type input "Beam Ra"
click at [721, 206] on div at bounding box center [722, 202] width 17 height 17
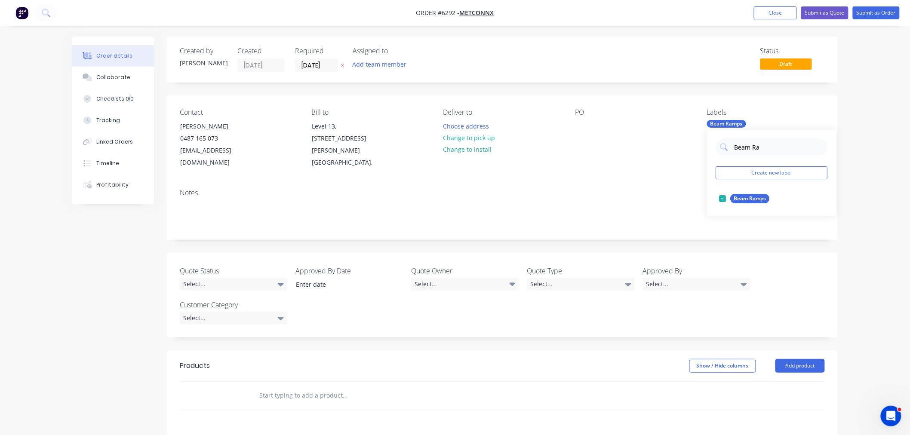
click at [613, 189] on div "Notes" at bounding box center [502, 193] width 645 height 8
click at [257, 278] on div "Select..." at bounding box center [233, 284] width 107 height 13
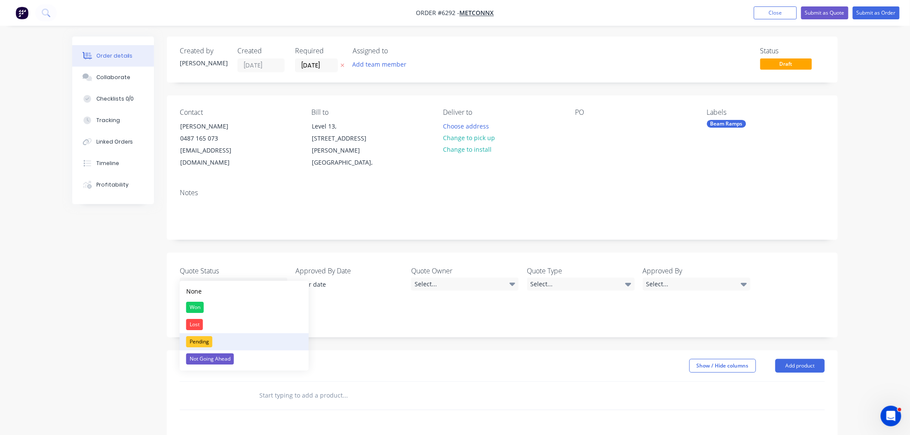
click at [200, 339] on div "Pending" at bounding box center [199, 341] width 26 height 11
click at [434, 278] on div "Select..." at bounding box center [464, 284] width 107 height 13
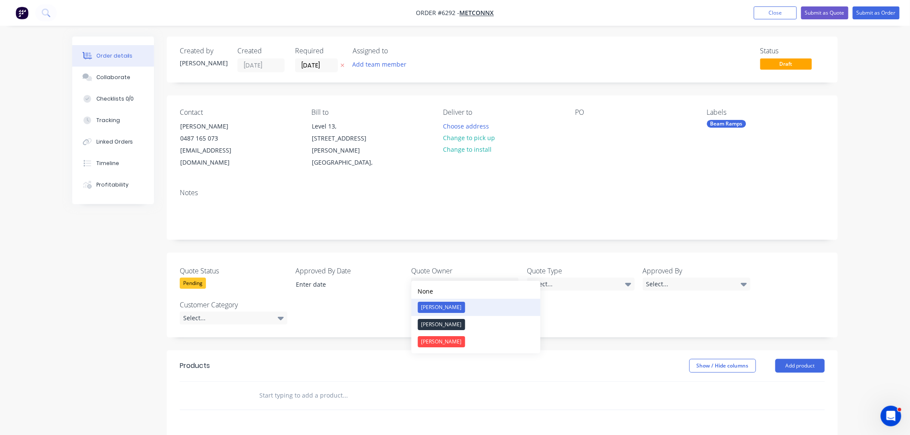
click at [435, 307] on div "[PERSON_NAME]" at bounding box center [441, 307] width 47 height 11
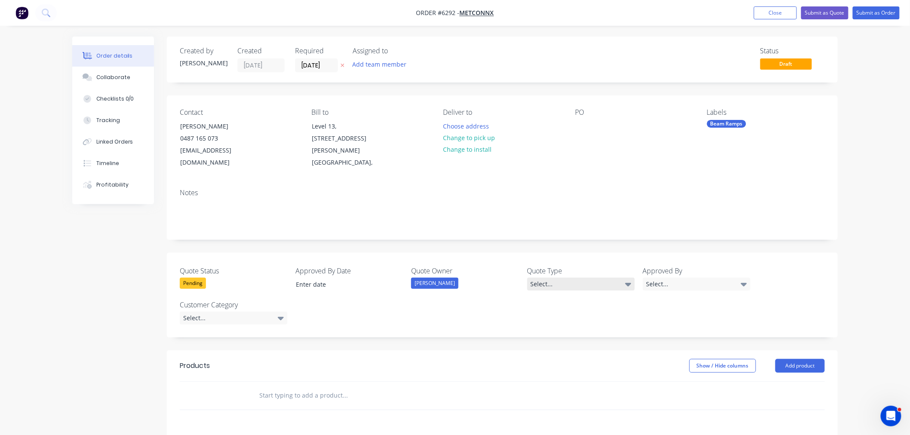
click at [561, 278] on div "Select..." at bounding box center [580, 284] width 107 height 13
click at [544, 345] on div "Quote" at bounding box center [543, 341] width 21 height 11
click at [670, 278] on div "Select..." at bounding box center [696, 284] width 107 height 13
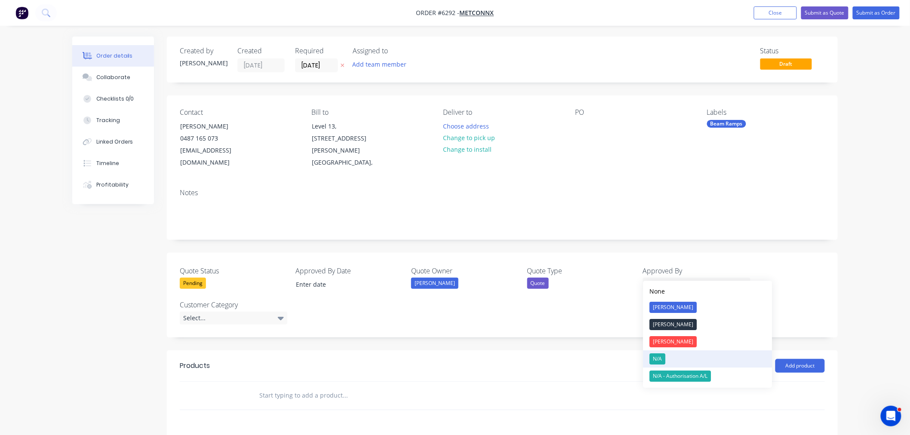
click at [662, 356] on div "N/A" at bounding box center [658, 358] width 16 height 11
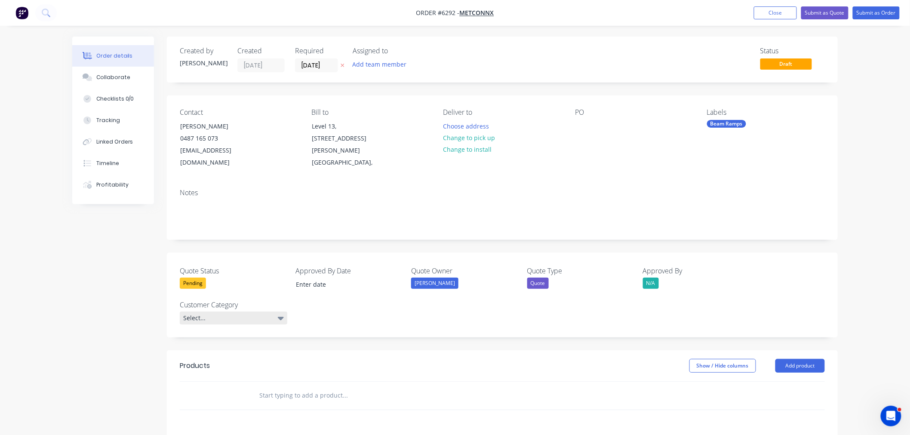
click at [218, 312] on div "Select..." at bounding box center [233, 318] width 107 height 13
click at [208, 372] on button "RN" at bounding box center [244, 375] width 129 height 17
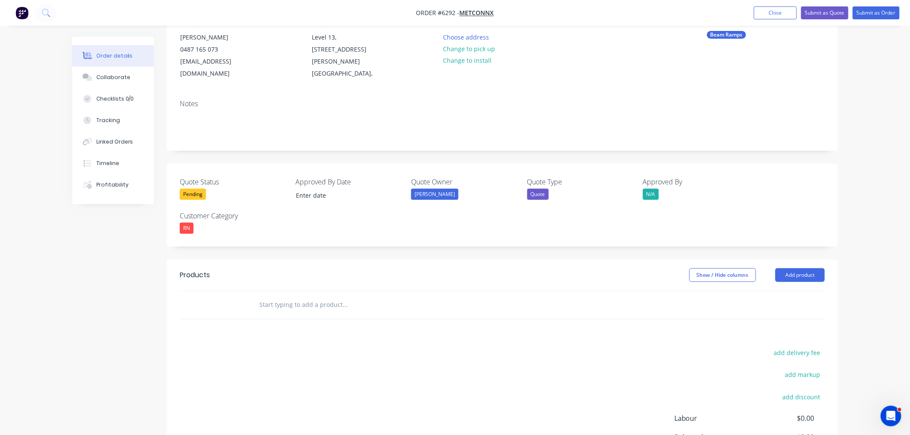
scroll to position [181, 0]
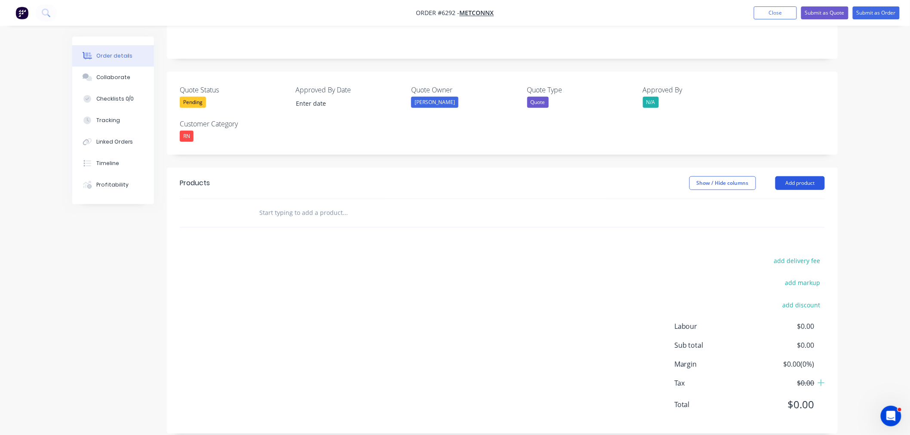
click at [800, 176] on button "Add product" at bounding box center [799, 183] width 49 height 14
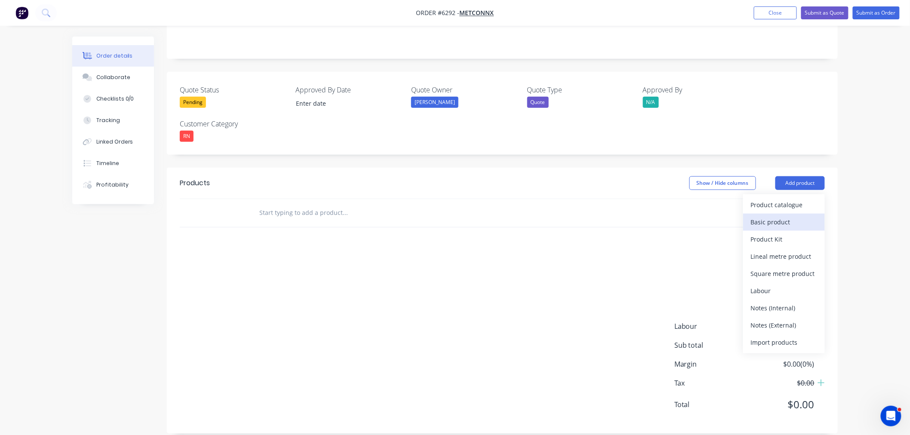
click at [777, 216] on div "Basic product" at bounding box center [784, 222] width 66 height 12
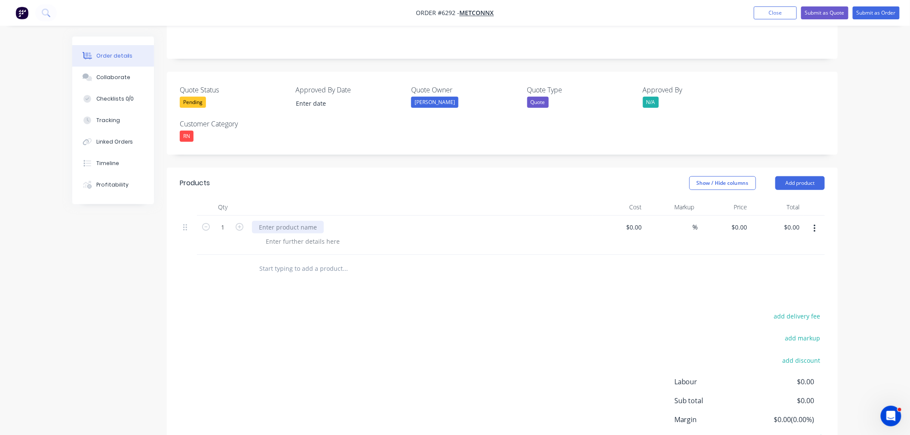
click at [260, 221] on div at bounding box center [288, 227] width 72 height 12
type input "$0.00"
click at [740, 221] on input "0" at bounding box center [741, 227] width 20 height 12
type input "$2,400.00"
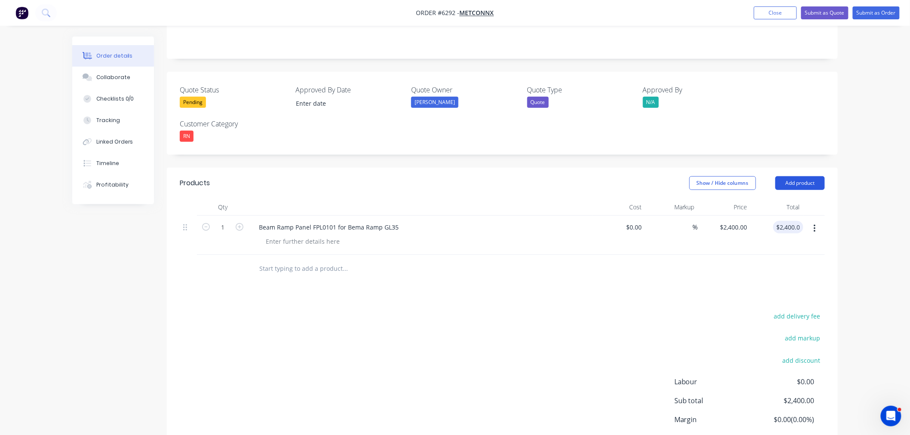
click at [796, 176] on button "Add product" at bounding box center [799, 183] width 49 height 14
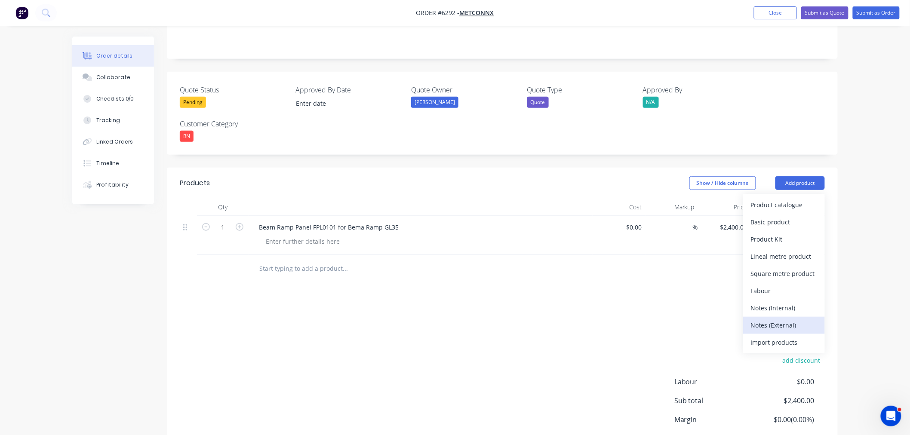
click at [766, 319] on div "Notes (External)" at bounding box center [784, 325] width 66 height 12
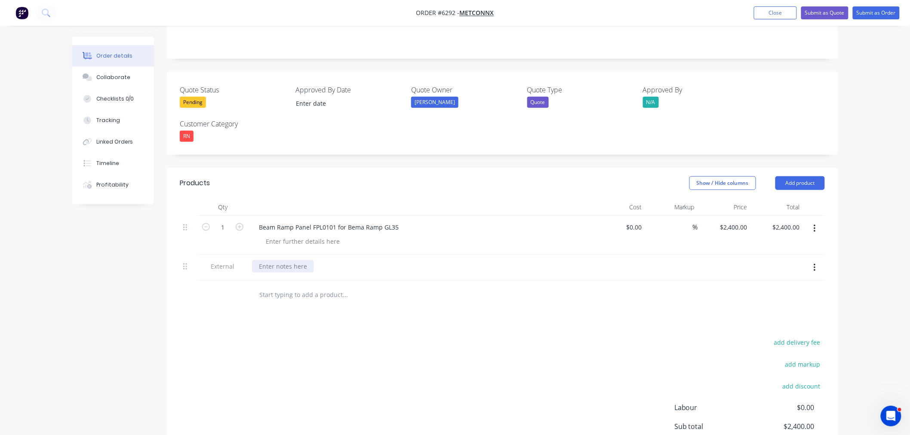
click at [291, 260] on div at bounding box center [283, 266] width 62 height 12
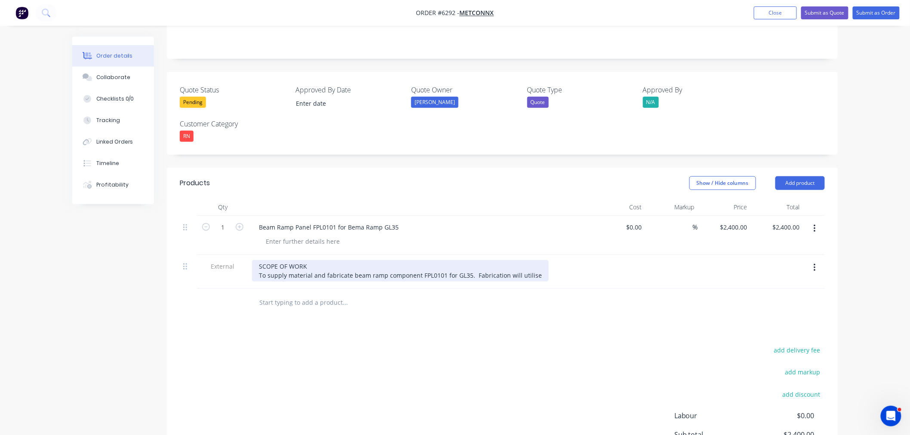
click at [538, 263] on div "SCOPE OF WORK To supply material and fabricate beam ramp component FPL0101 for …" at bounding box center [400, 270] width 297 height 21
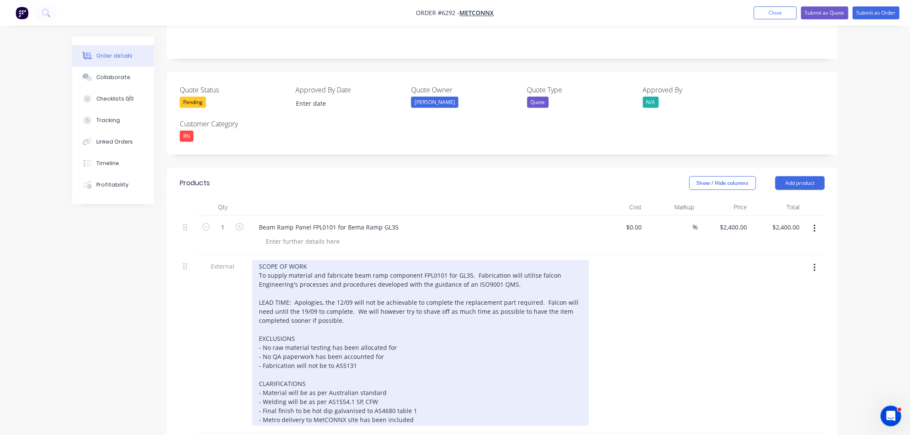
click at [349, 300] on div "SCOPE OF WORK To supply material and fabricate beam ramp component FPL0101 for …" at bounding box center [420, 343] width 337 height 166
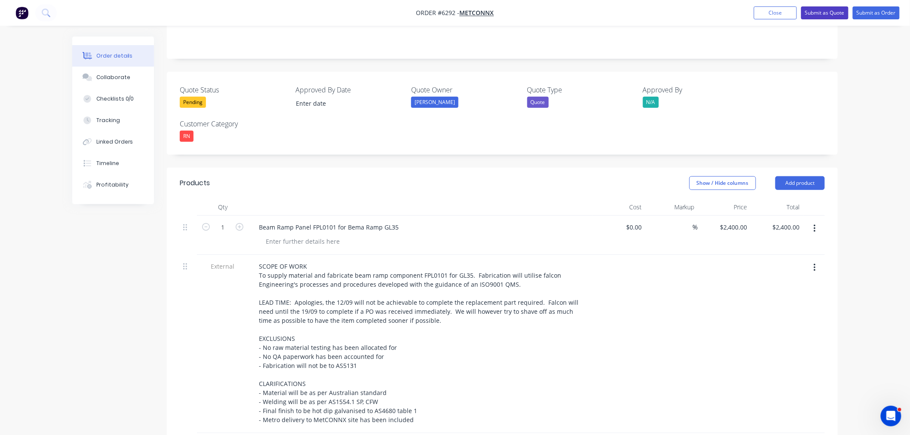
drag, startPoint x: 818, startPoint y: 13, endPoint x: 817, endPoint y: 28, distance: 15.5
click at [818, 12] on button "Submit as Quote" at bounding box center [824, 12] width 47 height 13
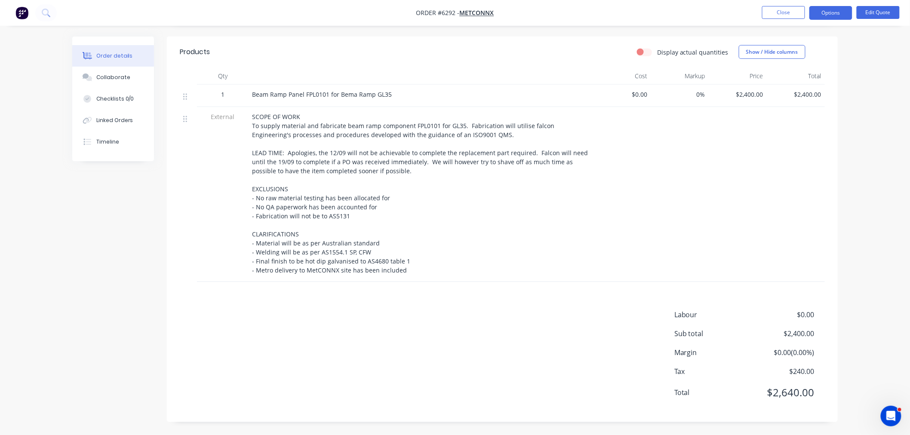
scroll to position [252, 0]
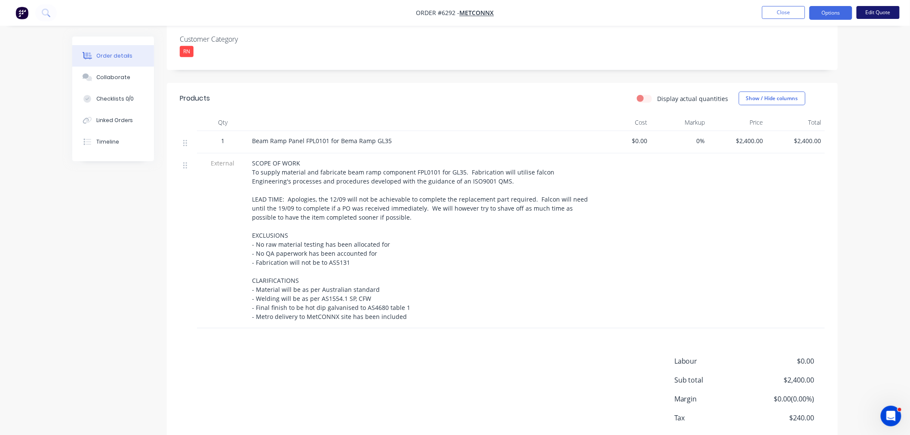
click at [878, 9] on button "Edit Quote" at bounding box center [877, 12] width 43 height 13
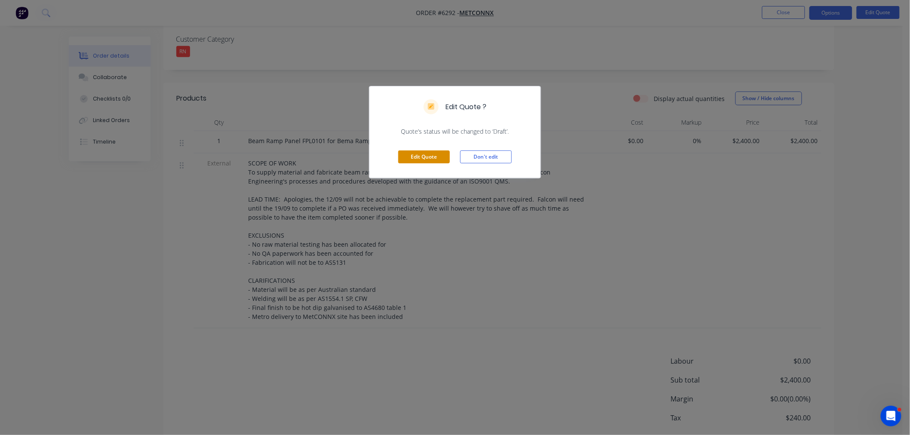
click at [424, 157] on button "Edit Quote" at bounding box center [424, 156] width 52 height 13
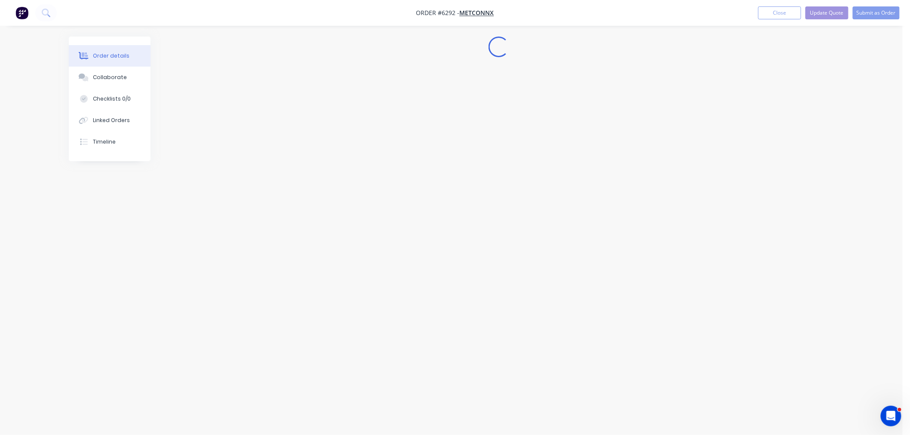
scroll to position [0, 0]
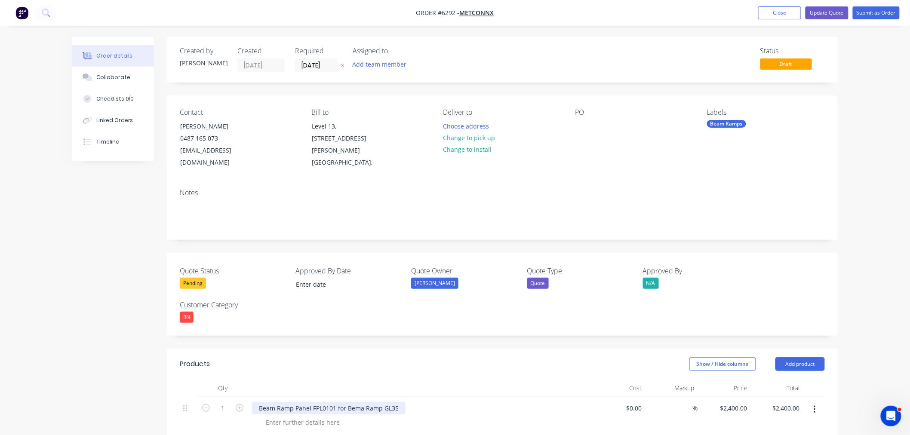
click at [355, 402] on div "Beam Ramp Panel FPL0101 for Bema Ramp GL35" at bounding box center [328, 408] width 153 height 12
click at [843, 6] on nav "Order #6292 - MetCONNX Add product Close Update Quote Submit as Order" at bounding box center [455, 13] width 910 height 26
click at [839, 13] on button "Update Quote" at bounding box center [826, 12] width 43 height 13
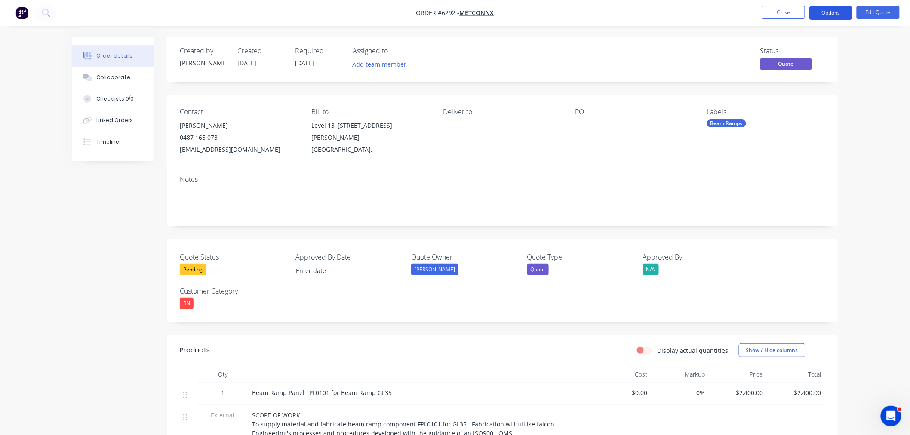
drag, startPoint x: 843, startPoint y: 6, endPoint x: 840, endPoint y: 12, distance: 6.0
click at [842, 6] on button "Options" at bounding box center [830, 13] width 43 height 14
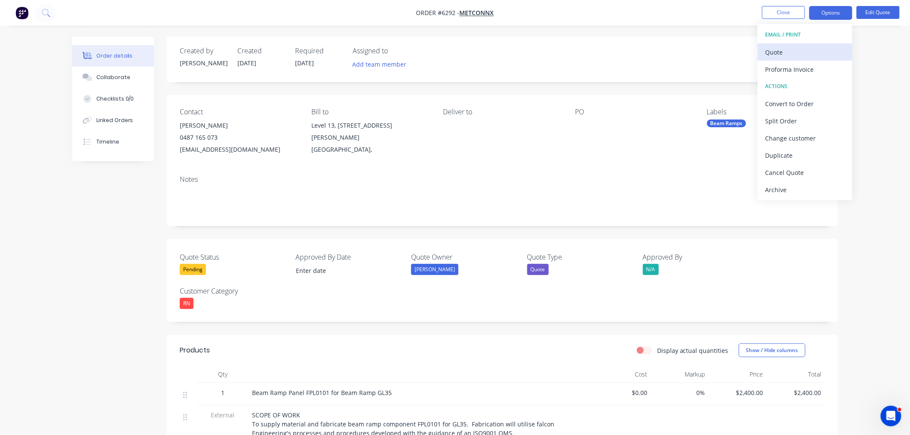
click at [793, 56] on div "Quote" at bounding box center [804, 52] width 79 height 12
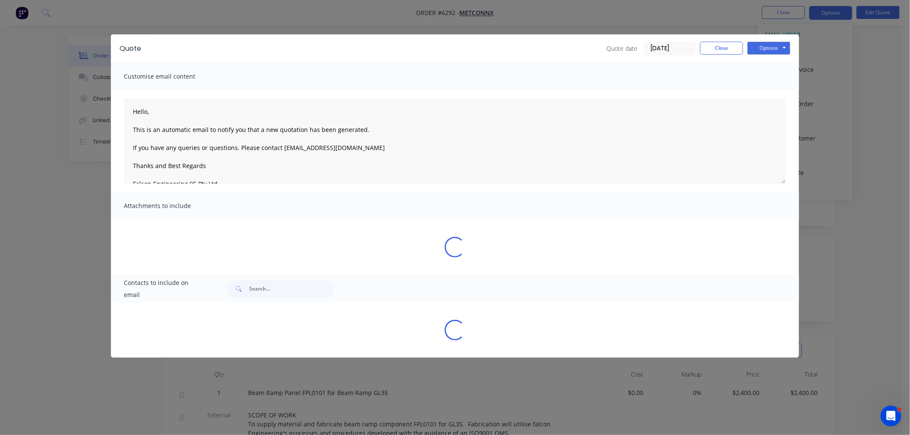
click at [739, 40] on div "Quote Quote date 04/09/25 Close Options Preview Print Email" at bounding box center [455, 48] width 688 height 28
click at [762, 46] on button "Options" at bounding box center [768, 48] width 43 height 13
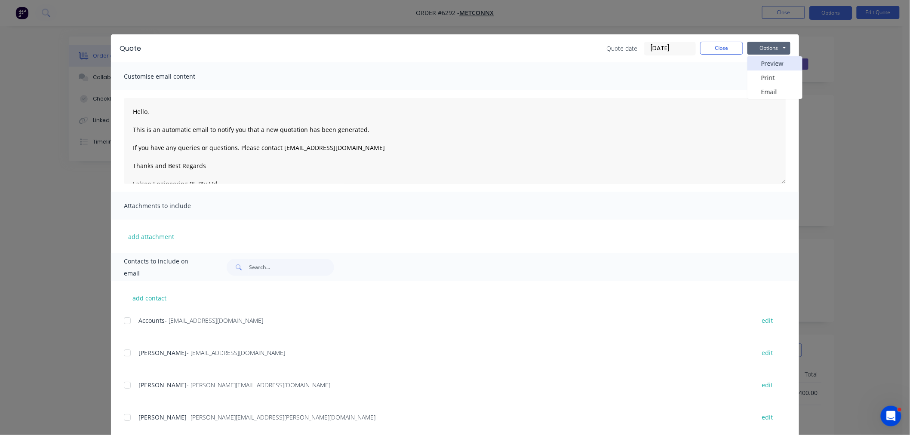
click at [749, 67] on button "Preview" at bounding box center [774, 63] width 55 height 14
click at [714, 50] on button "Close" at bounding box center [721, 48] width 43 height 13
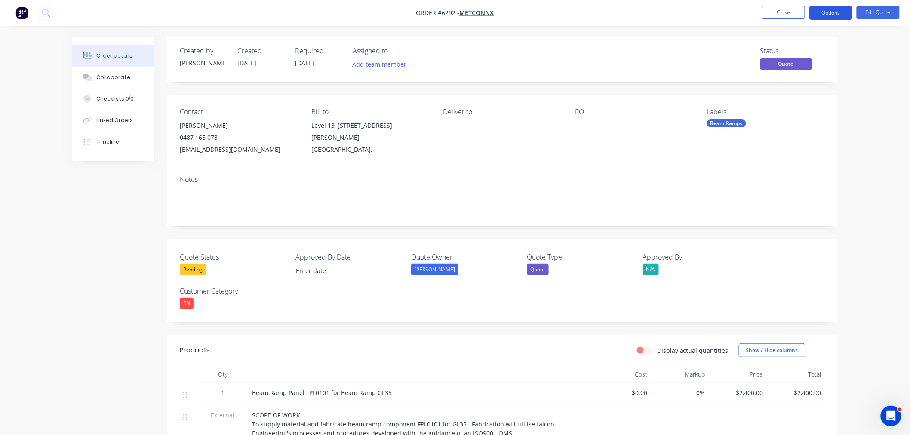
click at [831, 16] on button "Options" at bounding box center [830, 13] width 43 height 14
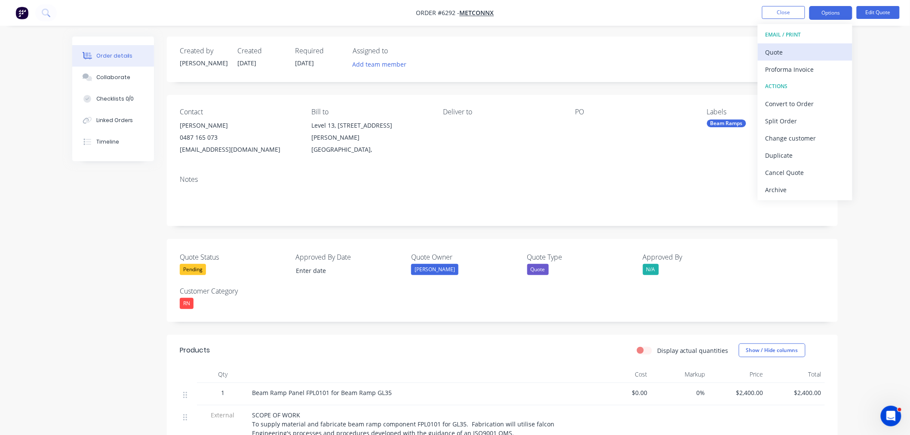
click at [790, 56] on div "Quote" at bounding box center [804, 52] width 79 height 12
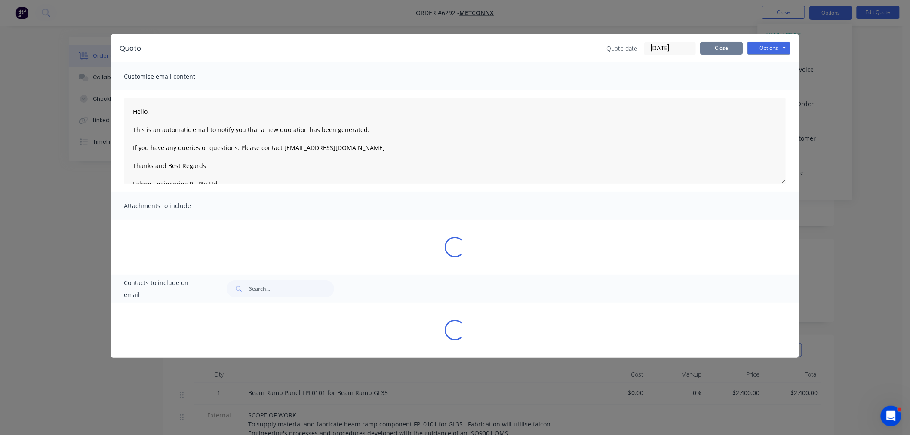
click at [738, 47] on button "Close" at bounding box center [721, 48] width 43 height 13
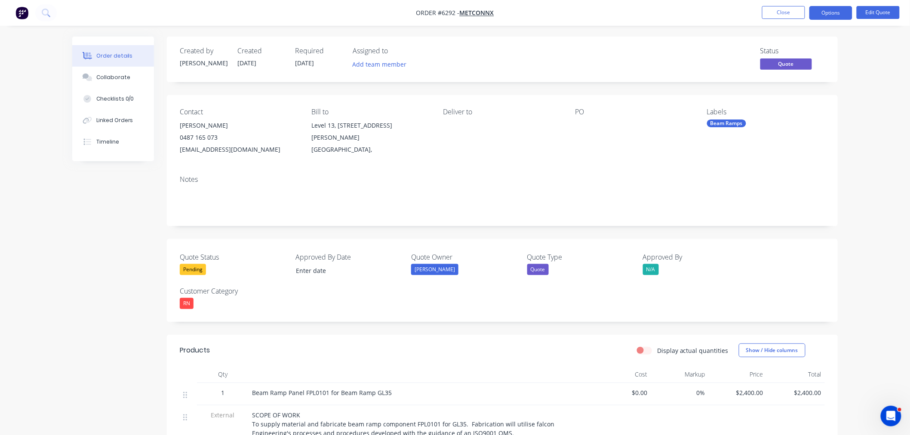
drag, startPoint x: 843, startPoint y: 14, endPoint x: 836, endPoint y: 22, distance: 11.3
click at [843, 13] on button "Options" at bounding box center [830, 13] width 43 height 14
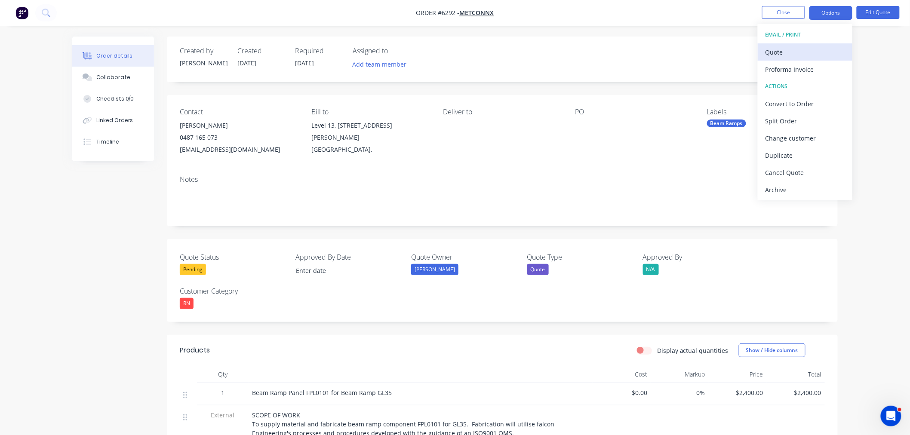
click at [789, 54] on div "Quote" at bounding box center [804, 52] width 79 height 12
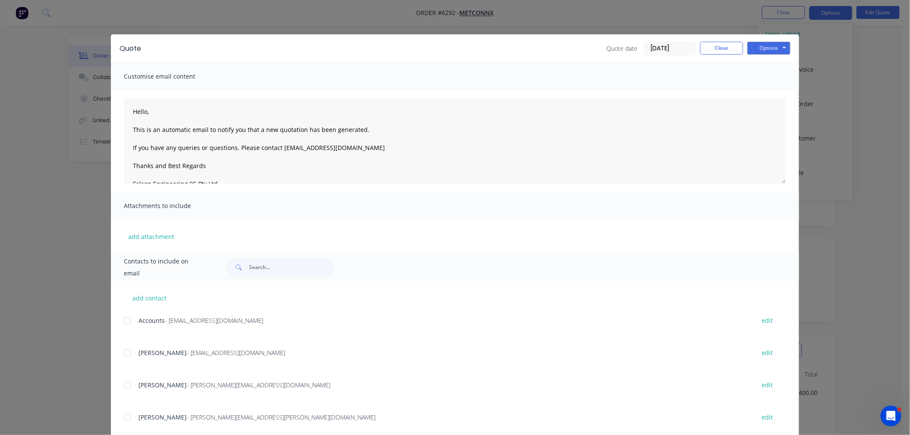
click at [742, 50] on div "Quote date 04/09/25 Close Options Preview Print Email" at bounding box center [698, 49] width 184 height 14
click at [758, 47] on button "Options" at bounding box center [768, 48] width 43 height 13
click at [754, 65] on button "Preview" at bounding box center [774, 63] width 55 height 14
click at [723, 45] on button "Close" at bounding box center [721, 48] width 43 height 13
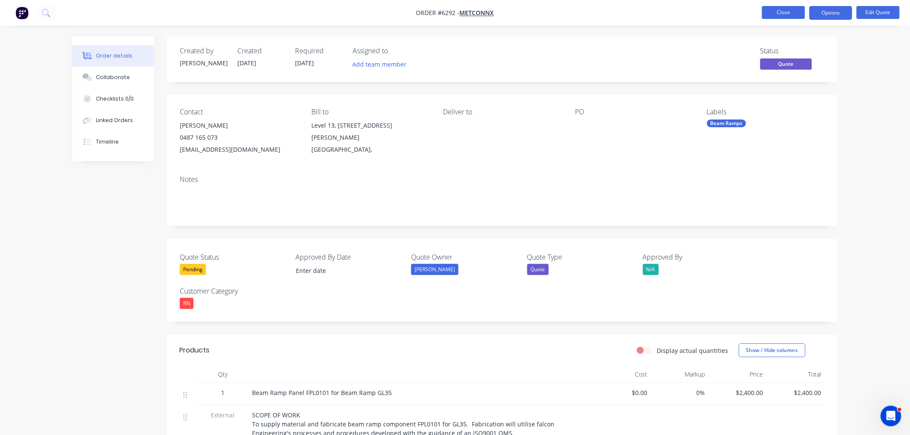
click at [777, 9] on button "Close" at bounding box center [783, 12] width 43 height 13
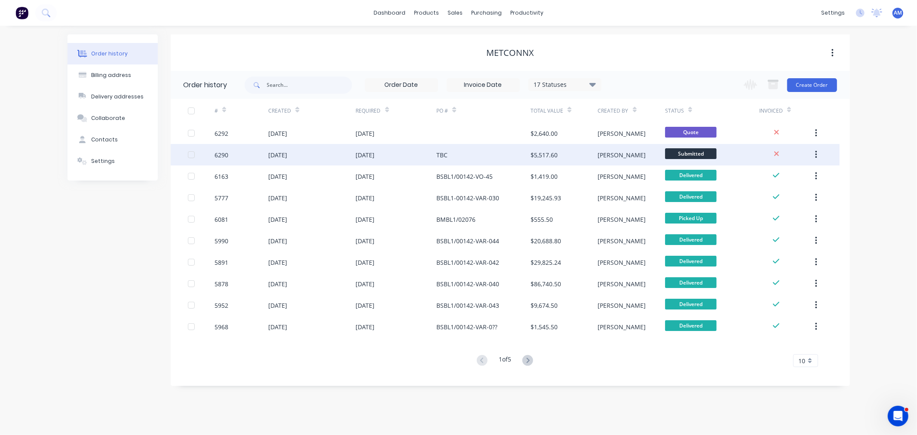
click at [241, 153] on div "6290" at bounding box center [242, 154] width 54 height 21
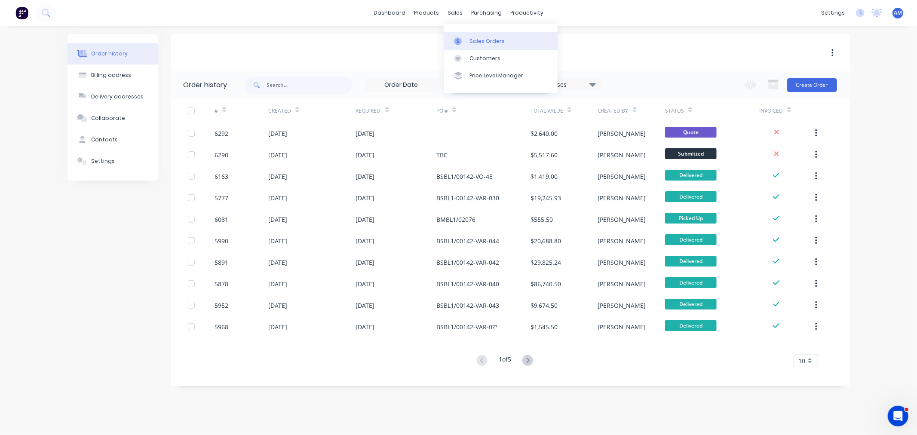
click at [469, 44] on link "Sales Orders" at bounding box center [501, 40] width 114 height 17
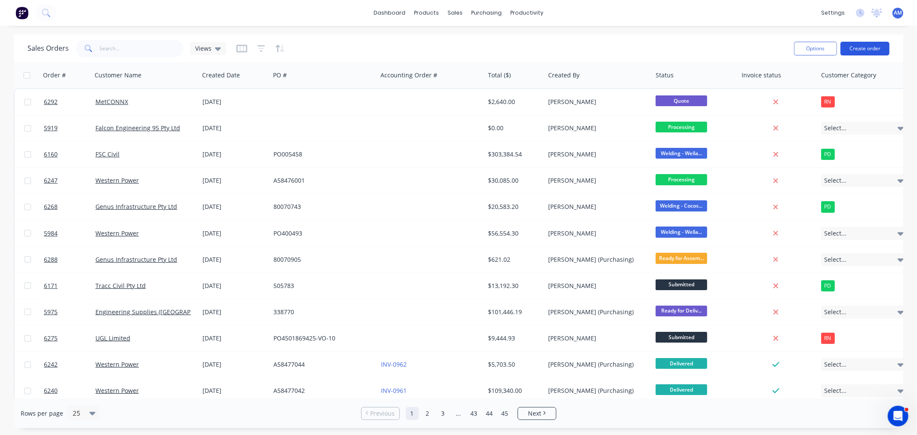
click at [861, 46] on button "Create order" at bounding box center [864, 49] width 49 height 14
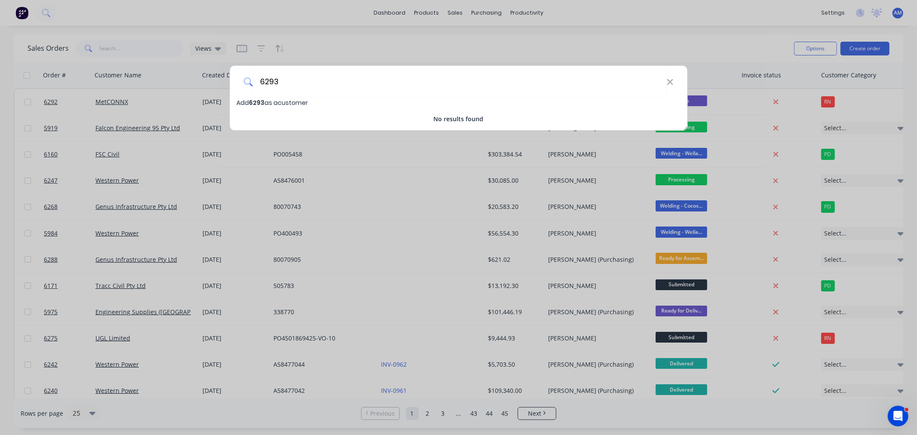
drag, startPoint x: 212, startPoint y: 84, endPoint x: 182, endPoint y: 86, distance: 30.2
click at [185, 86] on div "6293 Add 6293 as a customer No results found" at bounding box center [458, 217] width 917 height 435
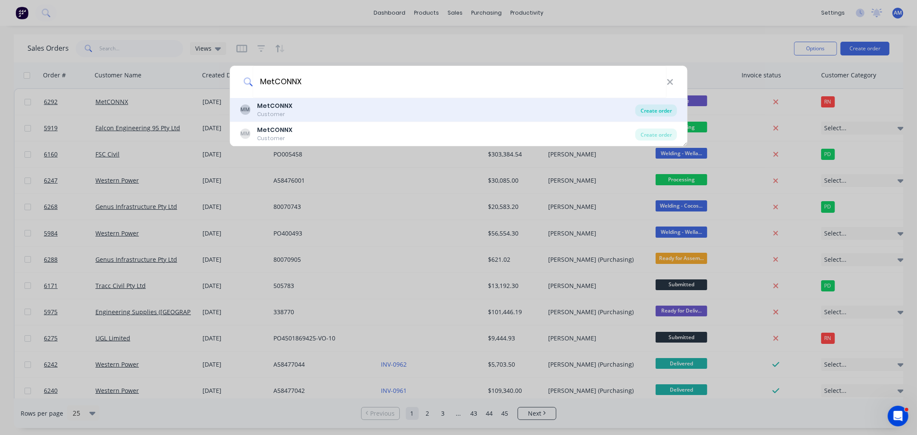
type input "MetCONNX"
click at [657, 111] on div "Create order" at bounding box center [656, 110] width 42 height 12
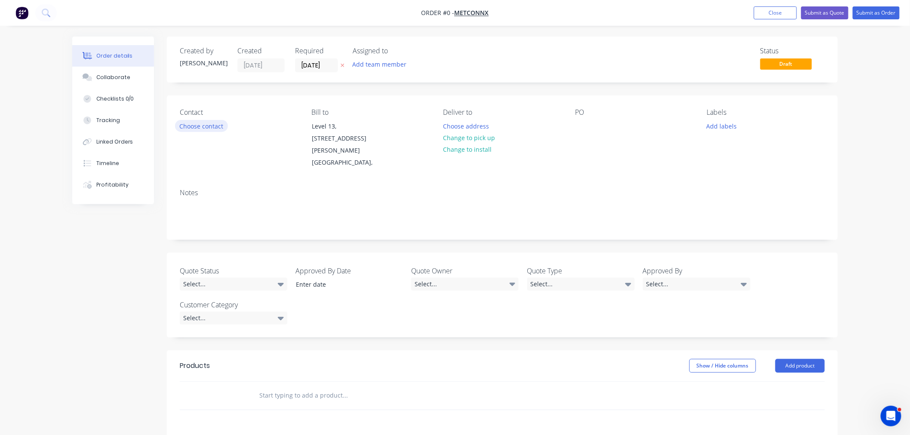
click at [209, 126] on button "Choose contact" at bounding box center [201, 126] width 53 height 12
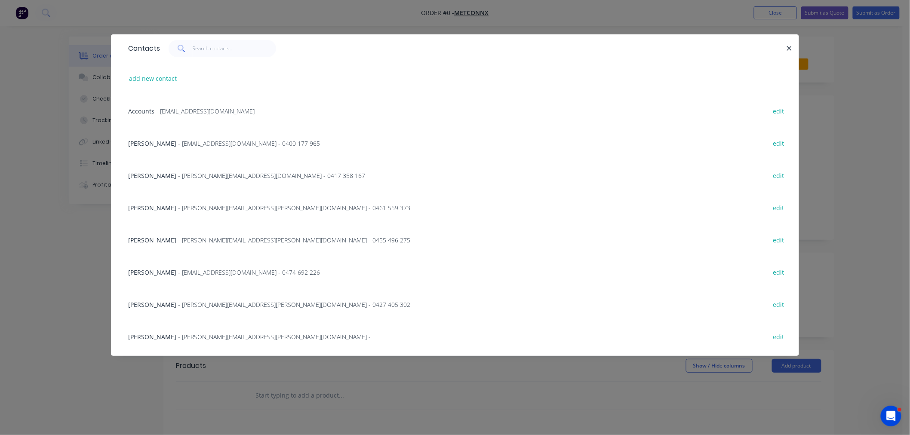
scroll to position [48, 0]
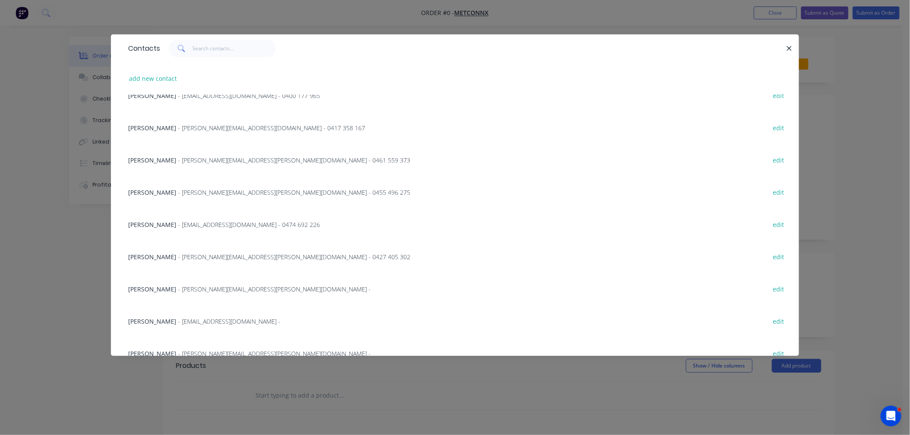
click at [183, 255] on span "- lee.mclaughlin@metconnx.com.au - 0427 405 302" at bounding box center [294, 257] width 232 height 8
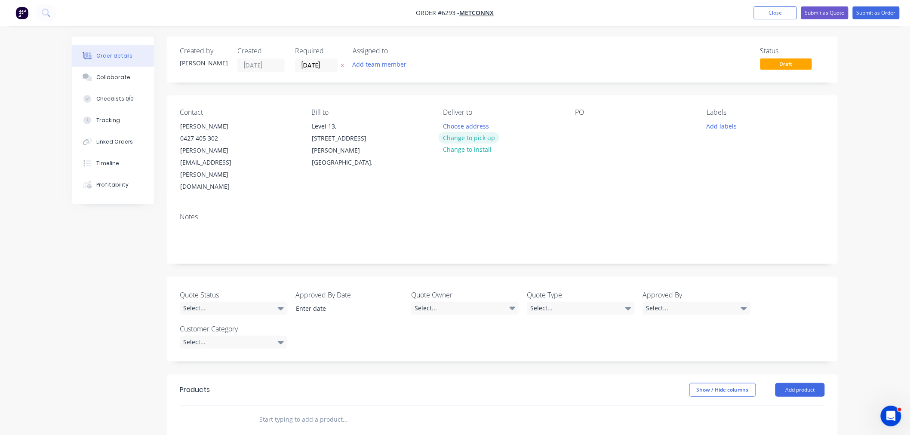
click at [471, 135] on button "Change to pick up" at bounding box center [468, 138] width 61 height 12
click at [468, 135] on button "Change to delivery" at bounding box center [469, 138] width 63 height 12
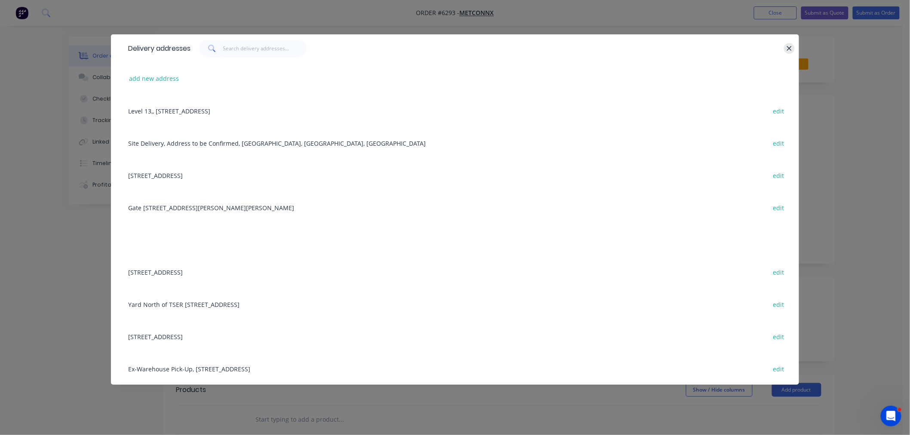
click at [785, 46] on button "button" at bounding box center [789, 48] width 11 height 11
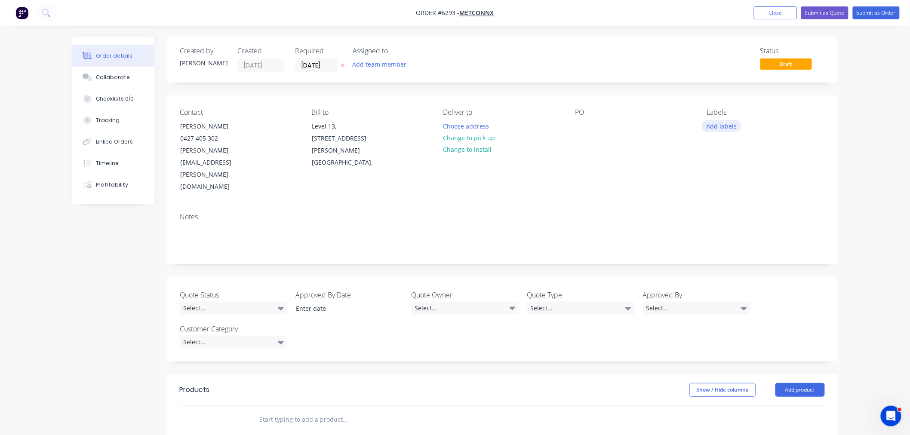
click at [711, 128] on button "Add labels" at bounding box center [722, 126] width 40 height 12
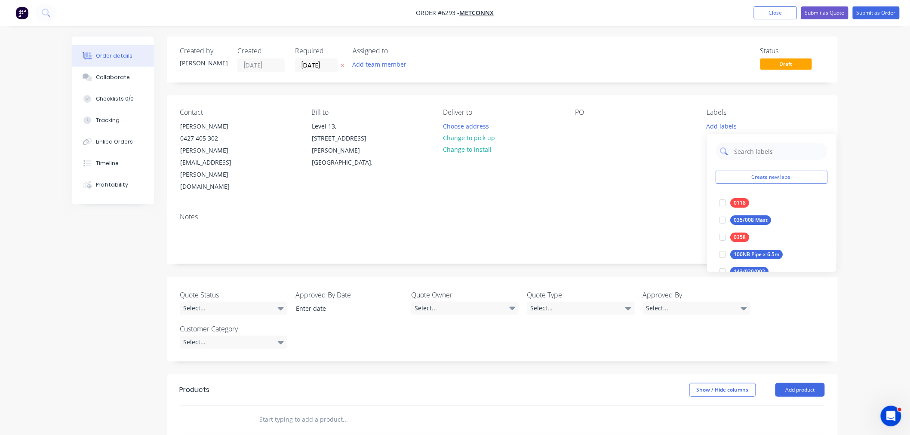
click at [734, 150] on input "text" at bounding box center [778, 151] width 90 height 17
click at [745, 184] on div "Create new label 0118 edit 035/008 Mast edit 0358 edit 100NB Pipe x 6.5m edit 1…" at bounding box center [771, 203] width 129 height 138
click at [746, 175] on button "Create new label" at bounding box center [771, 177] width 112 height 13
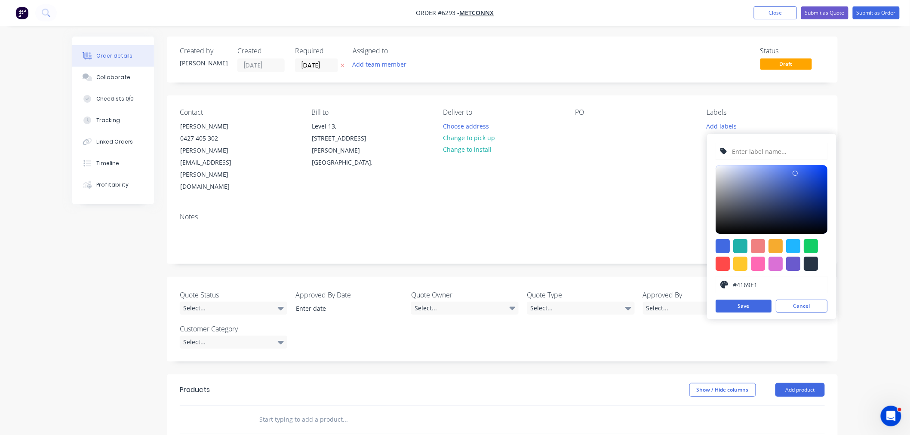
drag, startPoint x: 740, startPoint y: 148, endPoint x: 741, endPoint y: 152, distance: 4.3
click at [740, 148] on input "text" at bounding box center [777, 151] width 92 height 16
type input "Balast Screen"
click at [746, 308] on button "Save" at bounding box center [743, 306] width 56 height 13
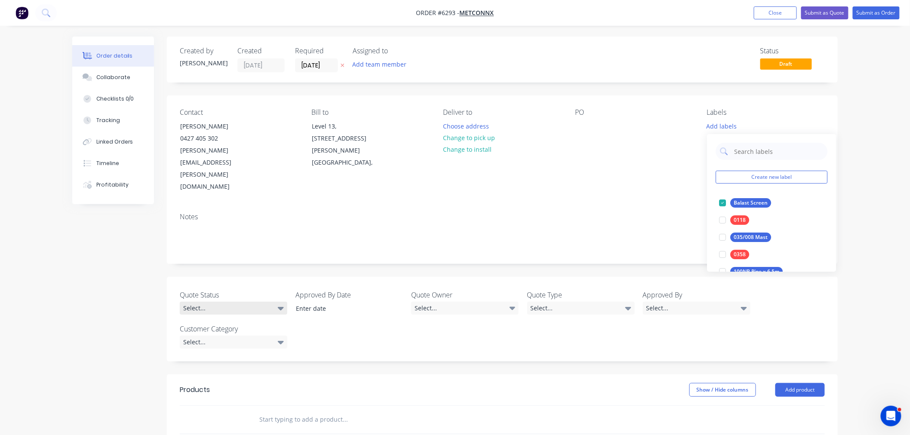
click at [270, 302] on div "Select..." at bounding box center [233, 308] width 107 height 13
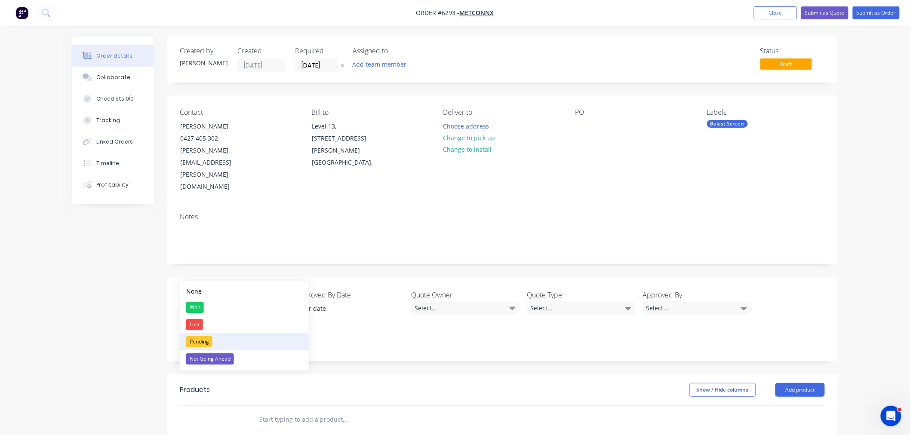
click at [219, 339] on button "Pending" at bounding box center [244, 341] width 129 height 17
click at [444, 290] on div "Quote Owner Select..." at bounding box center [464, 303] width 107 height 26
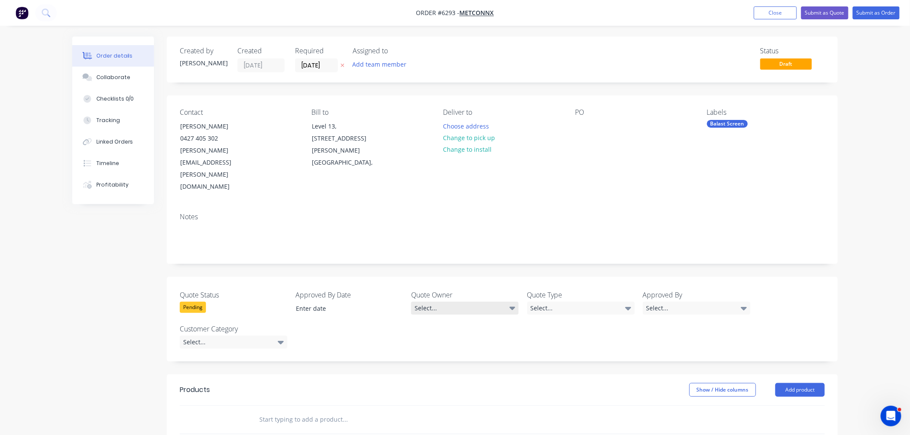
click at [444, 302] on div "Select..." at bounding box center [464, 308] width 107 height 13
click at [443, 307] on button "[PERSON_NAME]" at bounding box center [475, 307] width 129 height 17
click at [596, 302] on div "Select..." at bounding box center [580, 308] width 107 height 13
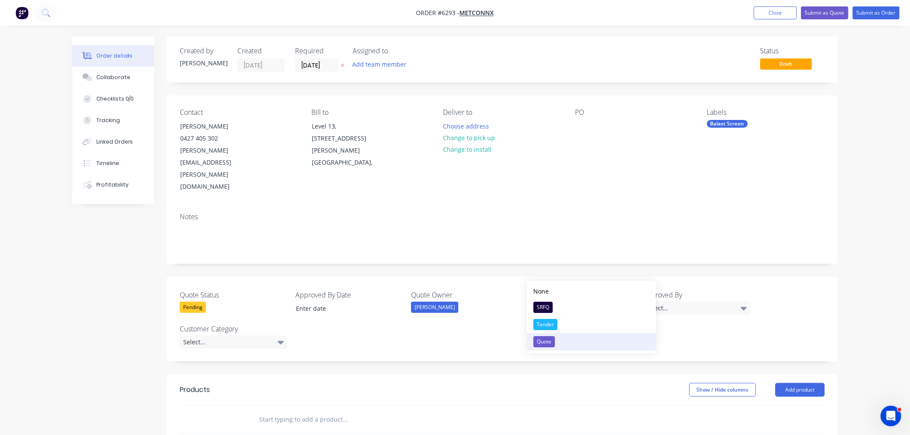
click at [563, 340] on button "Quote" at bounding box center [591, 341] width 129 height 17
click at [660, 302] on div "Select..." at bounding box center [696, 308] width 107 height 13
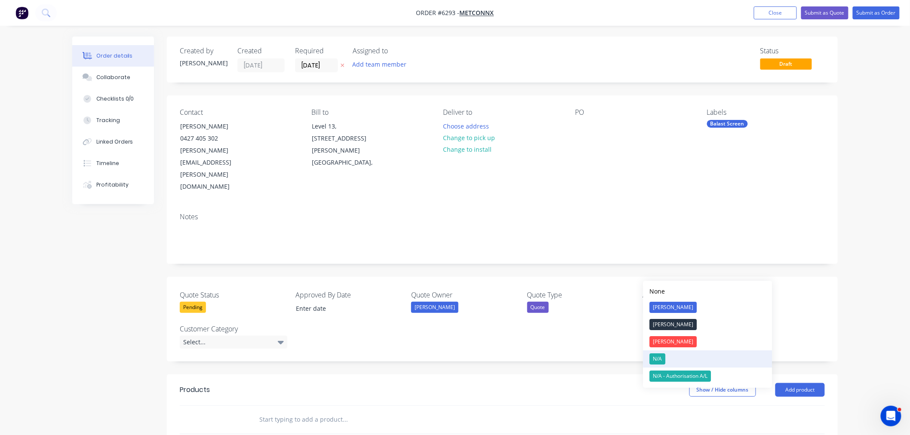
click at [665, 354] on button "N/A" at bounding box center [707, 358] width 129 height 17
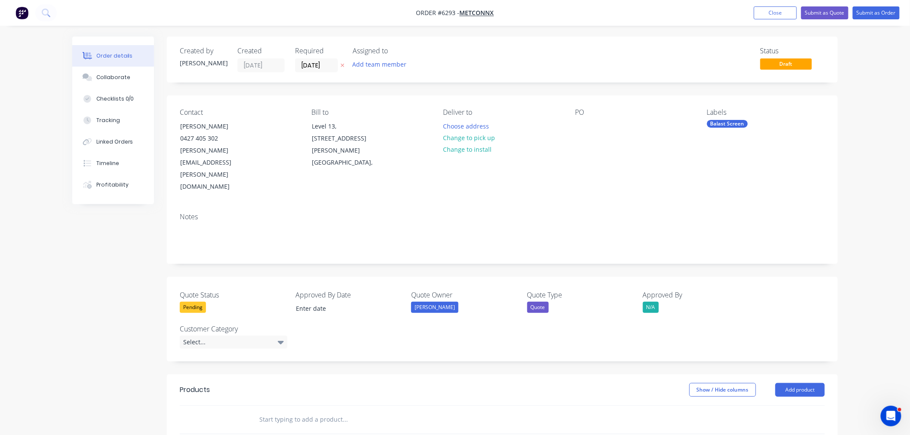
click at [222, 324] on div "Customer Category Select..." at bounding box center [233, 336] width 107 height 25
click at [222, 336] on div "Select..." at bounding box center [233, 342] width 107 height 13
click at [200, 375] on button "RN" at bounding box center [244, 375] width 129 height 17
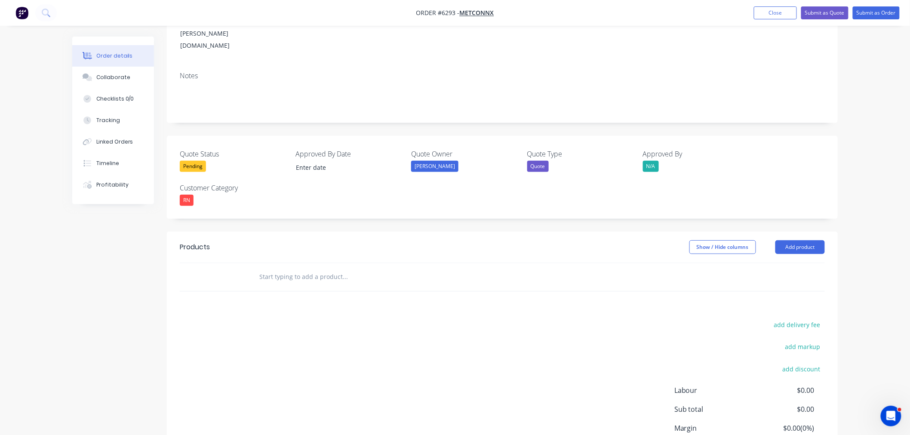
scroll to position [143, 0]
click at [788, 238] on button "Add product" at bounding box center [799, 245] width 49 height 14
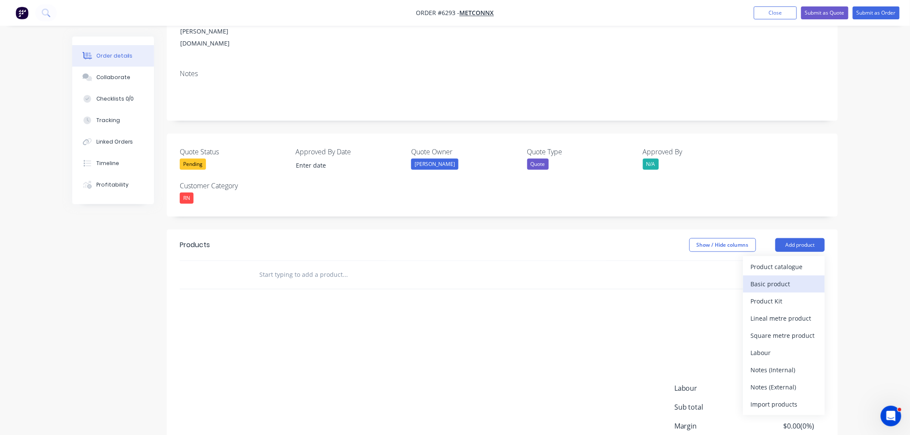
click at [785, 278] on div "Basic product" at bounding box center [784, 284] width 66 height 12
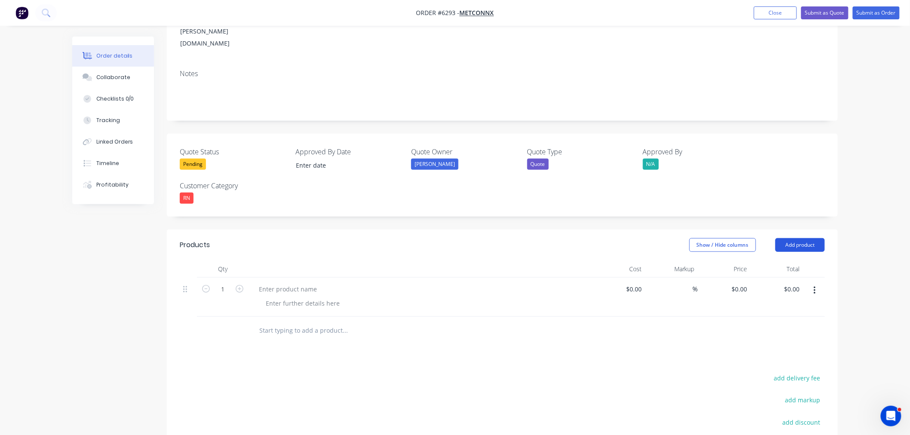
click at [783, 238] on button "Add product" at bounding box center [799, 245] width 49 height 14
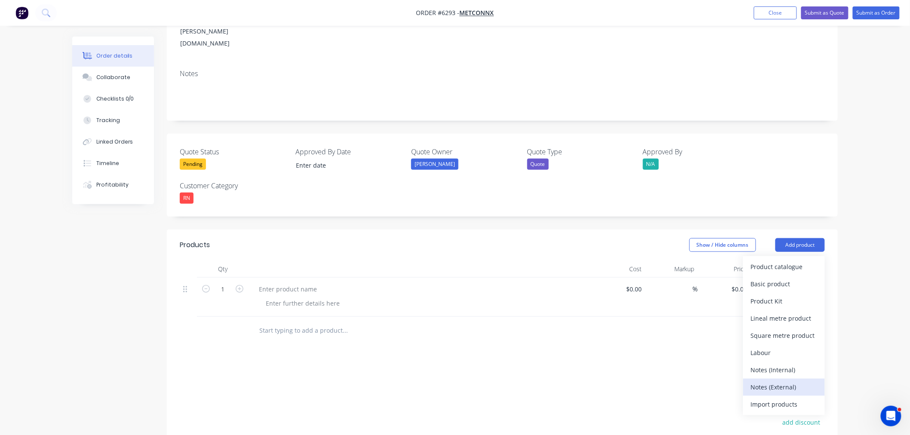
click at [762, 381] on div "Notes (External)" at bounding box center [784, 387] width 66 height 12
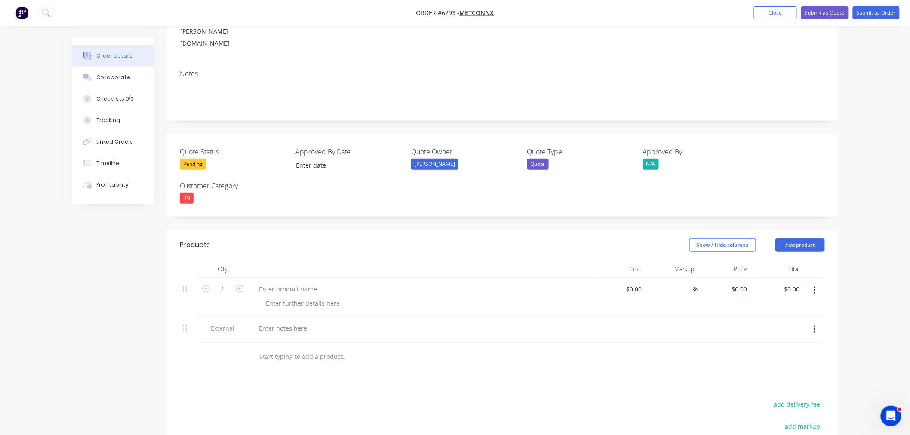
click at [303, 343] on div at bounding box center [403, 357] width 310 height 28
click at [280, 297] on div at bounding box center [303, 303] width 88 height 12
click at [275, 283] on div at bounding box center [288, 289] width 72 height 12
click at [279, 283] on div at bounding box center [288, 289] width 72 height 12
click at [319, 297] on div at bounding box center [303, 303] width 88 height 12
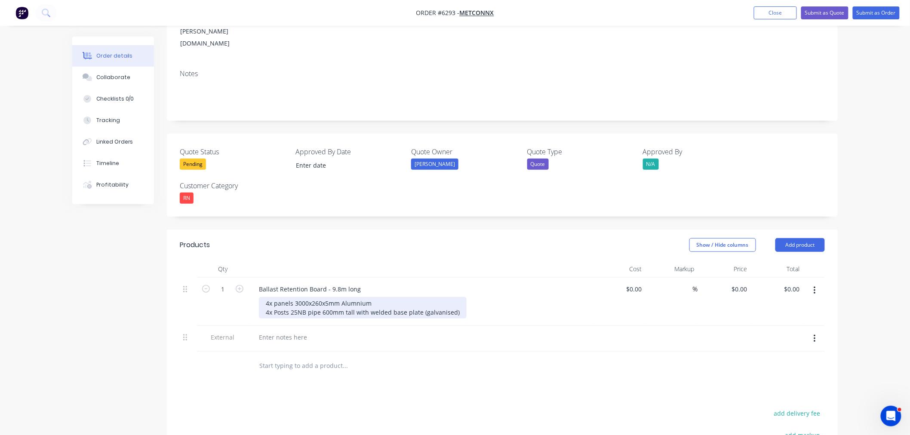
click at [340, 297] on div "4x panels 3000x260x5mm Alumnium 4x Posts 25NB pipe 600mm tall with welded base …" at bounding box center [363, 307] width 208 height 21
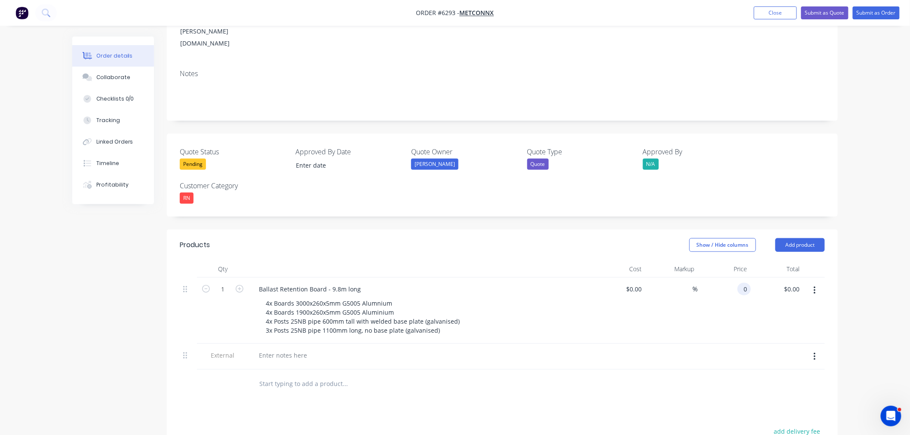
drag, startPoint x: 736, startPoint y: 250, endPoint x: 736, endPoint y: 268, distance: 18.5
click at [736, 278] on div "0 0" at bounding box center [724, 311] width 53 height 66
type input "$38,220.00"
type input "38220.00"
type input "38220"
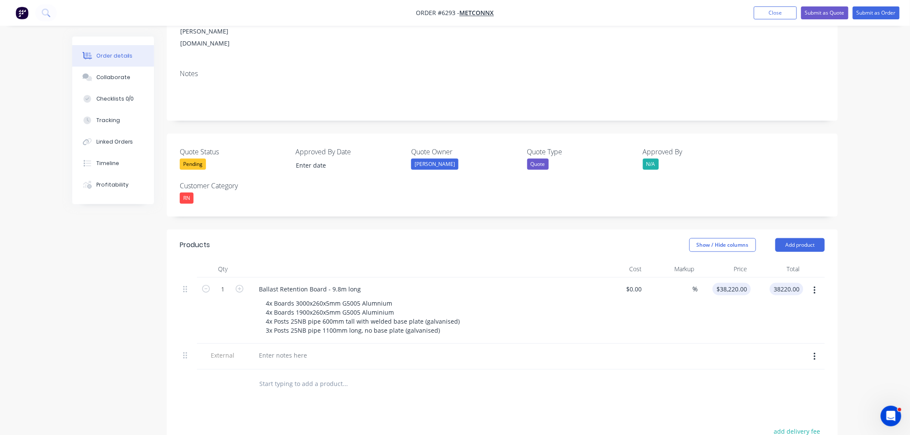
type input "$38,220.00"
click at [731, 283] on input "38220" at bounding box center [733, 289] width 35 height 12
type input "$3,822.00"
click at [285, 349] on div at bounding box center [283, 355] width 62 height 12
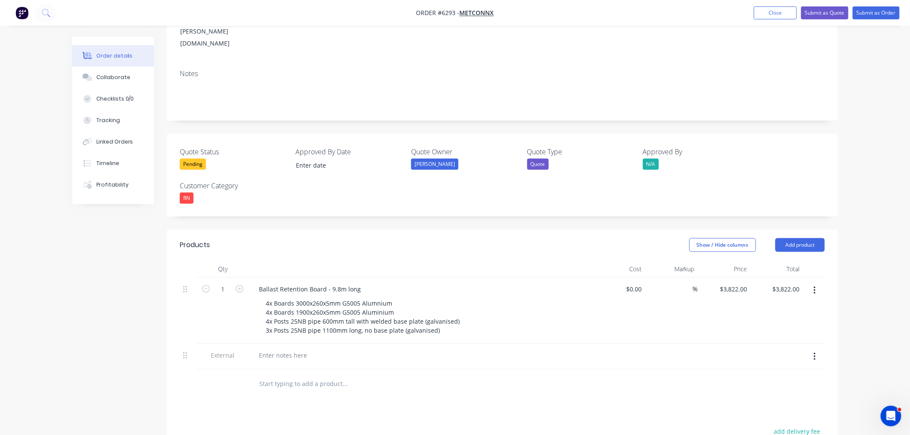
scroll to position [289, 0]
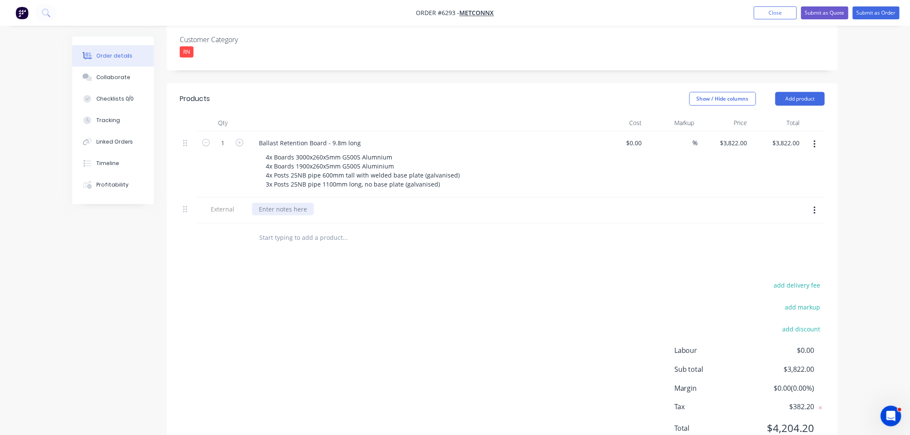
drag, startPoint x: 278, startPoint y: 170, endPoint x: 264, endPoint y: 201, distance: 33.3
click at [277, 203] on div at bounding box center [283, 209] width 62 height 12
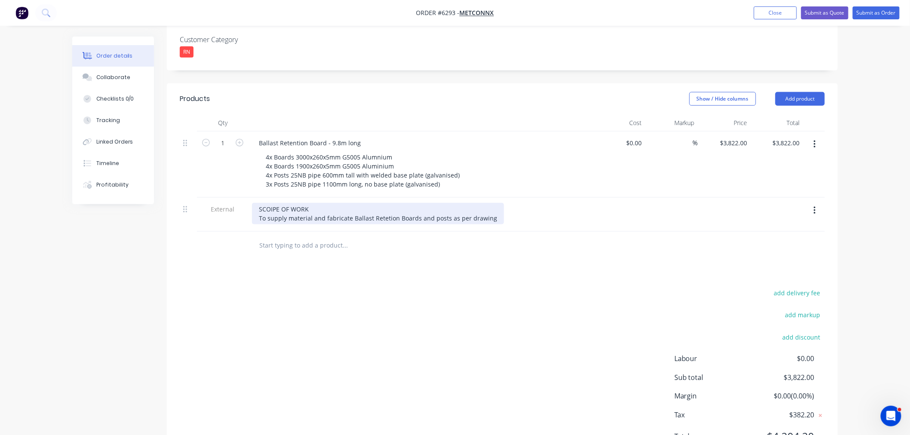
click at [490, 203] on div "SCOIPE OF WORK To supply material and fabricate Ballast Retetion Boards and pos…" at bounding box center [378, 213] width 252 height 21
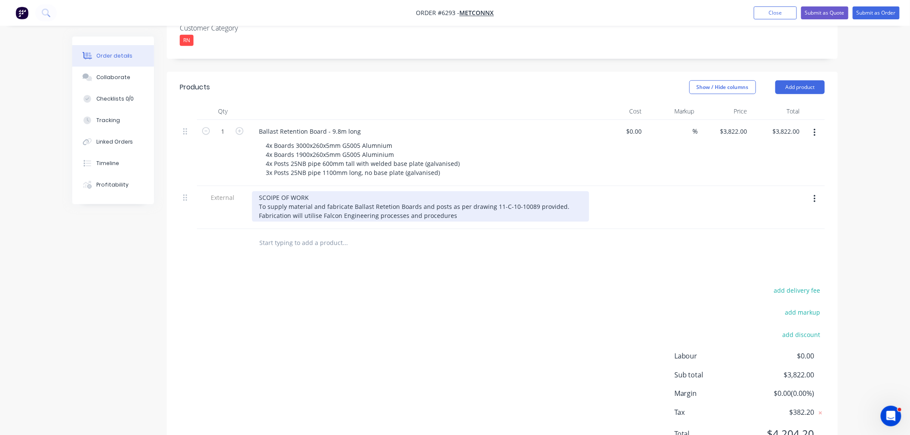
scroll to position [306, 0]
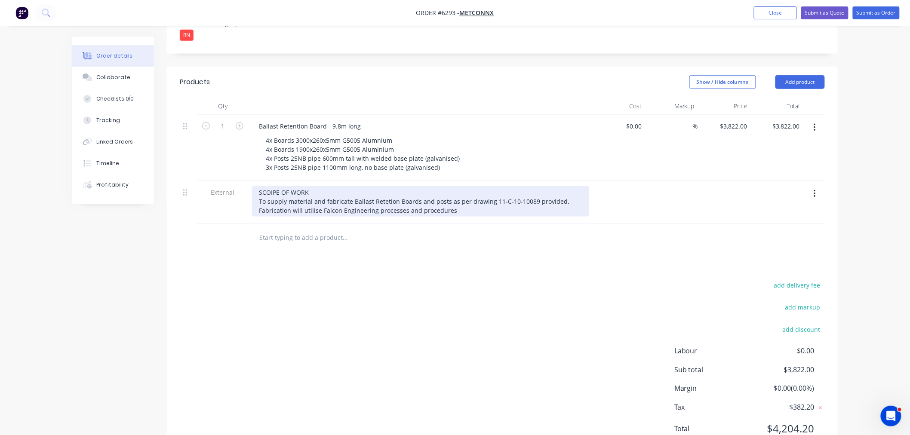
drag, startPoint x: 383, startPoint y: 166, endPoint x: 385, endPoint y: 182, distance: 16.5
click at [383, 186] on div "SCOIPE OF WORK To supply material and fabricate Ballast Retetion Boards and pos…" at bounding box center [420, 201] width 337 height 31
click at [464, 186] on div "SCOIPE OF WORK To supply material and fabricate Ballast Retention Boards and po…" at bounding box center [420, 201] width 337 height 31
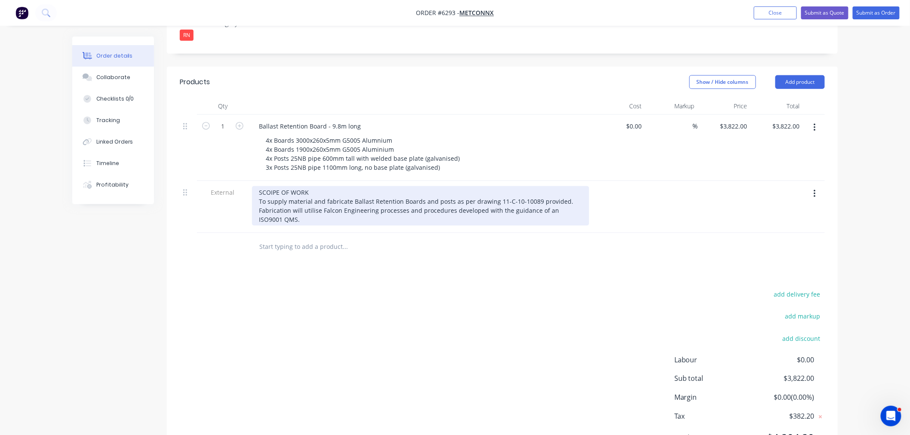
drag, startPoint x: 282, startPoint y: 182, endPoint x: 282, endPoint y: 212, distance: 29.7
click at [282, 186] on div "SCOIPE OF WORK To supply material and fabricate Ballast Retention Boards and po…" at bounding box center [420, 206] width 337 height 40
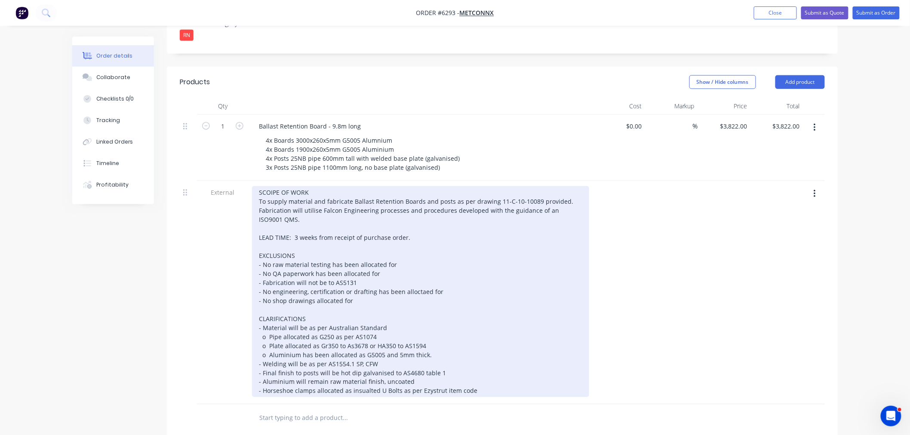
click at [474, 355] on div "SCOIPE OF WORK To supply material and fabricate Ballast Retention Boards and po…" at bounding box center [420, 291] width 337 height 211
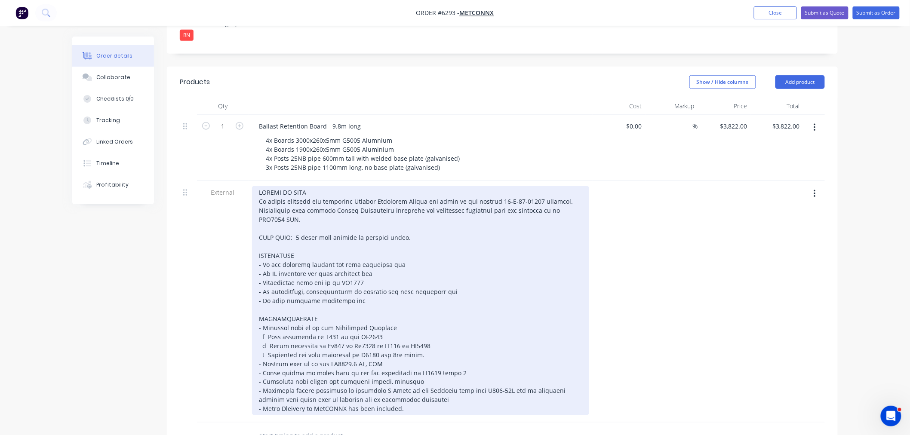
click at [292, 373] on div "- Metro Dleivery to MetCONNX has been included." at bounding box center [420, 300] width 337 height 229
click at [407, 364] on div "- Metro Delivery to MetCONNX has been included." at bounding box center [420, 300] width 337 height 229
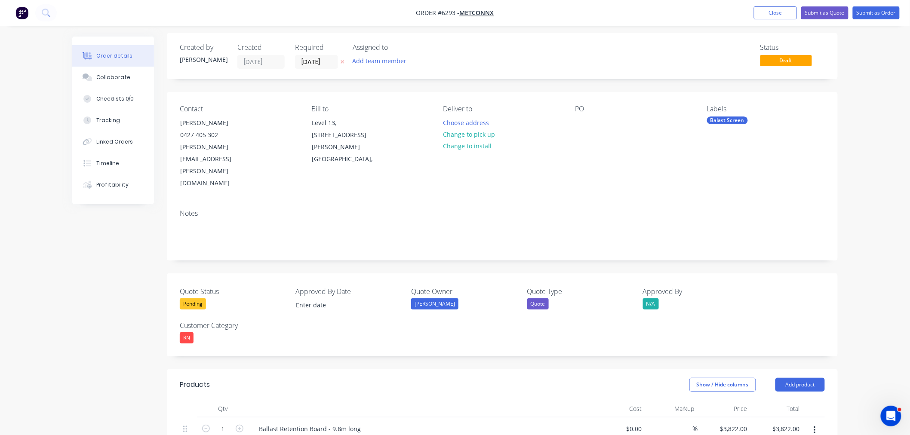
scroll to position [0, 0]
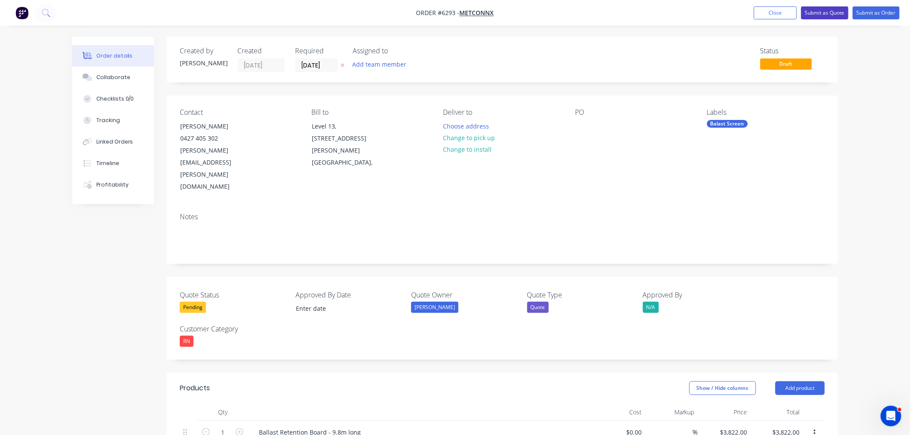
click at [831, 13] on button "Submit as Quote" at bounding box center [824, 12] width 47 height 13
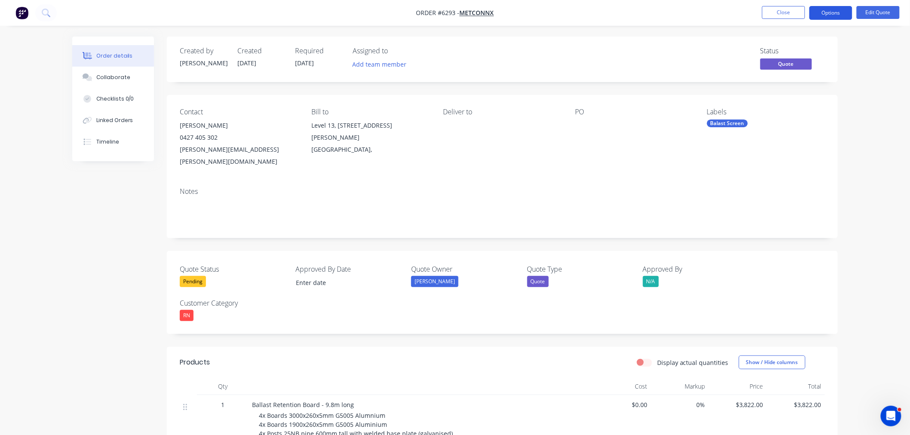
drag, startPoint x: 843, startPoint y: 9, endPoint x: 837, endPoint y: 15, distance: 7.9
click at [842, 9] on button "Options" at bounding box center [830, 13] width 43 height 14
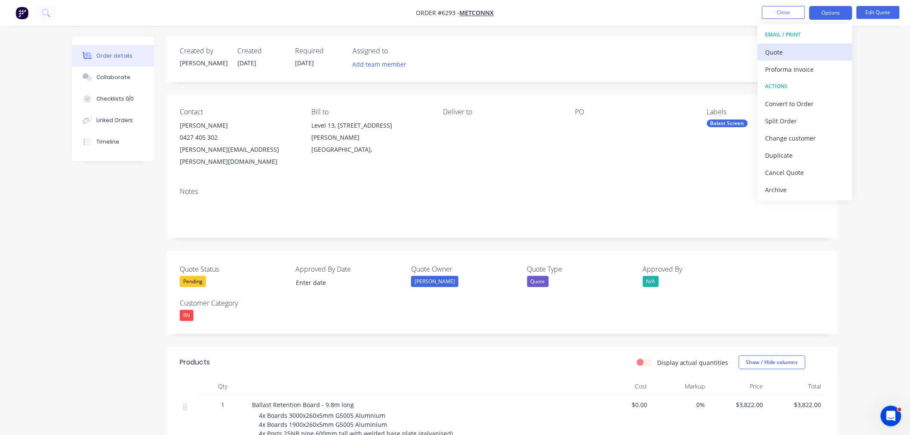
click at [777, 54] on div "Quote" at bounding box center [804, 52] width 79 height 12
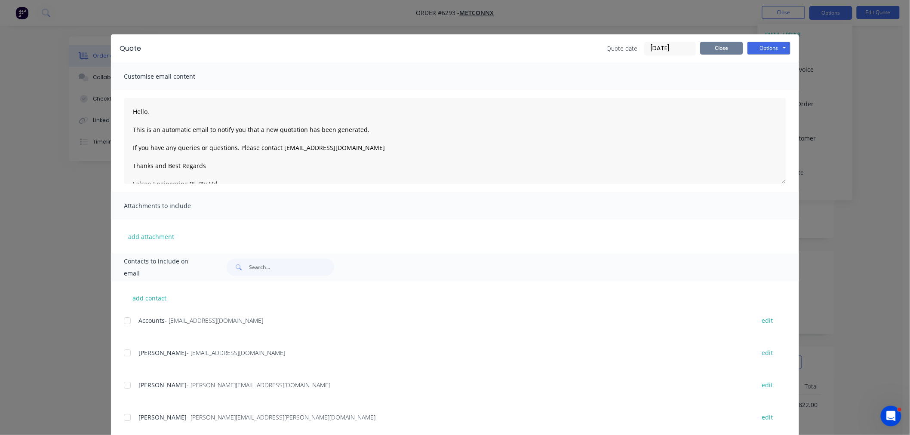
click at [719, 49] on button "Close" at bounding box center [721, 48] width 43 height 13
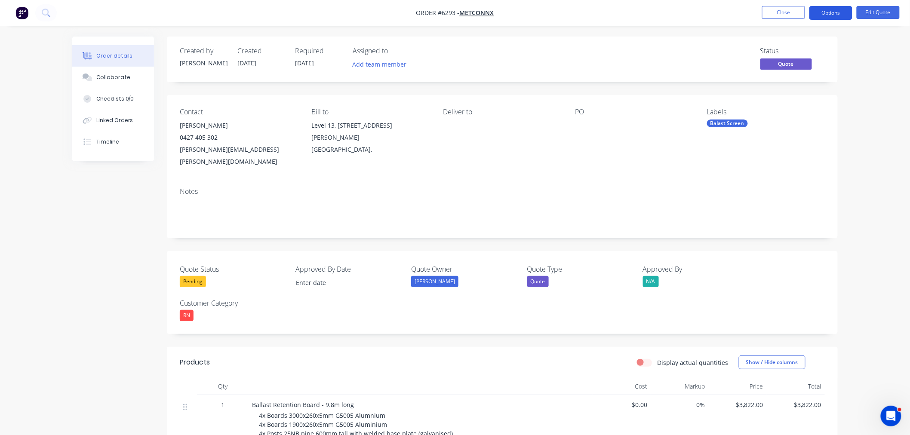
click at [822, 6] on button "Options" at bounding box center [830, 13] width 43 height 14
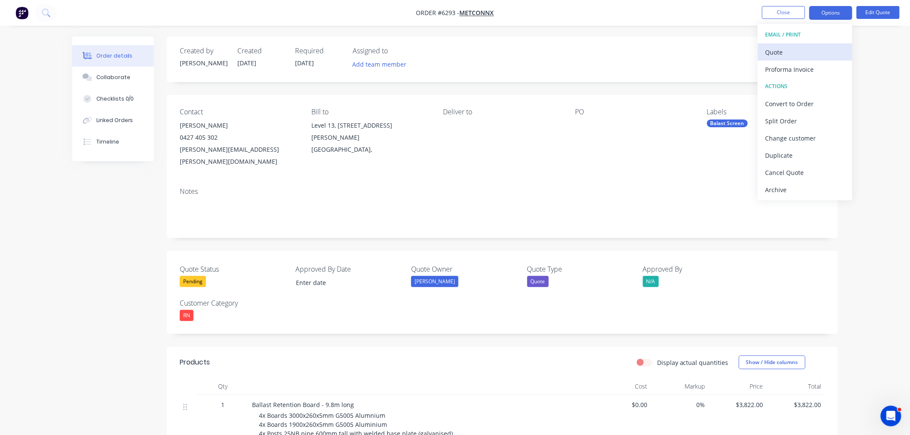
click at [778, 52] on div "Quote" at bounding box center [804, 52] width 79 height 12
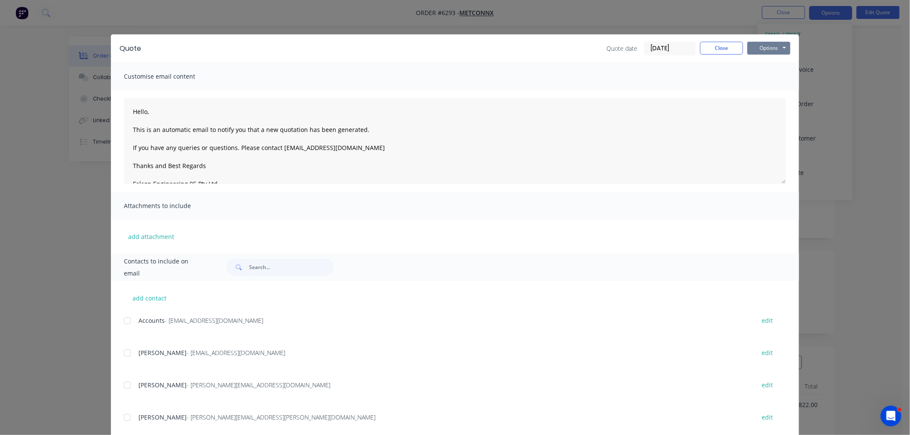
click at [751, 49] on button "Options" at bounding box center [768, 48] width 43 height 13
click at [750, 67] on button "Preview" at bounding box center [774, 63] width 55 height 14
click at [721, 55] on div "Quote date 04/09/25 Close Options Preview Print Email" at bounding box center [698, 49] width 184 height 14
click at [720, 46] on button "Close" at bounding box center [721, 48] width 43 height 13
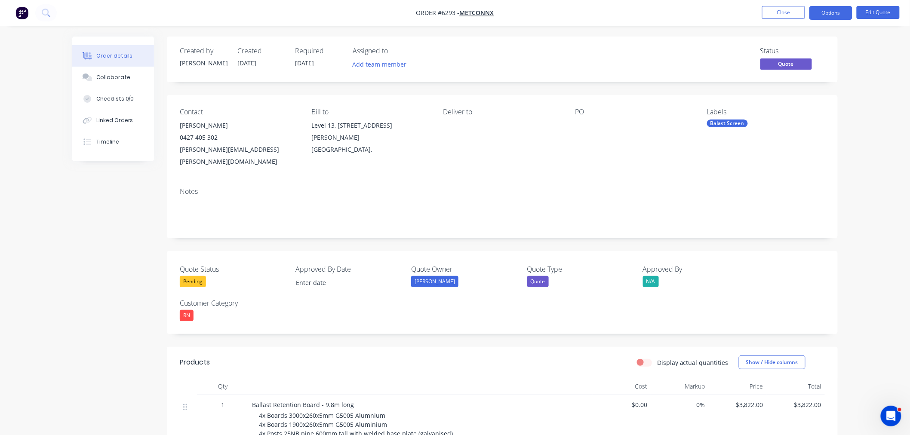
click at [731, 400] on span "$3,822.00" at bounding box center [737, 404] width 51 height 9
click at [741, 400] on span "$3,822.00" at bounding box center [737, 404] width 51 height 9
click at [865, 9] on button "Edit Quote" at bounding box center [877, 12] width 43 height 13
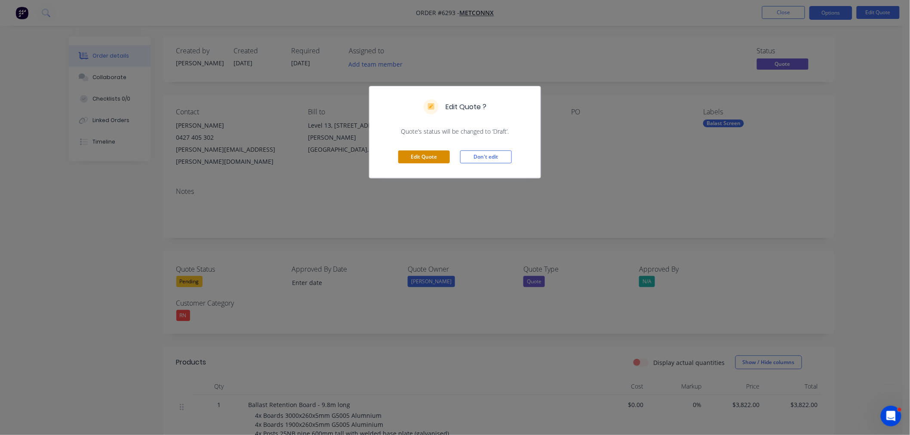
click at [440, 153] on button "Edit Quote" at bounding box center [424, 156] width 52 height 13
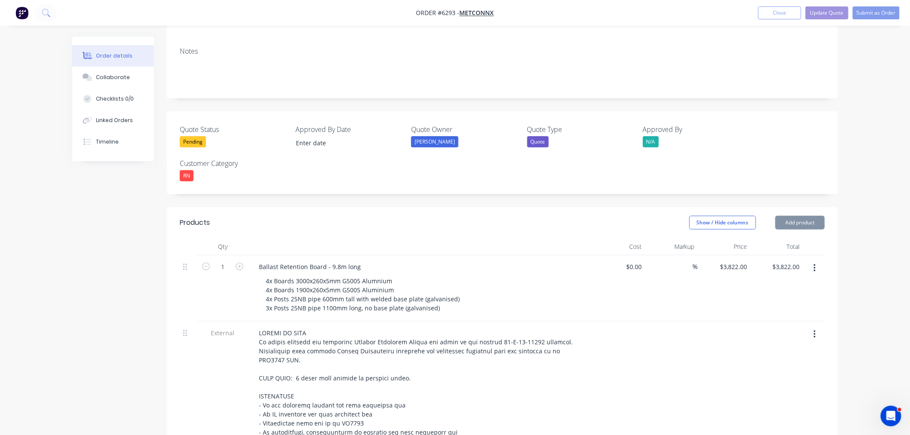
scroll to position [191, 0]
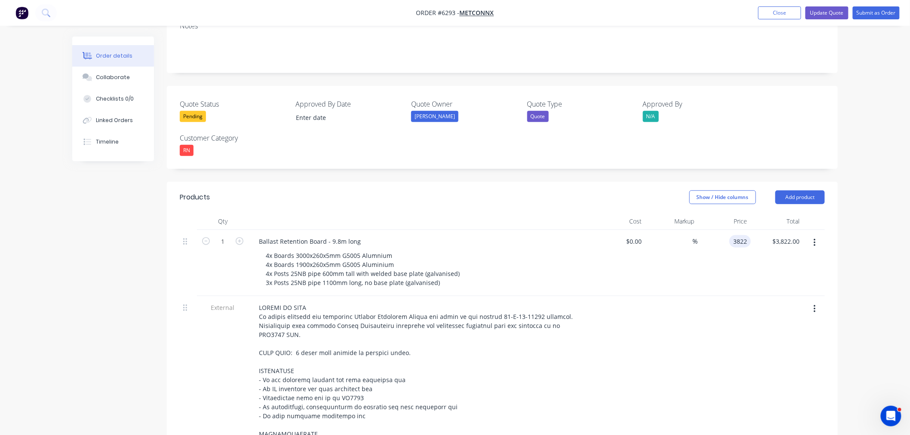
click at [733, 235] on input "3822" at bounding box center [742, 241] width 18 height 12
type input "$3,930.00"
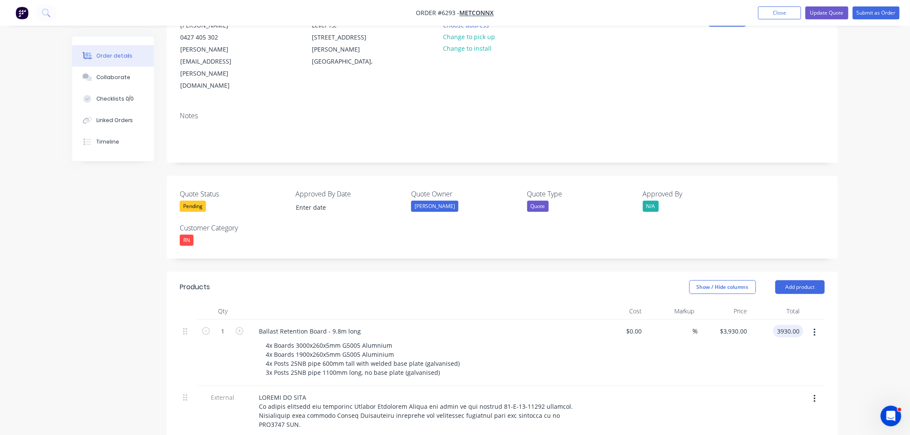
scroll to position [0, 0]
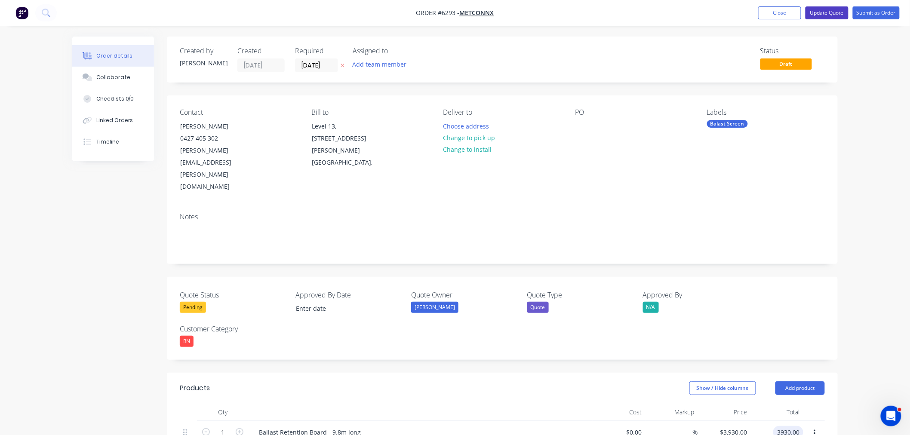
type input "$3,930.00"
click at [826, 11] on button "Update Quote" at bounding box center [826, 12] width 43 height 13
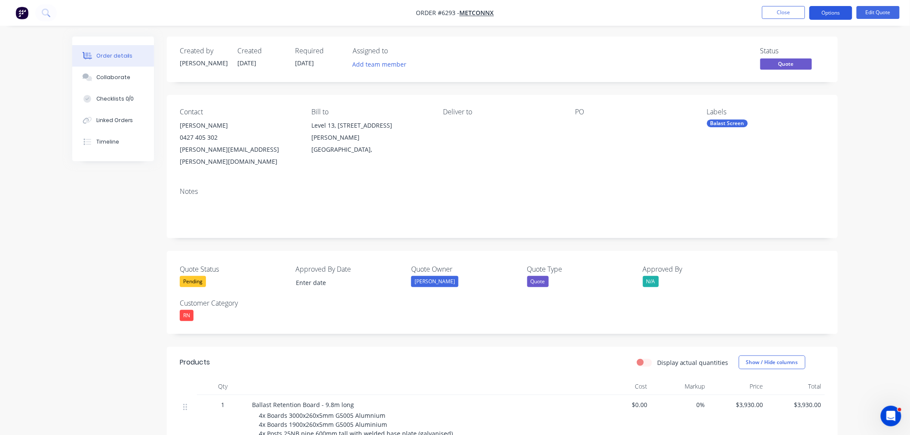
click at [836, 12] on button "Options" at bounding box center [830, 13] width 43 height 14
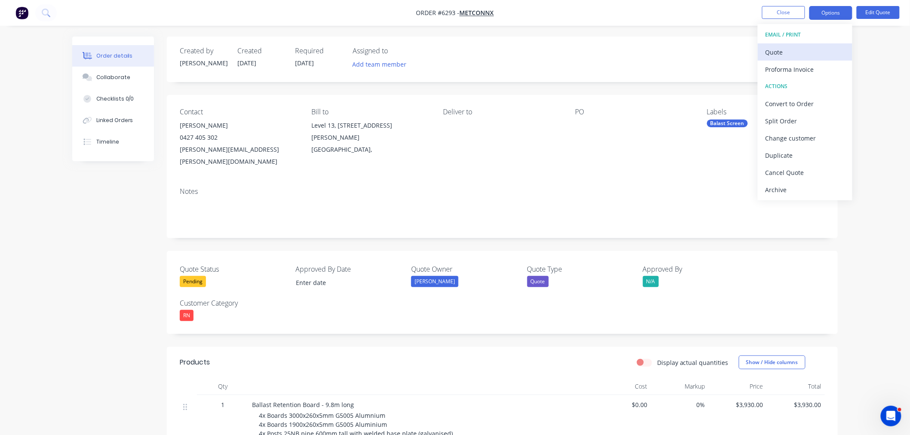
click at [805, 50] on div "Quote" at bounding box center [804, 52] width 79 height 12
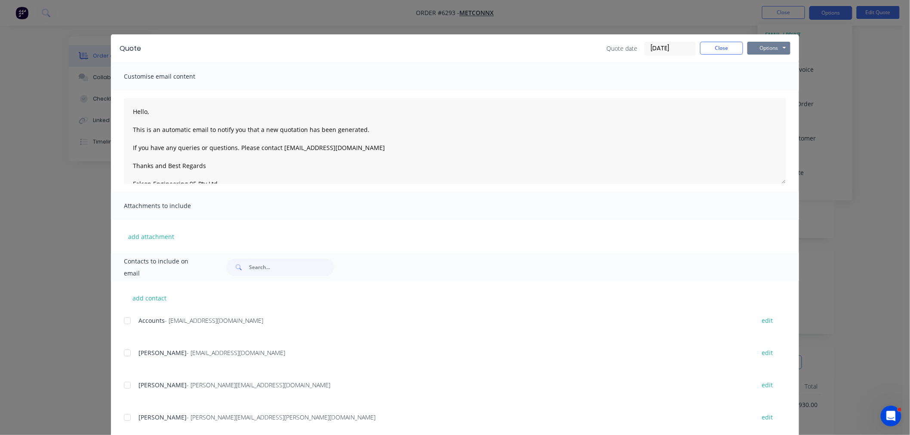
click at [769, 47] on button "Options" at bounding box center [768, 48] width 43 height 13
click at [766, 61] on button "Preview" at bounding box center [774, 63] width 55 height 14
click at [731, 50] on button "Close" at bounding box center [721, 48] width 43 height 13
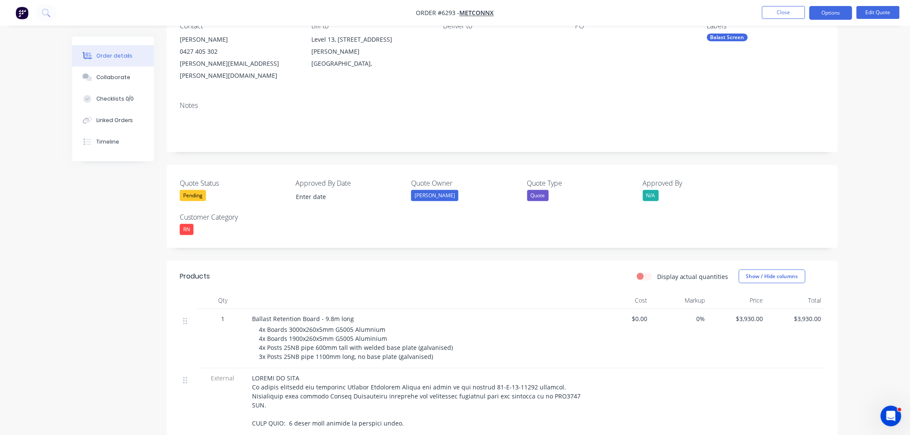
scroll to position [95, 0]
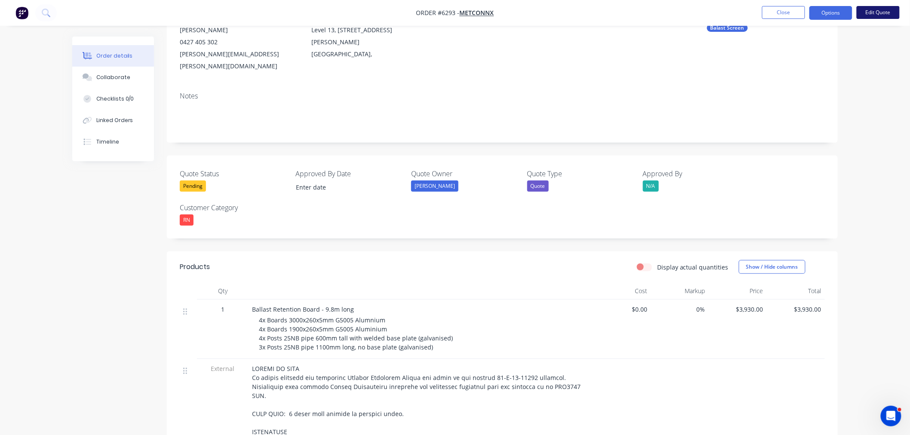
click at [874, 12] on button "Edit Quote" at bounding box center [877, 12] width 43 height 13
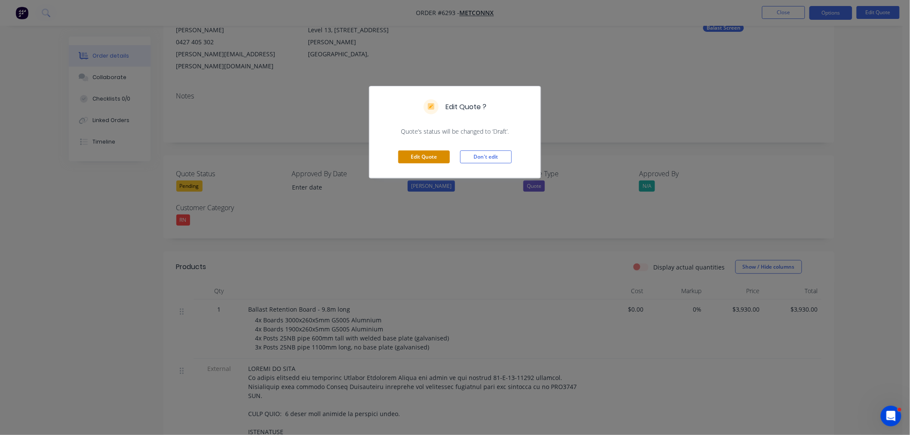
click at [428, 153] on button "Edit Quote" at bounding box center [424, 156] width 52 height 13
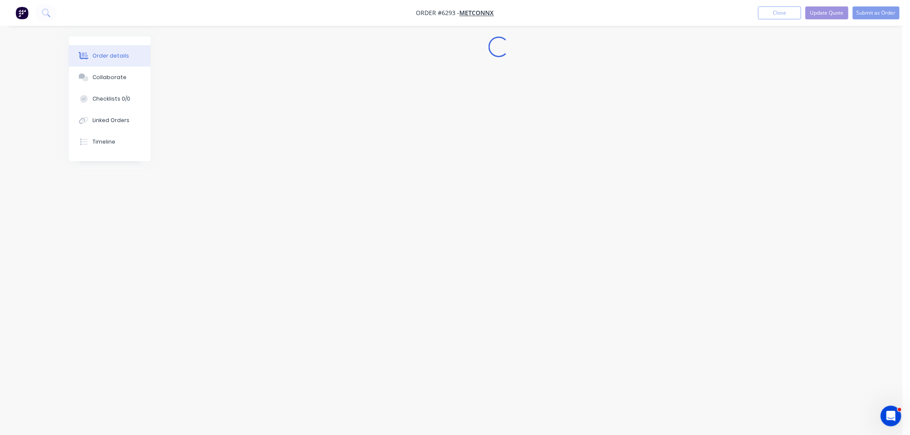
scroll to position [0, 0]
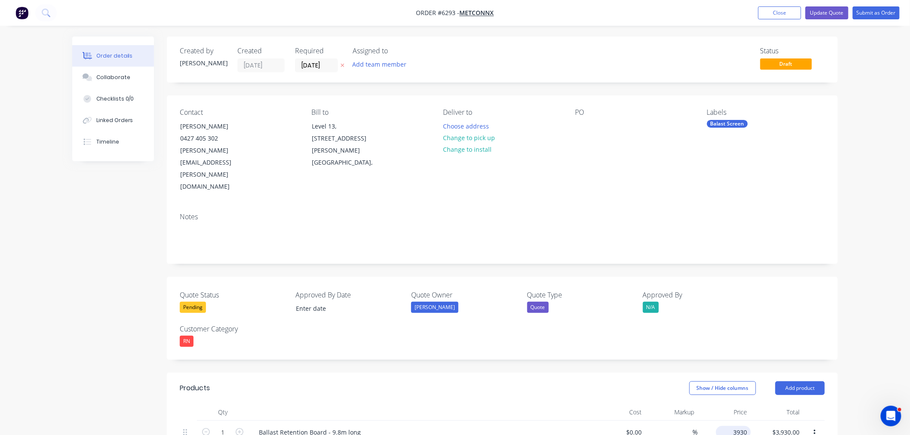
click at [735, 426] on input "3930" at bounding box center [734, 432] width 31 height 12
type input "$4,025.00"
click at [828, 10] on button "Update Quote" at bounding box center [826, 12] width 43 height 13
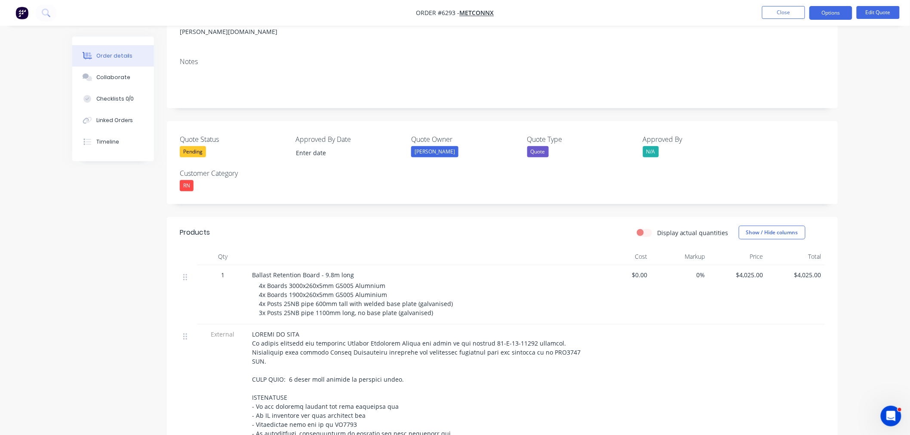
scroll to position [143, 0]
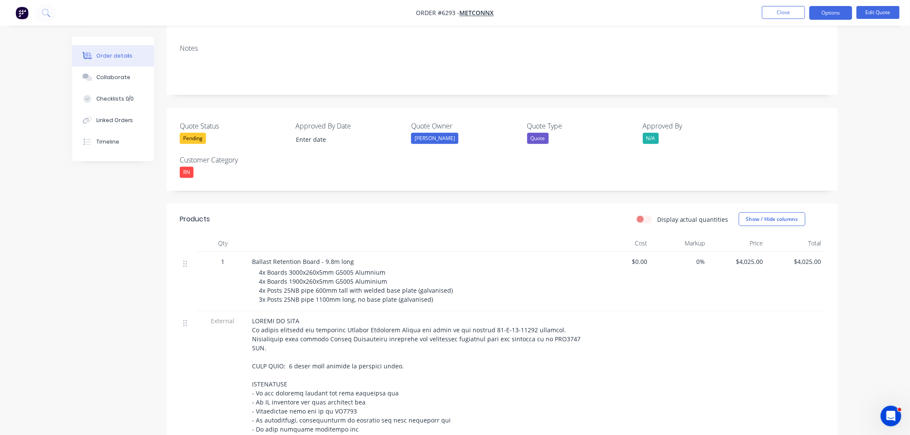
click at [395, 276] on span "4x Boards 3000x260x5mm G5005 Alumnium 4x Boards 1900x260x5mm G5005 Aluminium 4x…" at bounding box center [356, 285] width 194 height 35
drag, startPoint x: 386, startPoint y: 266, endPoint x: 385, endPoint y: 278, distance: 12.0
click at [385, 268] on span "4x Boards 3000x260x5mm G5005 Alumnium 4x Boards 1900x260x5mm G5005 Aluminium 4x…" at bounding box center [356, 285] width 194 height 35
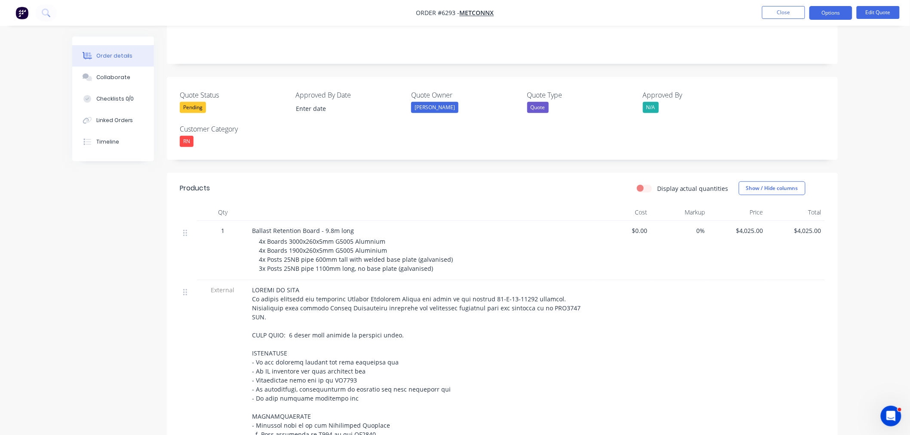
scroll to position [191, 0]
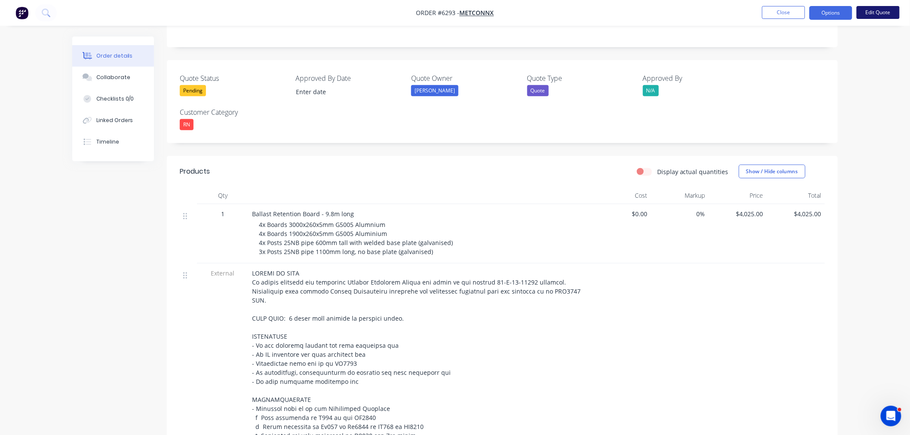
click at [863, 12] on button "Edit Quote" at bounding box center [877, 12] width 43 height 13
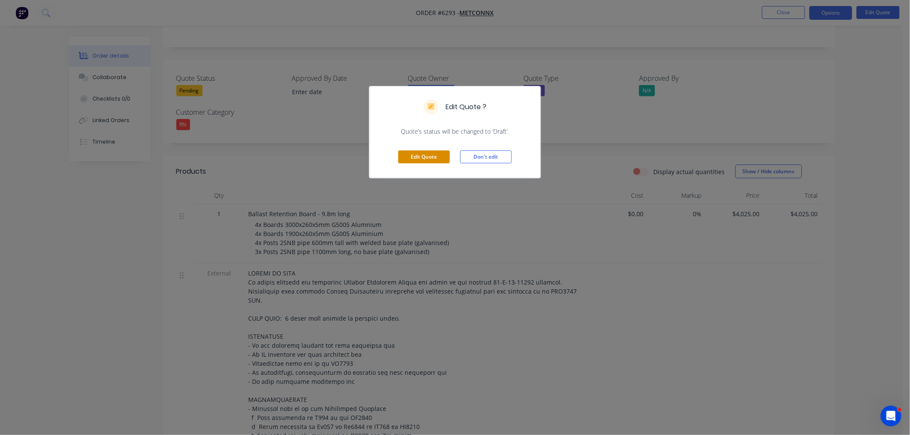
click at [432, 156] on button "Edit Quote" at bounding box center [424, 156] width 52 height 13
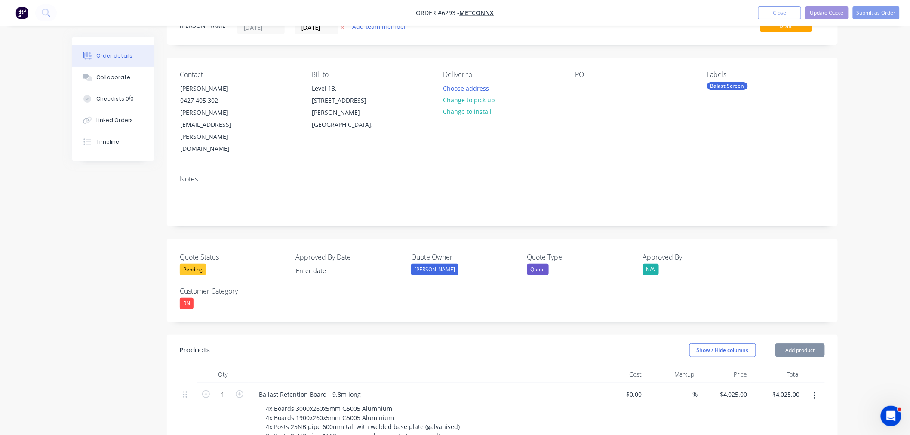
scroll to position [95, 0]
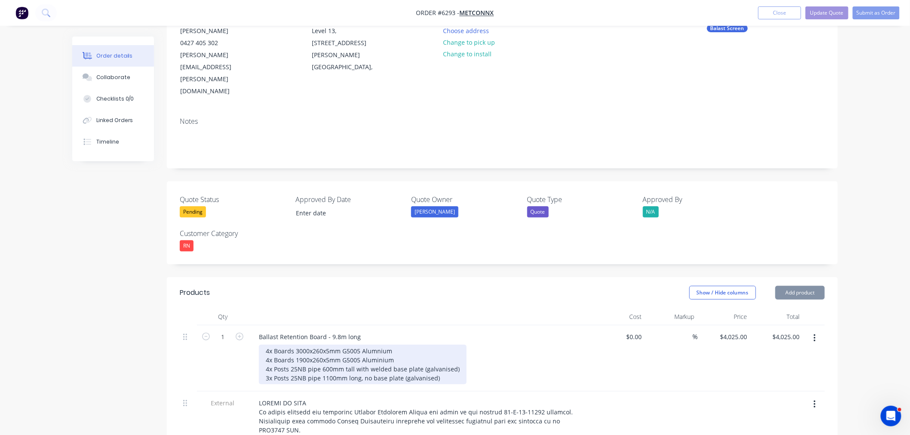
click at [398, 345] on div "4x Boards 3000x260x5mm G5005 Alumnium 4x Boards 1900x260x5mm G5005 Aluminium 4x…" at bounding box center [363, 365] width 208 height 40
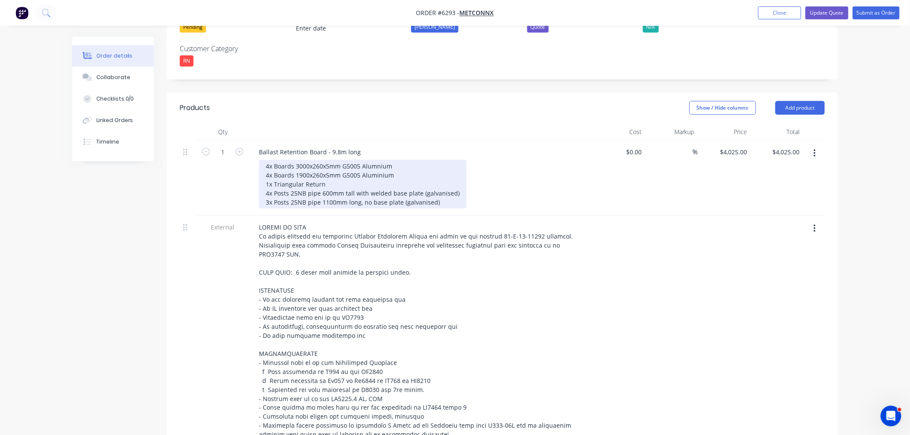
scroll to position [334, 0]
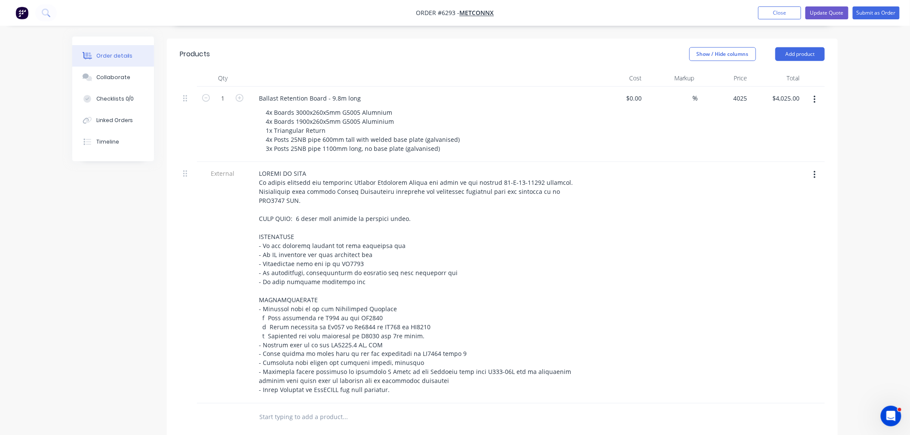
drag, startPoint x: 730, startPoint y: 58, endPoint x: 730, endPoint y: 68, distance: 9.9
click at [730, 92] on div "4025 $4,025.00" at bounding box center [733, 98] width 35 height 12
type input "$4,895.00"
click at [827, 5] on nav "Order #6293 - MetCONNX Add product Close Update Quote Submit as Order" at bounding box center [455, 13] width 910 height 26
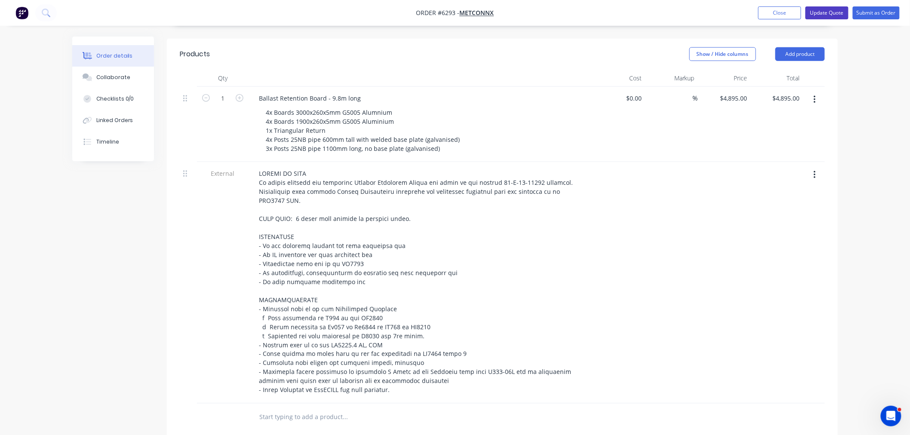
click at [827, 10] on button "Update Quote" at bounding box center [826, 12] width 43 height 13
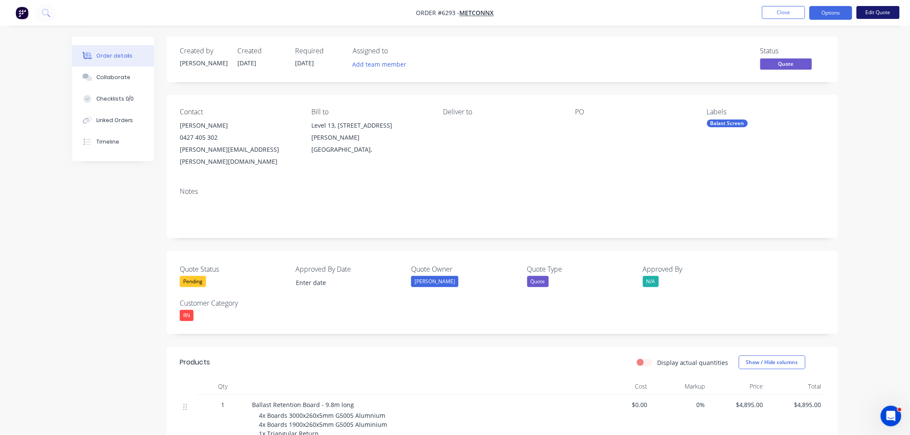
click at [862, 14] on button "Edit Quote" at bounding box center [877, 12] width 43 height 13
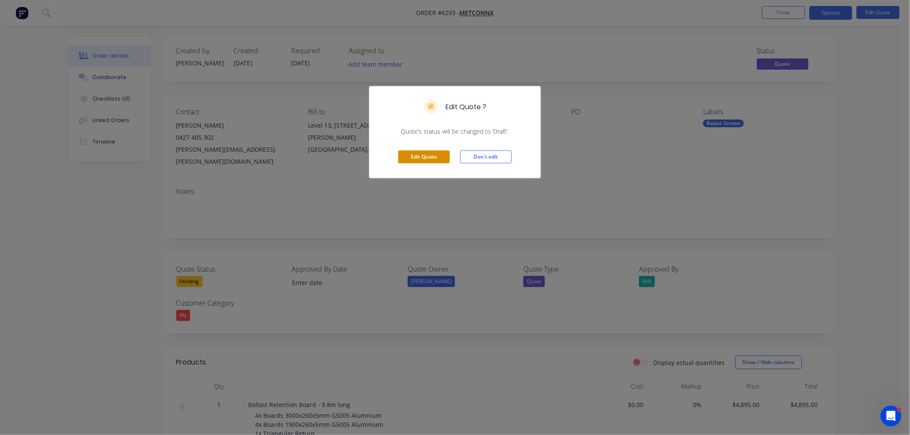
click at [417, 156] on button "Edit Quote" at bounding box center [424, 156] width 52 height 13
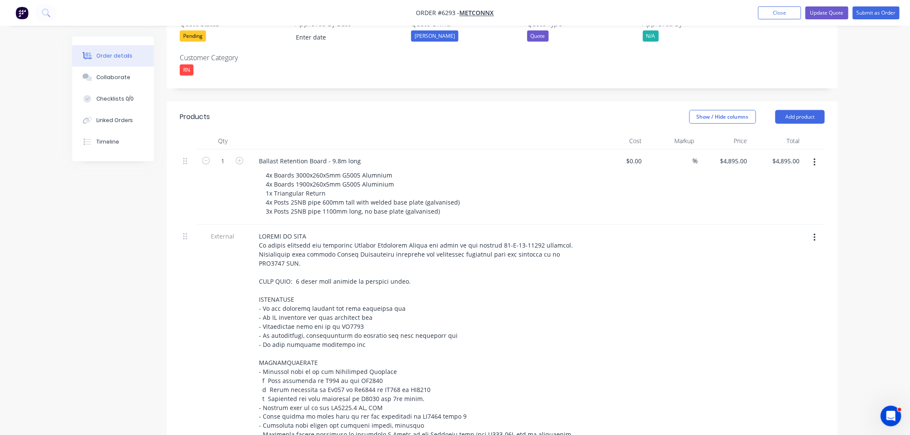
scroll to position [286, 0]
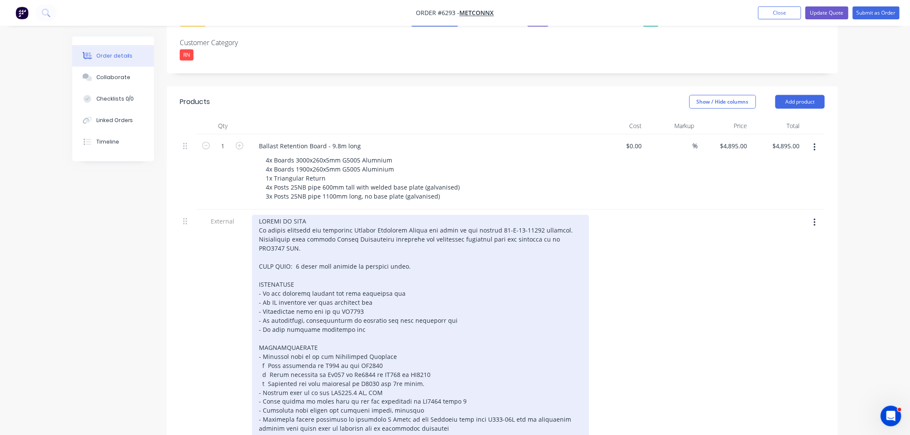
click at [358, 289] on div at bounding box center [420, 329] width 337 height 229
click at [355, 292] on div at bounding box center [420, 329] width 337 height 229
drag, startPoint x: 354, startPoint y: 291, endPoint x: 263, endPoint y: 314, distance: 93.9
click at [260, 292] on div at bounding box center [420, 329] width 337 height 229
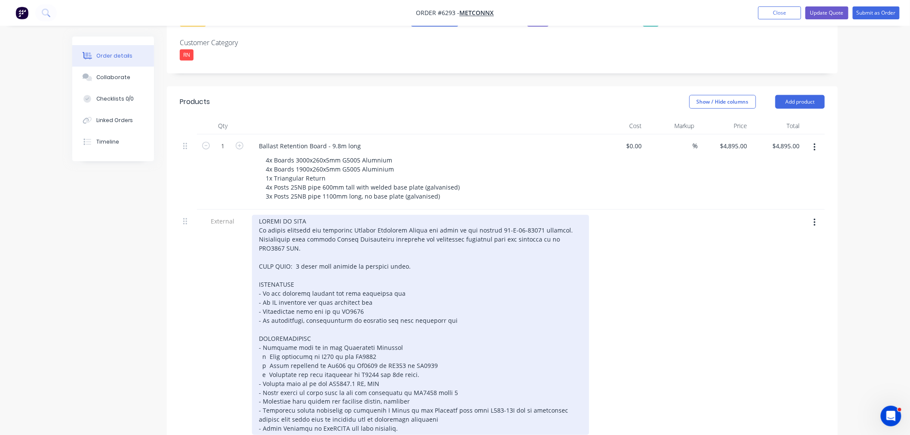
drag, startPoint x: 414, startPoint y: 282, endPoint x: 413, endPoint y: 312, distance: 29.7
click at [414, 285] on div at bounding box center [420, 325] width 337 height 220
click at [392, 346] on div at bounding box center [420, 325] width 337 height 220
click at [416, 392] on div at bounding box center [420, 325] width 337 height 220
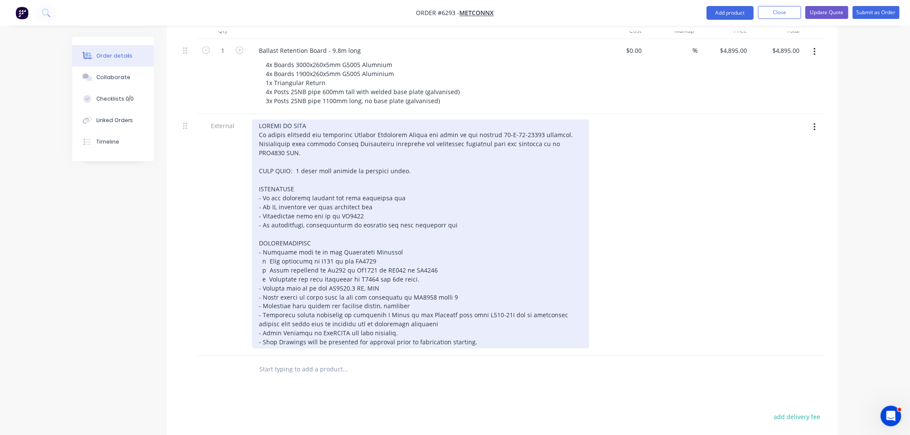
click at [332, 133] on div "- Shop Drawings will be presented for approval prior to fabrication starting." at bounding box center [420, 234] width 337 height 229
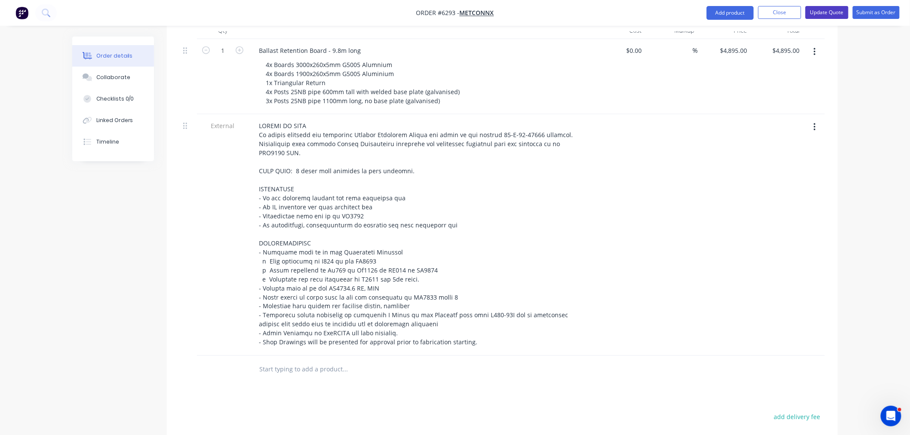
click at [827, 13] on button "Update Quote" at bounding box center [826, 12] width 43 height 13
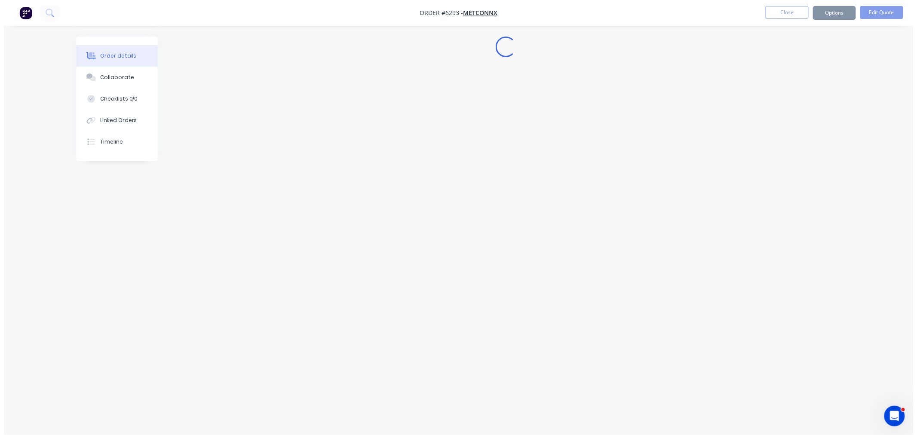
scroll to position [0, 0]
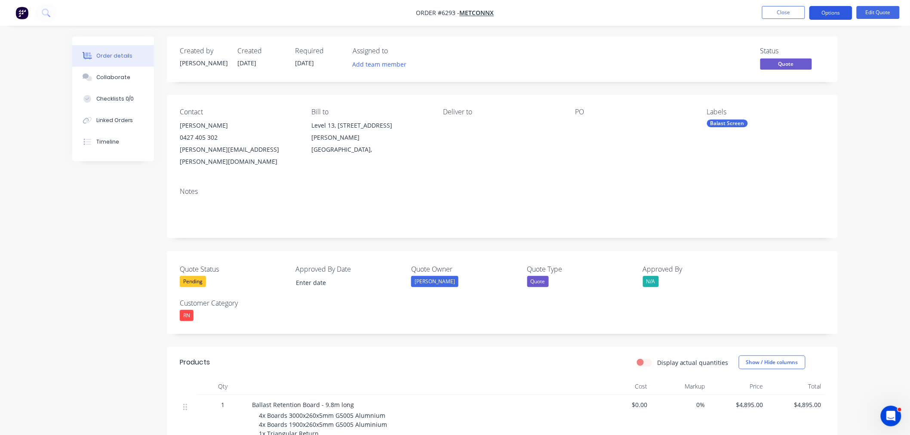
click at [833, 13] on button "Options" at bounding box center [830, 13] width 43 height 14
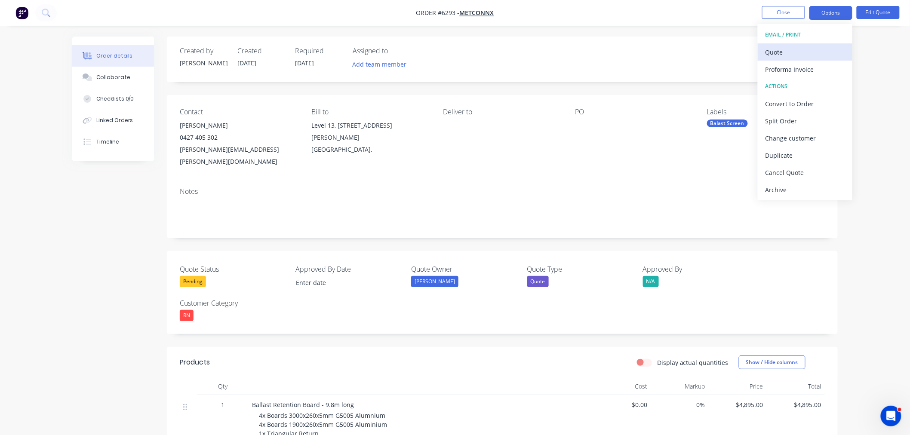
click at [783, 44] on button "Quote" at bounding box center [804, 51] width 95 height 17
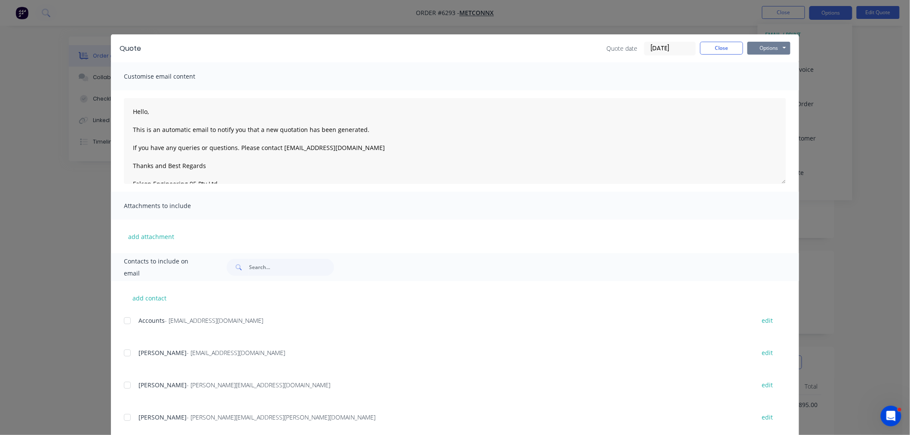
click at [751, 44] on button "Options" at bounding box center [768, 48] width 43 height 13
click at [757, 64] on button "Preview" at bounding box center [774, 63] width 55 height 14
click at [720, 51] on button "Close" at bounding box center [721, 48] width 43 height 13
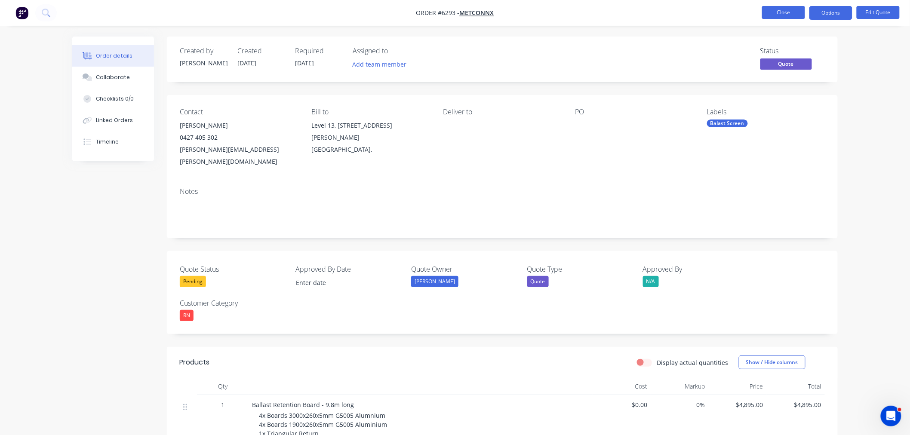
click at [773, 16] on button "Close" at bounding box center [783, 12] width 43 height 13
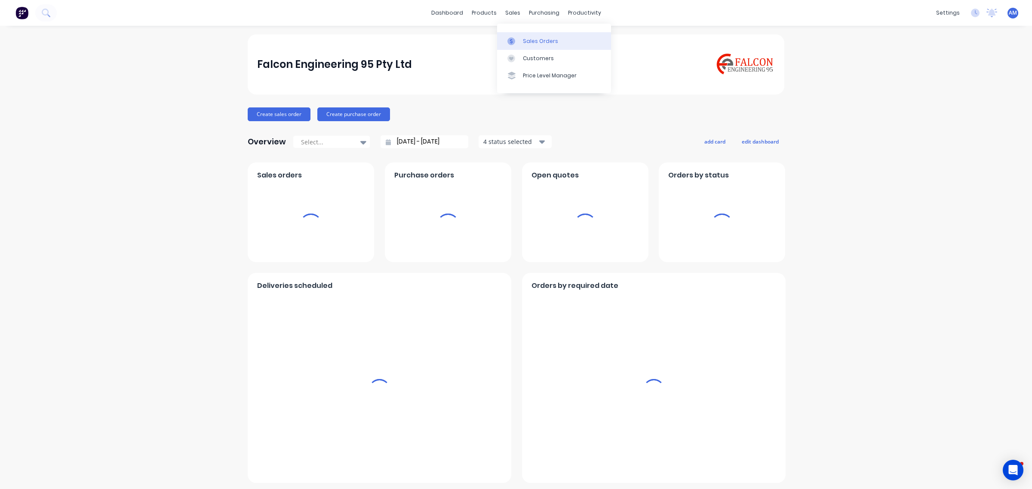
click at [532, 43] on div "Sales Orders" at bounding box center [540, 41] width 35 height 8
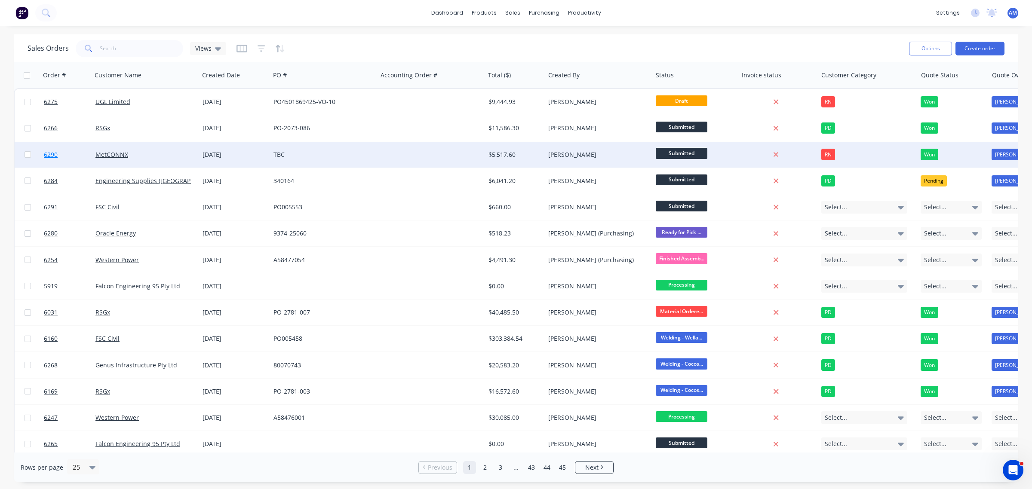
click at [76, 151] on link "6290" at bounding box center [70, 155] width 52 height 26
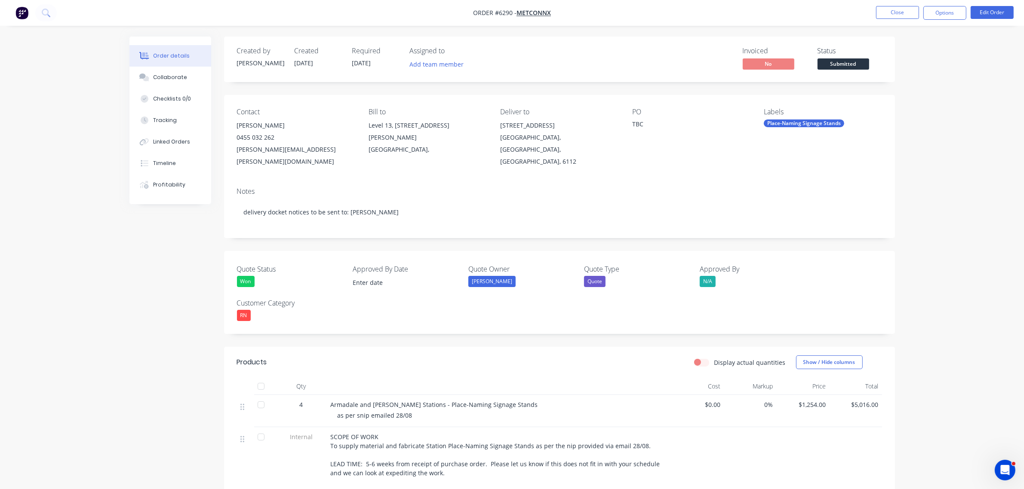
click at [176, 65] on button "Order details" at bounding box center [170, 55] width 82 height 21
click at [175, 72] on button "Collaborate" at bounding box center [170, 77] width 82 height 21
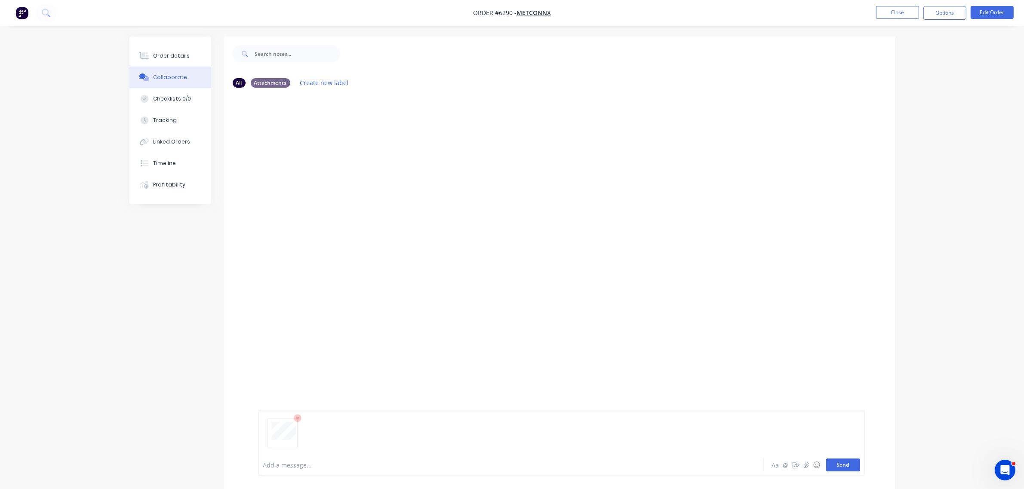
click at [843, 467] on button "Send" at bounding box center [843, 465] width 34 height 13
click at [896, 10] on button "Close" at bounding box center [897, 12] width 43 height 13
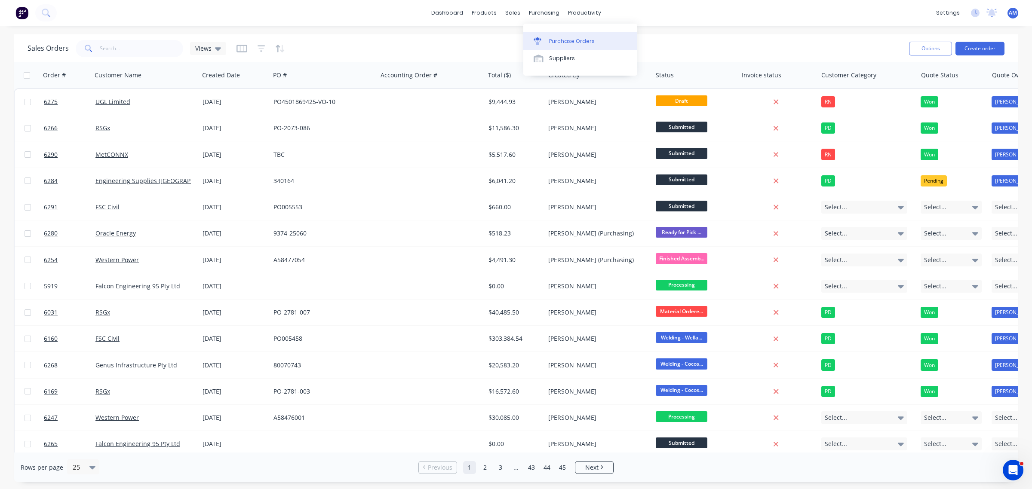
click at [559, 36] on link "Purchase Orders" at bounding box center [580, 40] width 114 height 17
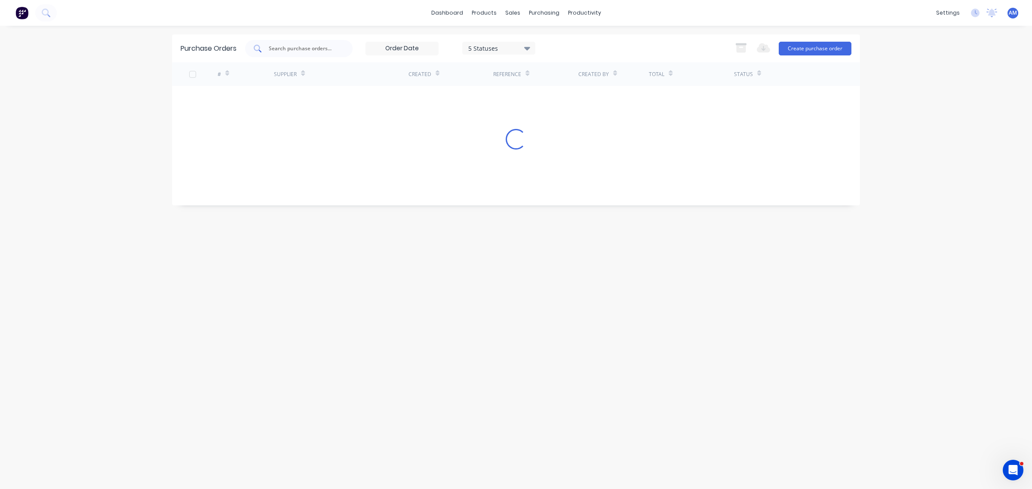
click at [284, 48] on input "text" at bounding box center [303, 48] width 71 height 9
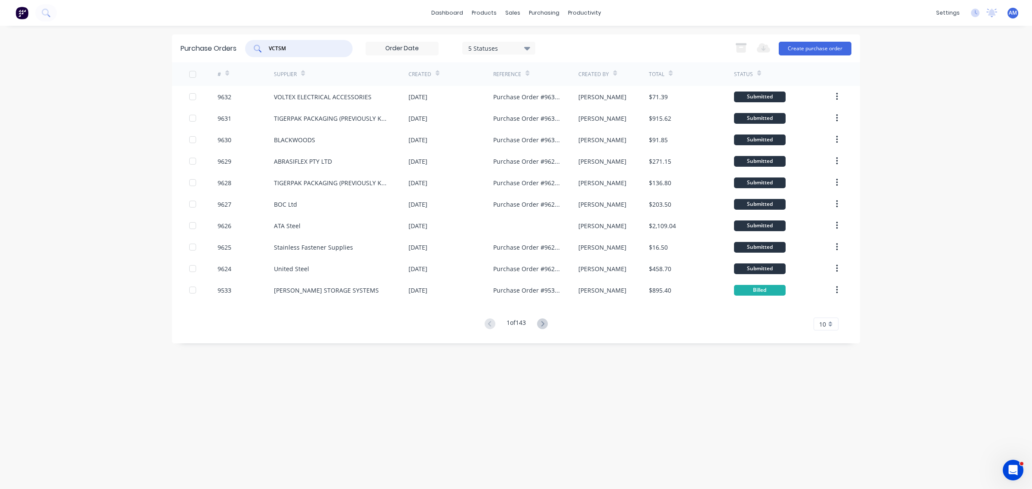
click at [272, 45] on input "VCTSM" at bounding box center [303, 48] width 71 height 9
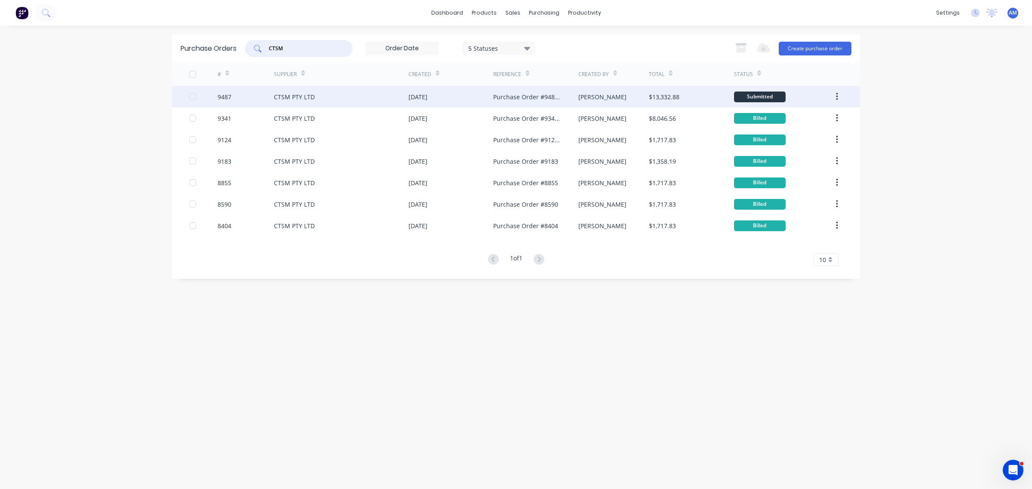
type input "CTSM"
click at [258, 93] on div "9487" at bounding box center [246, 96] width 57 height 21
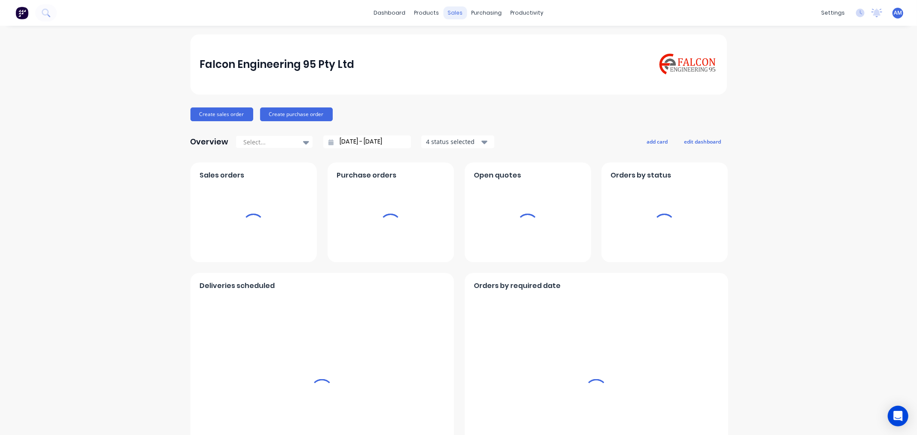
click at [447, 11] on div "sales" at bounding box center [455, 12] width 24 height 13
click at [450, 13] on div "sales" at bounding box center [455, 12] width 24 height 13
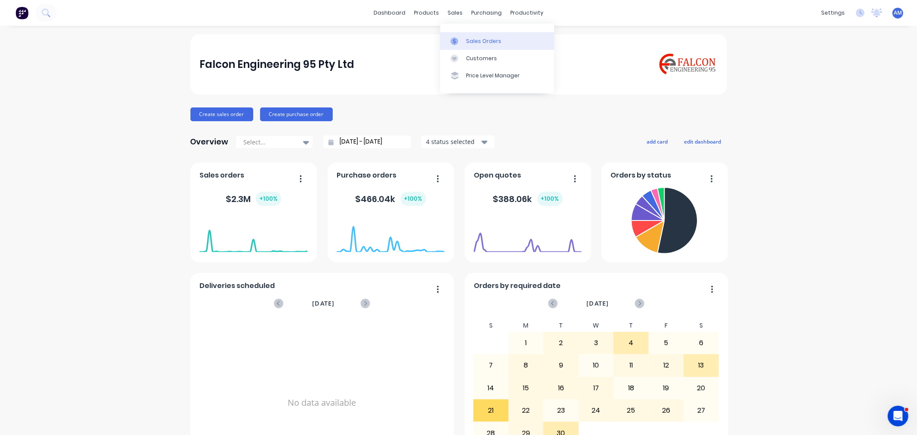
click at [468, 40] on div "Sales Orders" at bounding box center [483, 41] width 35 height 8
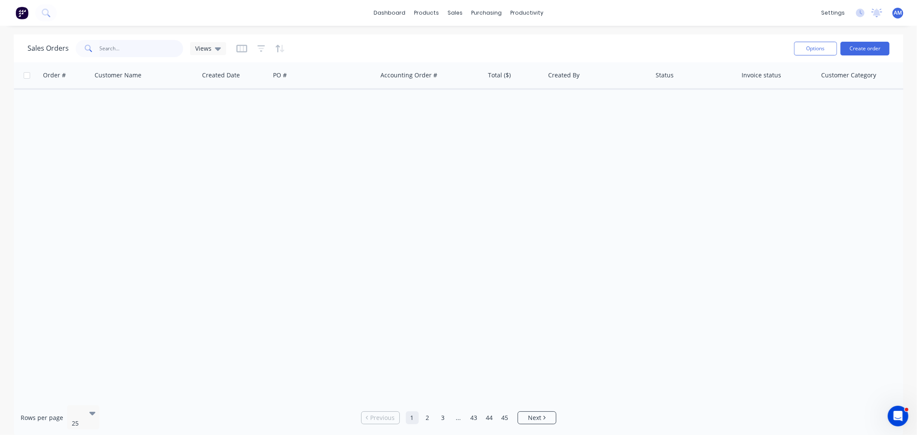
click at [123, 49] on input "text" at bounding box center [142, 48] width 84 height 17
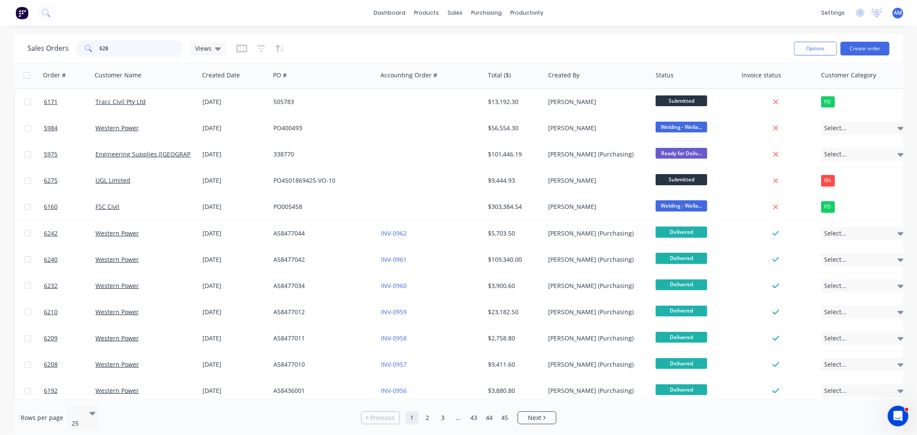
type input "6280"
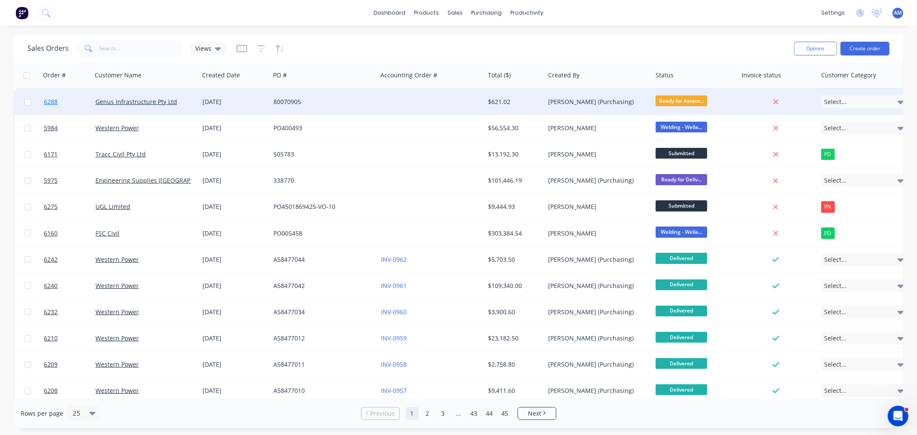
click at [78, 104] on link "6288" at bounding box center [70, 102] width 52 height 26
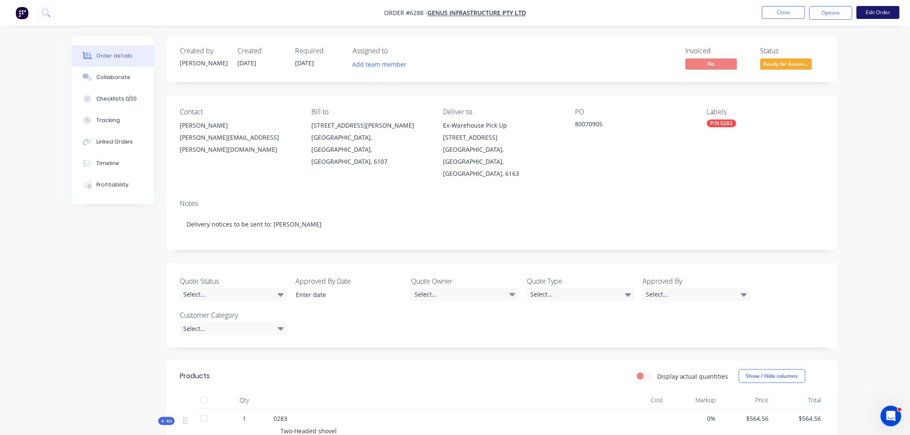
click at [869, 13] on button "Edit Order" at bounding box center [877, 12] width 43 height 13
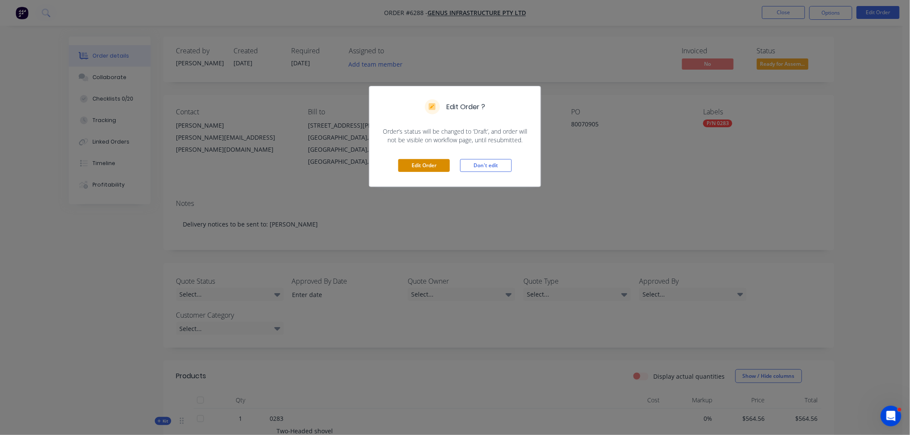
click at [422, 162] on button "Edit Order" at bounding box center [424, 165] width 52 height 13
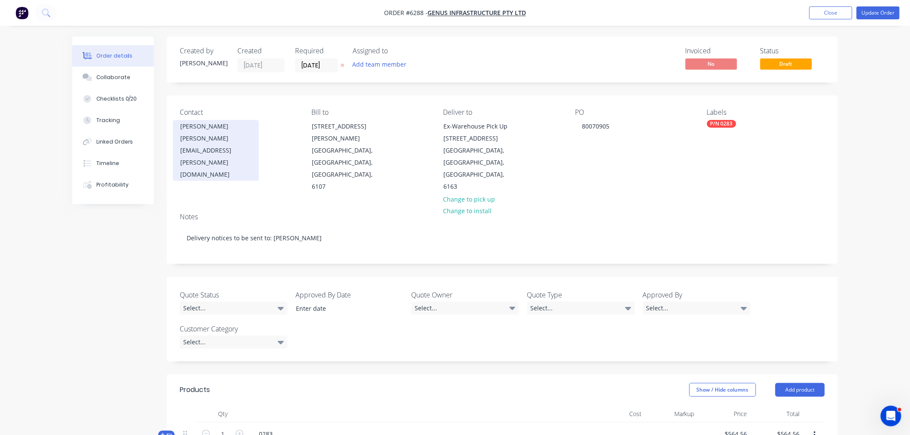
click at [209, 139] on div "[PERSON_NAME][EMAIL_ADDRESS][PERSON_NAME][DOMAIN_NAME]" at bounding box center [215, 156] width 71 height 48
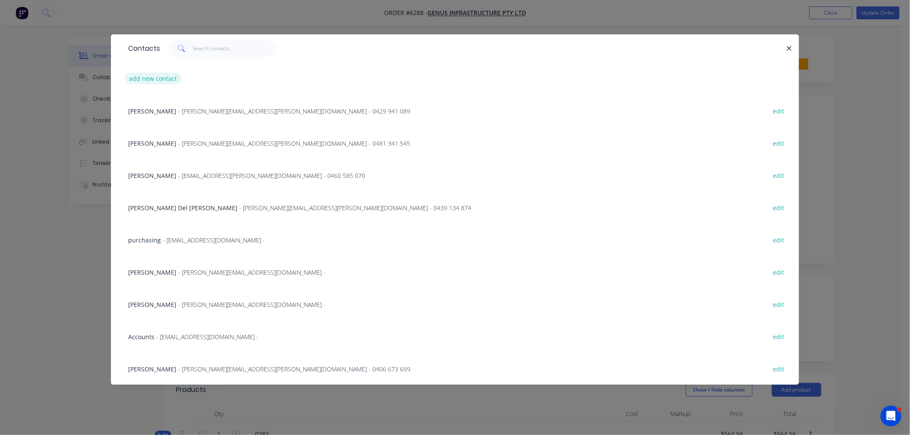
click at [138, 77] on button "add new contact" at bounding box center [153, 79] width 57 height 12
select select "AU"
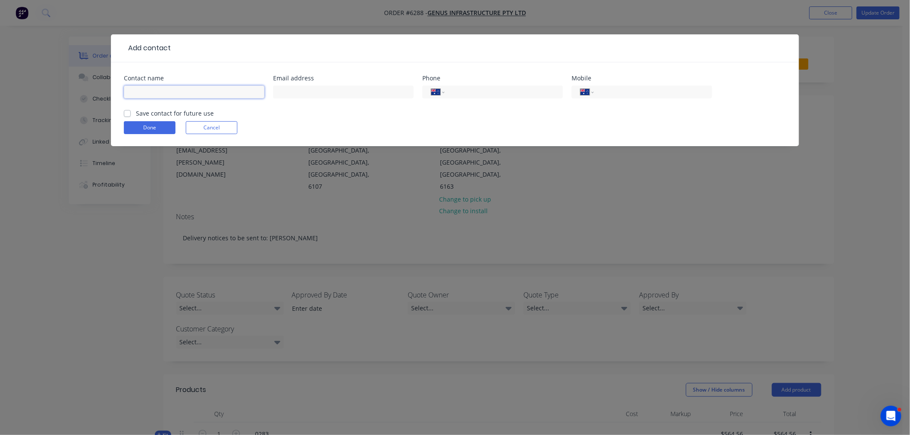
click at [155, 87] on input "text" at bounding box center [194, 92] width 141 height 13
type input "[PERSON_NAME][EMAIL_ADDRESS][PERSON_NAME][DOMAIN_NAME]"
click at [288, 91] on input "text" at bounding box center [343, 92] width 141 height 13
paste input "[PERSON_NAME][EMAIL_ADDRESS][PERSON_NAME][DOMAIN_NAME]"
type input "[PERSON_NAME][EMAIL_ADDRESS][PERSON_NAME][DOMAIN_NAME]"
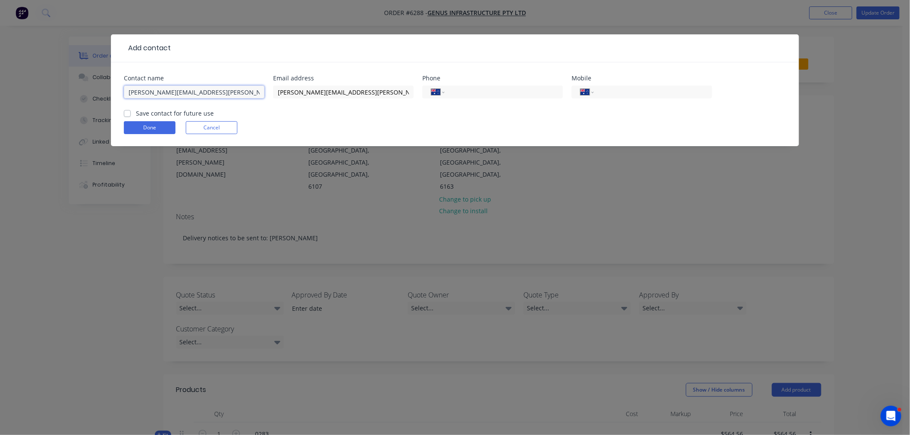
drag, startPoint x: 235, startPoint y: 92, endPoint x: 11, endPoint y: 66, distance: 225.8
click at [13, 66] on div "Add contact Contact name [EMAIL_ADDRESS][DOMAIN_NAME] Email address [EMAIL_ADDR…" at bounding box center [455, 217] width 910 height 435
type input "[PERSON_NAME]"
click at [136, 111] on label "Save contact for future use" at bounding box center [175, 113] width 78 height 9
click at [128, 111] on input "Save contact for future use" at bounding box center [127, 113] width 7 height 8
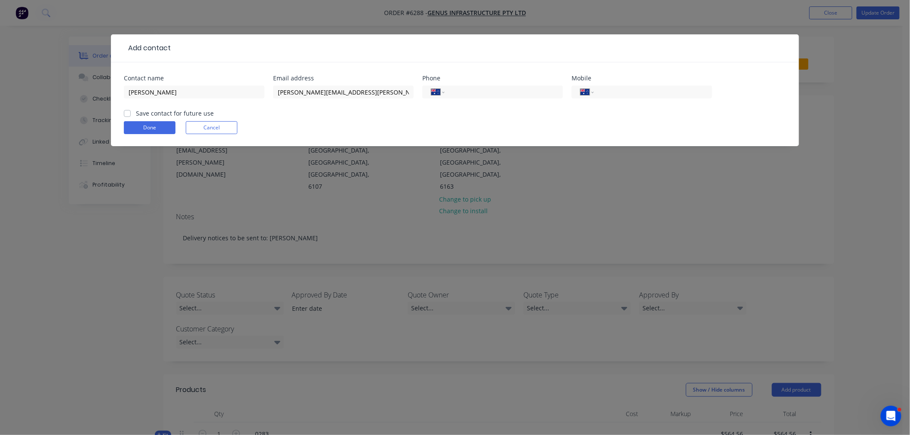
checkbox input "true"
click at [153, 129] on button "Done" at bounding box center [150, 127] width 52 height 13
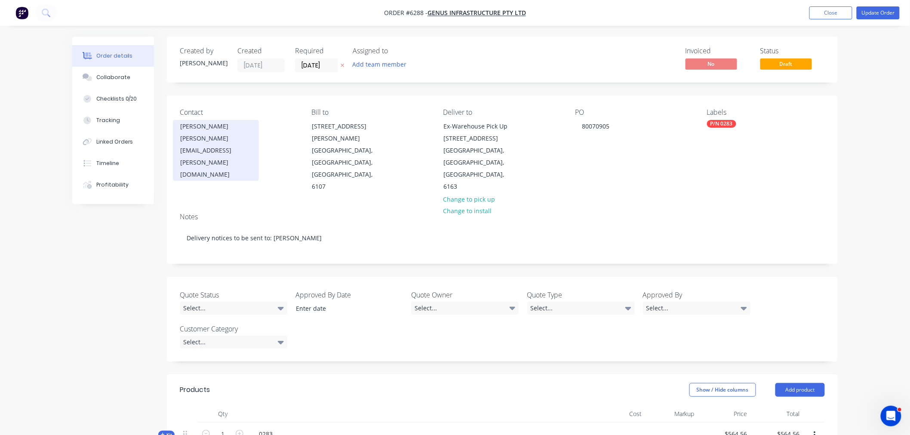
click at [203, 125] on div "[PERSON_NAME]" at bounding box center [215, 126] width 71 height 12
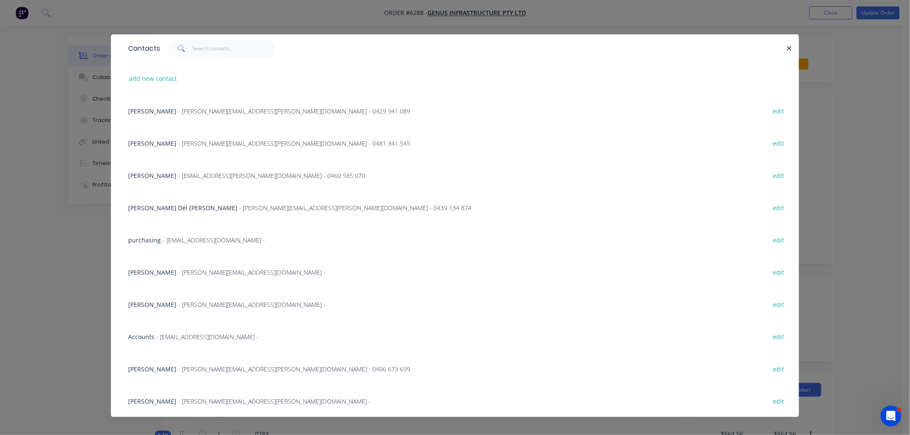
scroll to position [7, 0]
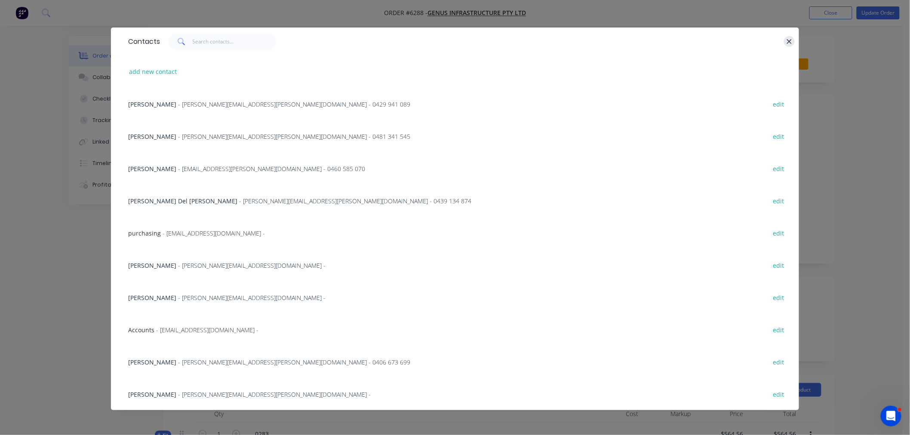
click at [786, 40] on icon "button" at bounding box center [789, 42] width 6 height 8
